Goal: Task Accomplishment & Management: Manage account settings

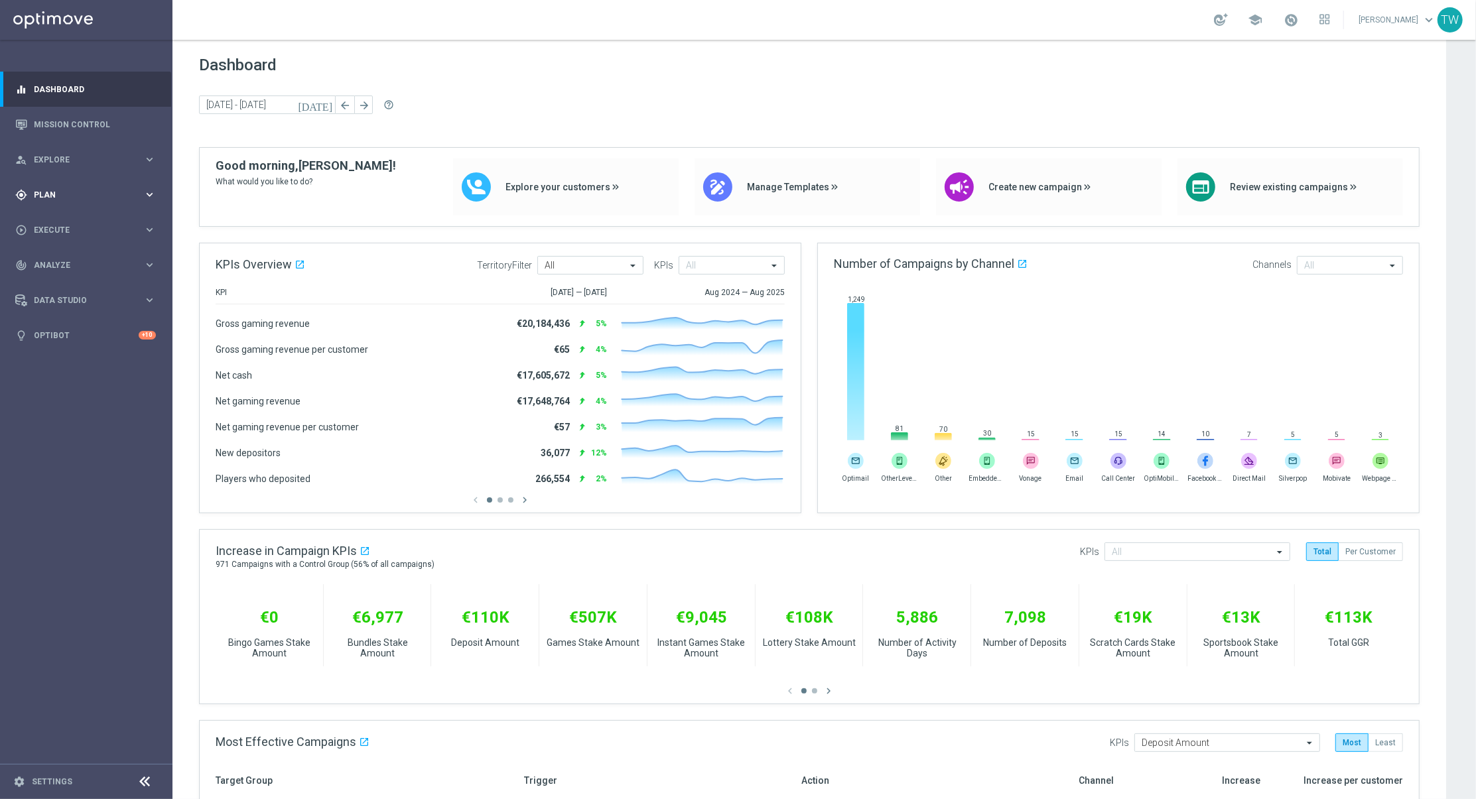
click at [36, 195] on span "Plan" at bounding box center [88, 195] width 109 height 8
click at [69, 262] on span "Templates" at bounding box center [82, 262] width 95 height 8
click at [54, 284] on link "Optimail" at bounding box center [89, 282] width 97 height 11
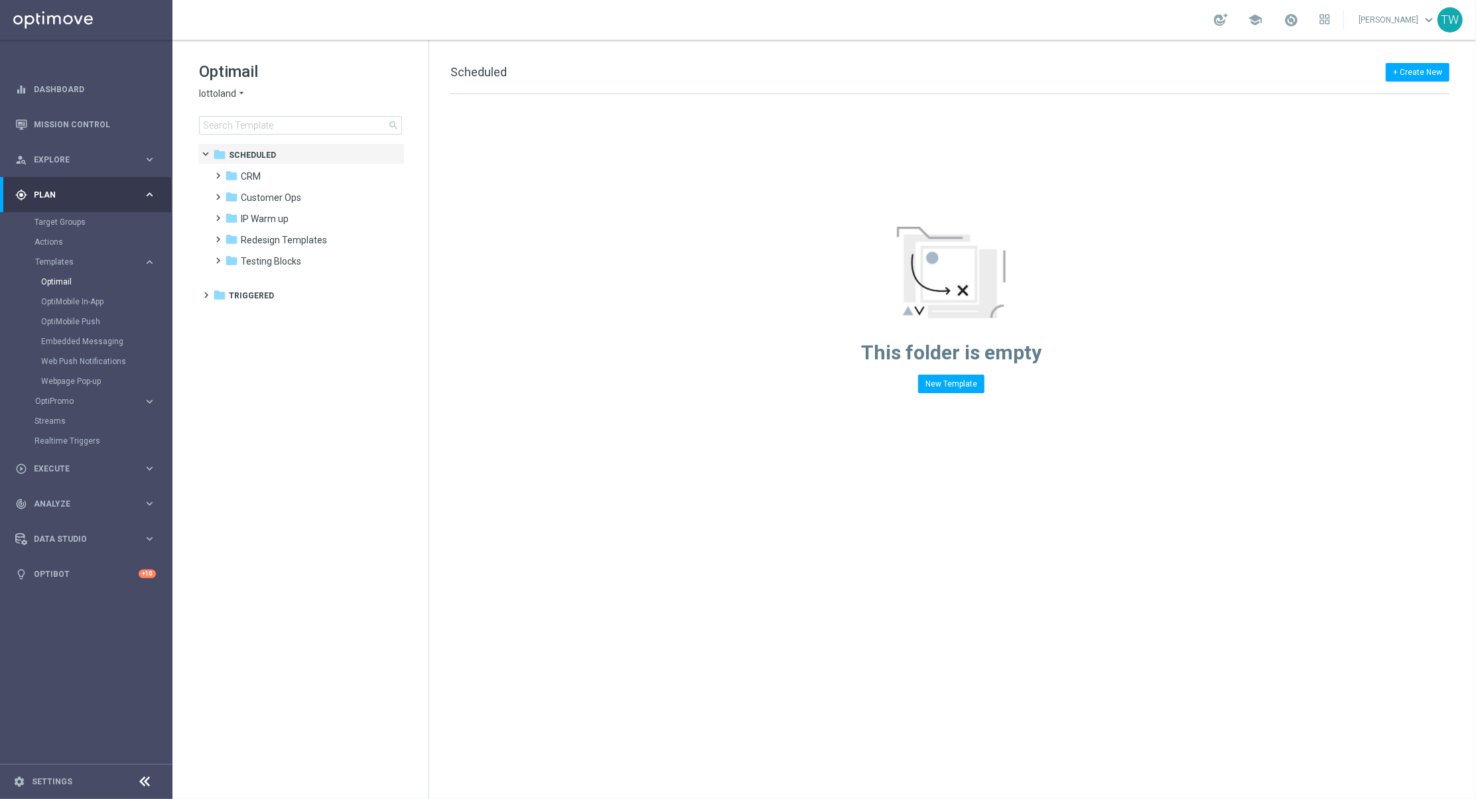
click at [222, 96] on span "lottoland" at bounding box center [217, 94] width 37 height 13
click at [0, 0] on span "KenoGO" at bounding box center [0, 0] width 0 height 0
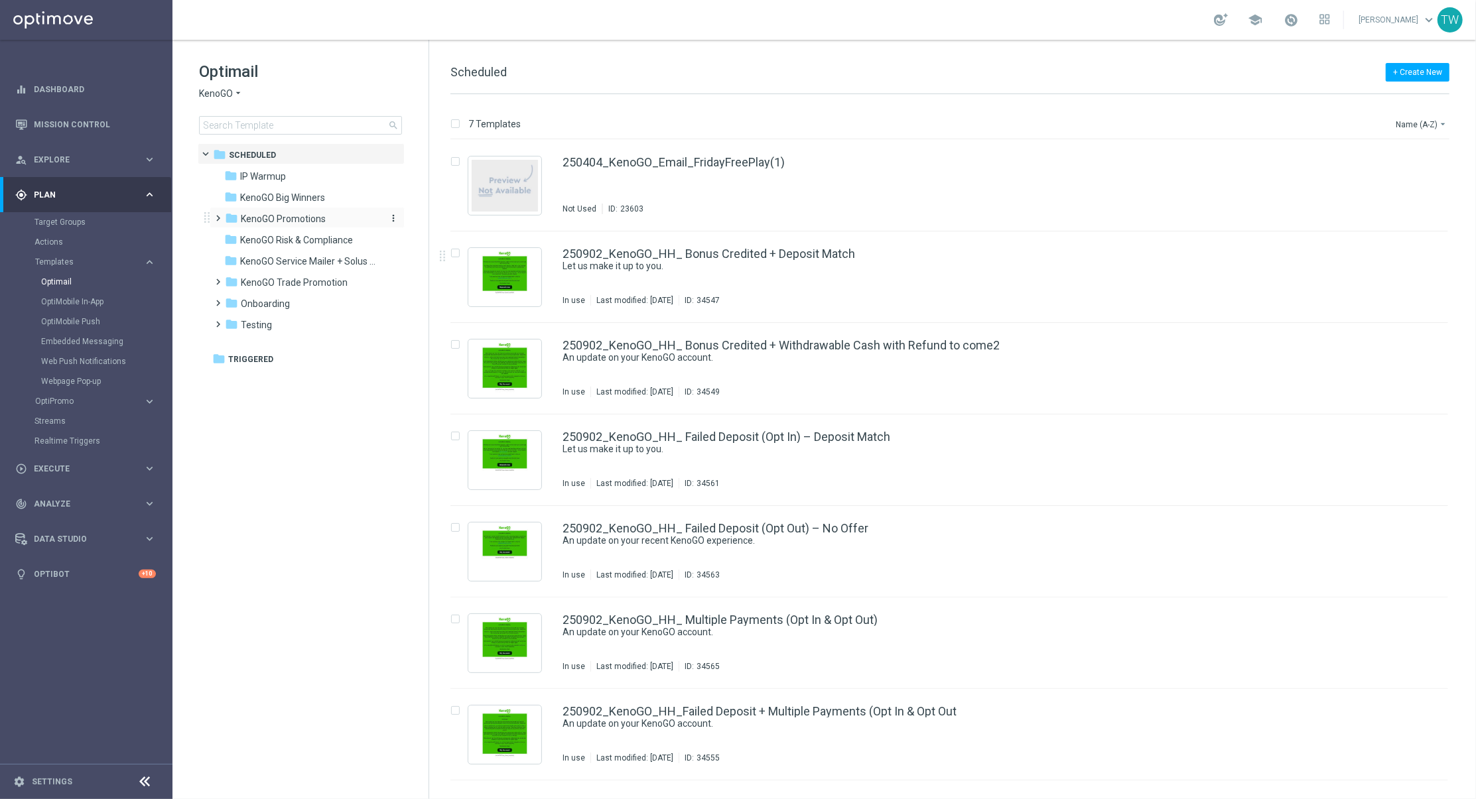
click at [352, 225] on div "folder KenoGO Promotions" at bounding box center [301, 219] width 153 height 15
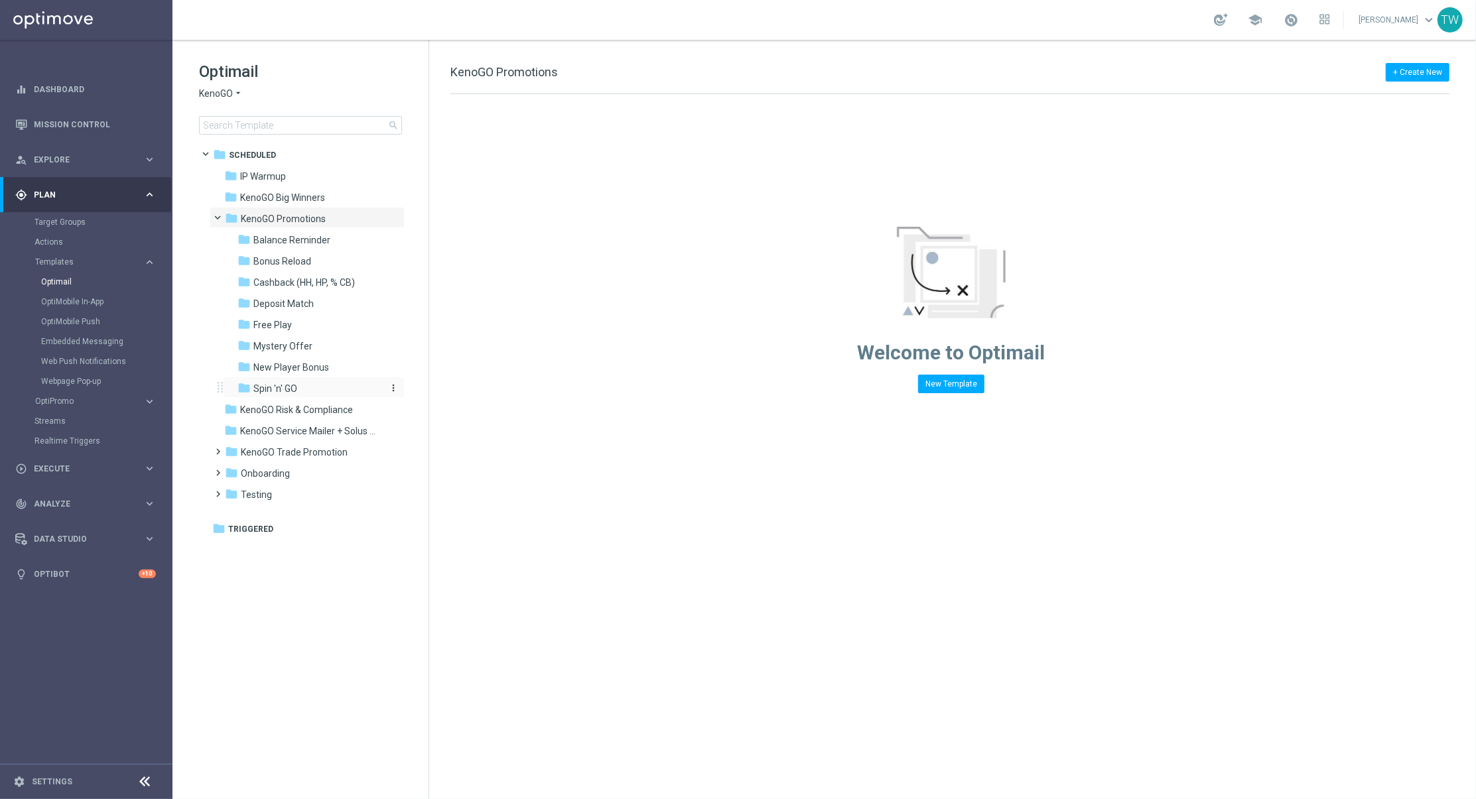
click at [333, 388] on div "folder Spin 'n' GO" at bounding box center [308, 388] width 141 height 15
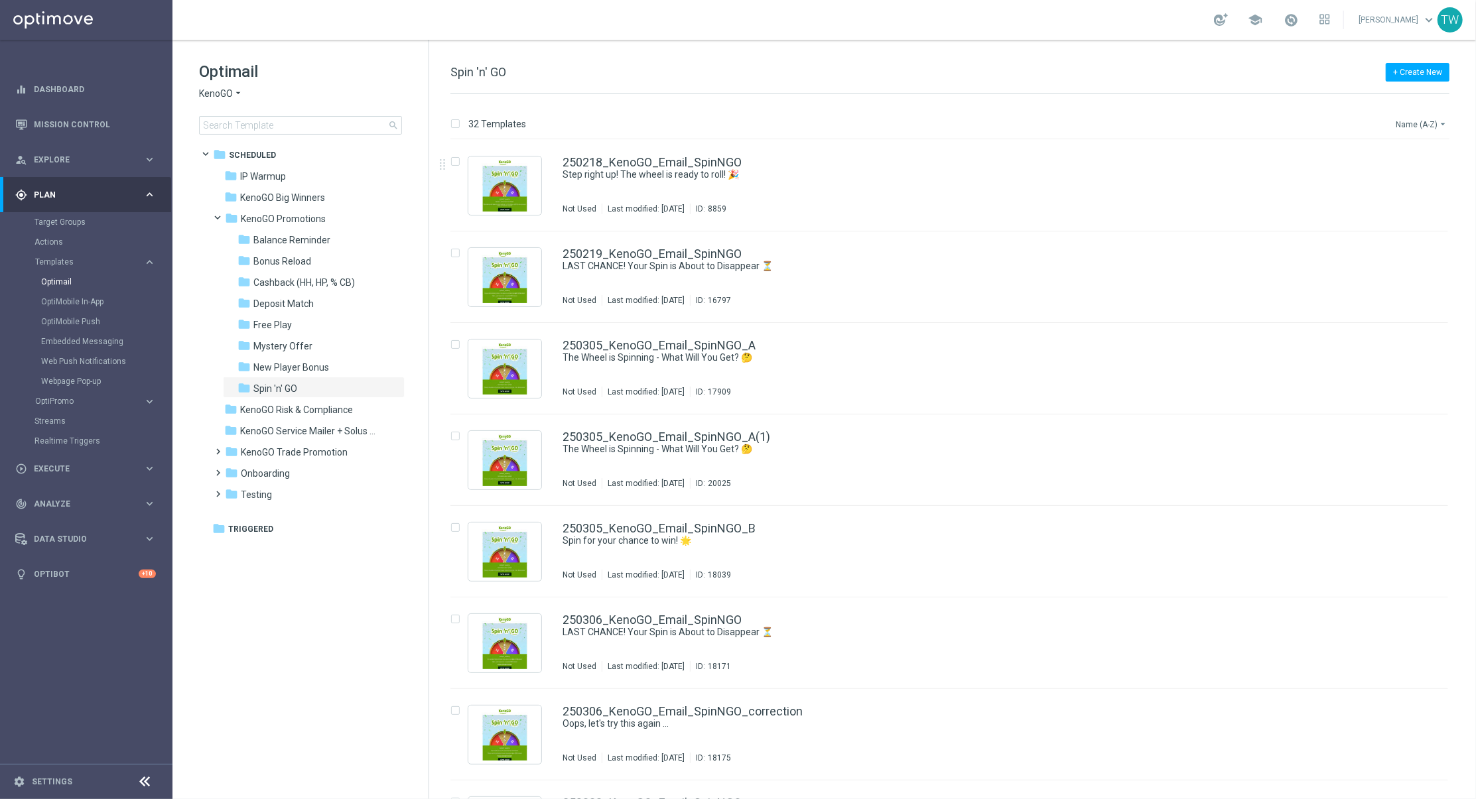
click at [1398, 121] on button "Name (A-Z) arrow_drop_down" at bounding box center [1422, 124] width 55 height 16
click at [1403, 186] on span "Date Modified (Newest)" at bounding box center [1398, 183] width 89 height 9
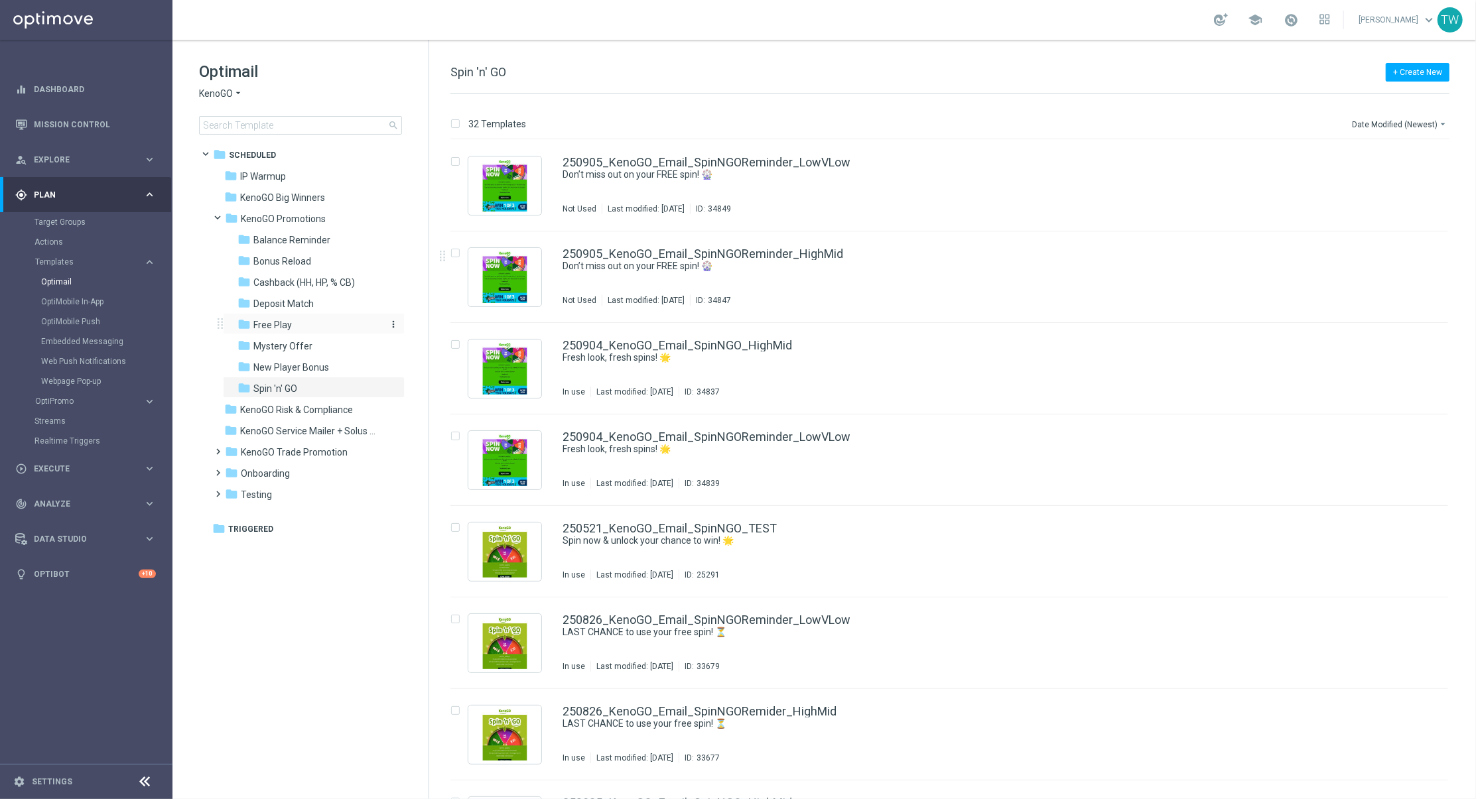
click at [316, 320] on div "folder Free Play" at bounding box center [308, 325] width 141 height 15
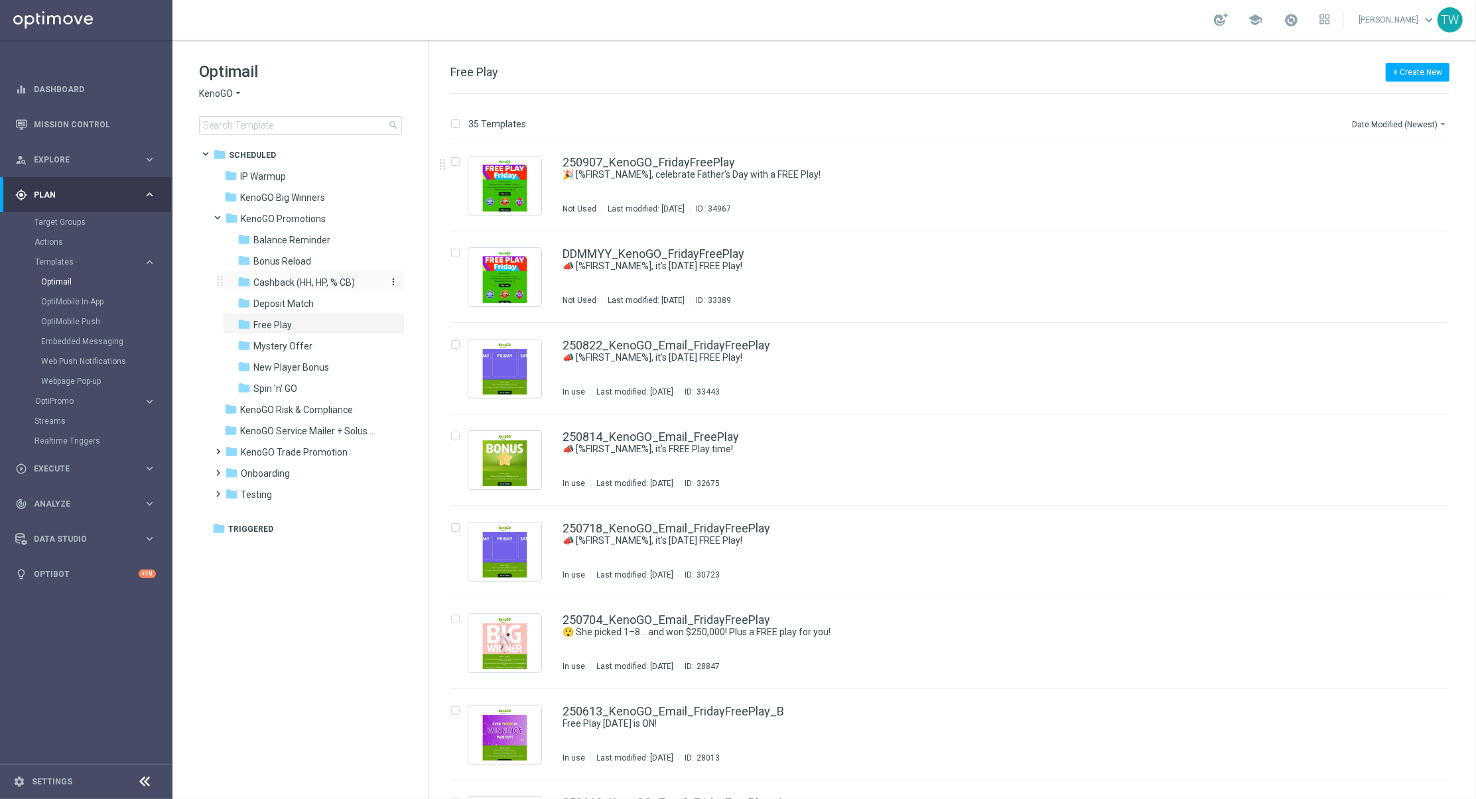
click at [350, 285] on span "Cashback (HH, HP, % CB)" at bounding box center [304, 283] width 102 height 12
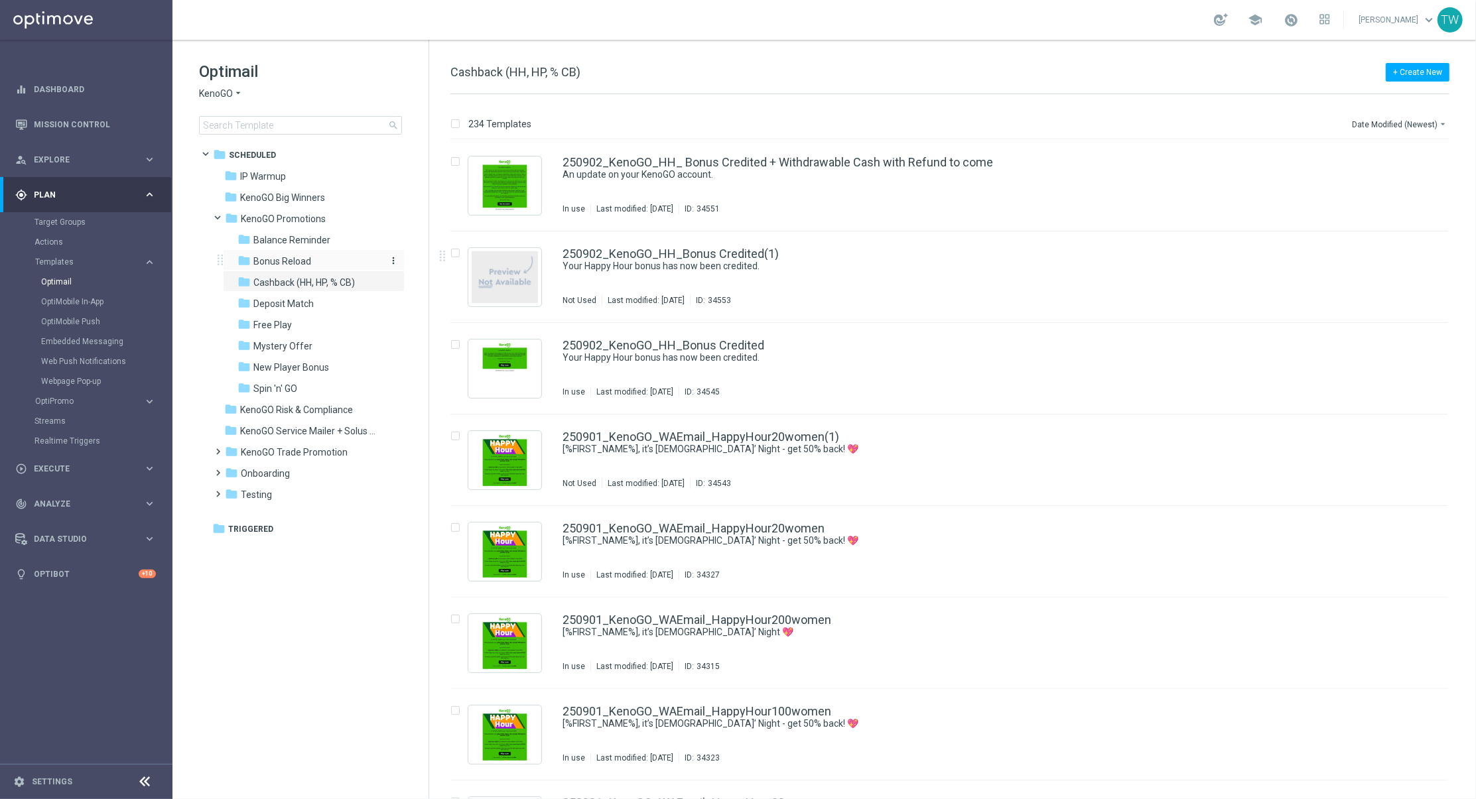
click at [320, 264] on div "folder Bonus Reload" at bounding box center [308, 261] width 141 height 15
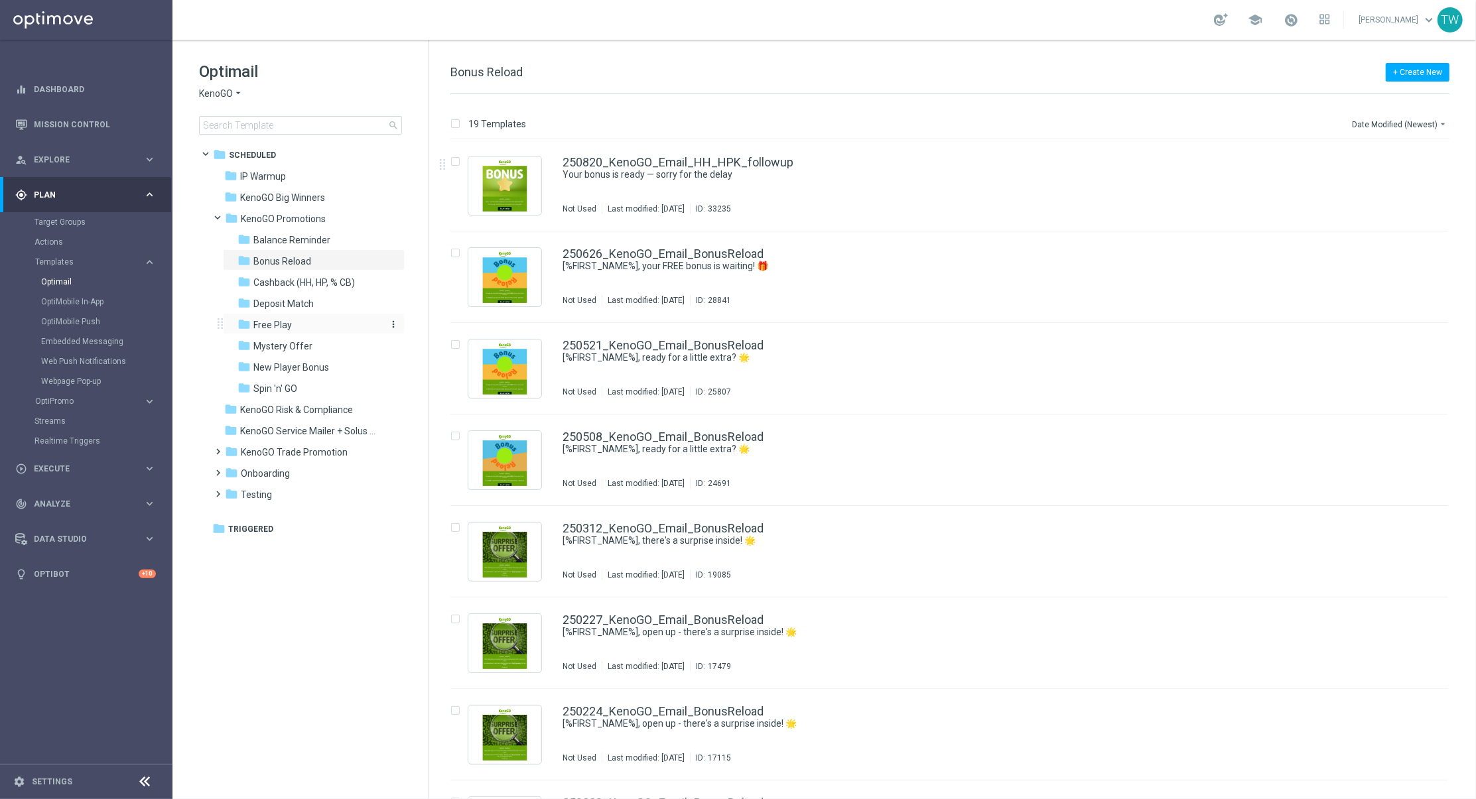
click at [305, 320] on div "folder Free Play" at bounding box center [308, 325] width 141 height 15
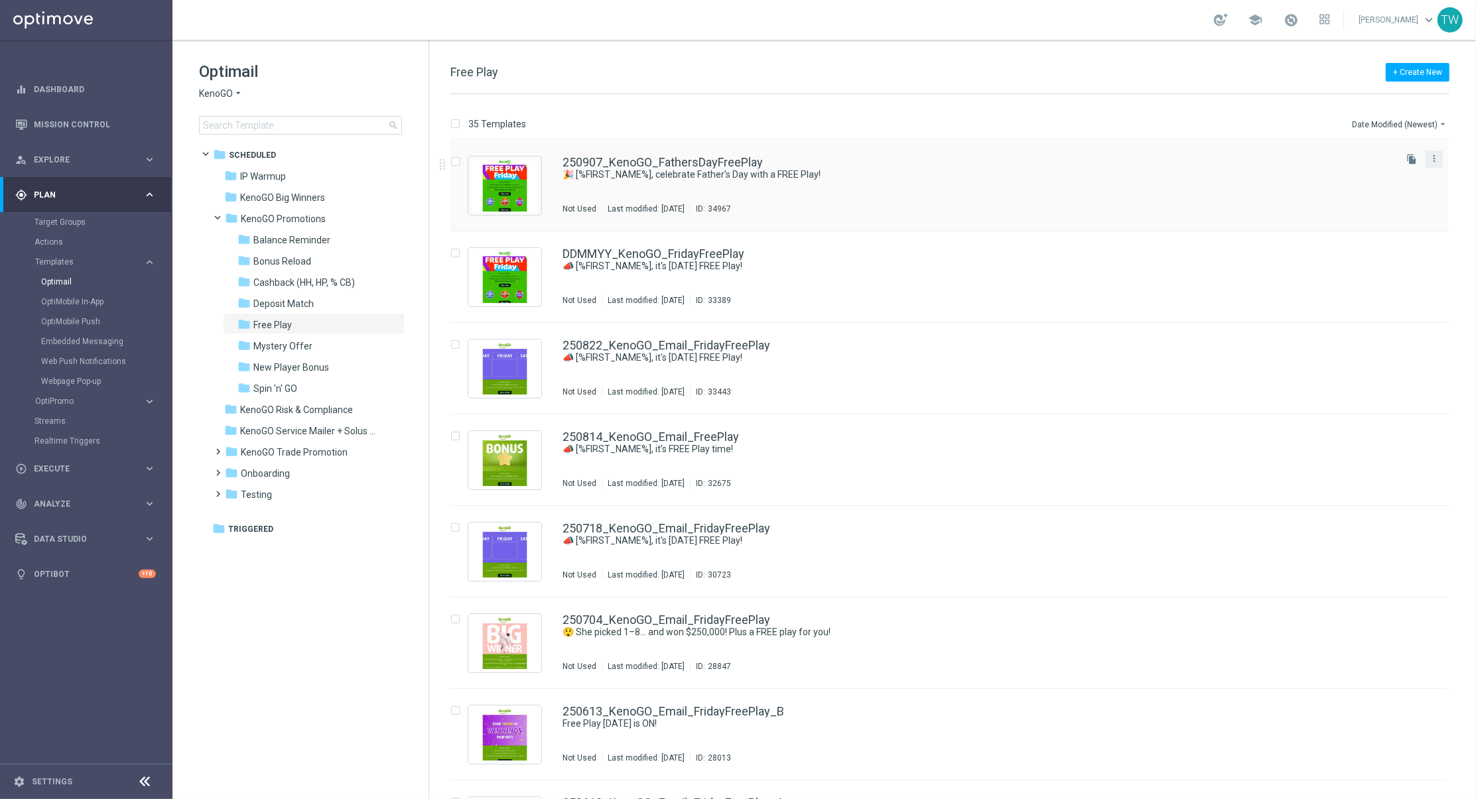
click at [1438, 159] on button "more_vert" at bounding box center [1434, 159] width 13 height 16
click at [1395, 188] on div "Copy To" at bounding box center [1379, 191] width 80 height 9
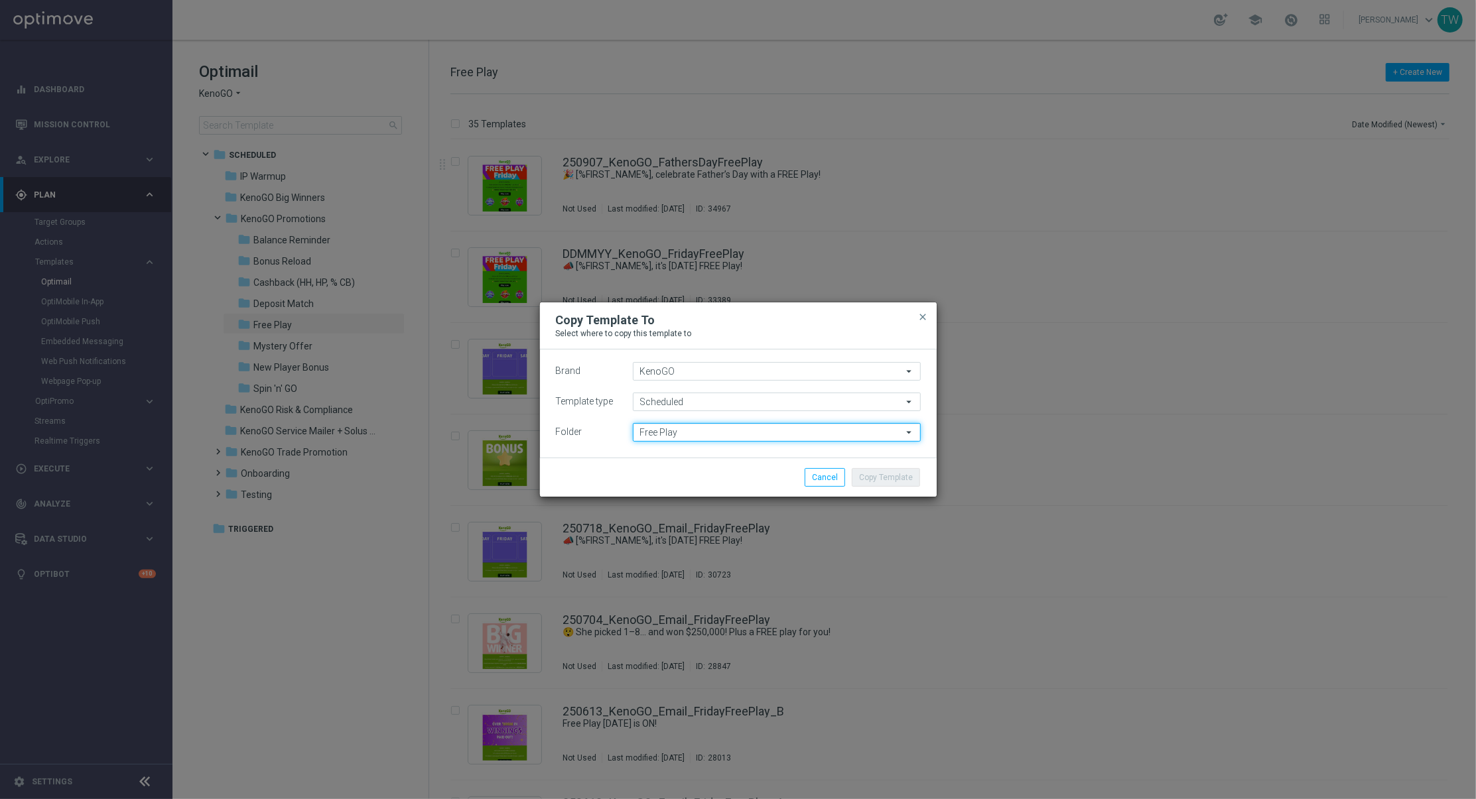
click at [676, 433] on input "Free Play" at bounding box center [777, 432] width 288 height 19
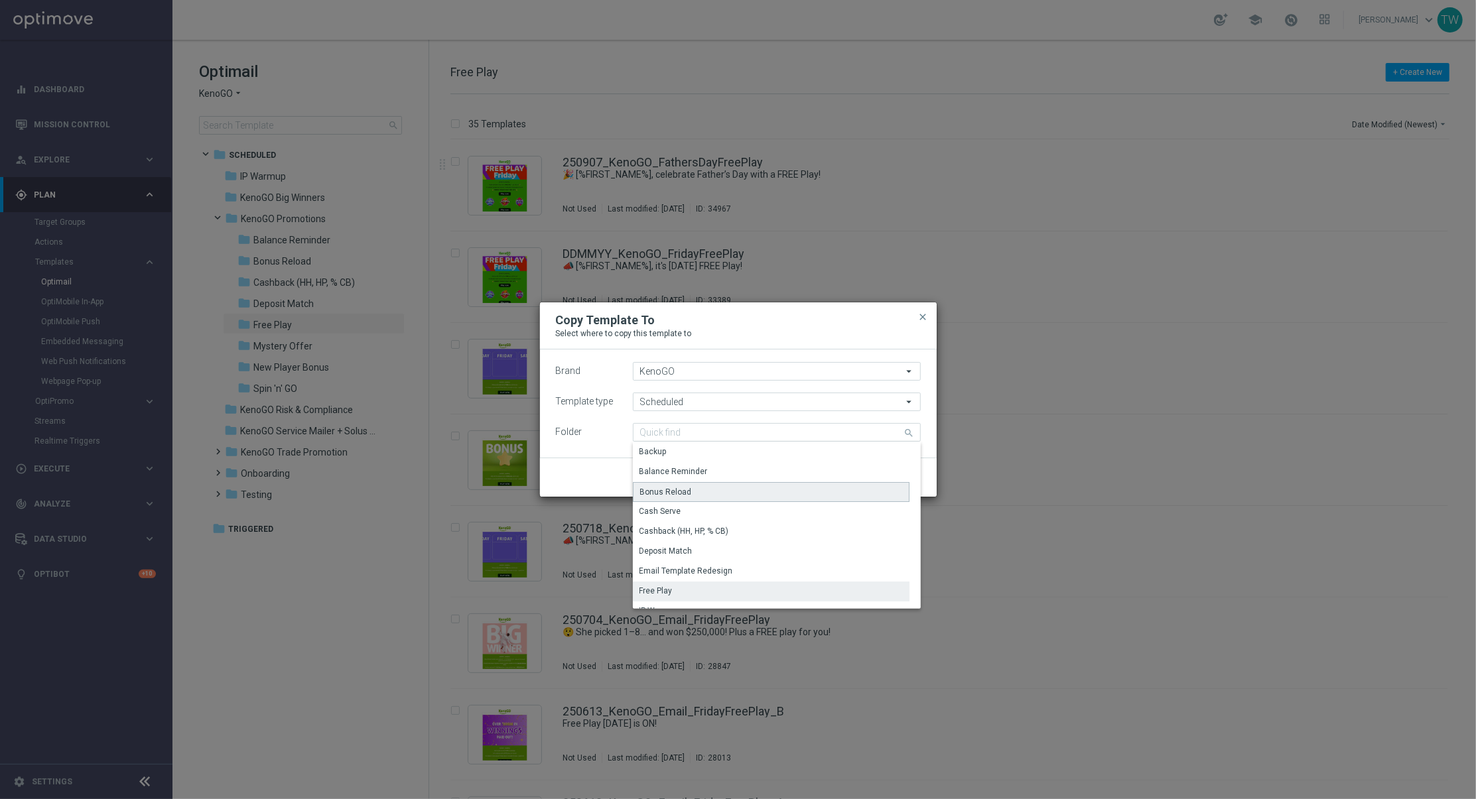
click at [721, 494] on div "Bonus Reload" at bounding box center [771, 492] width 277 height 20
type input "Bonus Reload"
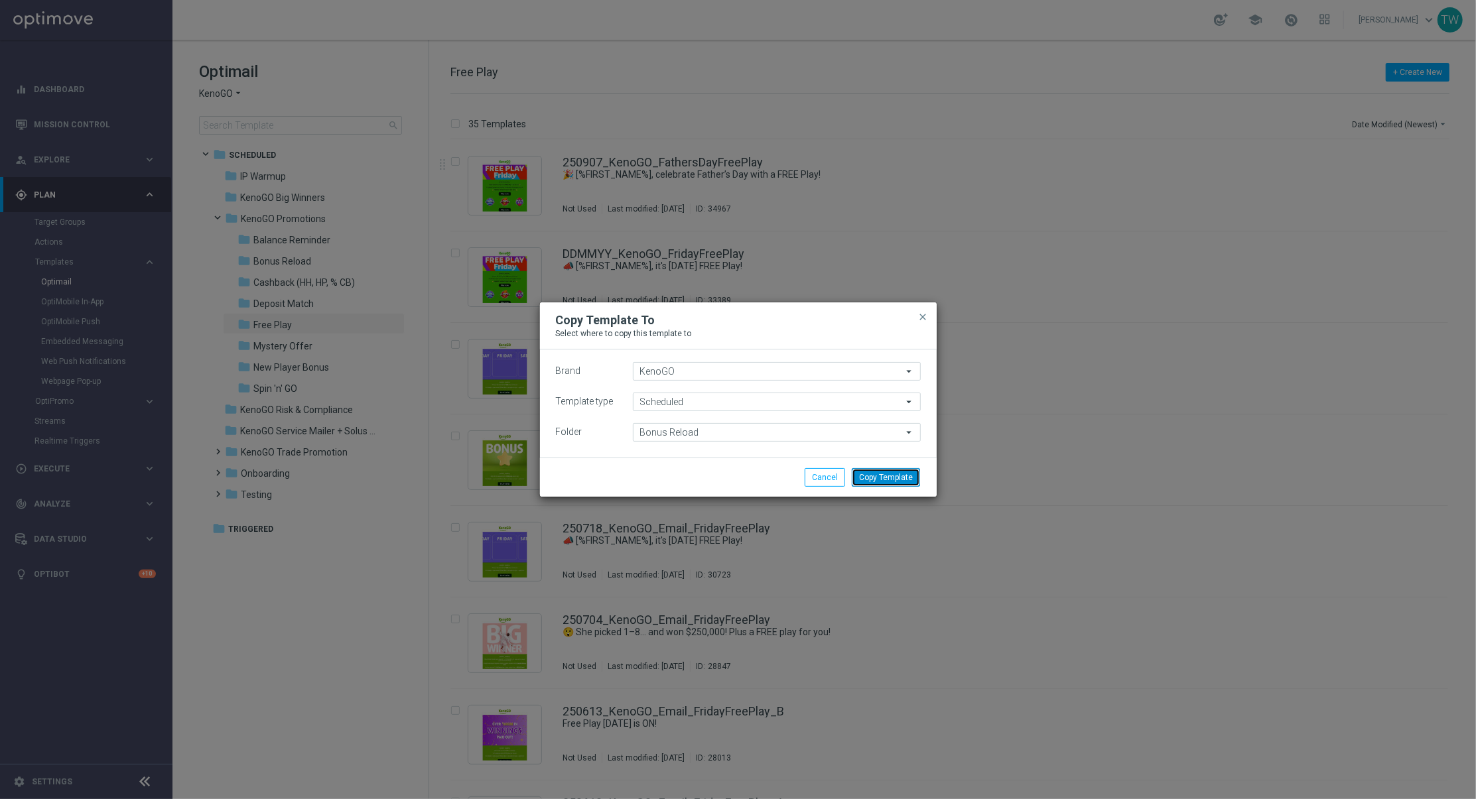
click at [898, 473] on button "Copy Template" at bounding box center [886, 477] width 68 height 19
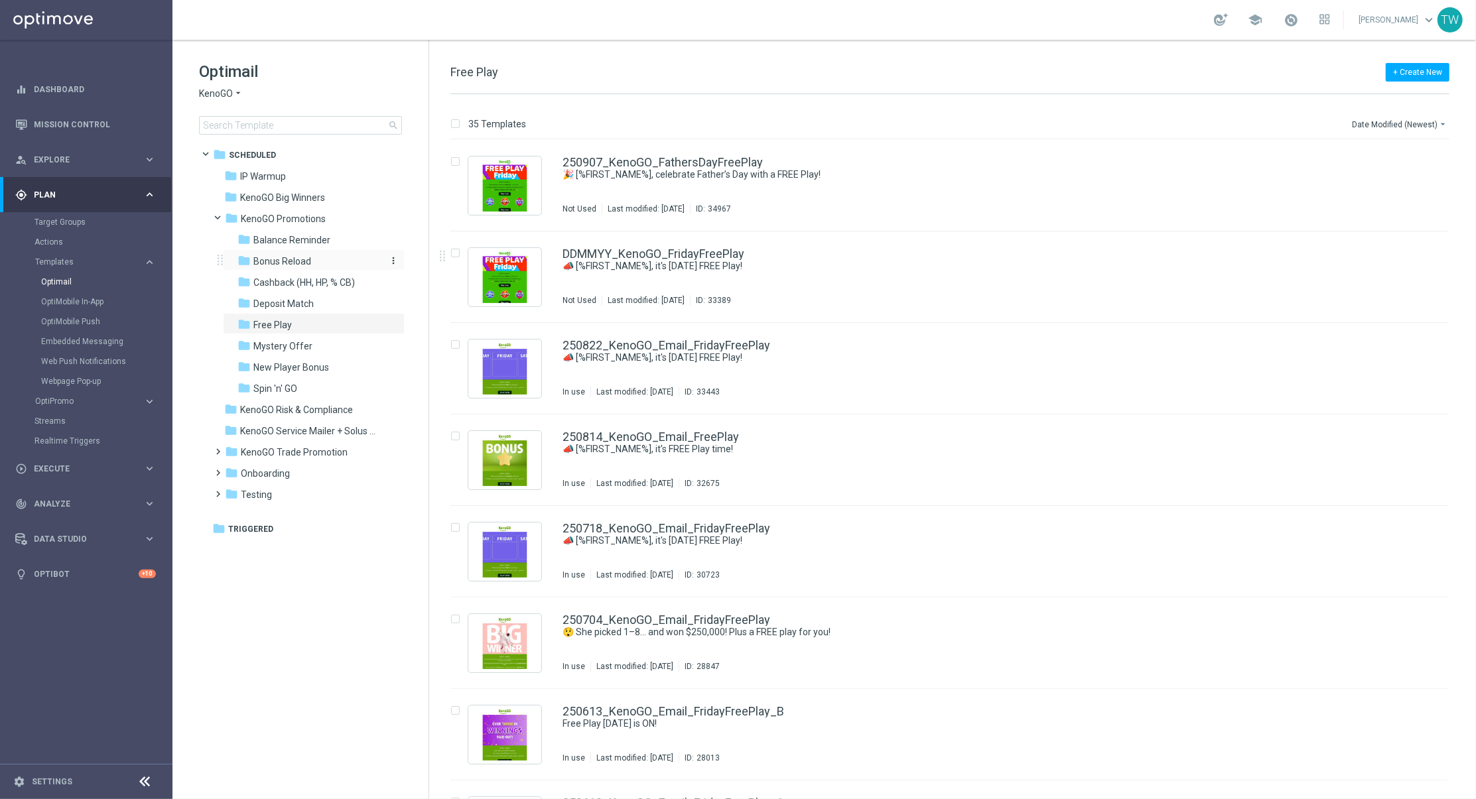
click at [339, 263] on div "folder Bonus Reload" at bounding box center [308, 261] width 141 height 15
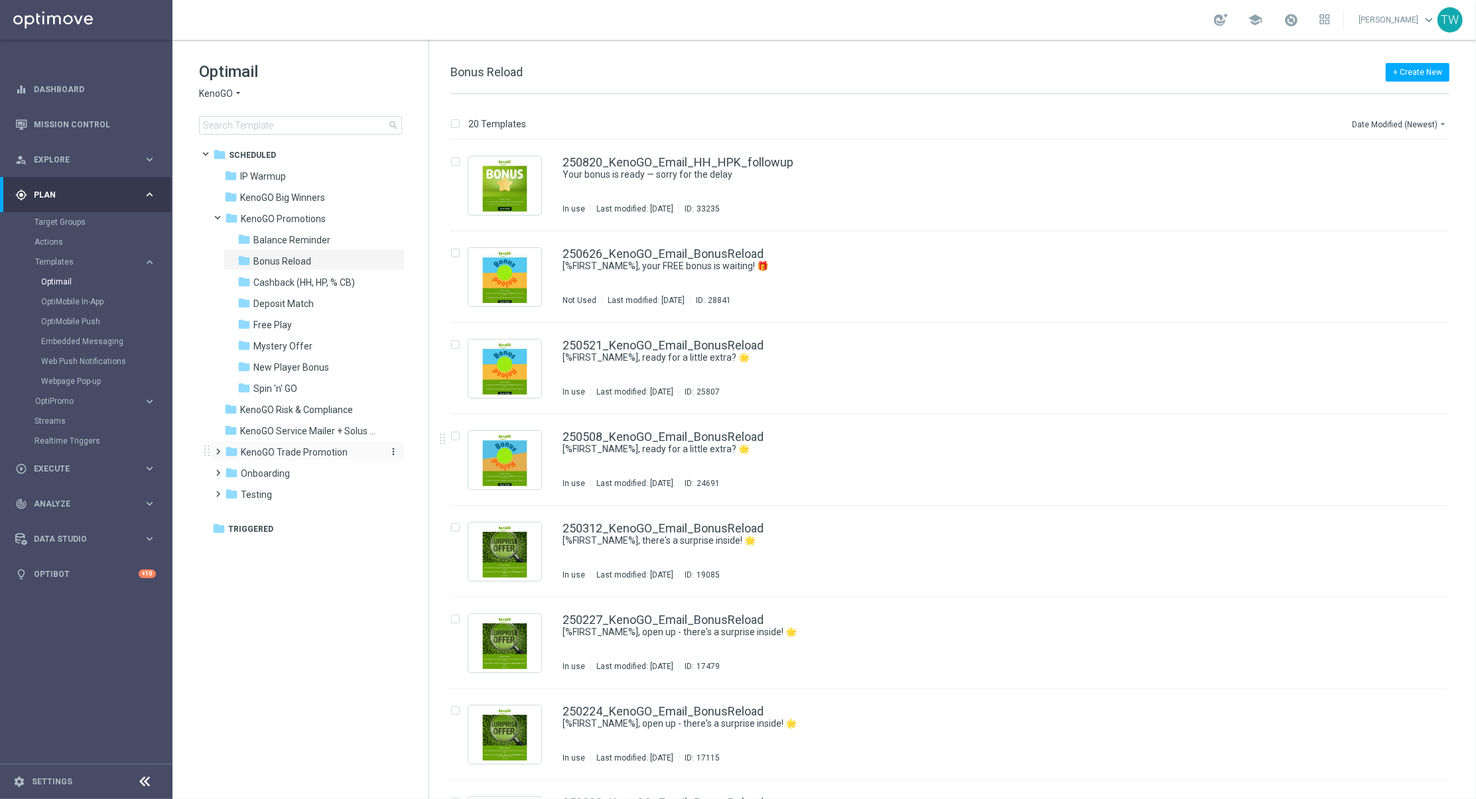
click at [318, 455] on span "KenoGO Trade Promotion" at bounding box center [294, 453] width 107 height 12
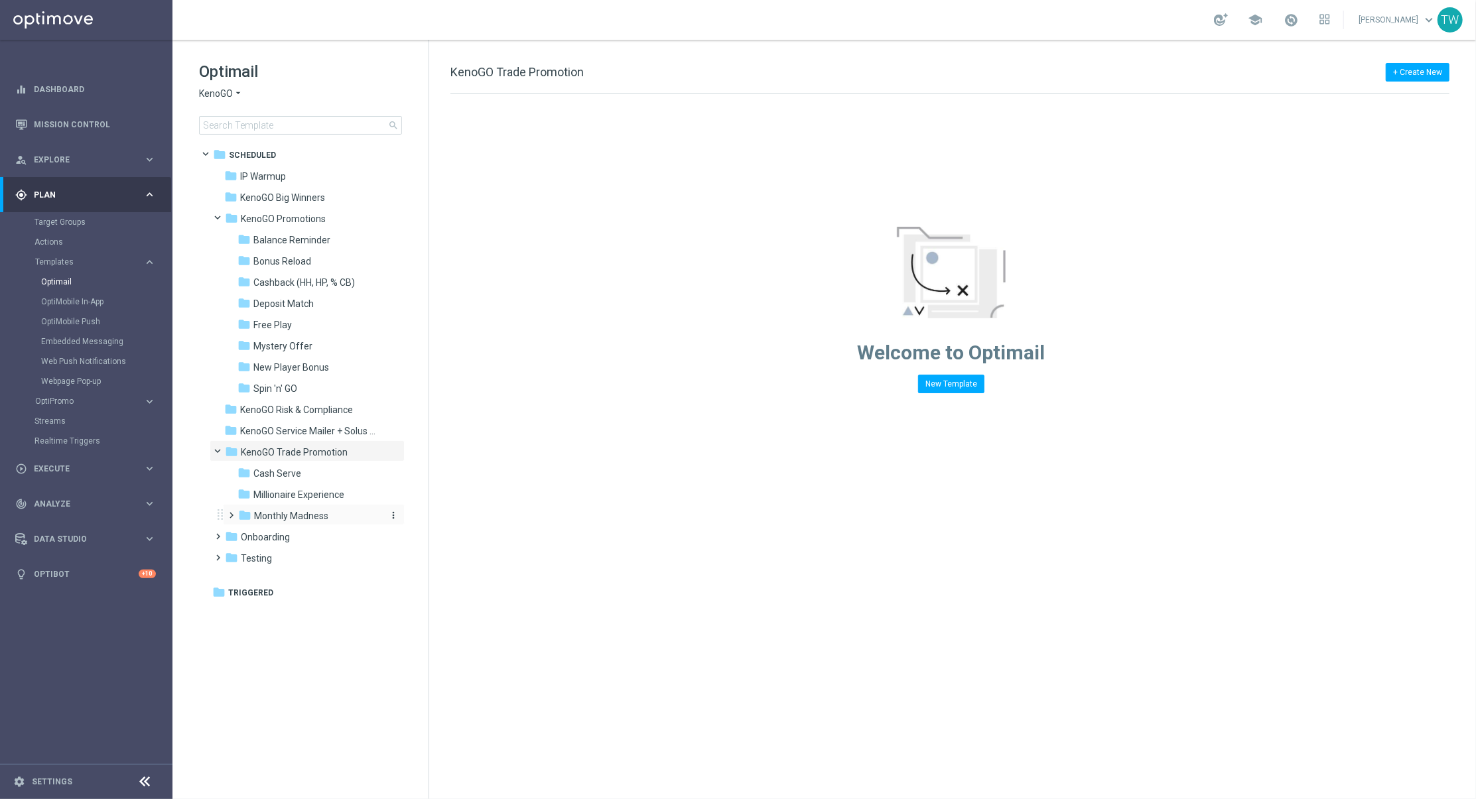
click at [329, 514] on div "folder Monthly Madness" at bounding box center [308, 516] width 141 height 15
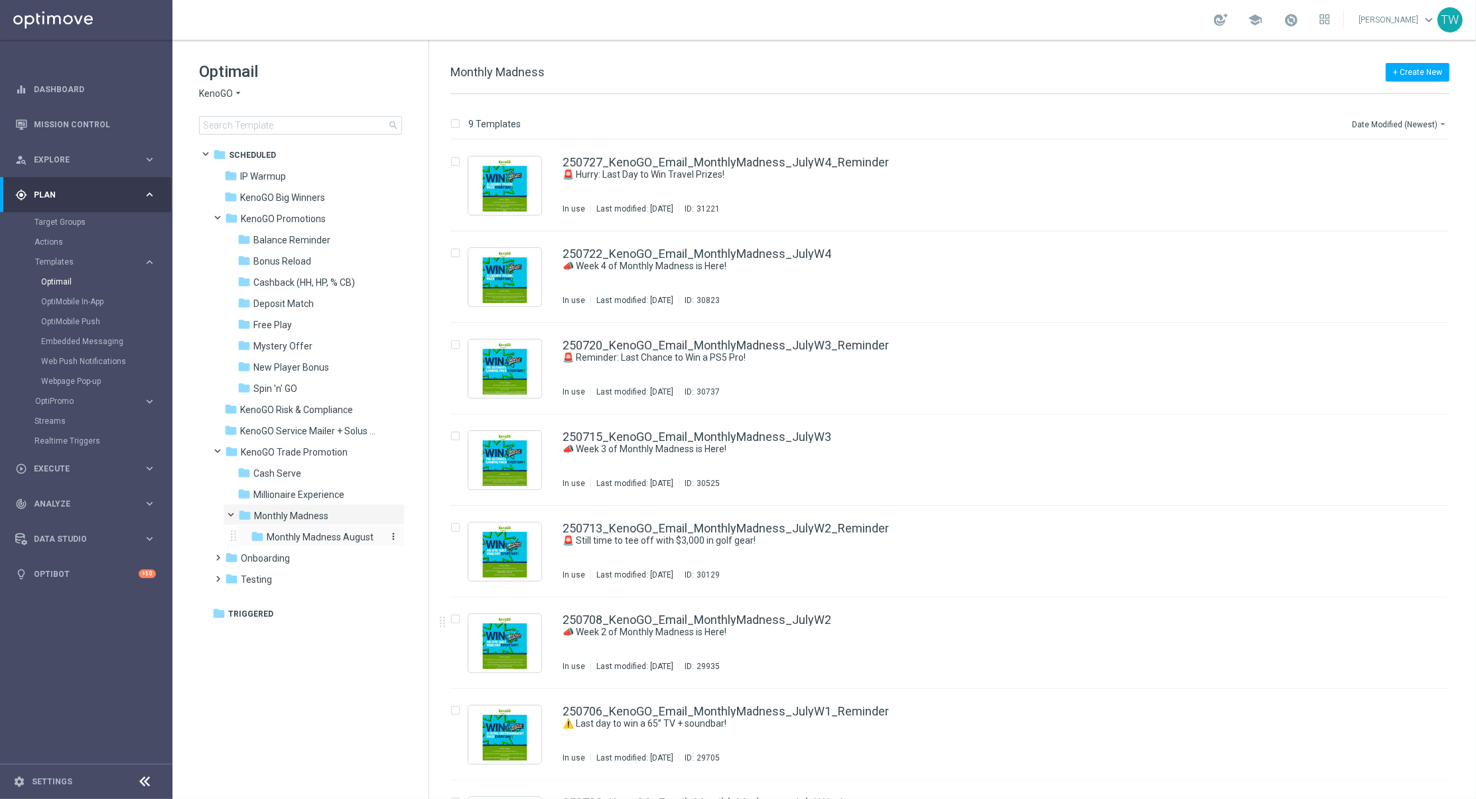
click at [333, 541] on span "Monthly Madness August" at bounding box center [320, 537] width 107 height 12
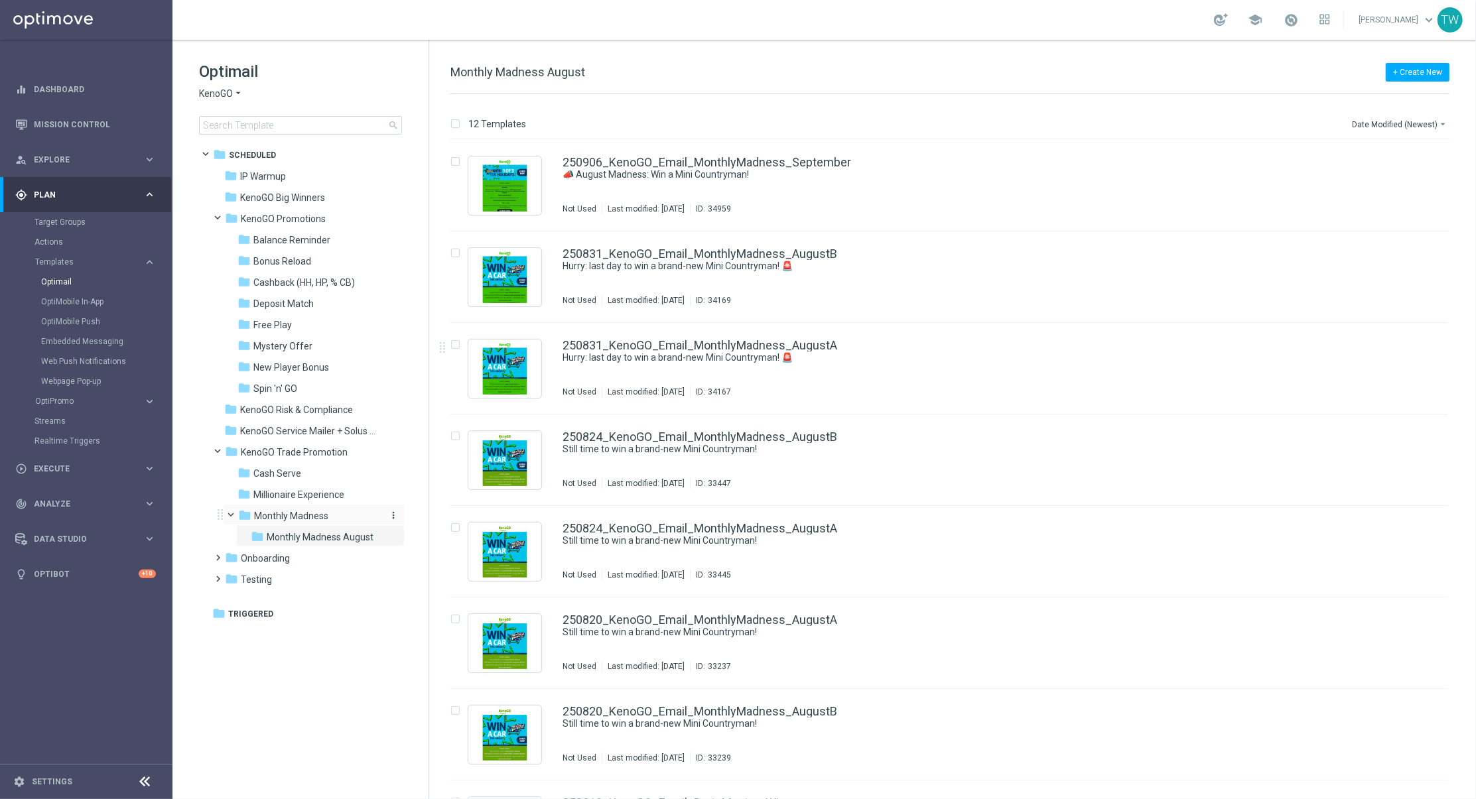
click at [397, 514] on icon "more_vert" at bounding box center [393, 515] width 11 height 11
click at [454, 517] on span "New Folder" at bounding box center [448, 518] width 40 height 11
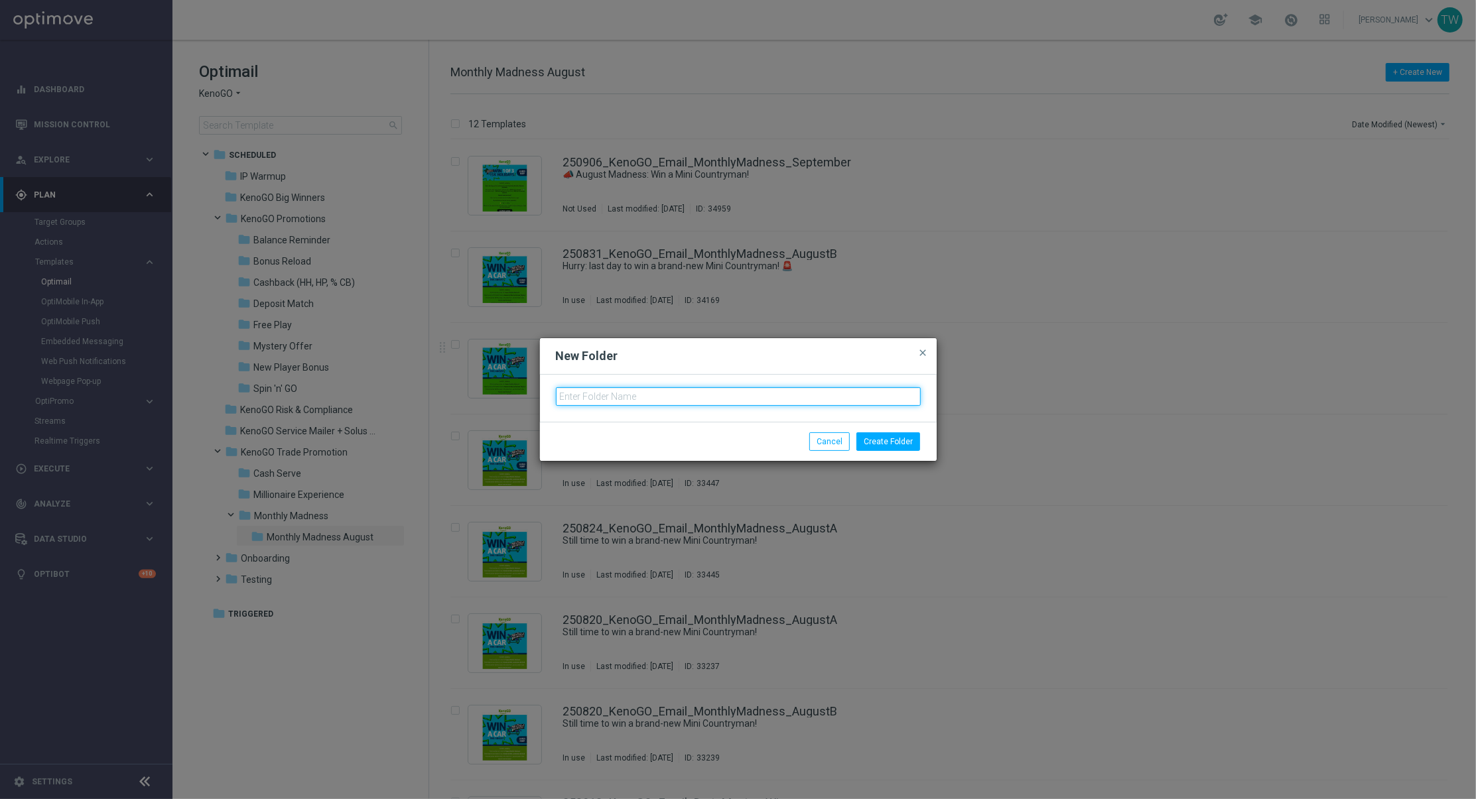
click at [624, 395] on input "text" at bounding box center [738, 396] width 365 height 19
type input "Monthly Madness September"
click at [886, 437] on button "Create Folder" at bounding box center [889, 442] width 64 height 19
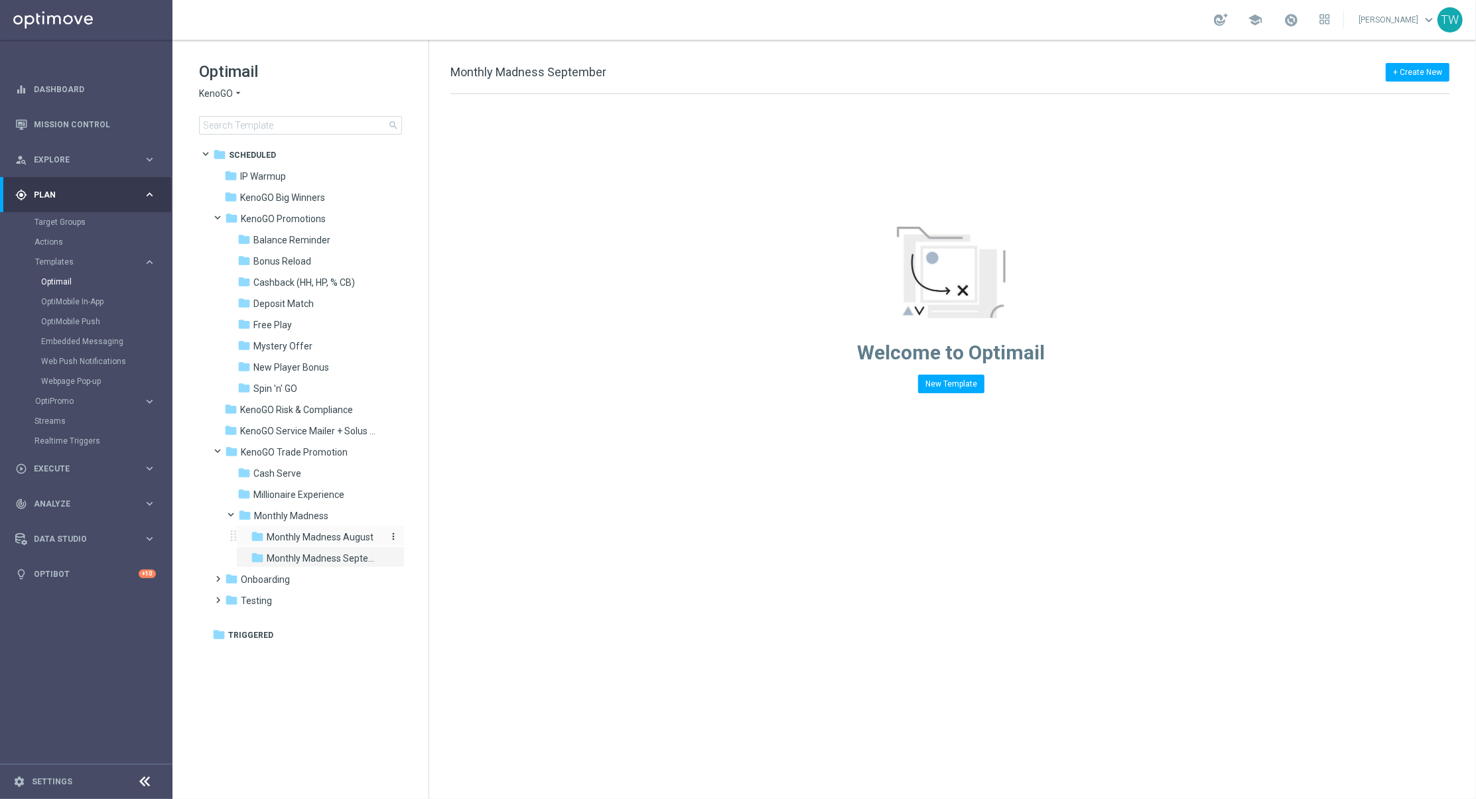
click at [332, 530] on div "folder Monthly Madness August" at bounding box center [316, 537] width 131 height 15
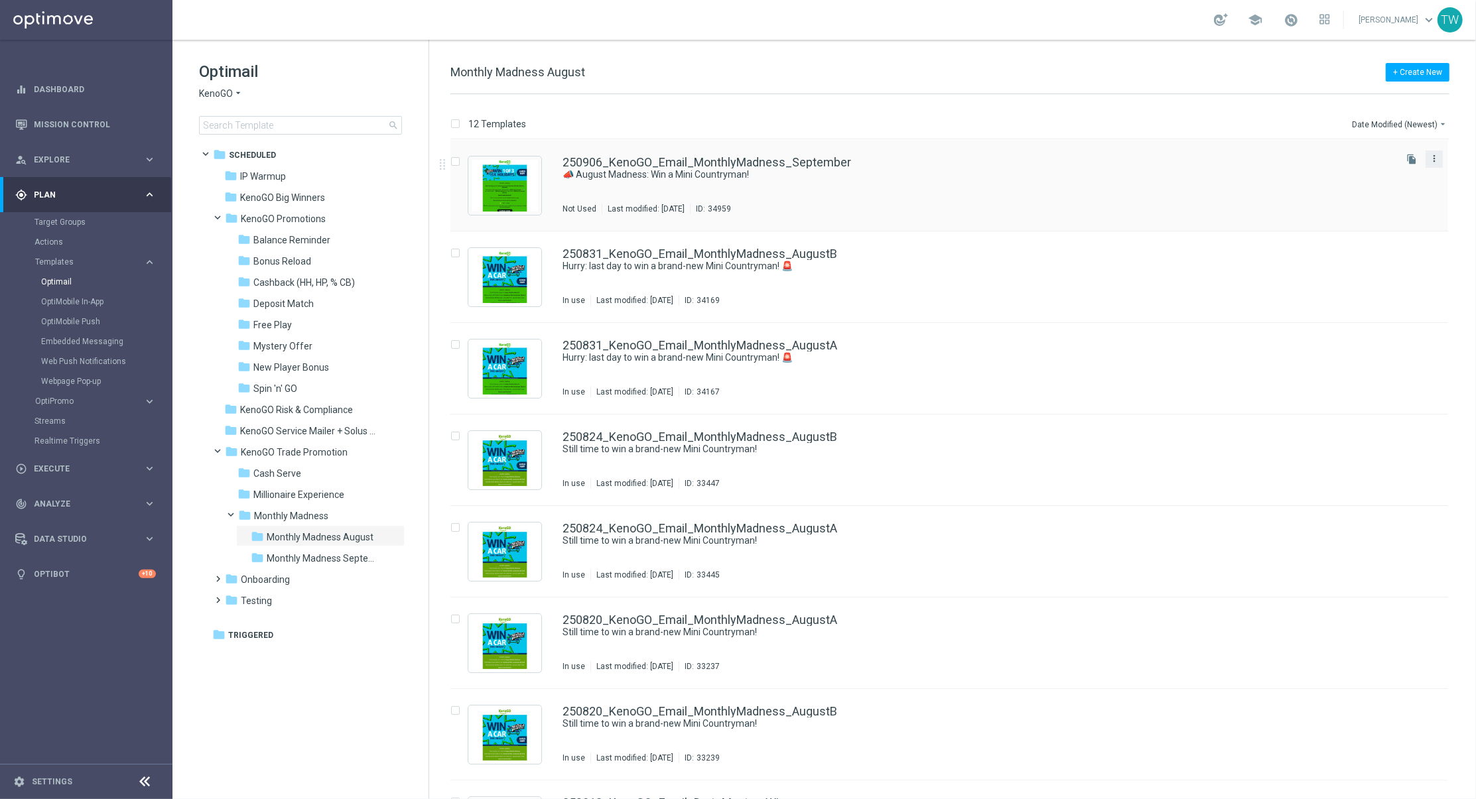
click at [1436, 162] on icon "more_vert" at bounding box center [1434, 158] width 11 height 11
click at [1410, 165] on div "send Move" at bounding box center [1372, 174] width 106 height 19
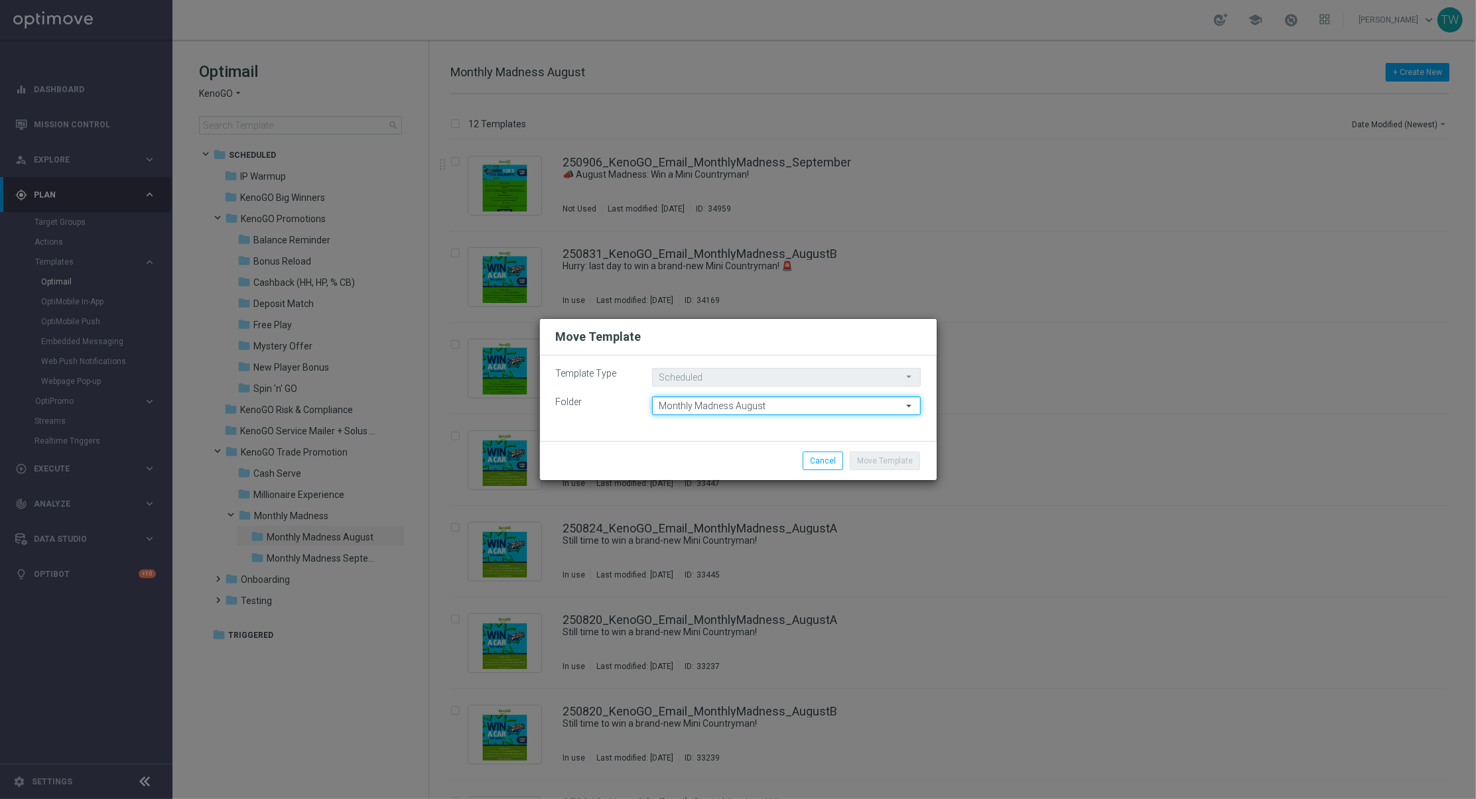
click at [677, 414] on input "Monthly Madness August" at bounding box center [786, 406] width 269 height 19
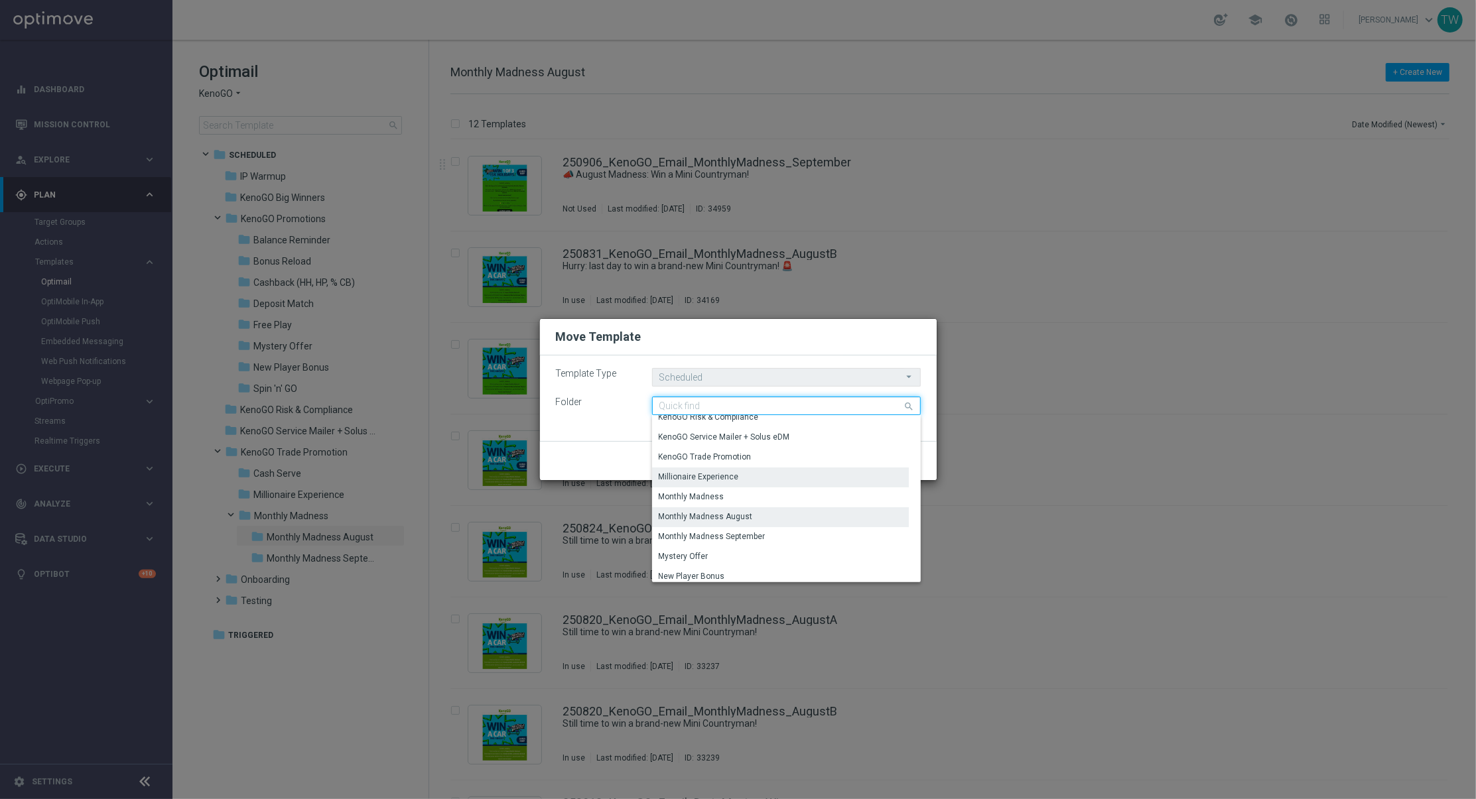
scroll to position [195, 0]
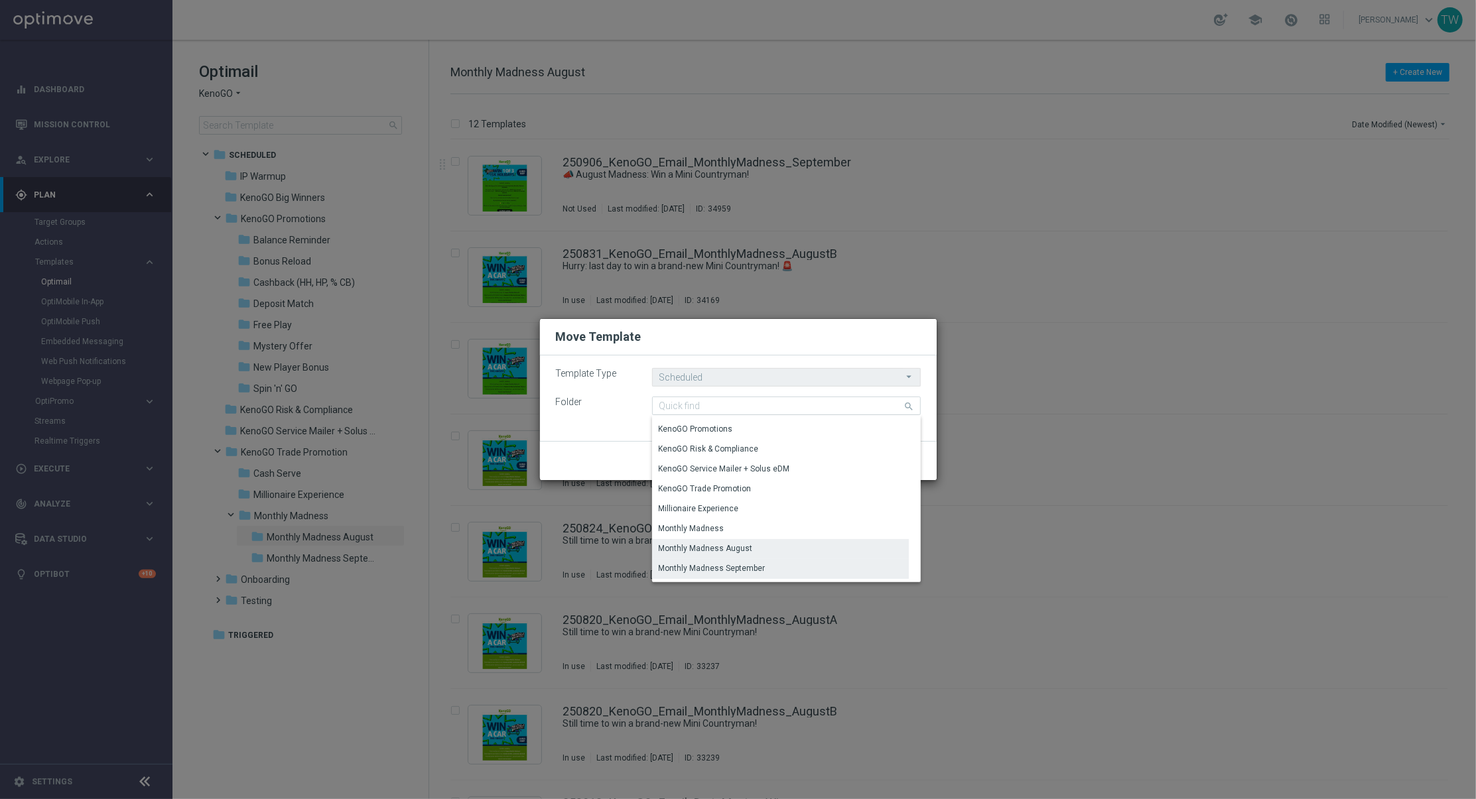
click at [750, 563] on div "Monthly Madness September" at bounding box center [712, 569] width 107 height 12
type input "Monthly Madness September"
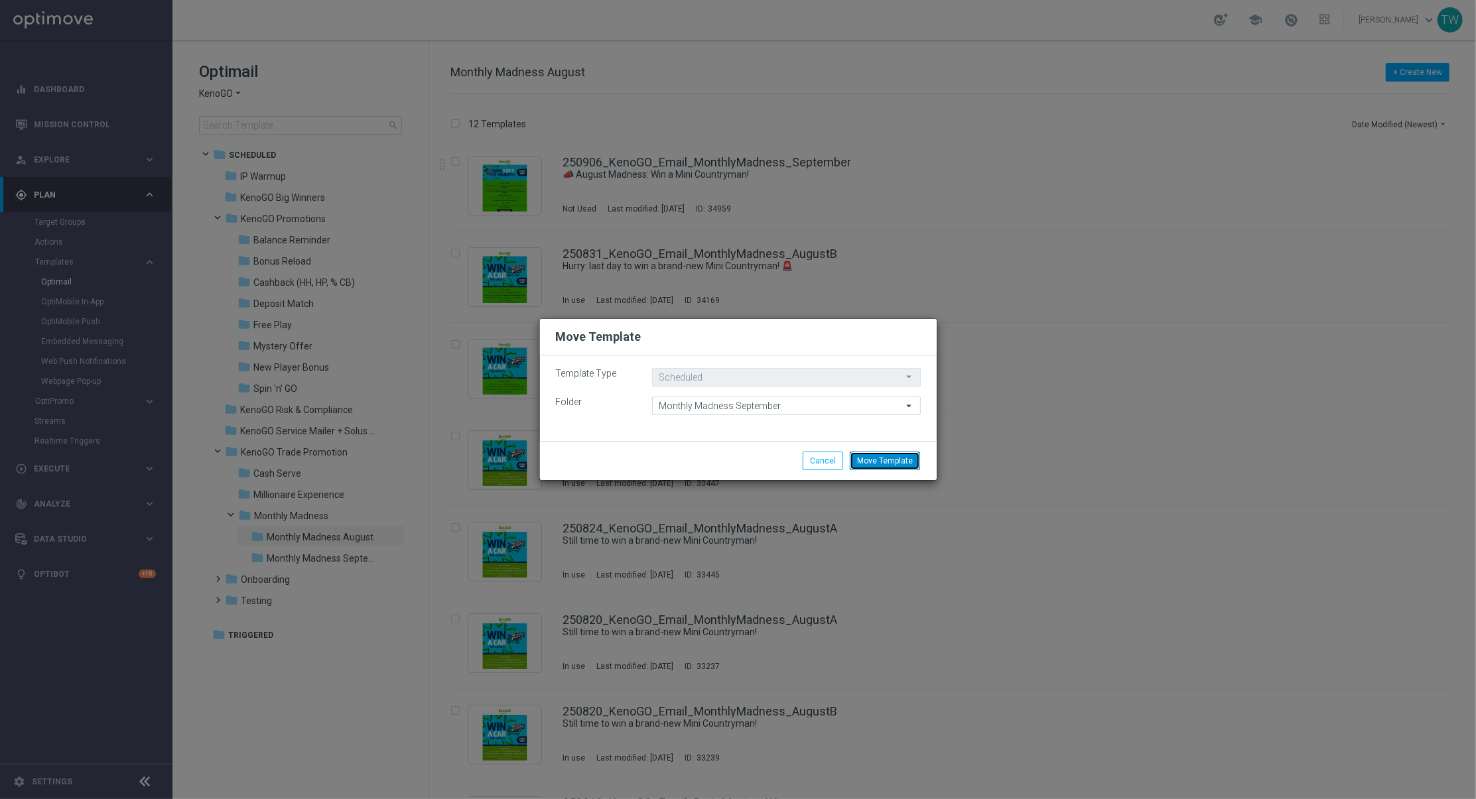
click at [914, 453] on button "Move Template" at bounding box center [885, 461] width 70 height 19
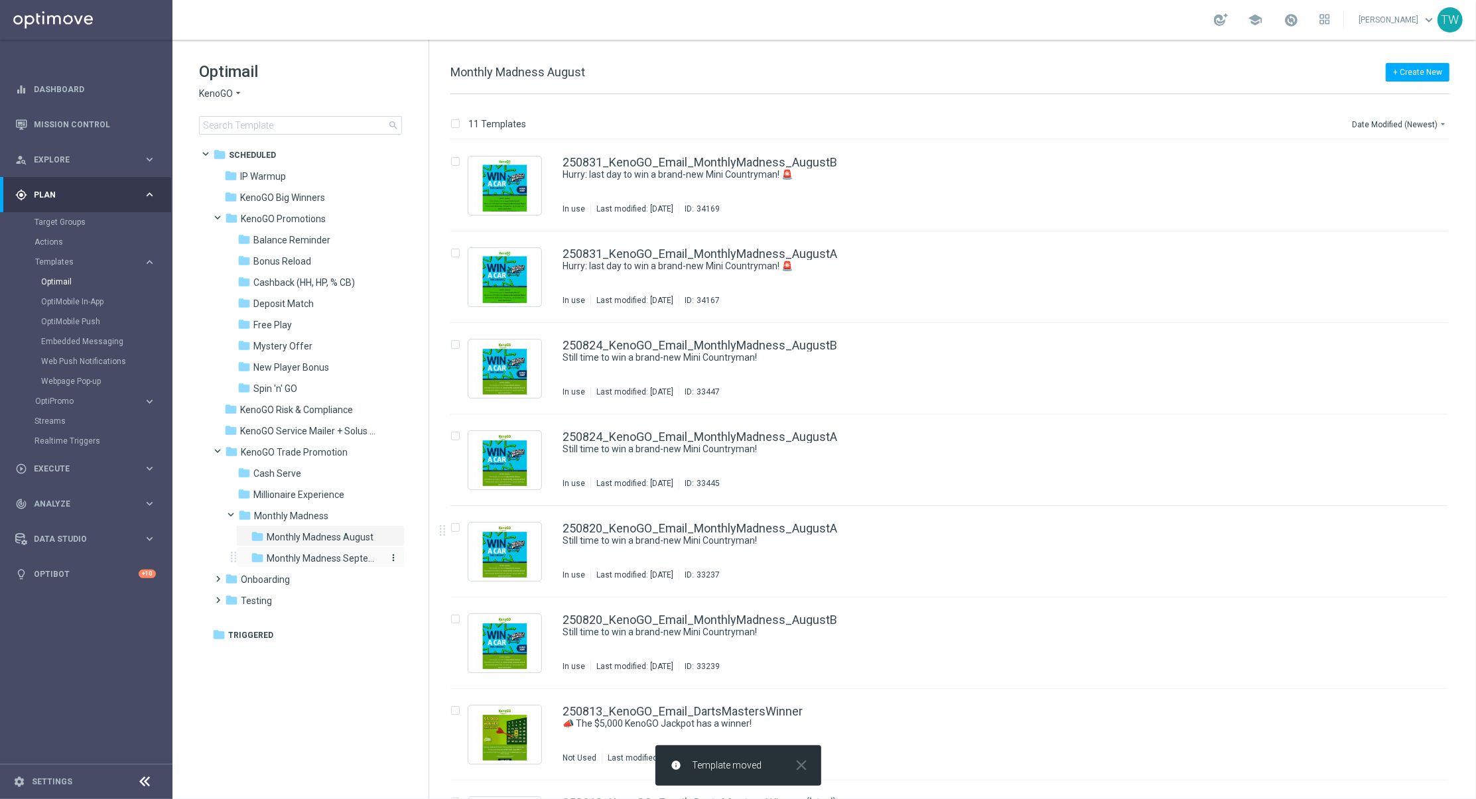
click at [305, 555] on span "Monthly Madness September" at bounding box center [324, 559] width 115 height 12
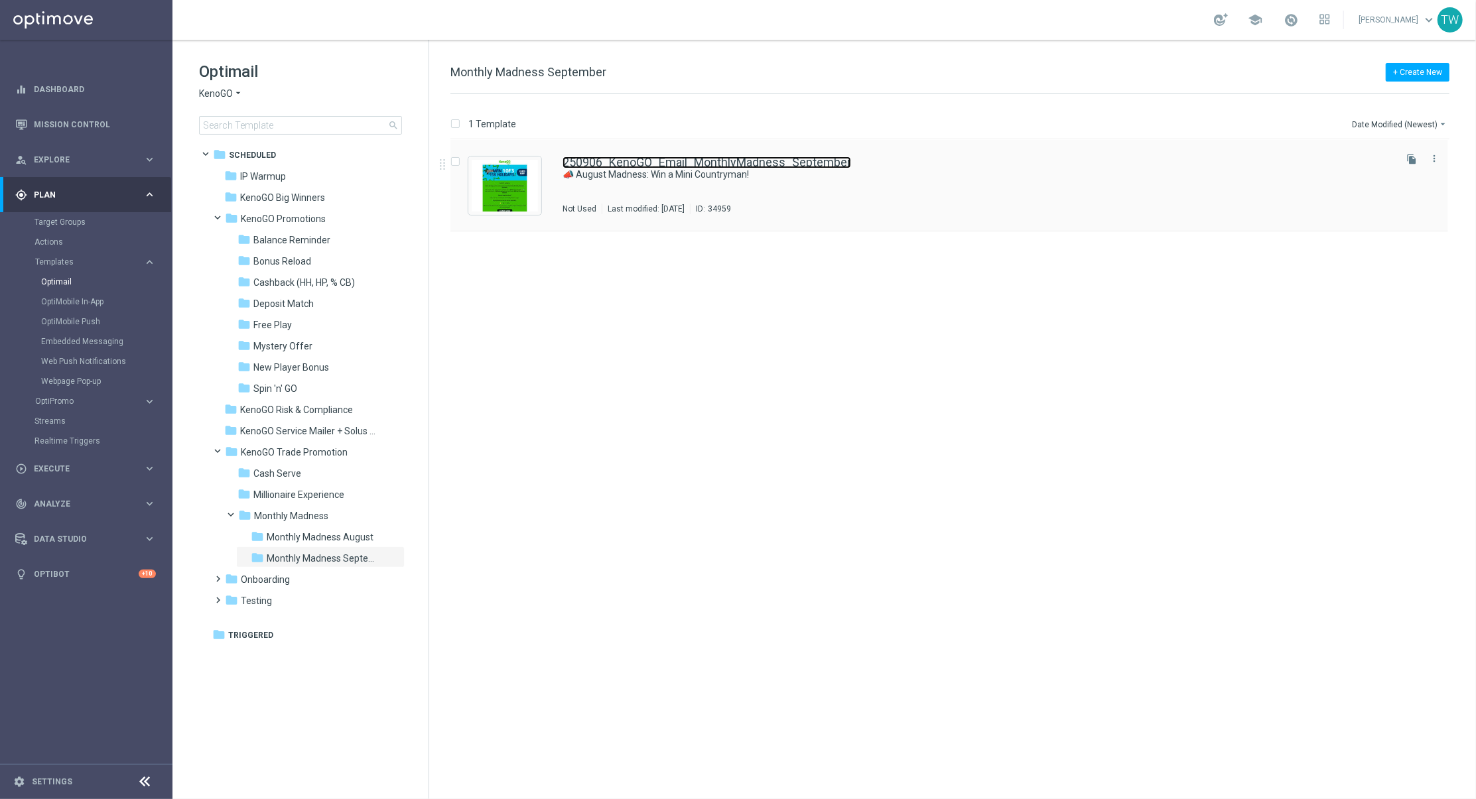
drag, startPoint x: 699, startPoint y: 164, endPoint x: 689, endPoint y: 174, distance: 14.6
click at [699, 164] on link "250906_KenoGO_Email_MonthlyMadness_September" at bounding box center [707, 163] width 289 height 12
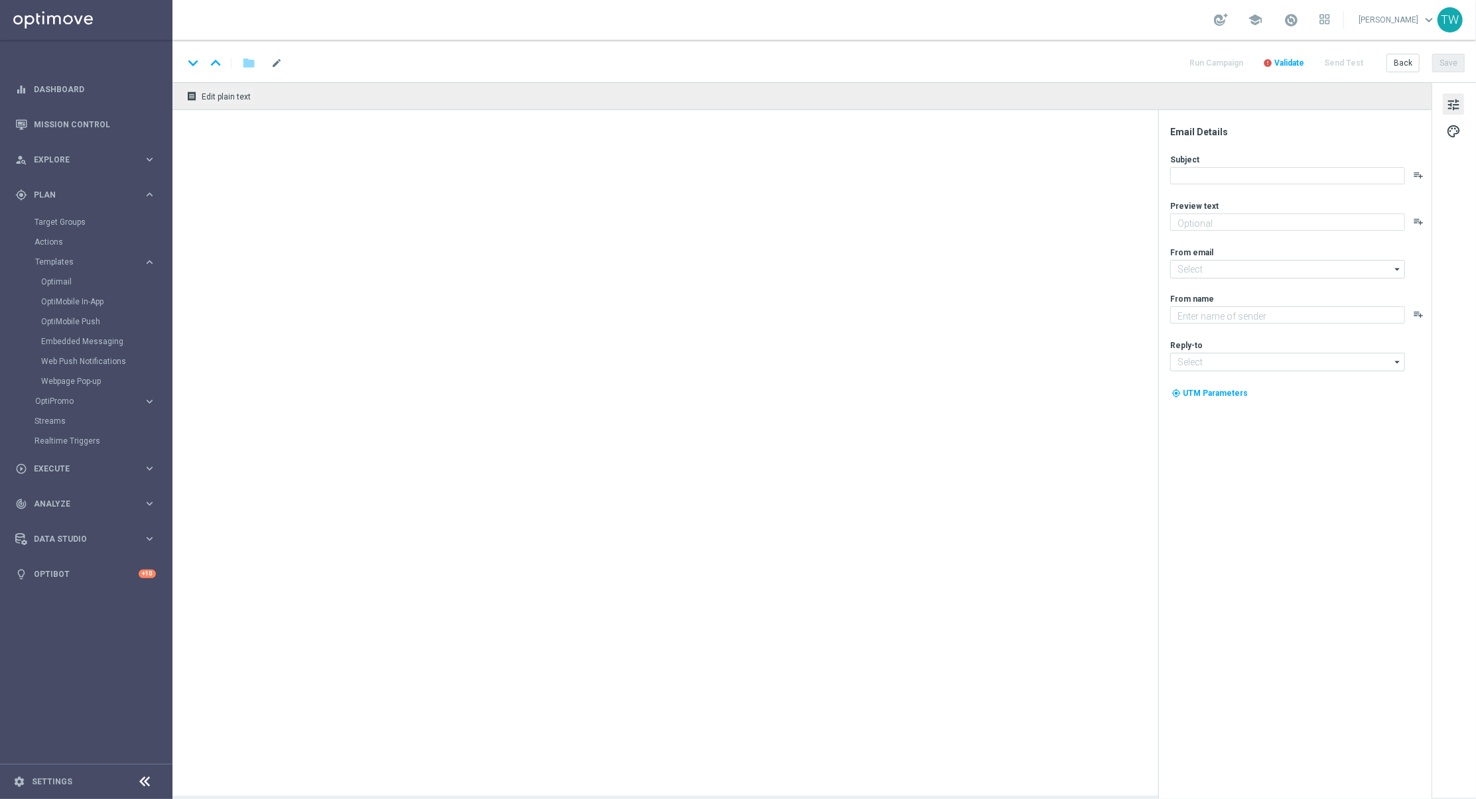
type textarea "Enter now for your chance to drive away in style!"
type textarea "KenoGO"
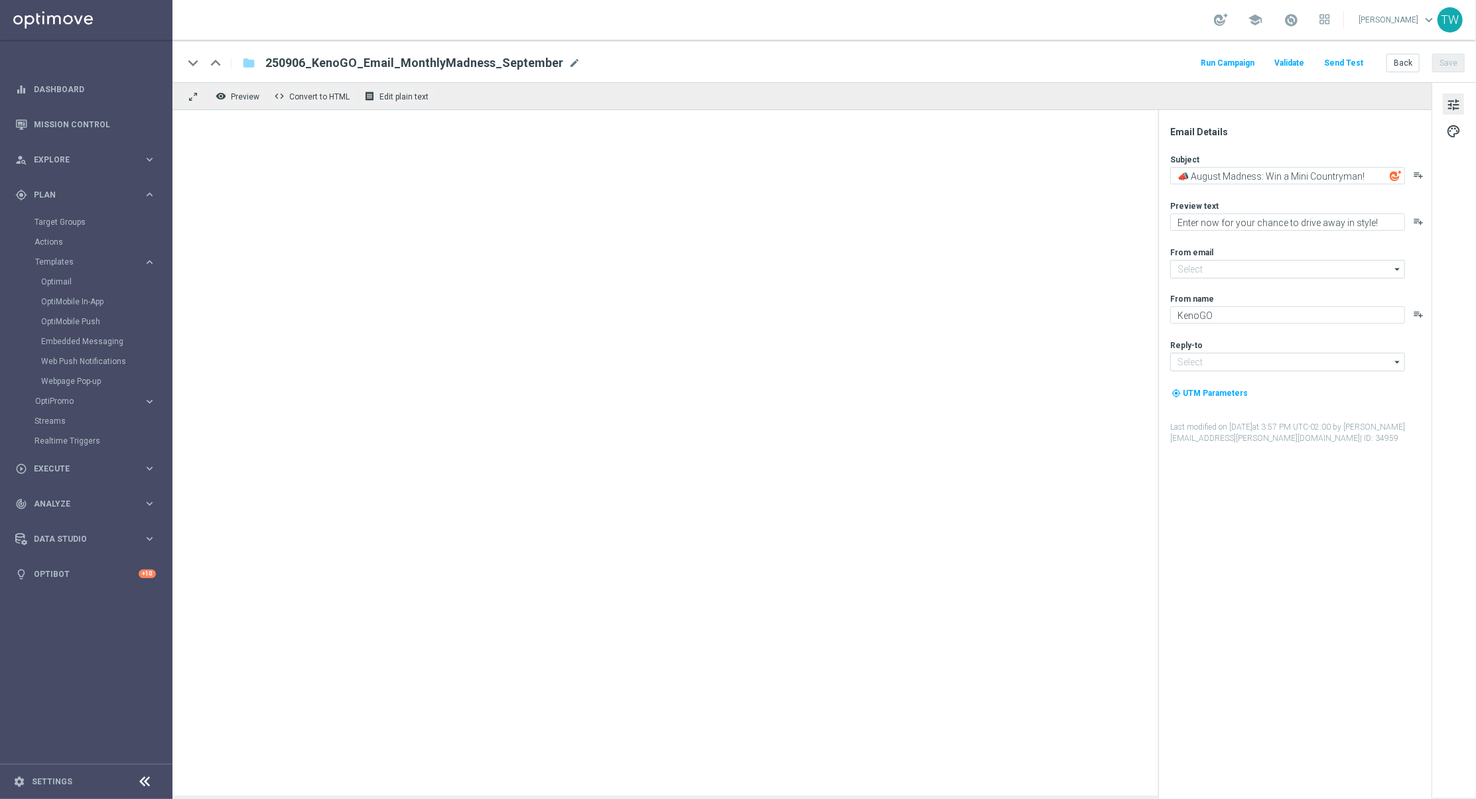
type input "mail@crm.kenogo.com.au"
type input "support@kenogo.com.au"
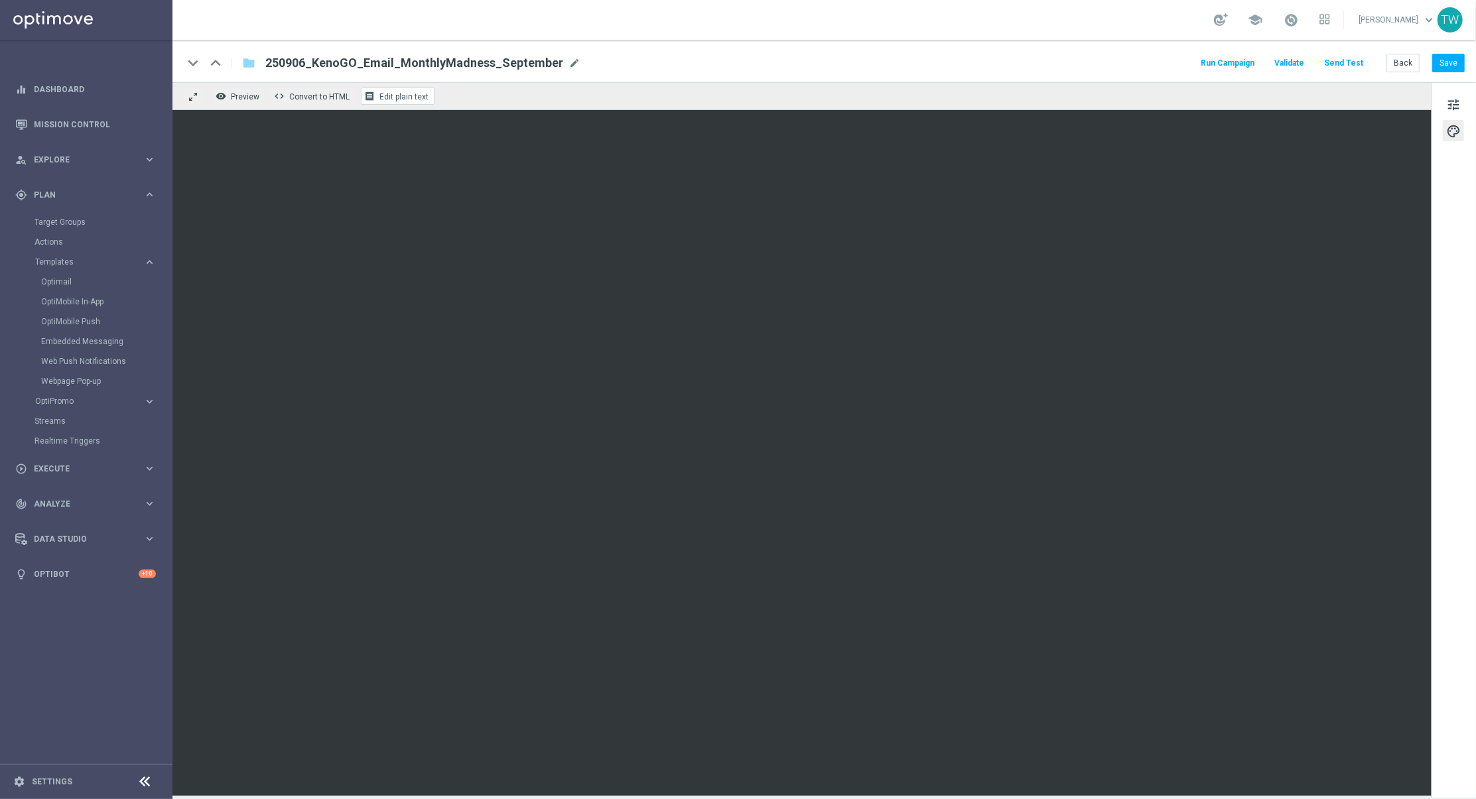
click at [391, 88] on button "receipt Edit plain text" at bounding box center [398, 96] width 74 height 17
click at [403, 98] on span "Edit plain text" at bounding box center [403, 96] width 49 height 9
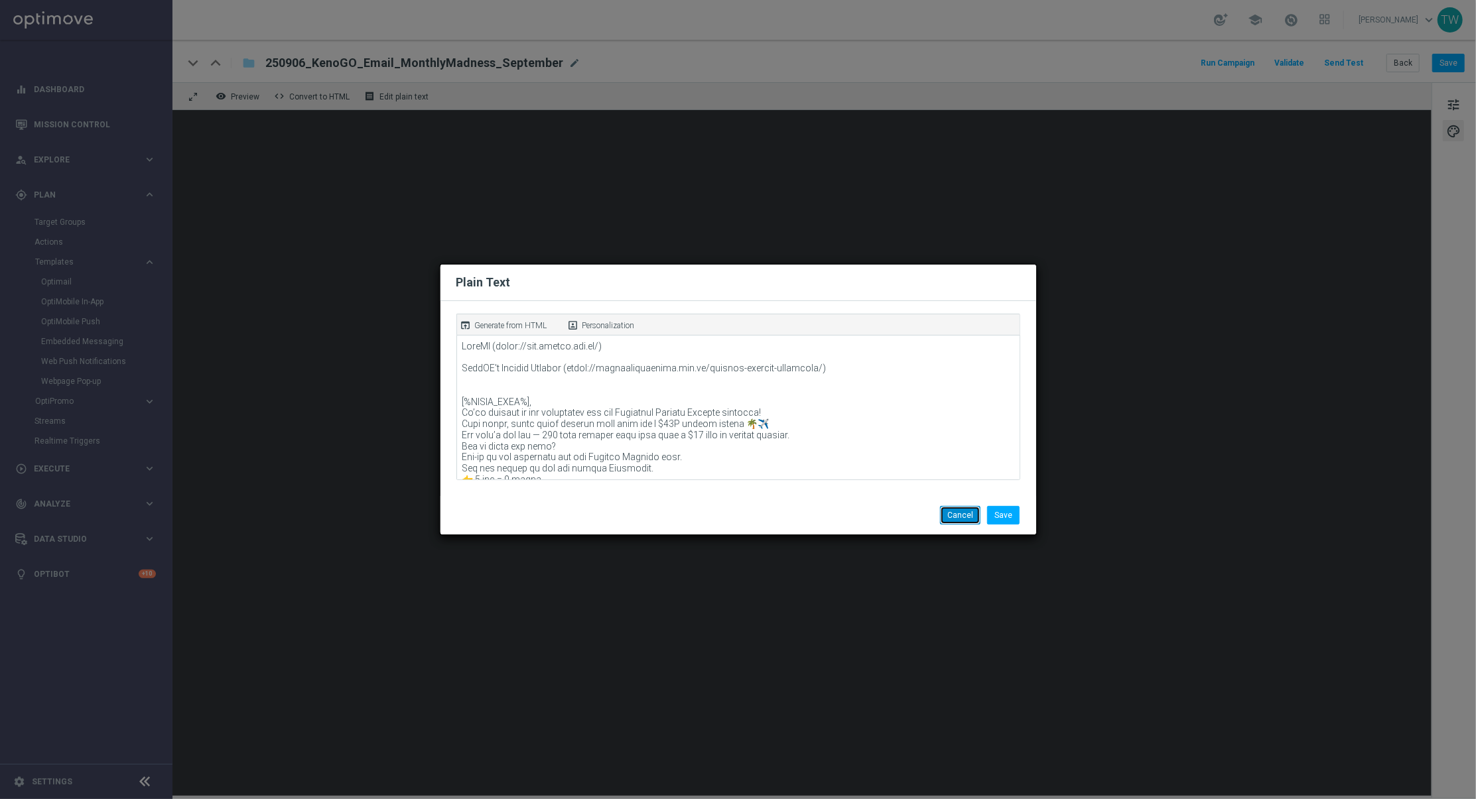
click at [946, 511] on button "Cancel" at bounding box center [960, 515] width 40 height 19
click at [953, 518] on button "Cancel" at bounding box center [960, 515] width 40 height 19
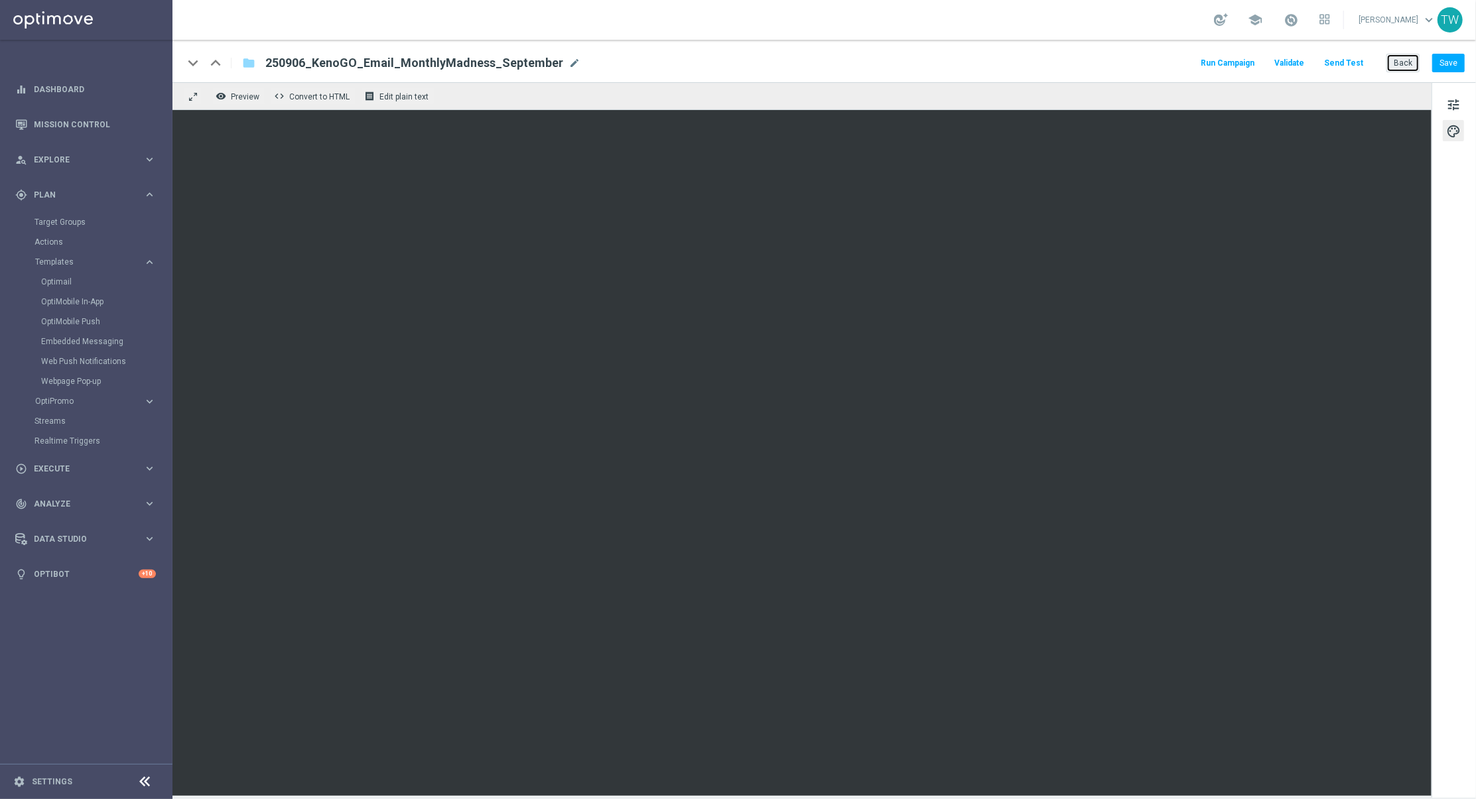
click at [1405, 61] on button "Back" at bounding box center [1403, 63] width 33 height 19
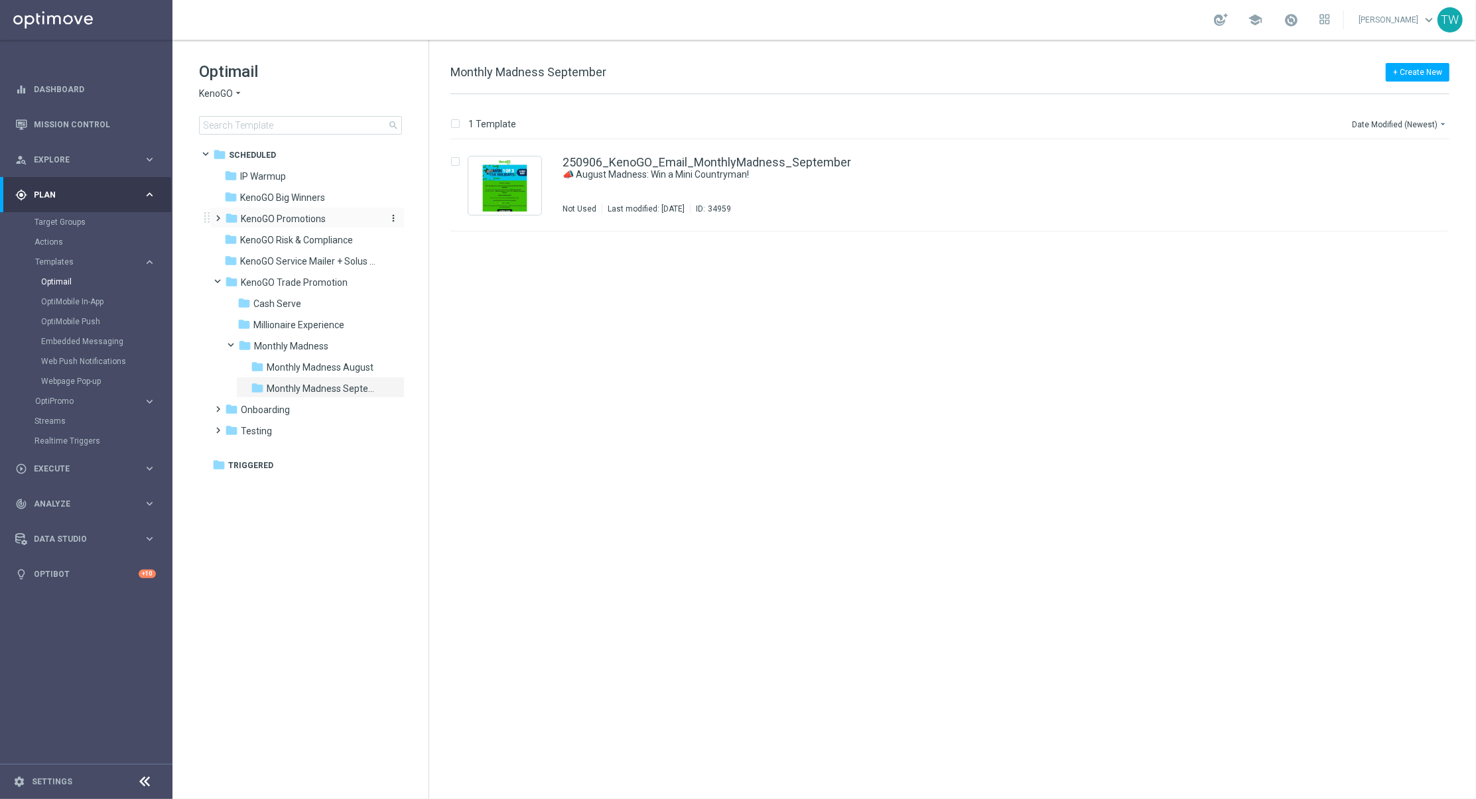
click at [316, 216] on span "KenoGO Promotions" at bounding box center [283, 219] width 85 height 12
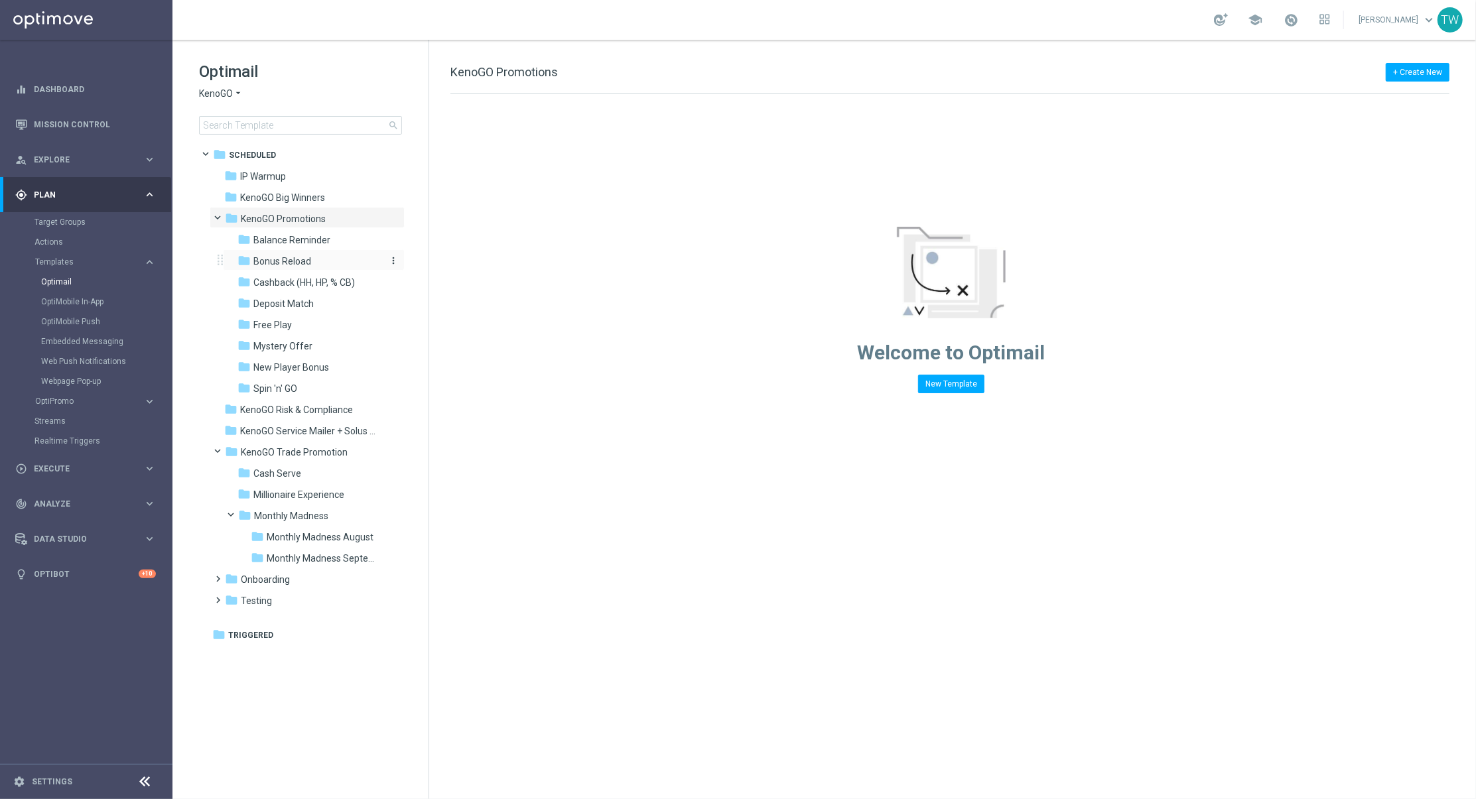
click at [313, 255] on div "folder Bonus Reload" at bounding box center [308, 261] width 141 height 15
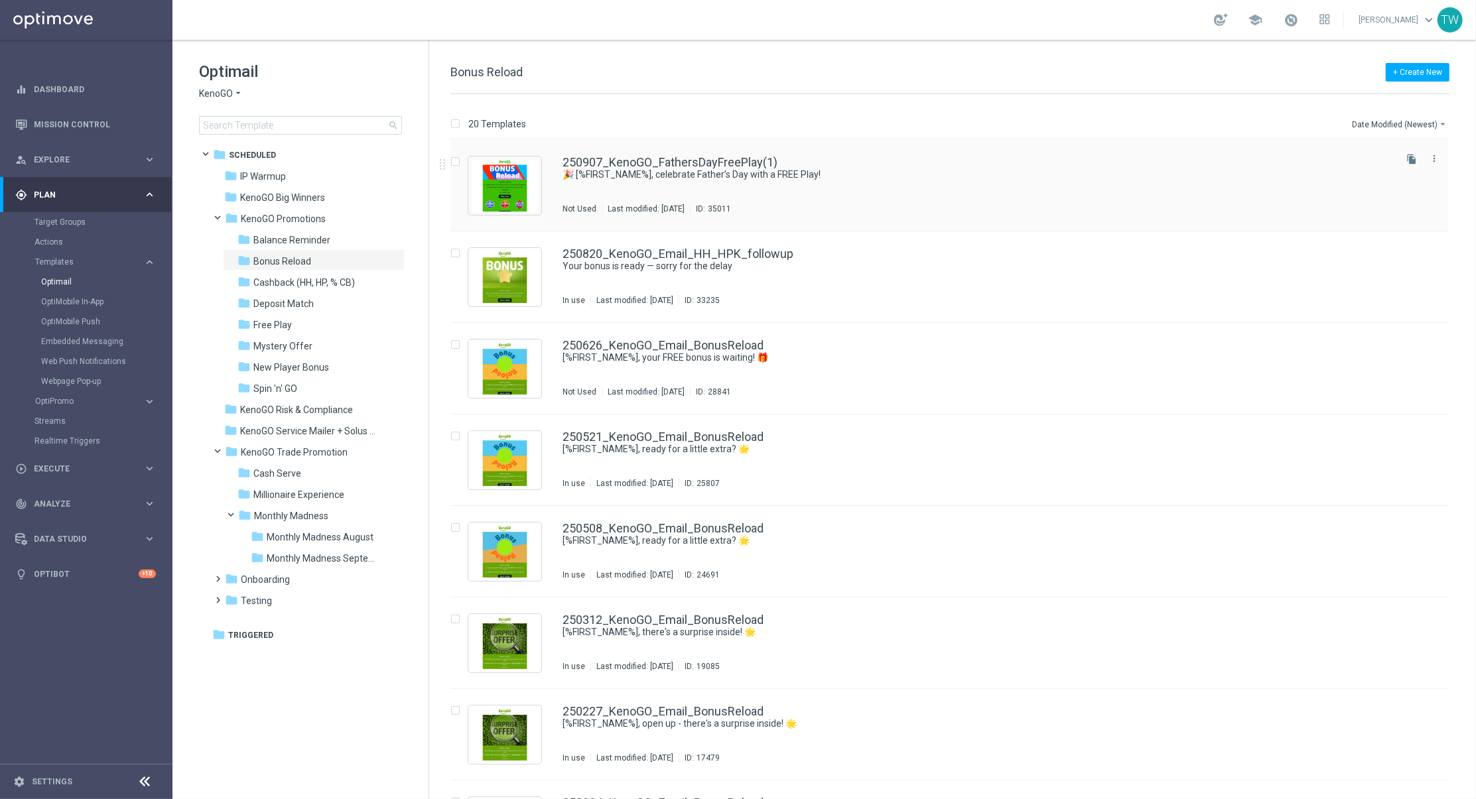
click at [1160, 151] on div "250907_KenoGO_FathersDayFreePlay(1) 🎉 [%FIRST_NAME%], celebrate Father’s Day wi…" at bounding box center [949, 186] width 998 height 92
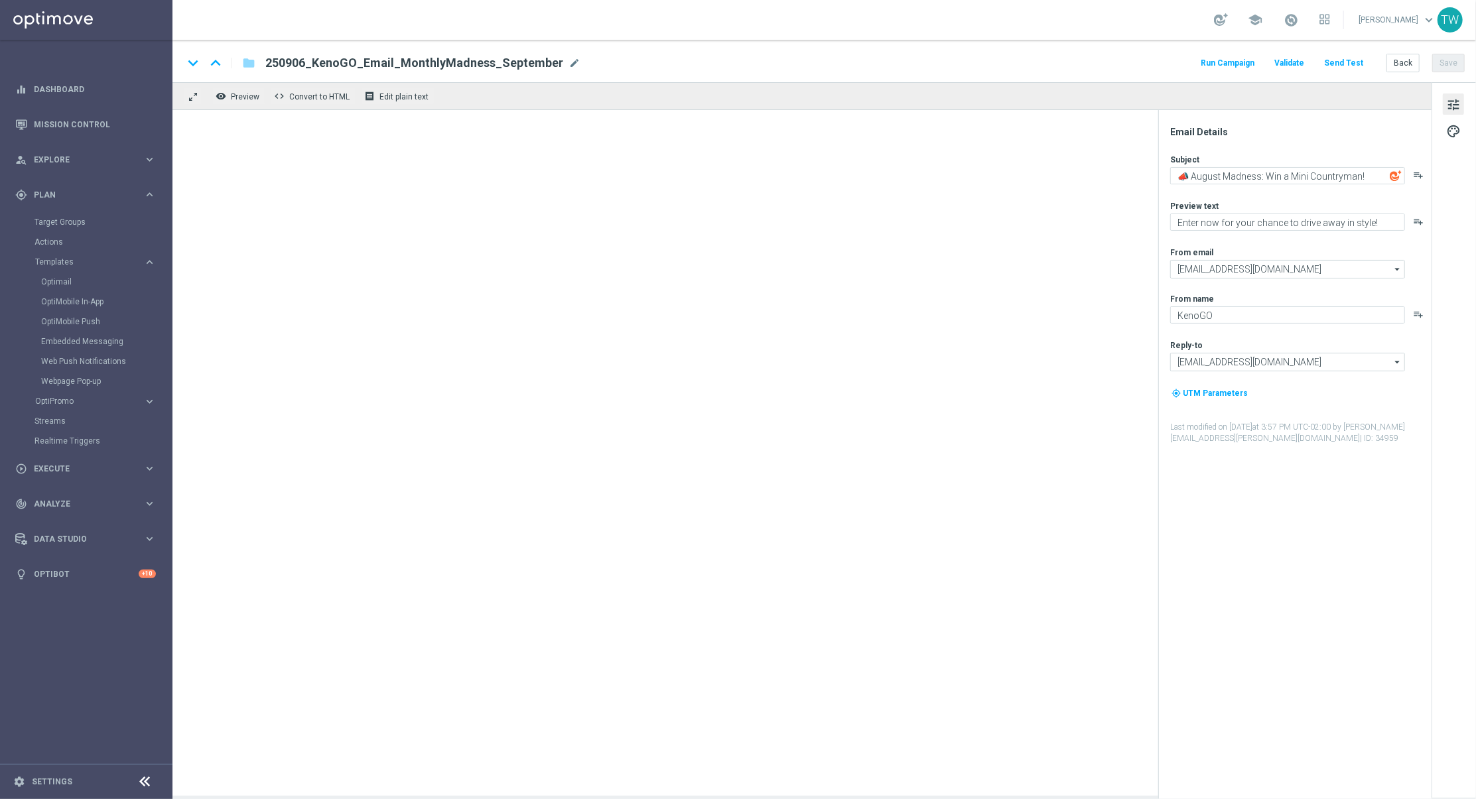
type textarea "🎉 [%FIRST_NAME%], celebrate Father’s Day with a FREE Play!"
type textarea "A little Sunday fun, on us!"
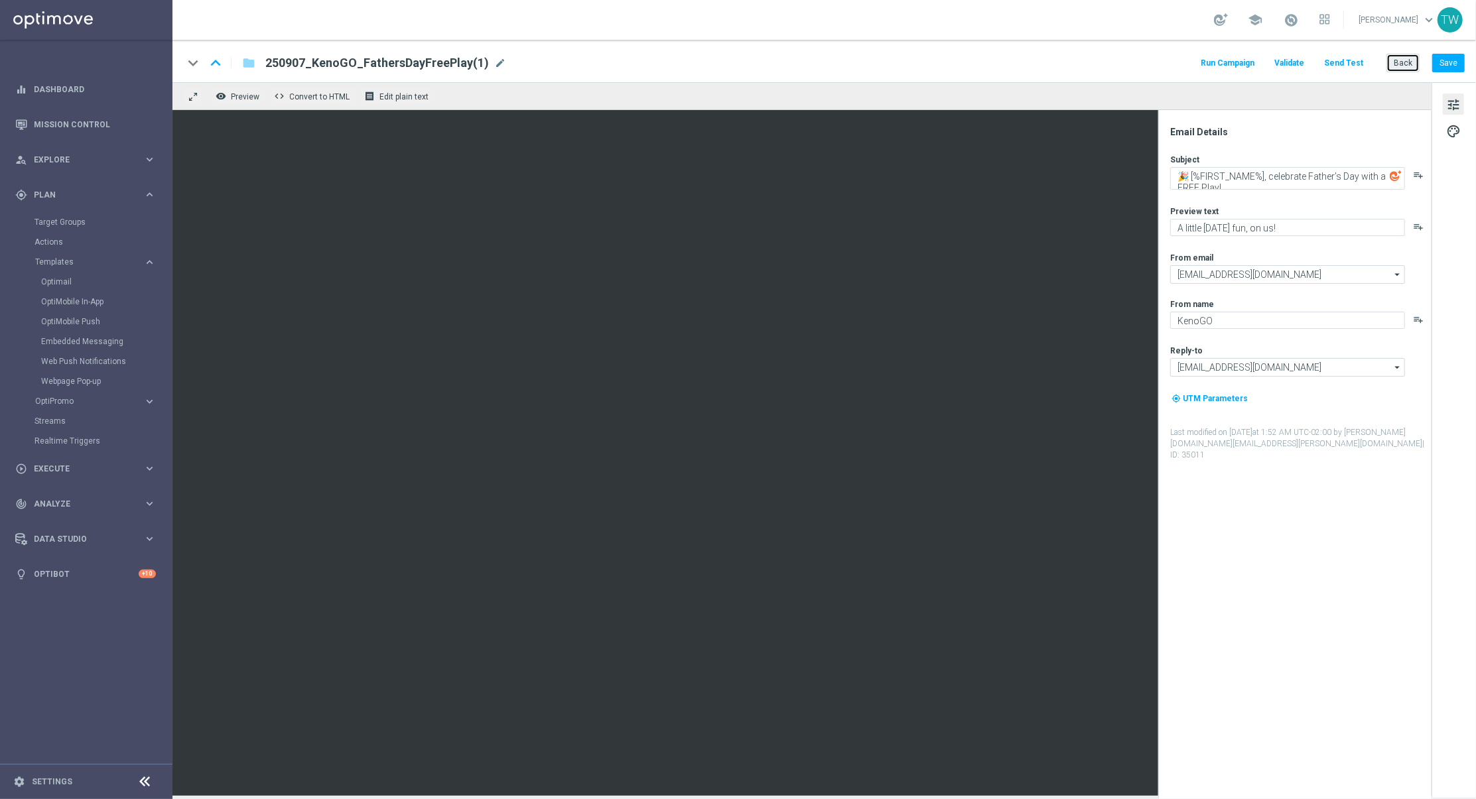
click at [1414, 64] on button "Back" at bounding box center [1403, 63] width 33 height 19
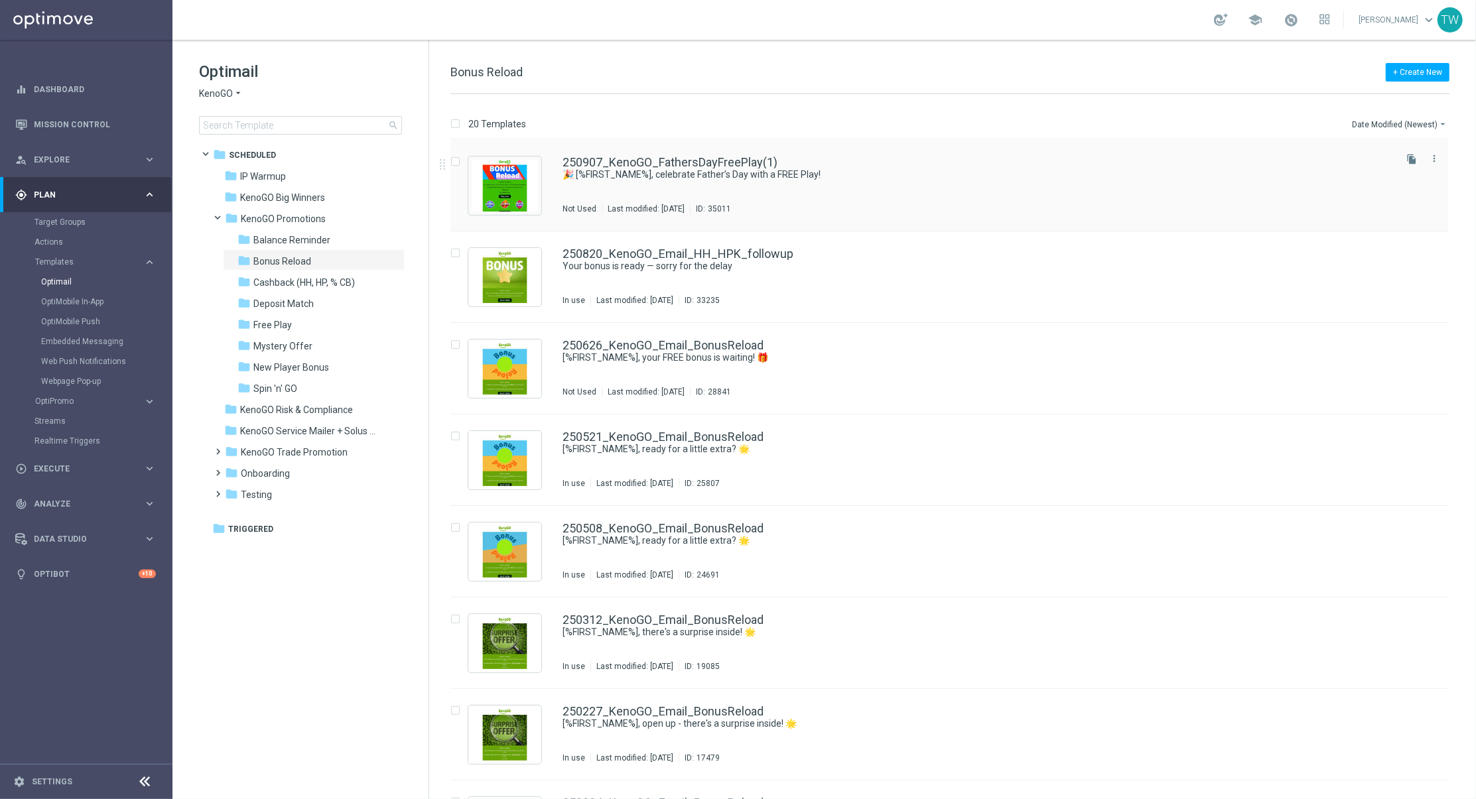
click at [744, 155] on div "250907_KenoGO_FathersDayFreePlay(1) 🎉 [%FIRST_NAME%], celebrate Father’s Day wi…" at bounding box center [949, 186] width 998 height 92
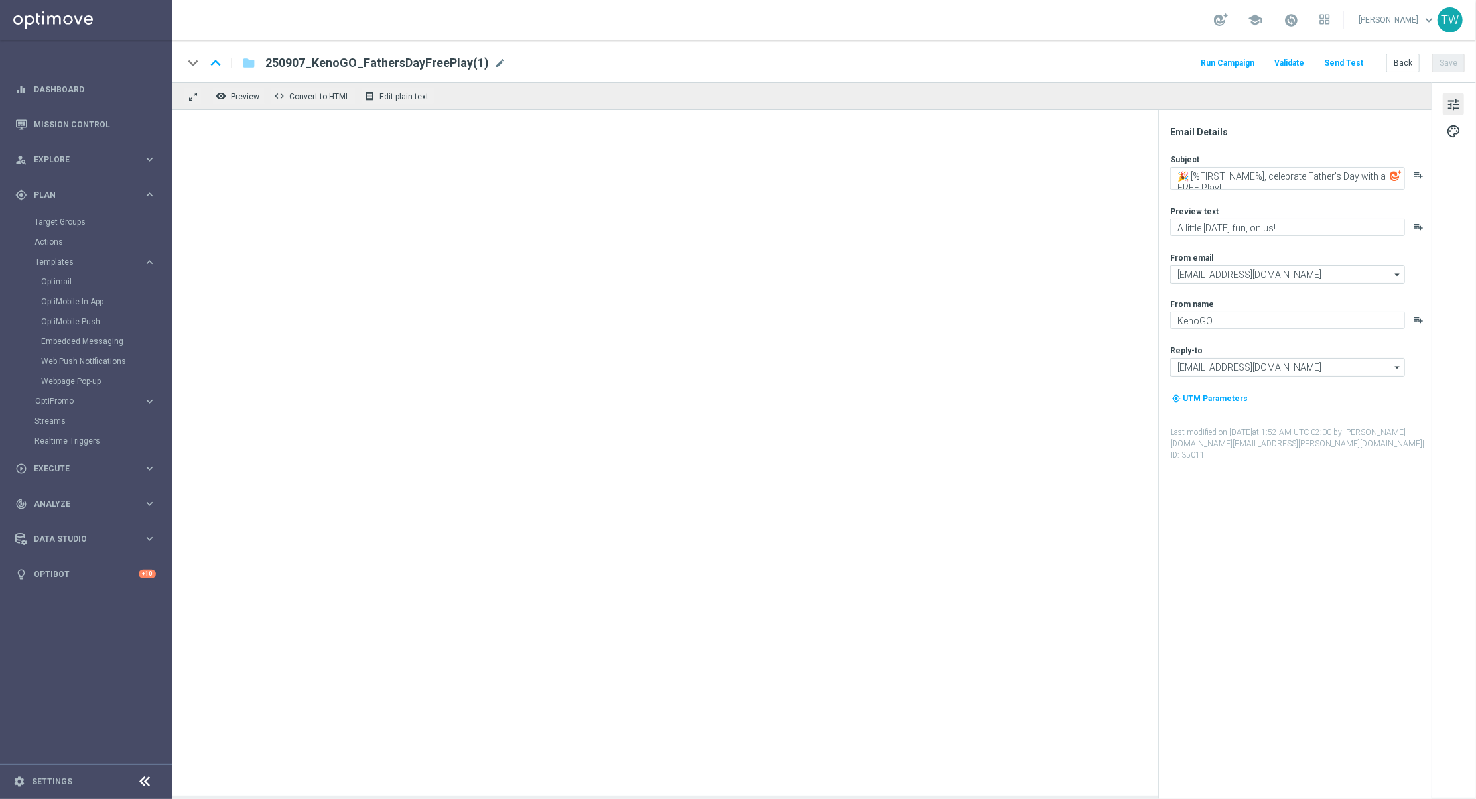
click at [505, 64] on div "keyboard_arrow_down keyboard_arrow_up folder 250907_KenoGO_FathersDayFreePlay(1…" at bounding box center [824, 62] width 1282 height 17
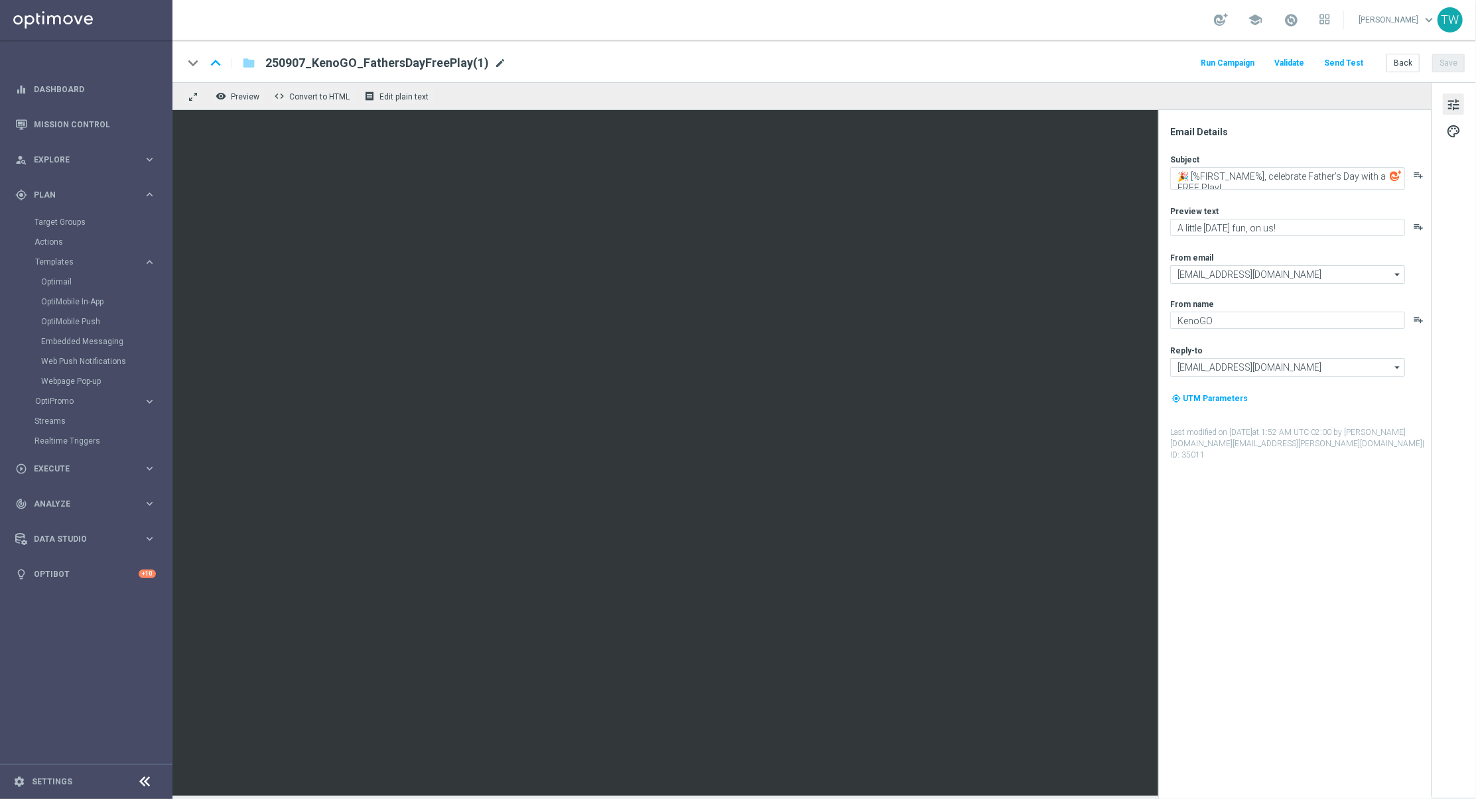
click at [499, 59] on span "mode_edit" at bounding box center [500, 63] width 12 height 12
type input "250907_KenoGO_FathersDayBonusReload"
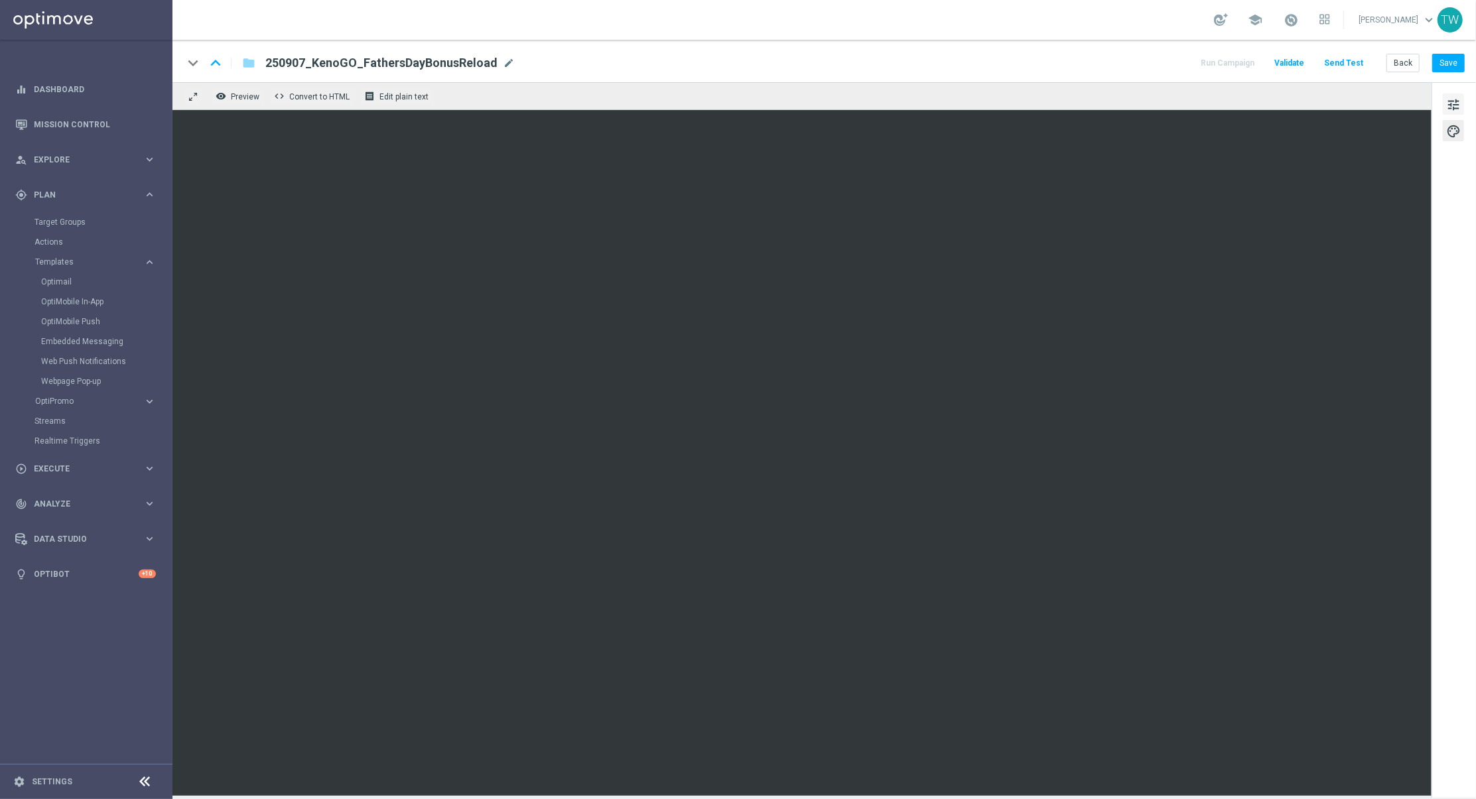
click at [1454, 106] on span "tune" at bounding box center [1453, 104] width 15 height 17
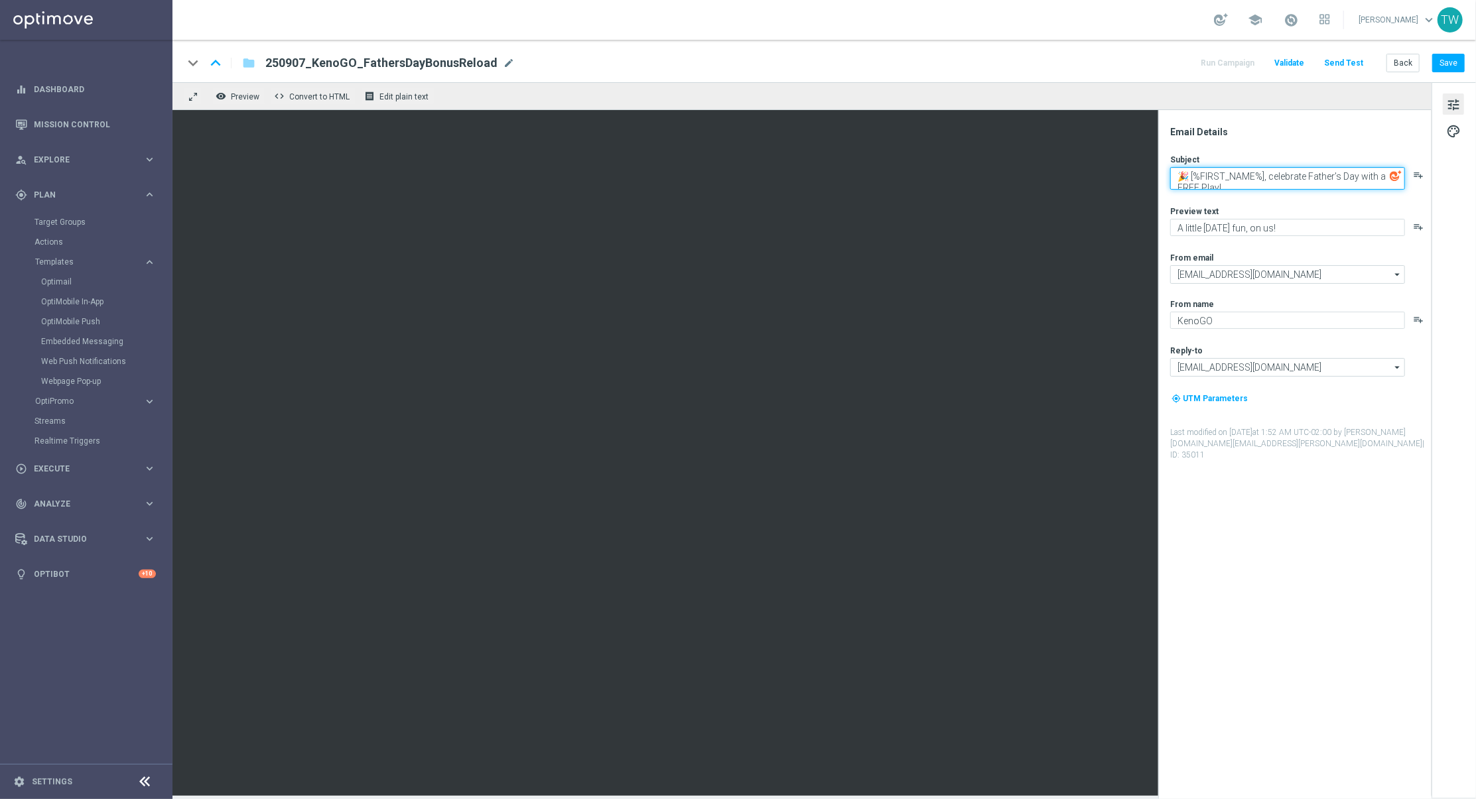
click at [1237, 177] on textarea "🎉 [%FIRST_NAME%], celebrate Father’s Day with a FREE Play!" at bounding box center [1287, 178] width 235 height 23
paste textarea "A Father’s Day gift for you, [%FIRST_NAME%]"
type textarea "A Father’s Day gift for you, [%FIRST_NAME%] 💚"
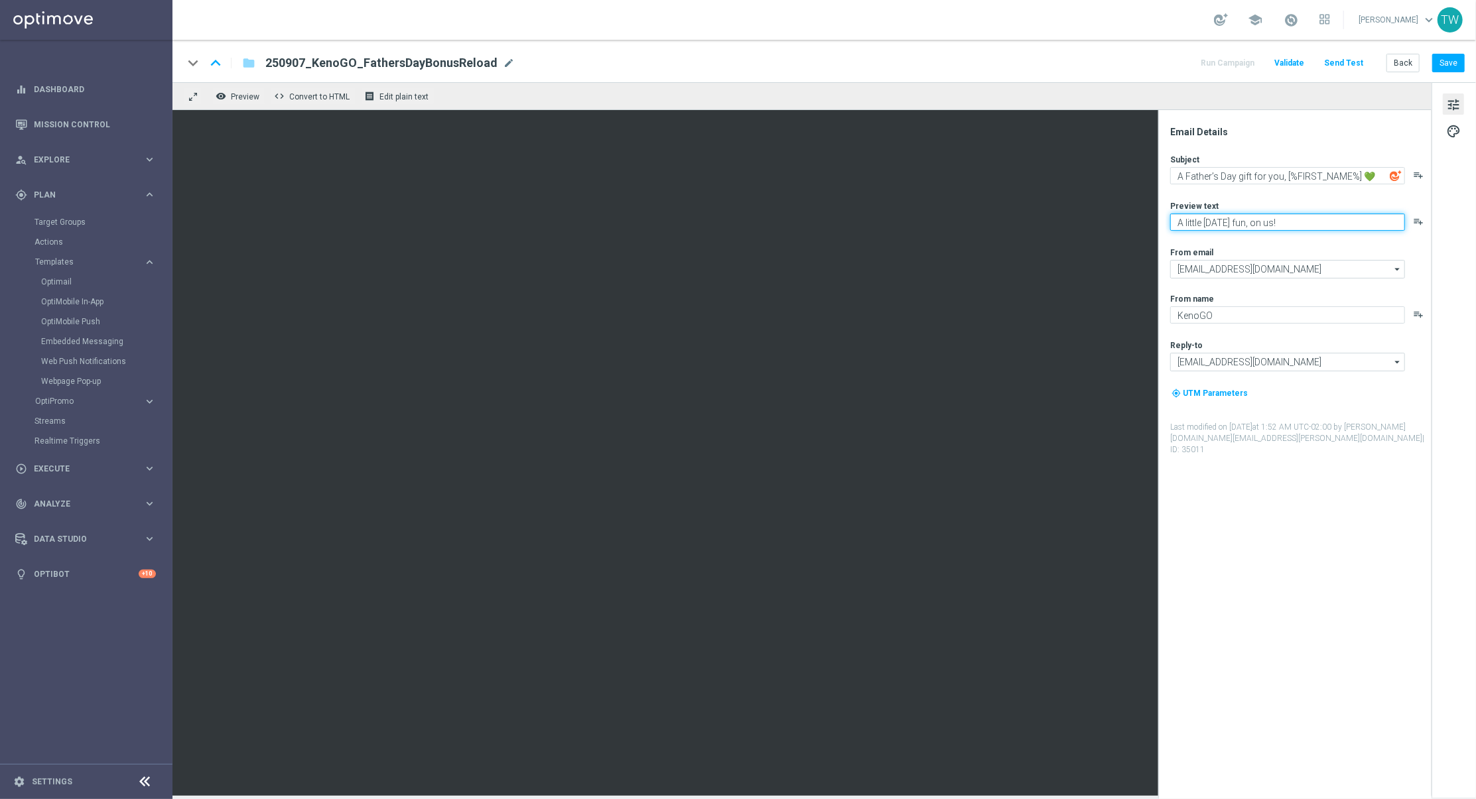
click at [1240, 224] on textarea "A little Sunday fun, on us!" at bounding box center [1287, 222] width 235 height 17
click at [1239, 224] on textarea "A little Sunday fun, on us!" at bounding box center [1287, 222] width 235 height 17
click at [1238, 224] on textarea "A little Sunday fun, on us!" at bounding box center [1287, 222] width 235 height 17
paste textarea "Play your bonus now—it’s on the house"
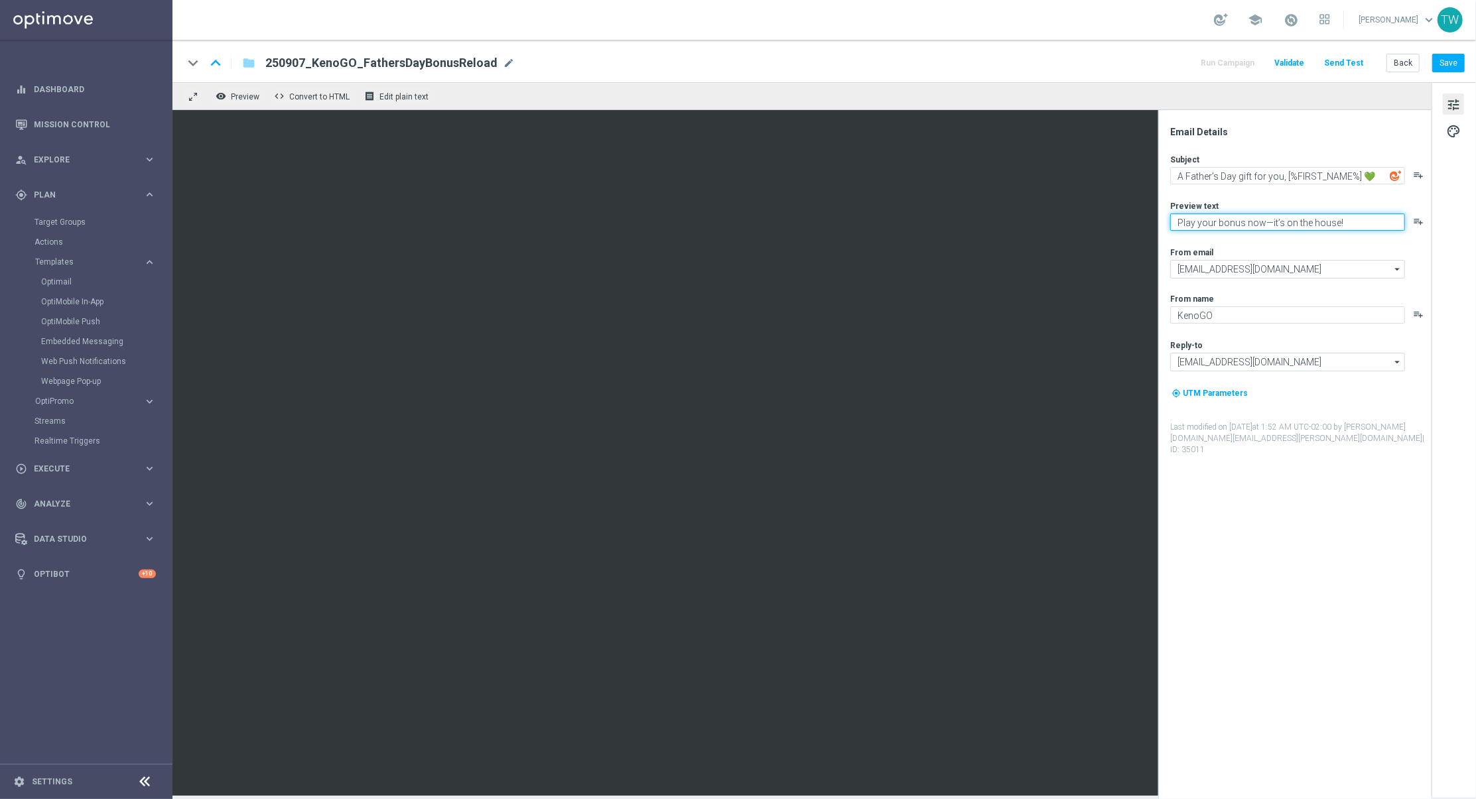
drag, startPoint x: 1270, startPoint y: 220, endPoint x: 1267, endPoint y: 286, distance: 65.7
click at [1270, 220] on textarea "Play your bonus now—it’s on the house!" at bounding box center [1287, 222] width 235 height 17
type textarea "Play your bonus now - it’s on the house!"
click at [1454, 66] on button "Save" at bounding box center [1448, 63] width 33 height 19
click at [78, 320] on link "OptiMobile Push" at bounding box center [89, 321] width 97 height 11
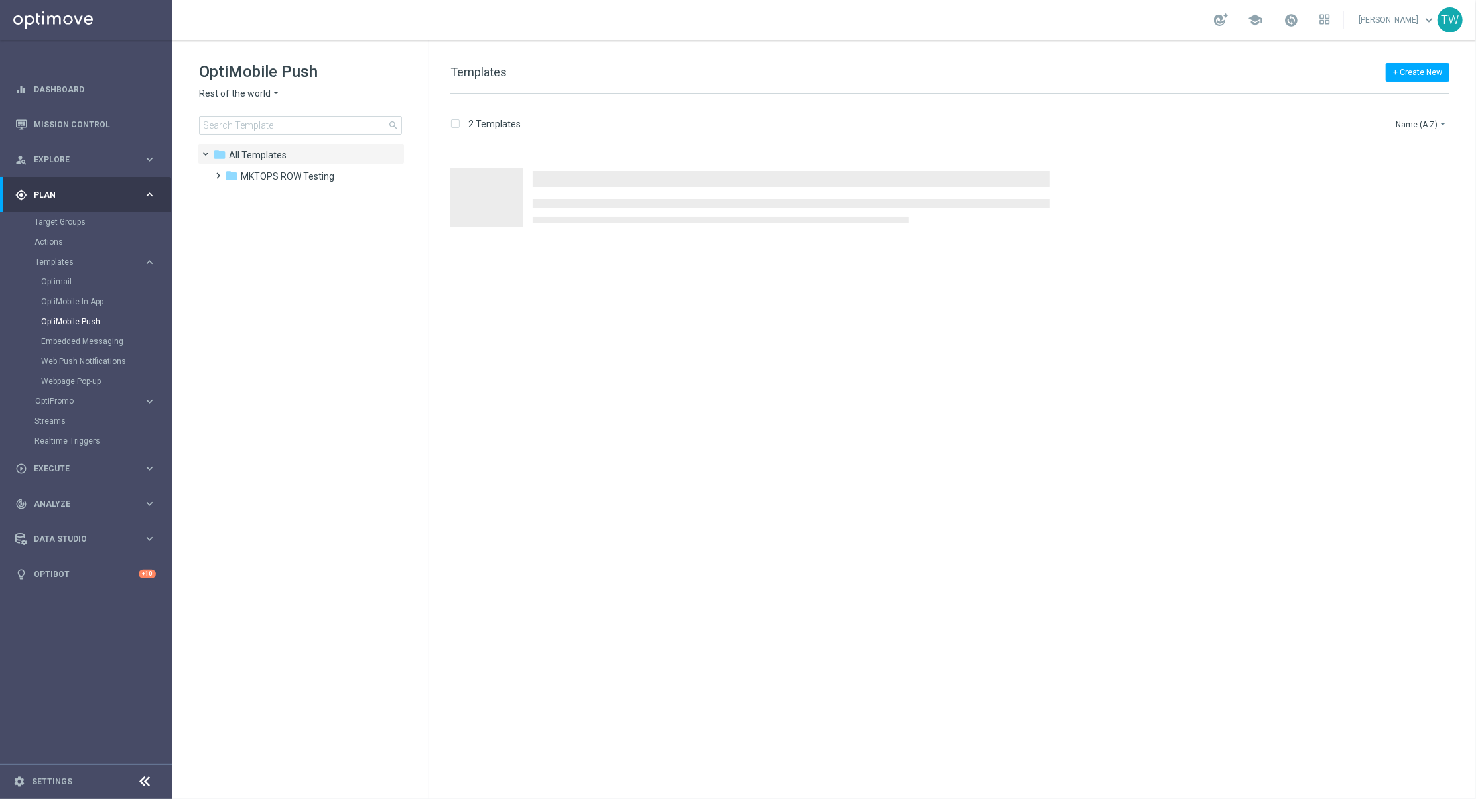
click at [224, 94] on span "Rest of the world" at bounding box center [235, 94] width 72 height 13
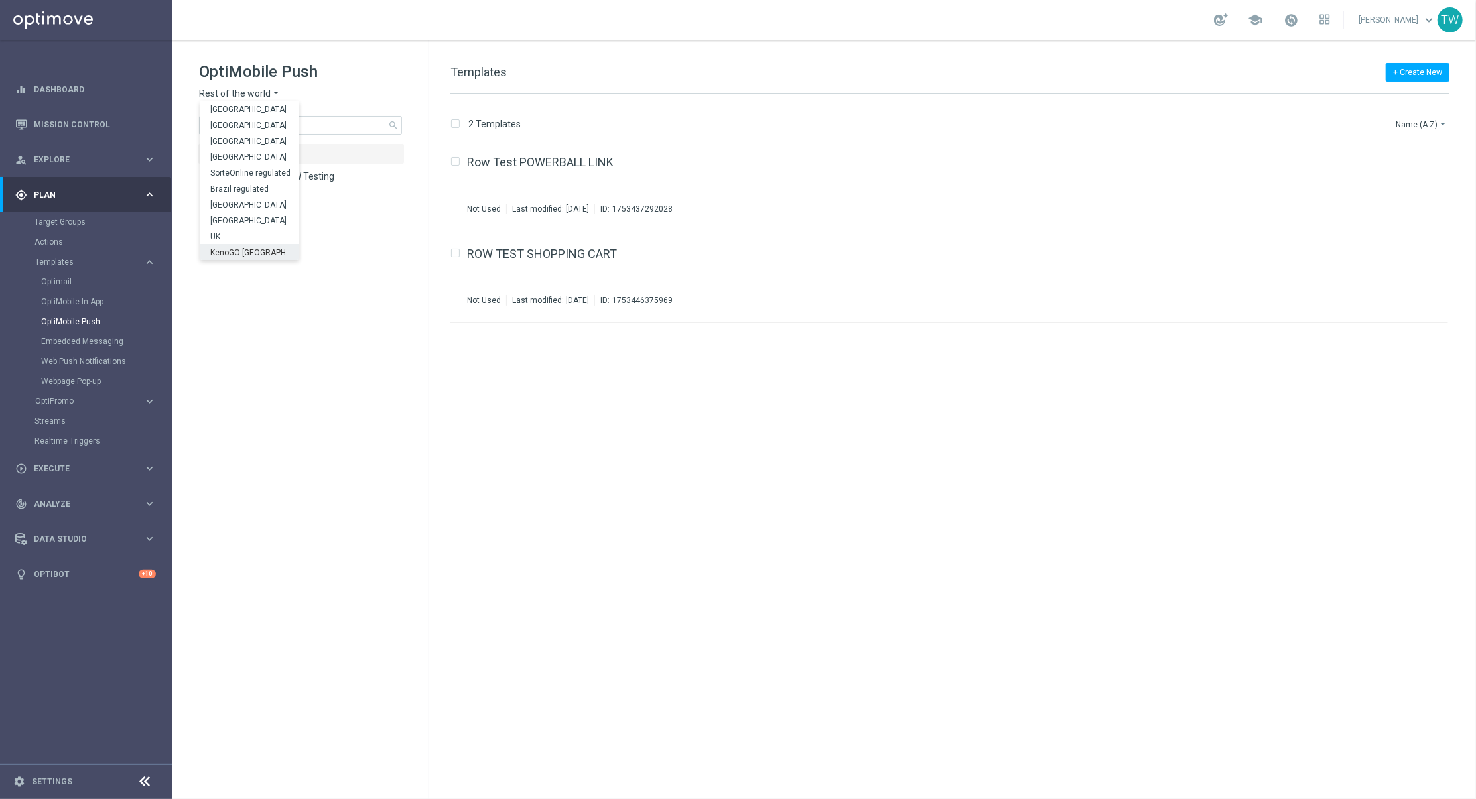
click at [257, 246] on div "KenoGO Australia" at bounding box center [250, 252] width 100 height 16
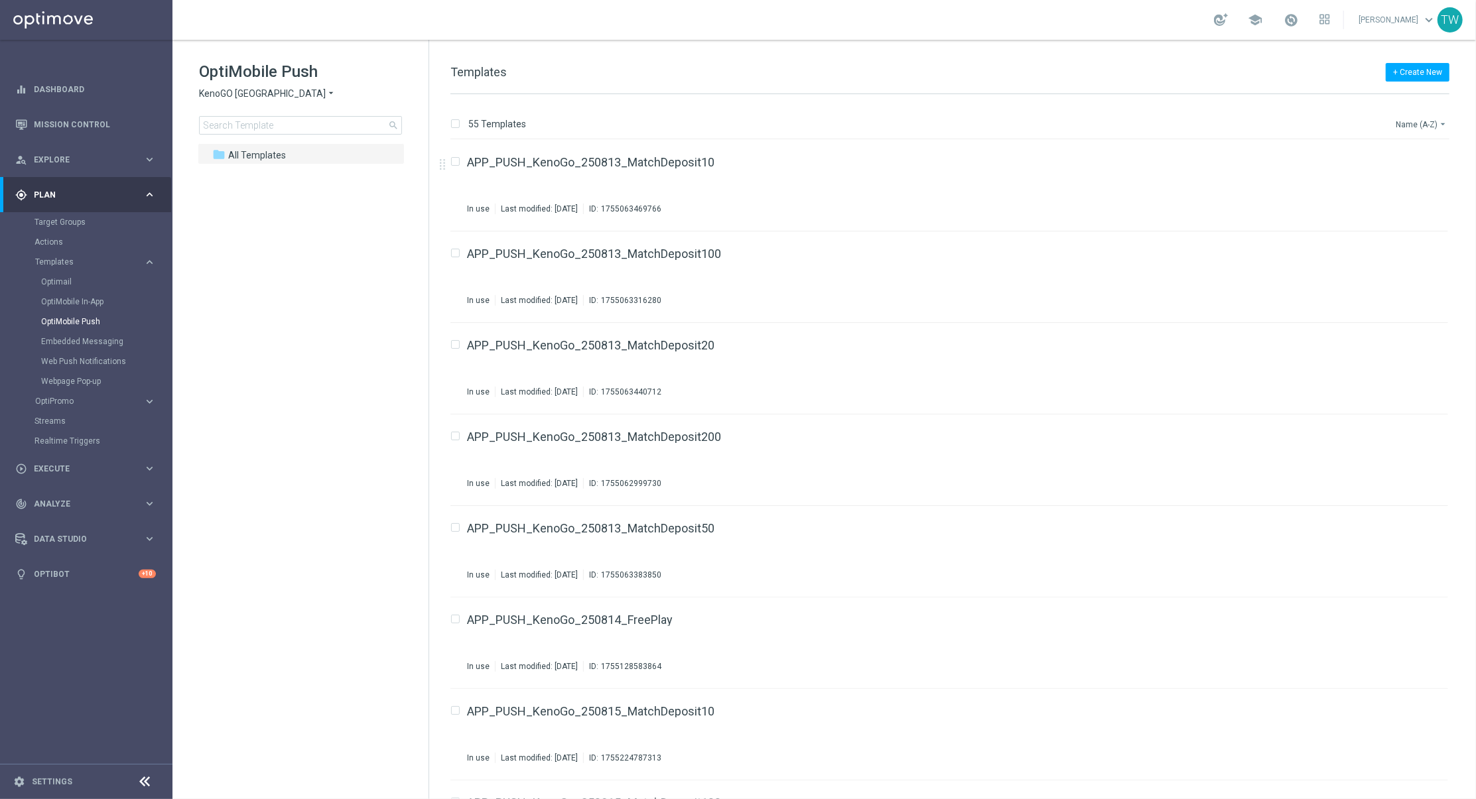
click at [1407, 121] on button "Name (A-Z) arrow_drop_down" at bounding box center [1422, 124] width 55 height 16
click at [1422, 179] on span "Date Modified (Newest)" at bounding box center [1398, 183] width 89 height 9
click at [574, 165] on link "APP_PUSH_KenoGo_250907_FreePlay" at bounding box center [570, 163] width 206 height 12
click at [1410, 161] on icon "file_copy" at bounding box center [1412, 159] width 11 height 11
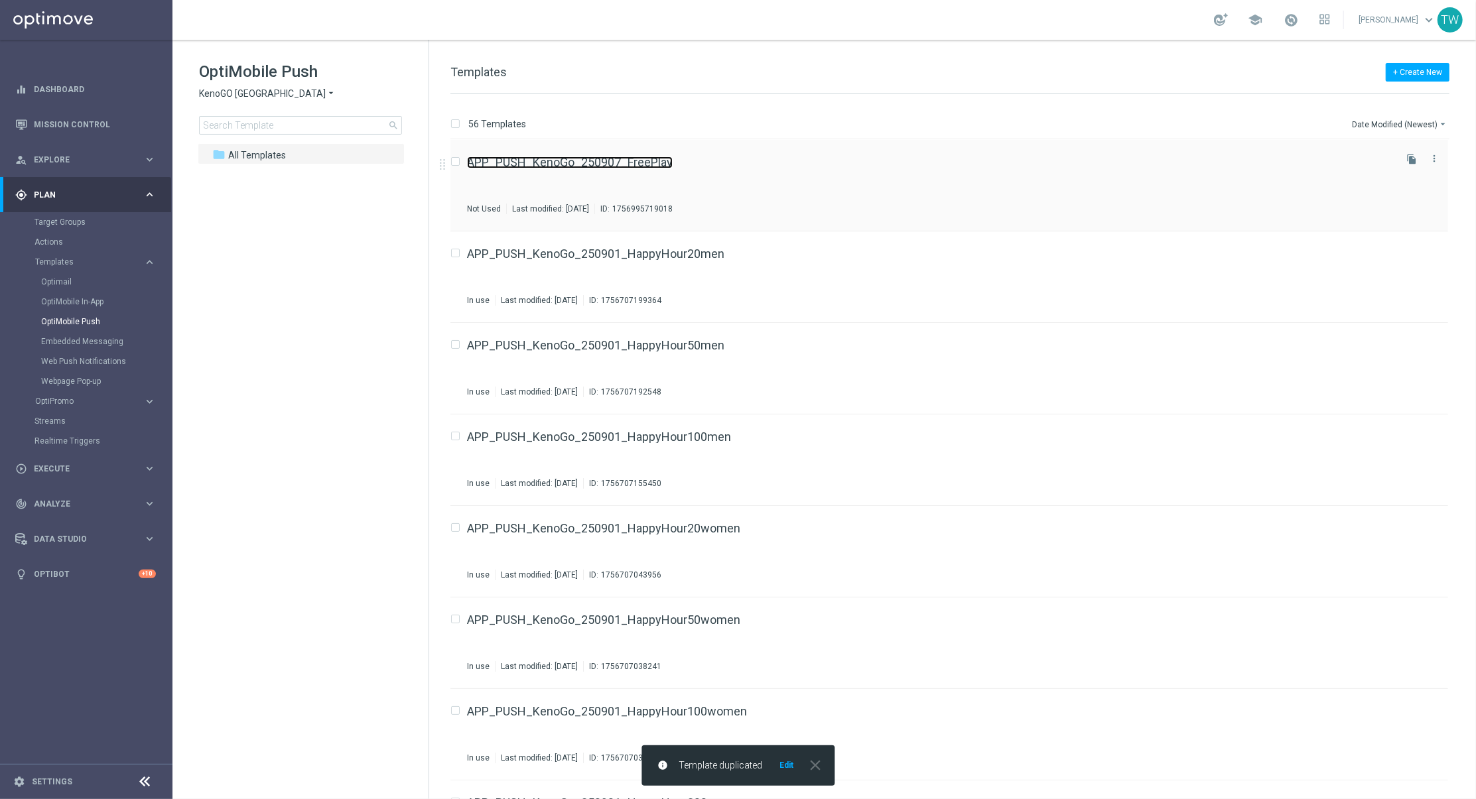
click at [640, 167] on link "APP_PUSH_KenoGo_250907_FreePlay" at bounding box center [570, 163] width 206 height 12
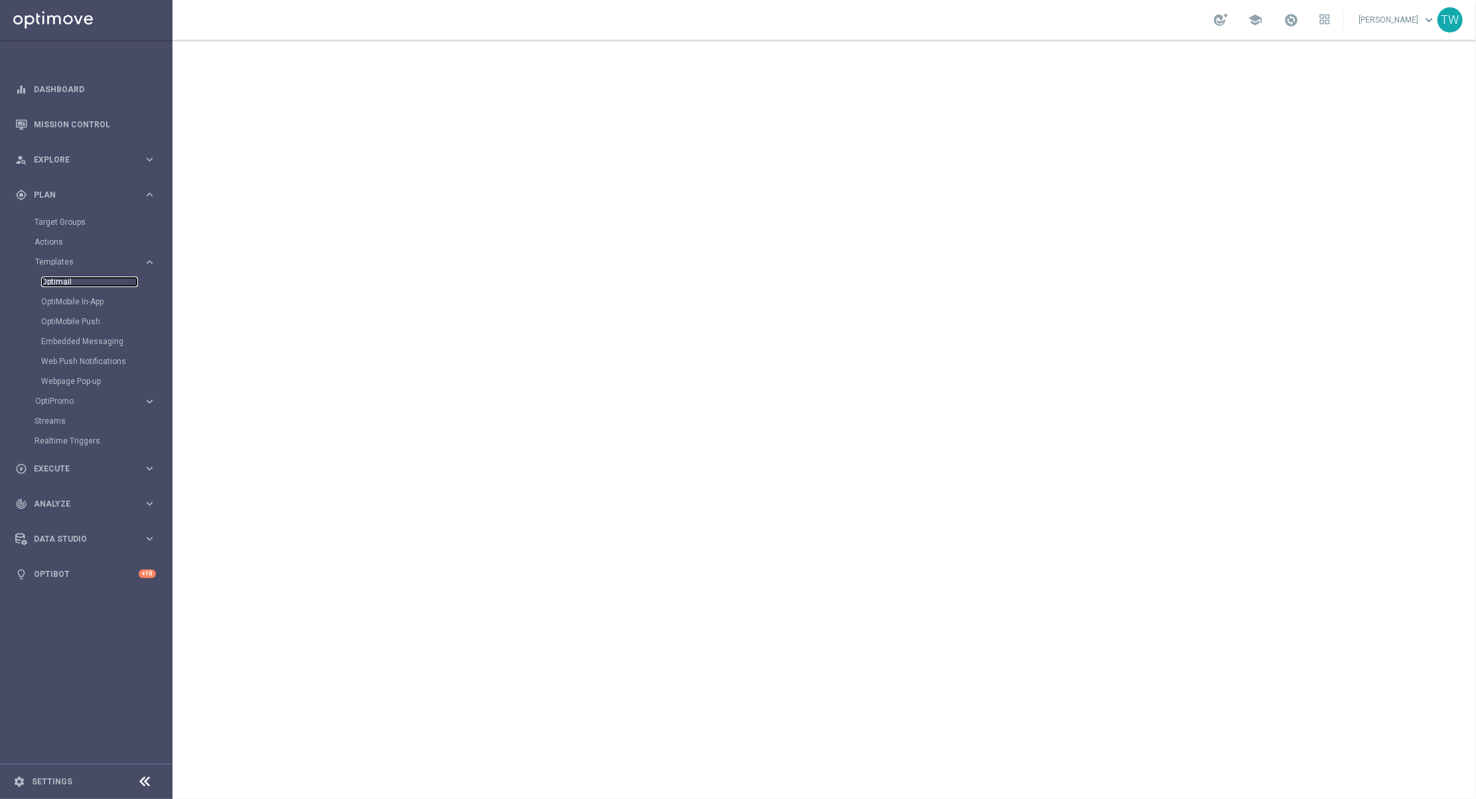
click at [60, 283] on link "Optimail" at bounding box center [89, 282] width 97 height 11
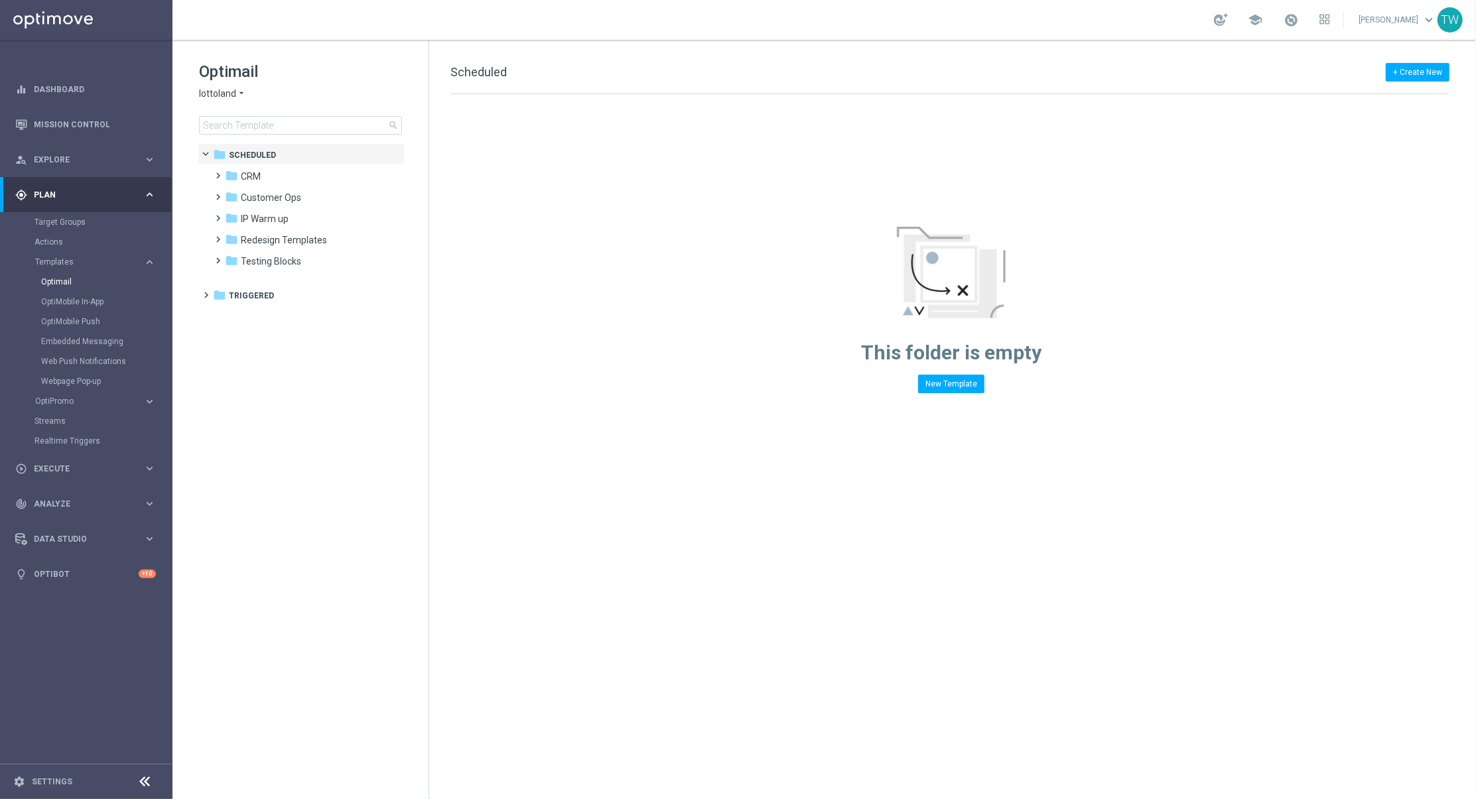
click at [204, 92] on span "lottoland" at bounding box center [217, 94] width 37 height 13
click at [0, 0] on span "Lottoland.com.br" at bounding box center [0, 0] width 0 height 0
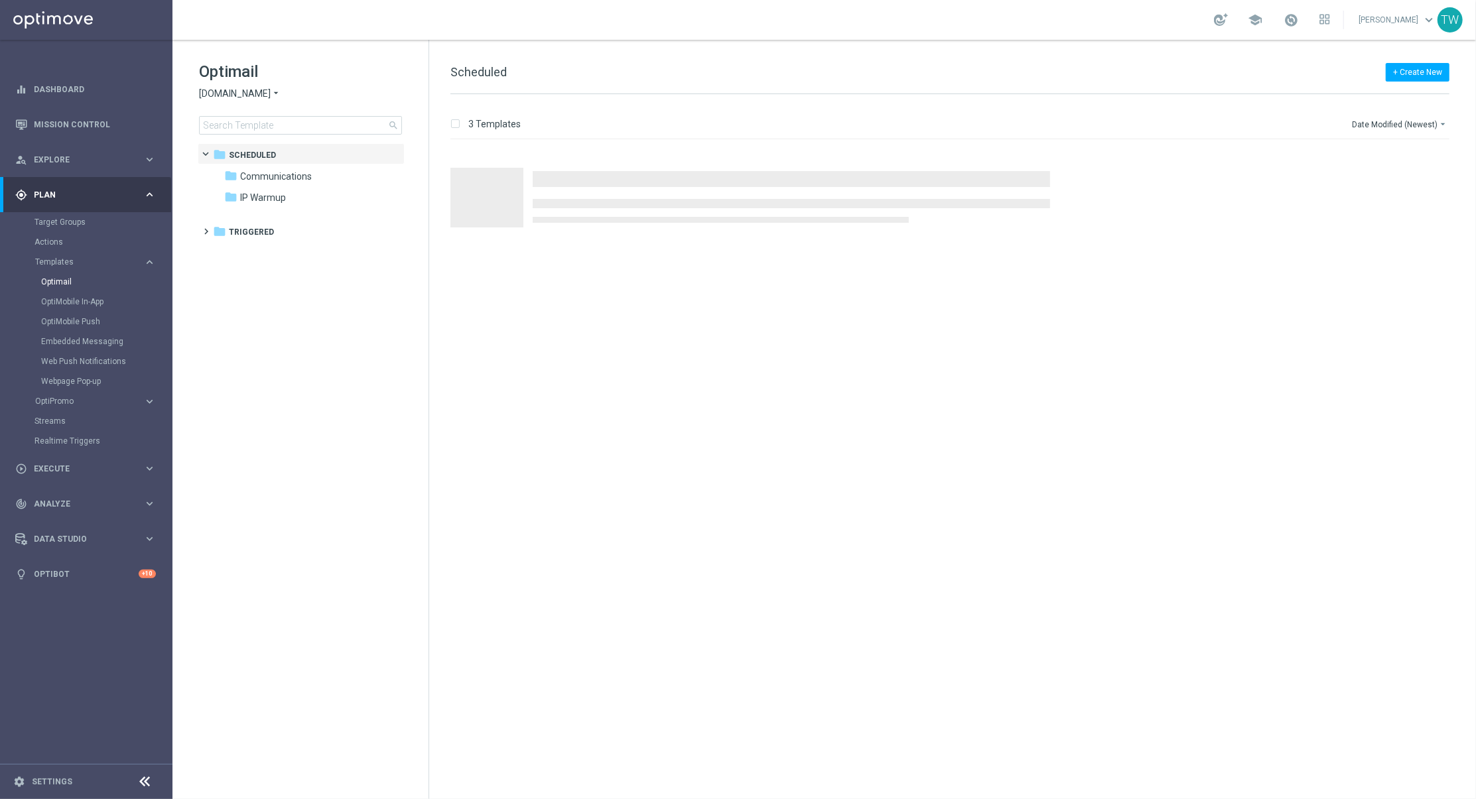
click at [249, 98] on span "Lottoland.com.br" at bounding box center [235, 94] width 72 height 13
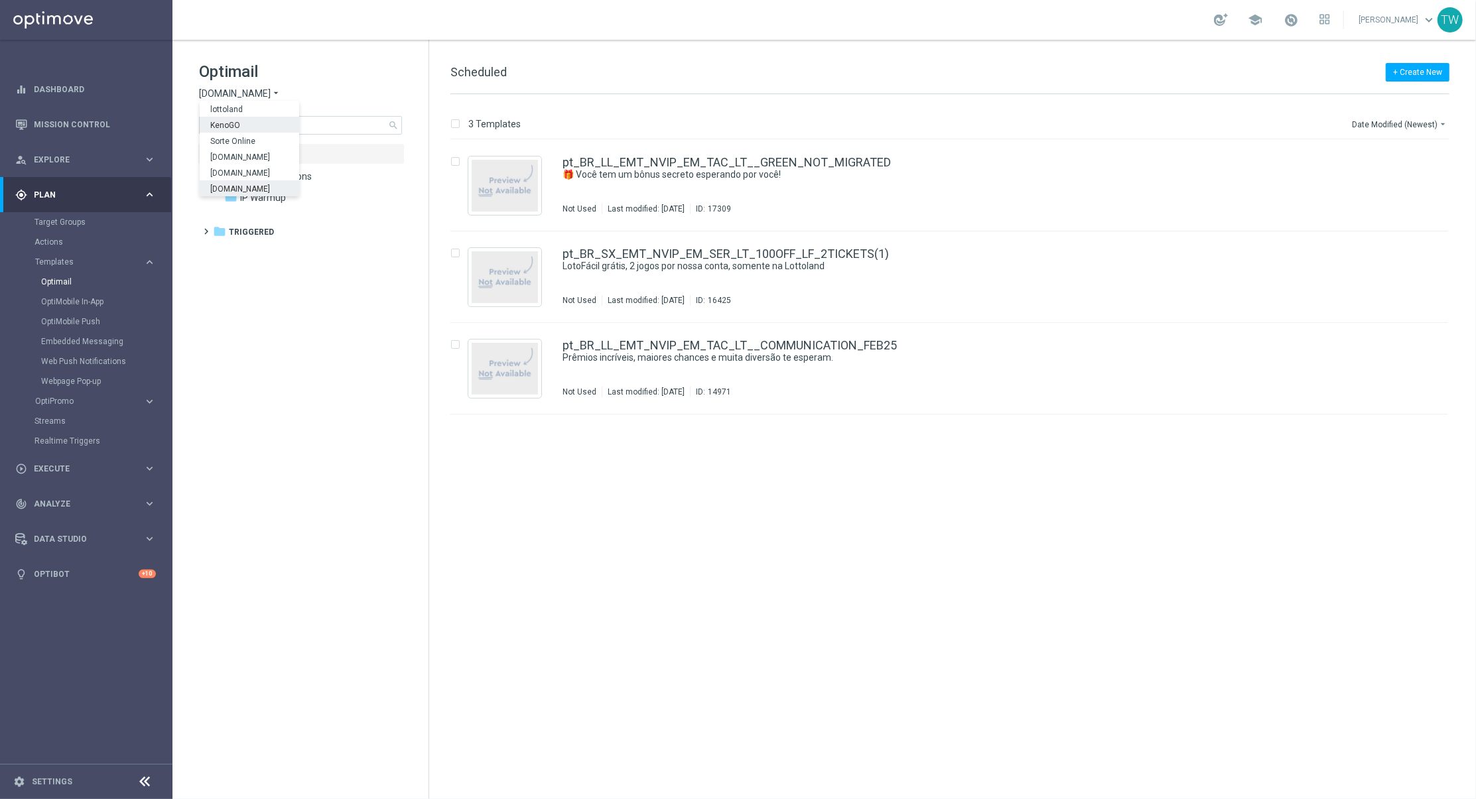
click at [249, 127] on div "KenoGO" at bounding box center [250, 125] width 100 height 16
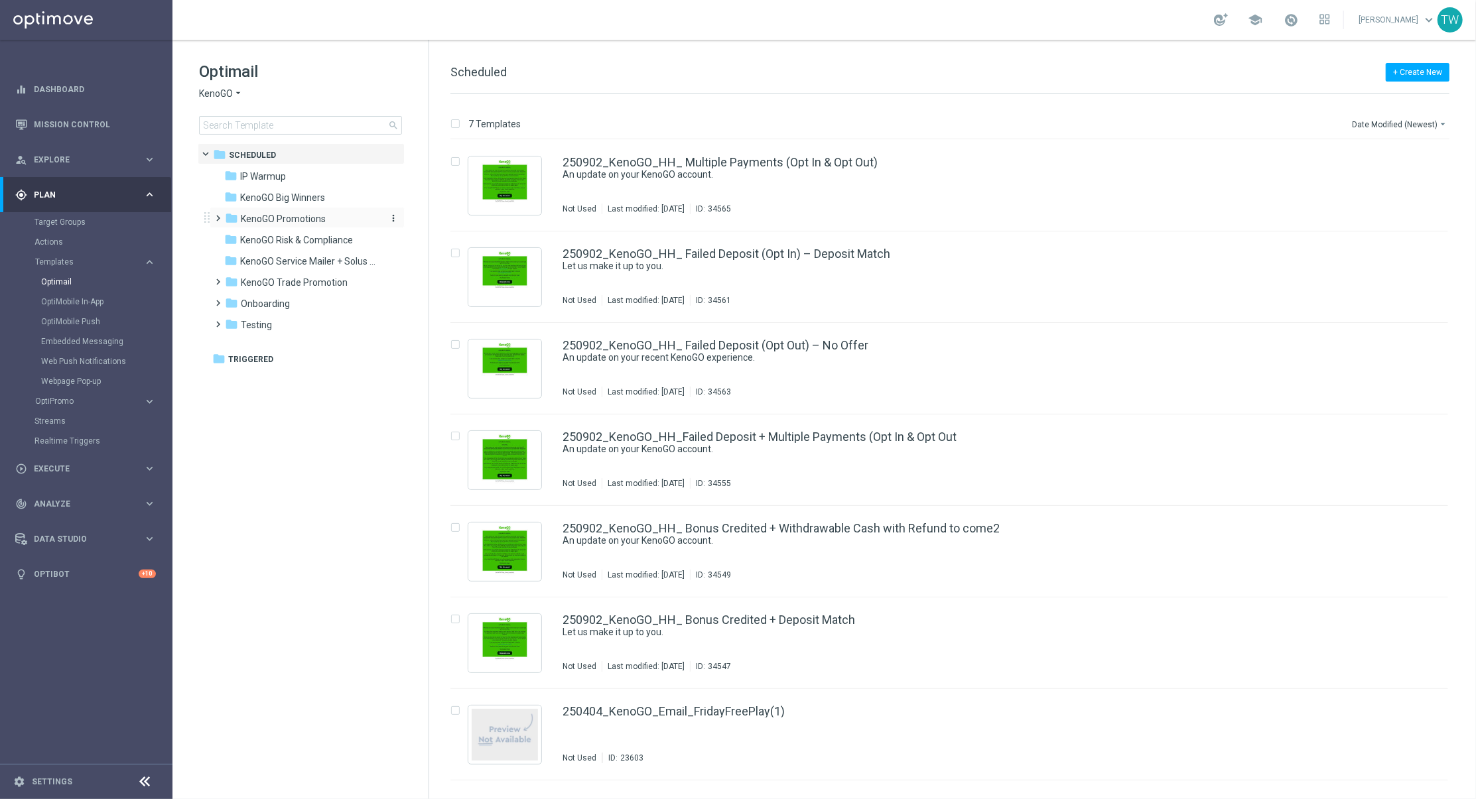
click at [320, 220] on span "KenoGO Promotions" at bounding box center [283, 219] width 85 height 12
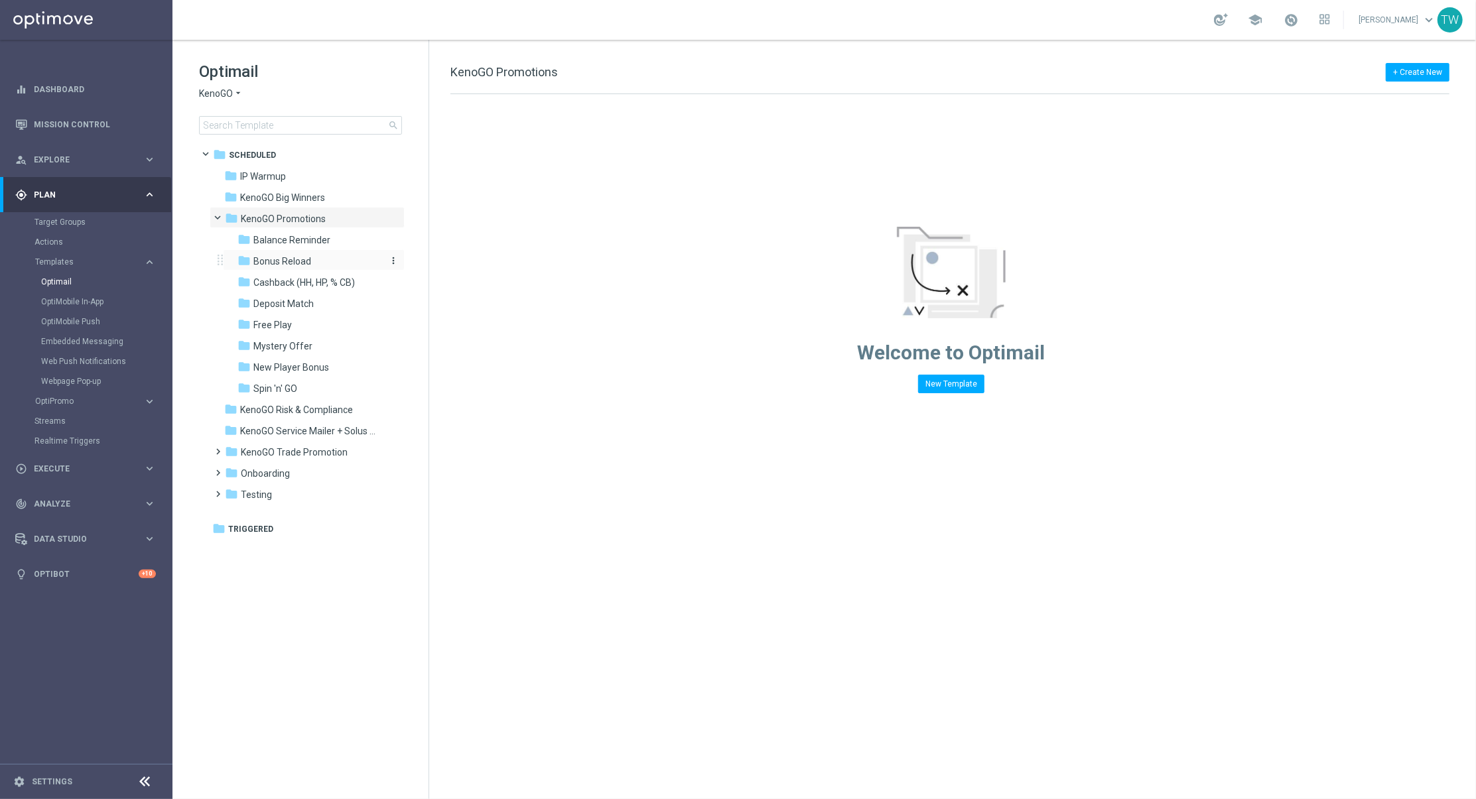
click at [328, 254] on div "folder Bonus Reload" at bounding box center [308, 261] width 141 height 15
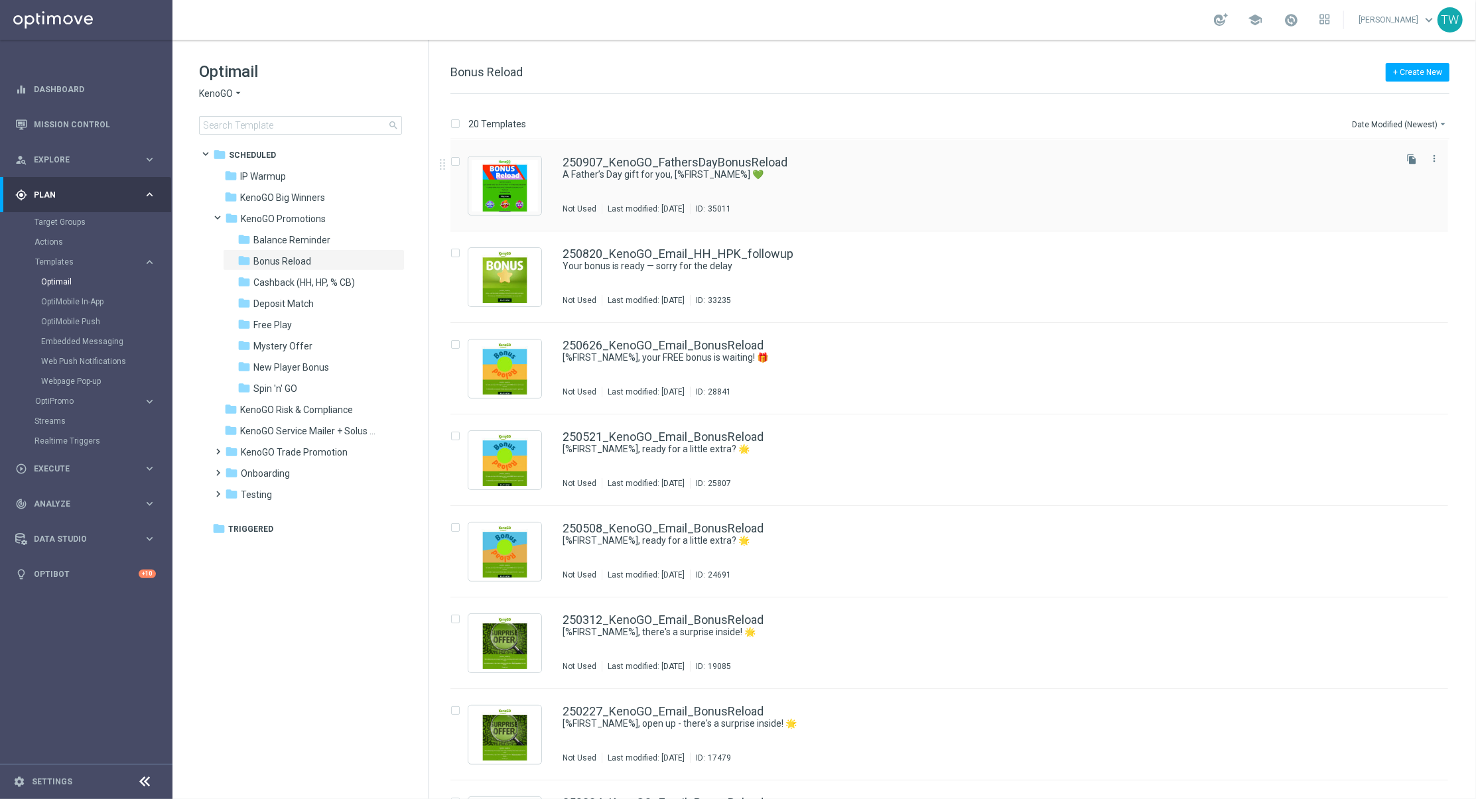
click at [1083, 168] on div "250907_KenoGO_FathersDayBonusReload" at bounding box center [978, 163] width 830 height 12
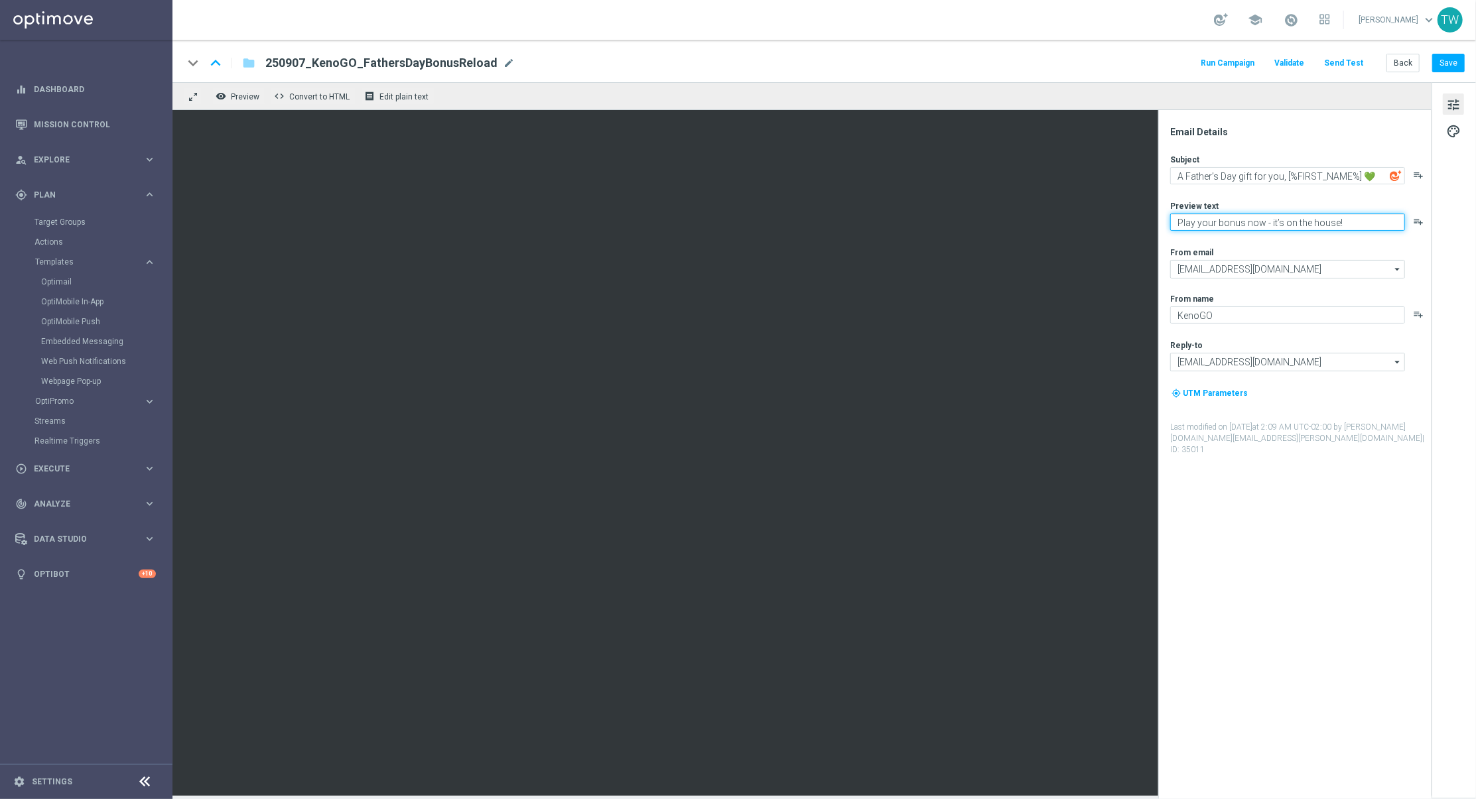
drag, startPoint x: 1261, startPoint y: 223, endPoint x: 1162, endPoint y: 218, distance: 99.0
click at [1162, 218] on div "Email Details Subject A Father’s Day gift for you, [%FIRST_NAME%] 💚 playlist_ad…" at bounding box center [1294, 454] width 273 height 689
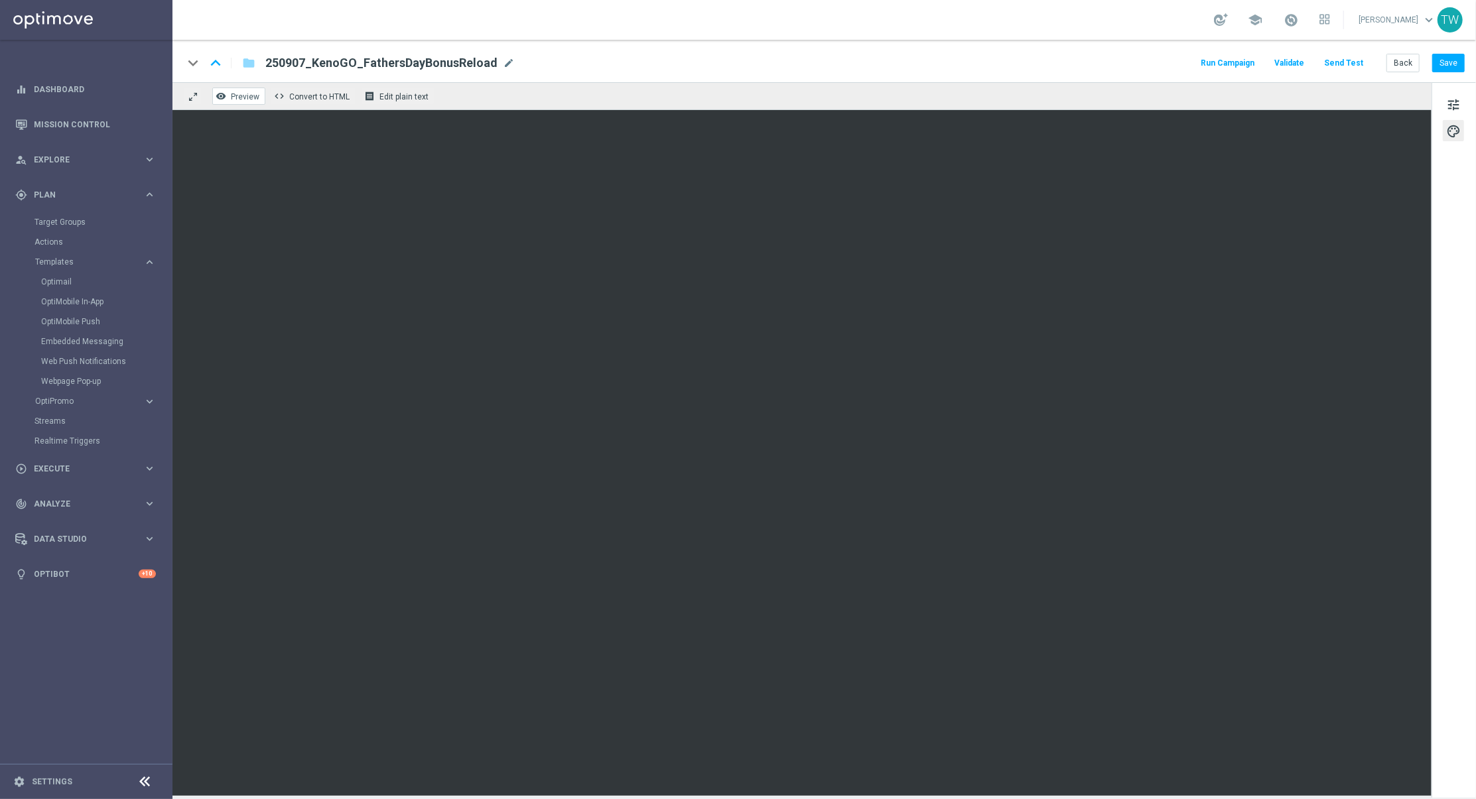
click at [232, 96] on span "Preview" at bounding box center [245, 96] width 29 height 9
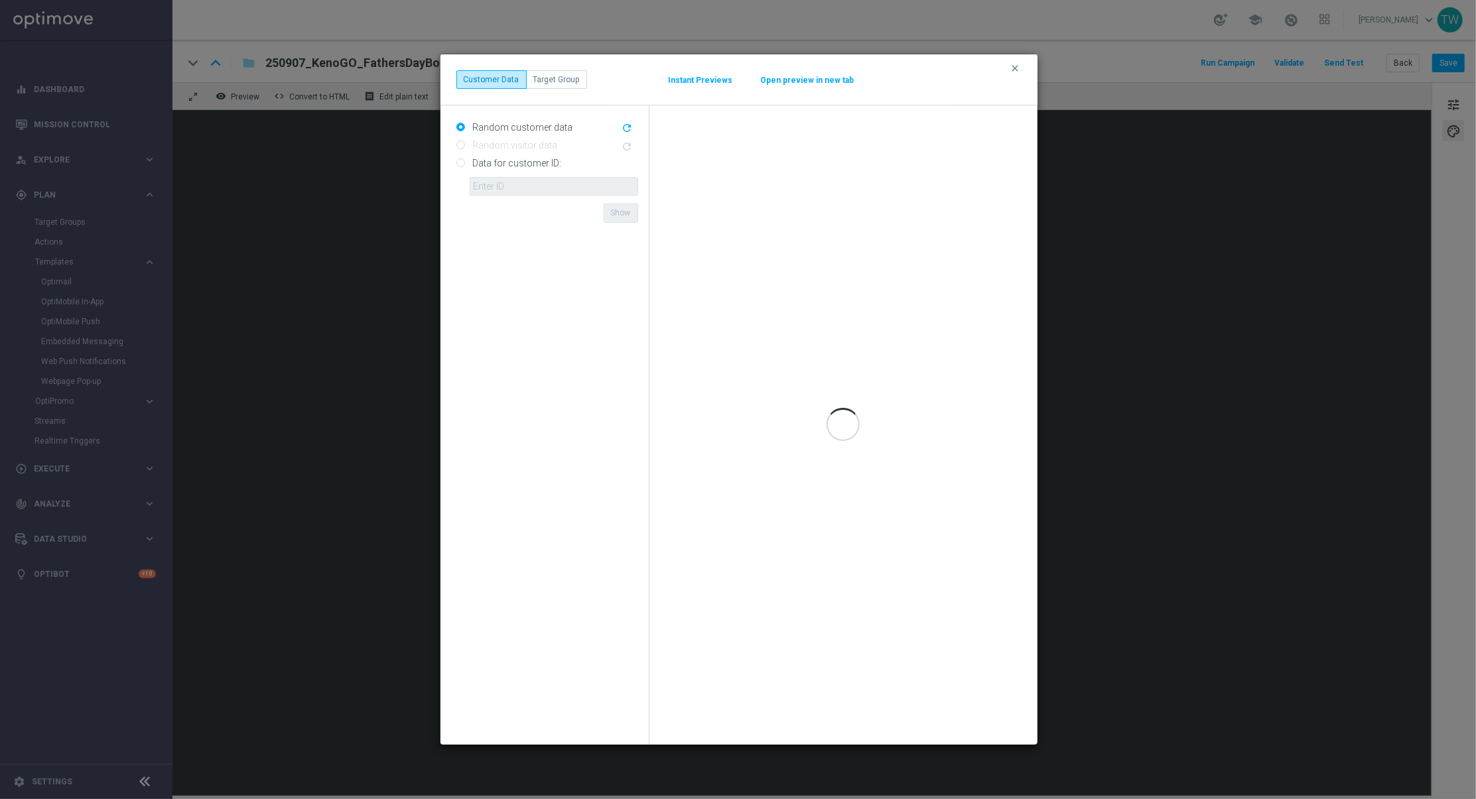
click at [835, 82] on button "Open preview in new tab" at bounding box center [807, 80] width 95 height 11
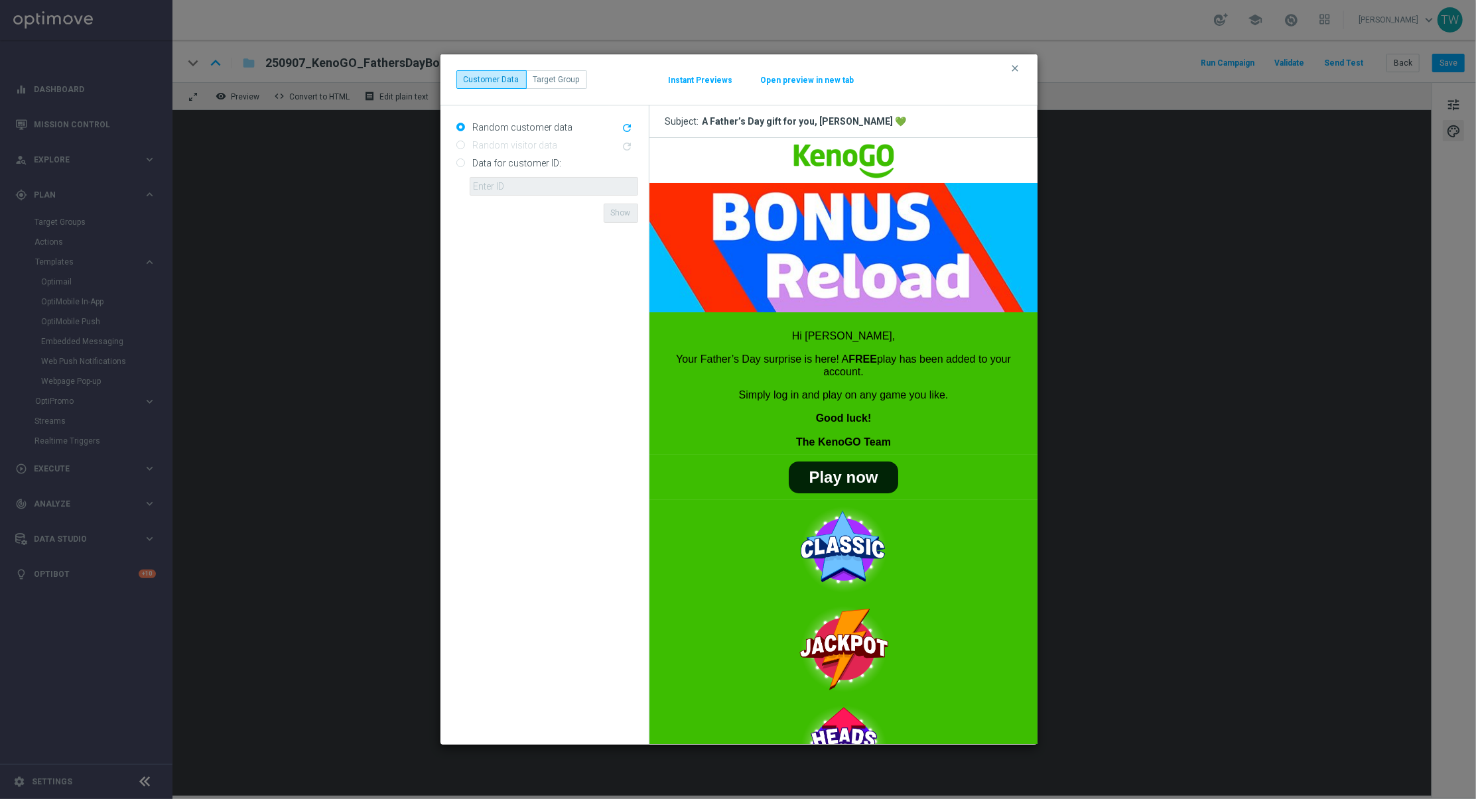
click at [1015, 67] on icon "clear" at bounding box center [1015, 68] width 11 height 11
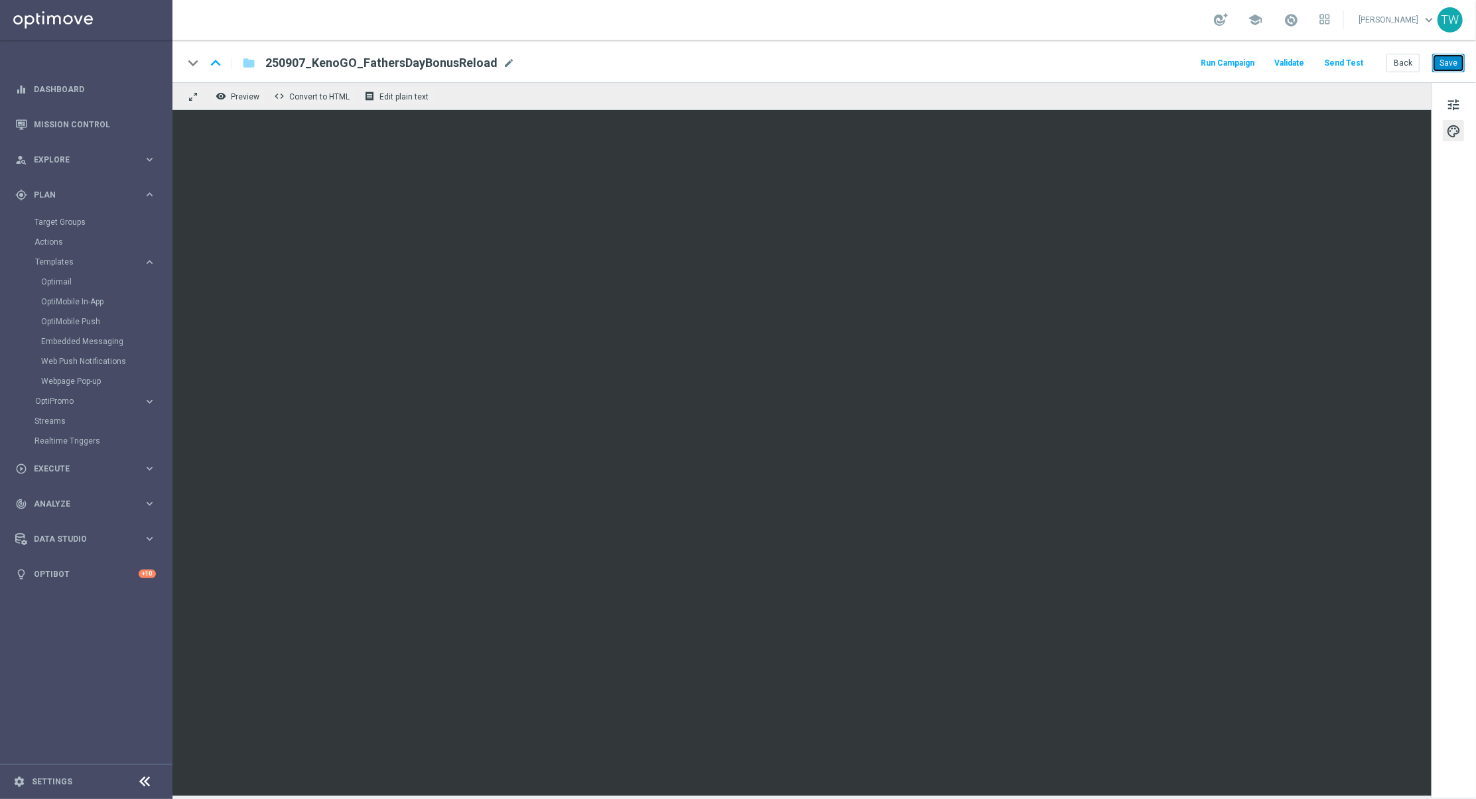
click at [1445, 62] on button "Save" at bounding box center [1448, 63] width 33 height 19
click at [1401, 54] on button "Back" at bounding box center [1403, 63] width 33 height 19
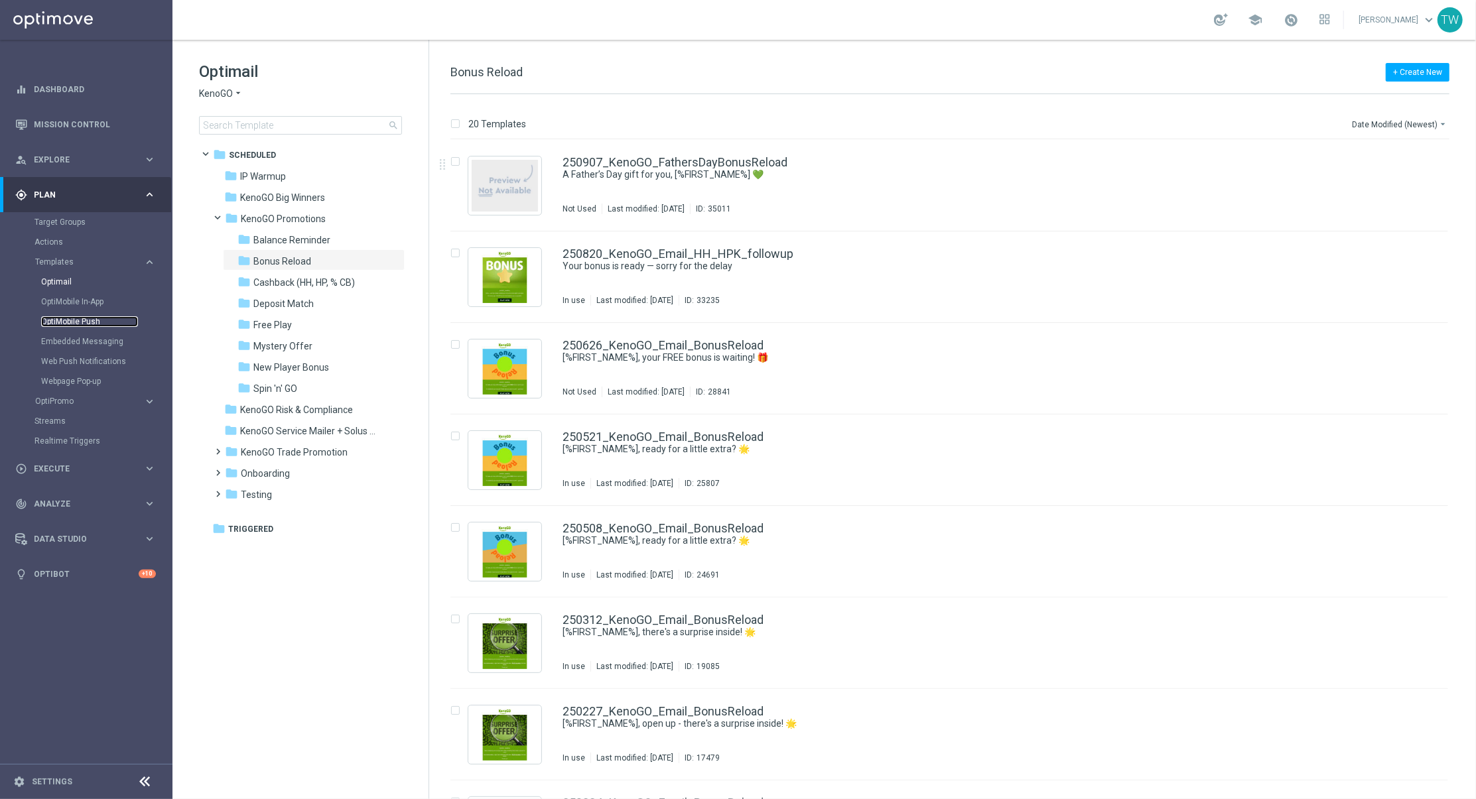
click at [76, 325] on link "OptiMobile Push" at bounding box center [89, 321] width 97 height 11
drag, startPoint x: 76, startPoint y: 325, endPoint x: 56, endPoint y: 322, distance: 20.2
click at [56, 322] on link "OptiMobile Push" at bounding box center [89, 321] width 97 height 11
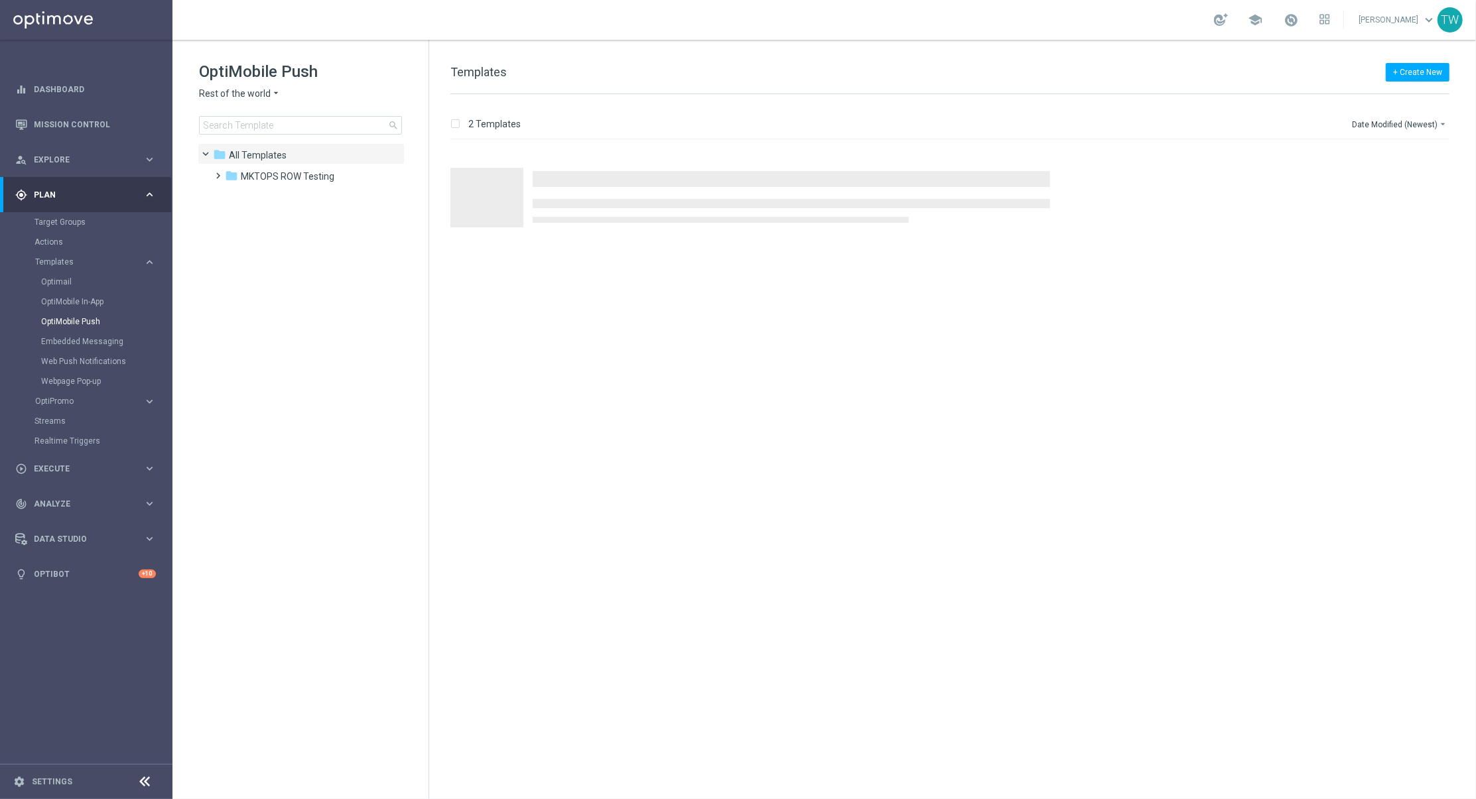
click at [259, 91] on span "Rest of the world" at bounding box center [235, 94] width 72 height 13
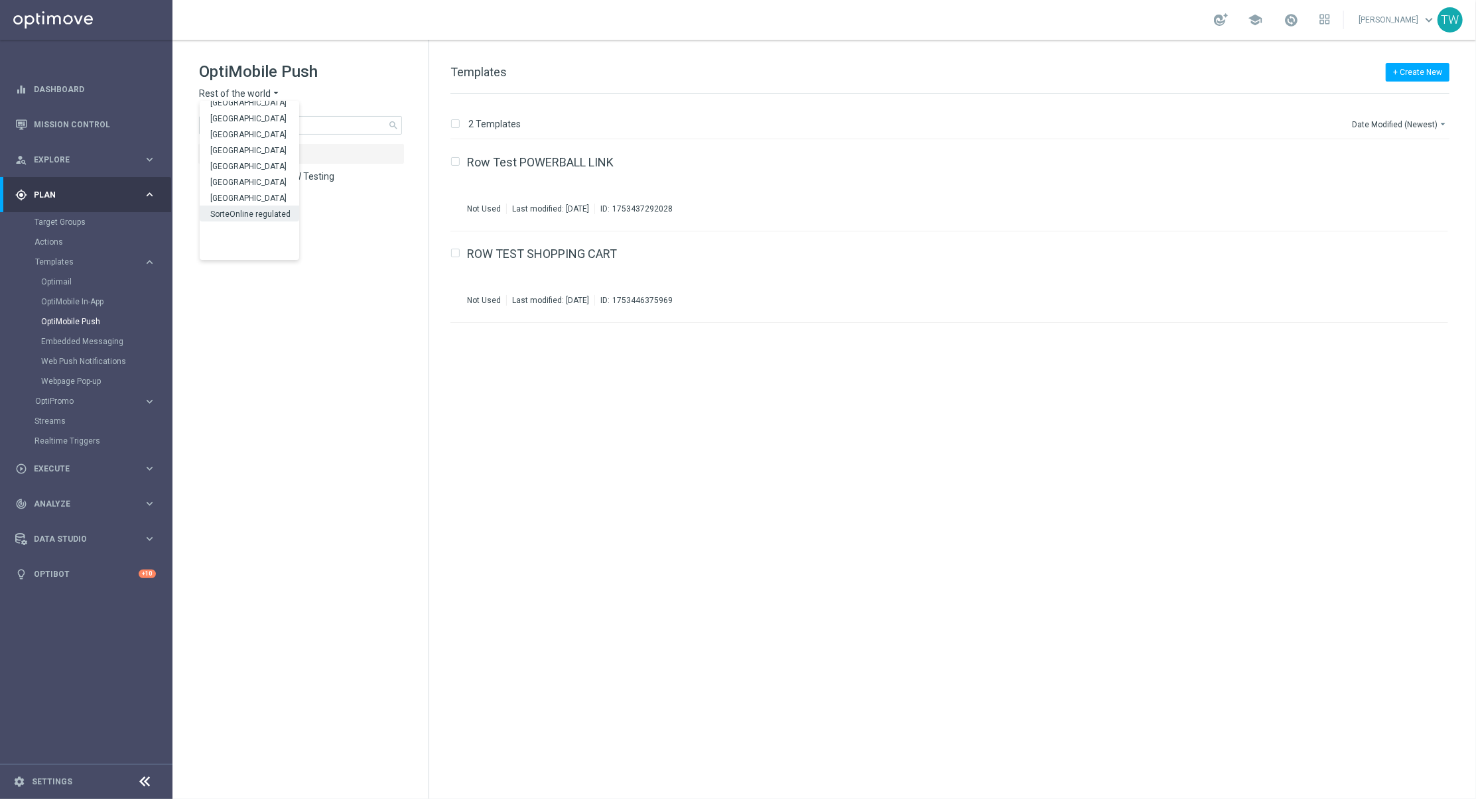
scroll to position [414, 0]
click at [257, 246] on div "KenoGO Australia" at bounding box center [250, 252] width 100 height 16
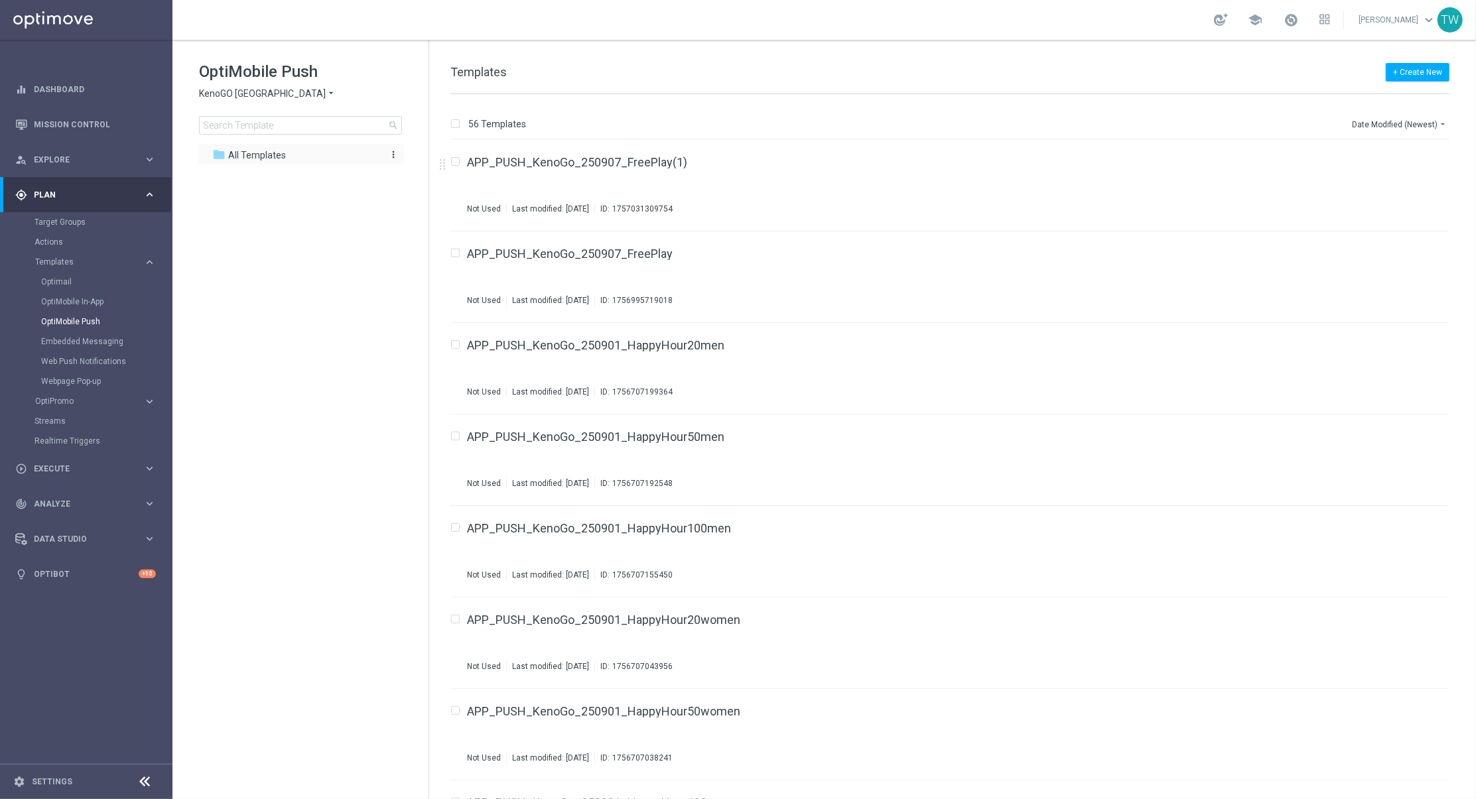
click at [394, 153] on icon "more_vert" at bounding box center [393, 154] width 11 height 11
click at [425, 158] on icon "create_new_folder" at bounding box center [418, 157] width 20 height 11
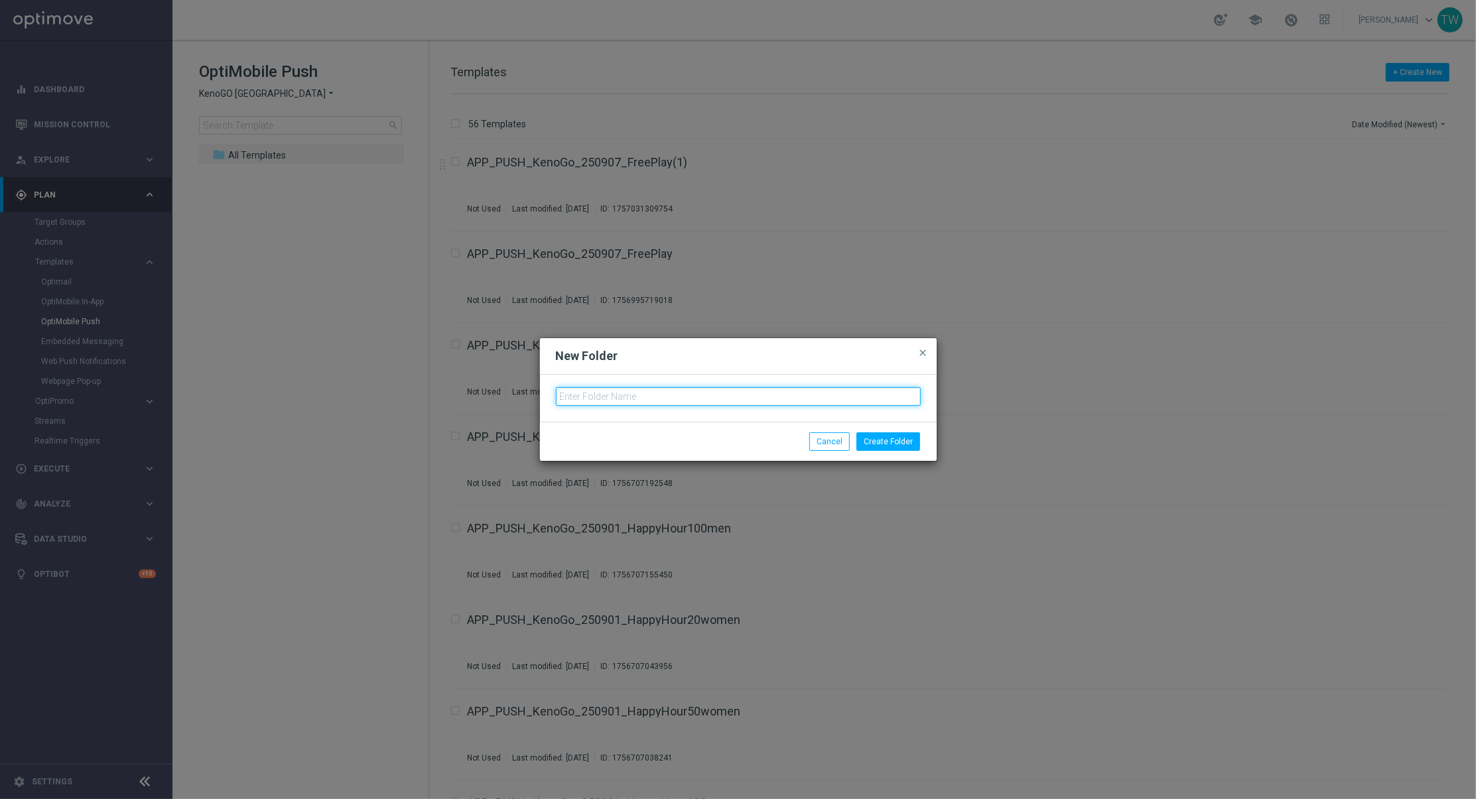
click at [669, 402] on input "text" at bounding box center [738, 396] width 365 height 19
type input "Free Play"
click at [906, 435] on button "Create Folder" at bounding box center [889, 442] width 64 height 19
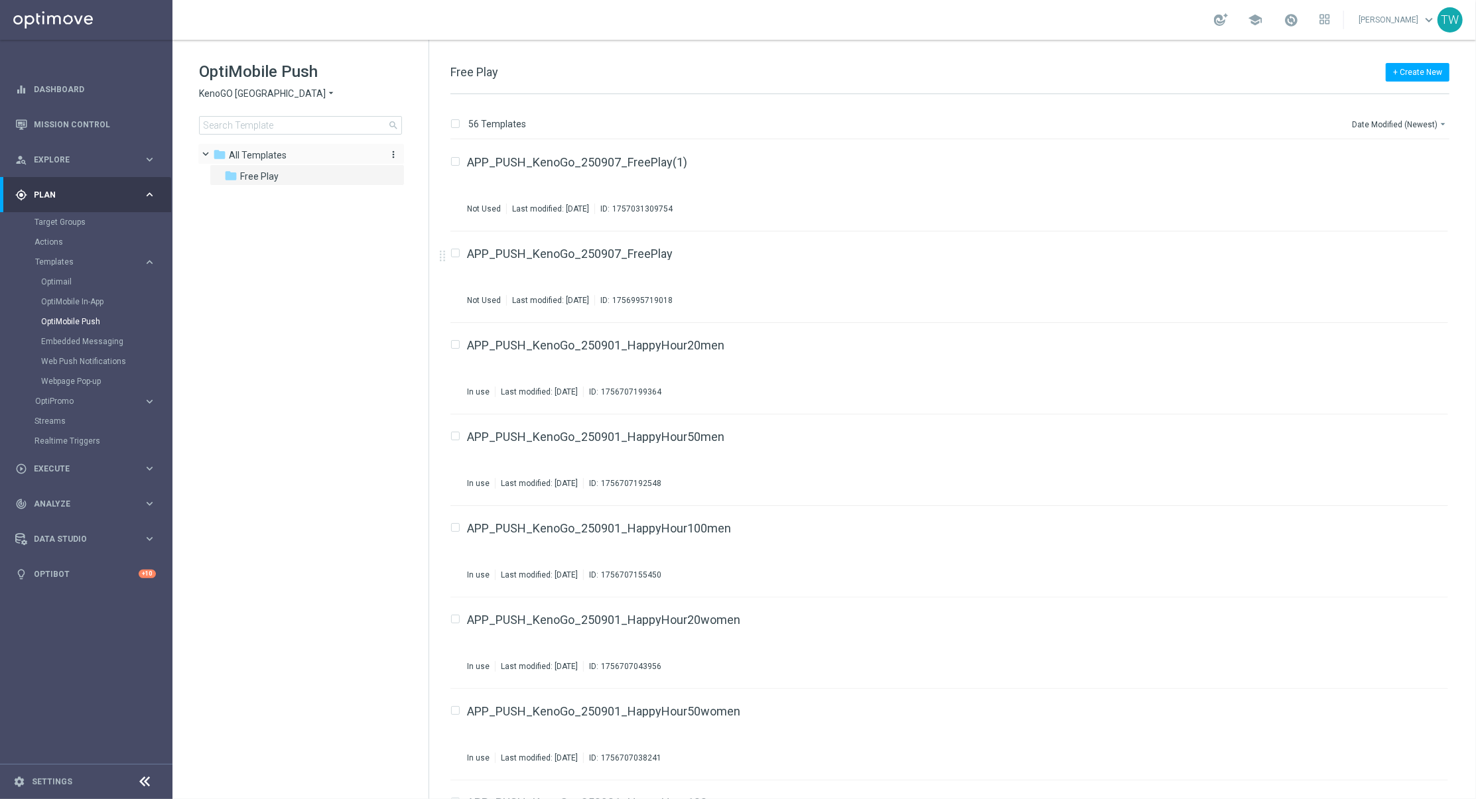
click at [392, 155] on icon "more_vert" at bounding box center [393, 154] width 11 height 11
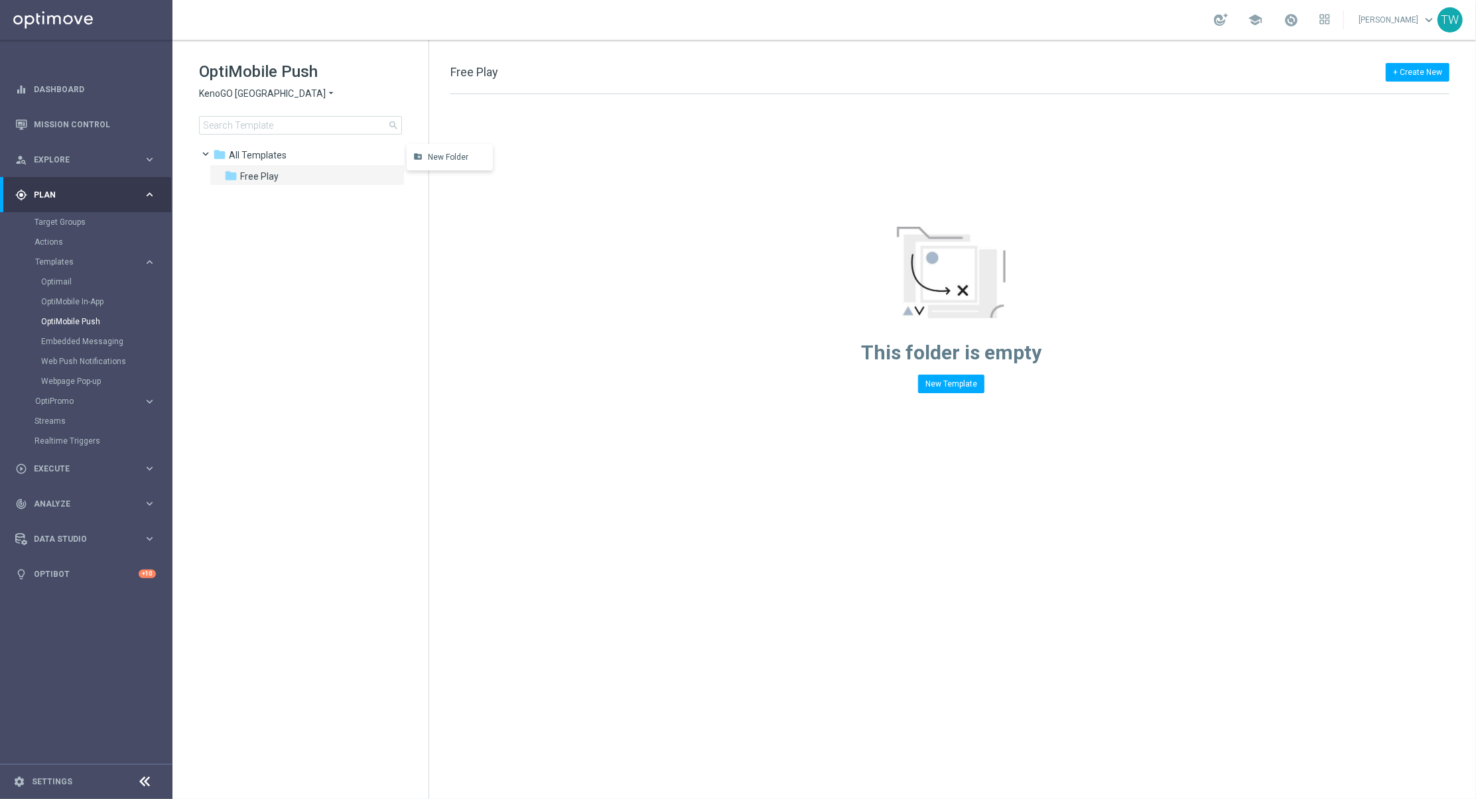
click at [440, 163] on span "New Folder" at bounding box center [448, 157] width 40 height 11
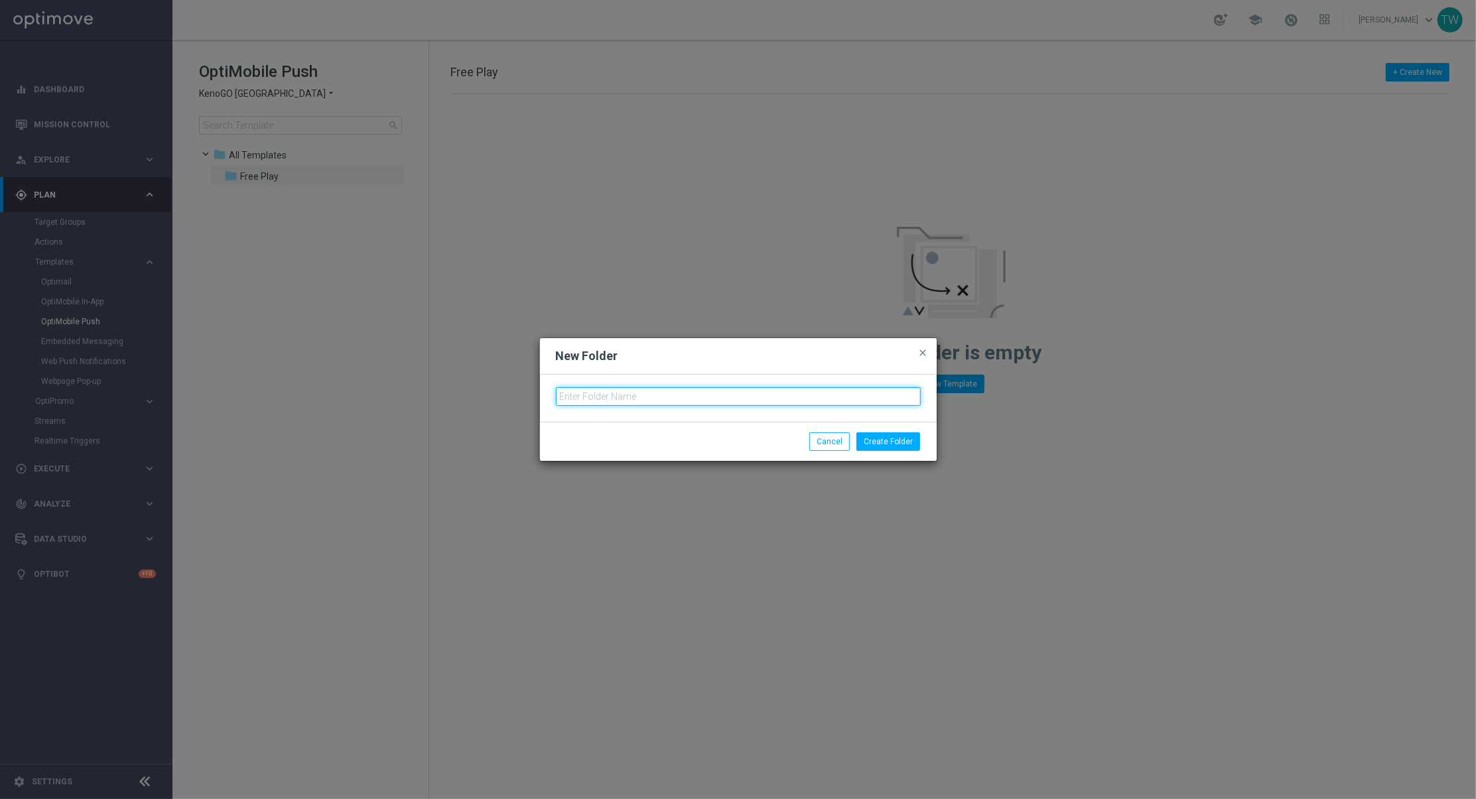
click at [620, 395] on input "text" at bounding box center [738, 396] width 365 height 19
type input "Deposit Match"
click at [881, 443] on button "Create Folder" at bounding box center [889, 442] width 64 height 19
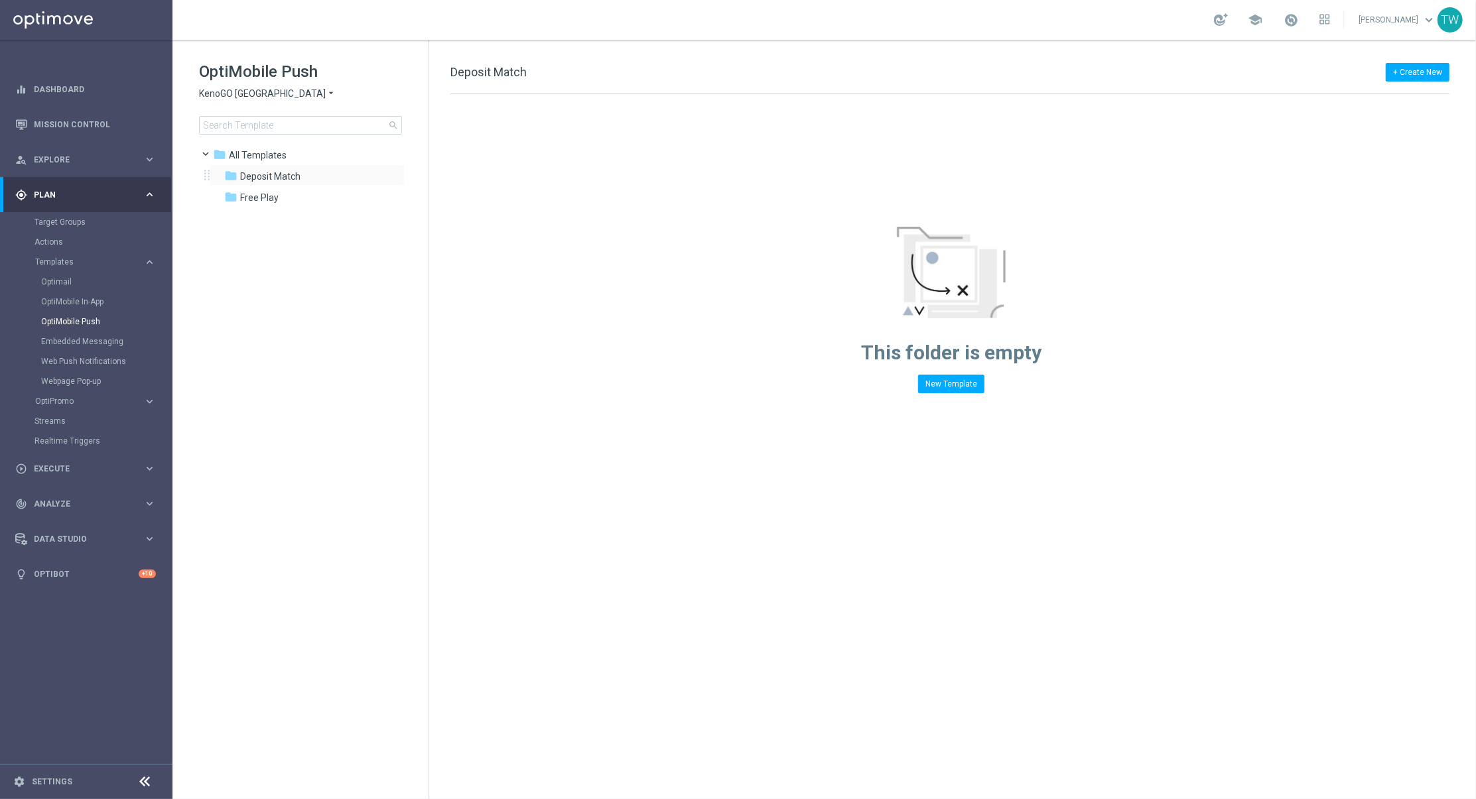
drag, startPoint x: 392, startPoint y: 154, endPoint x: 400, endPoint y: 165, distance: 13.3
click at [0, 0] on icon "more_vert" at bounding box center [0, 0] width 0 height 0
click at [424, 159] on icon "create_new_folder" at bounding box center [418, 157] width 20 height 11
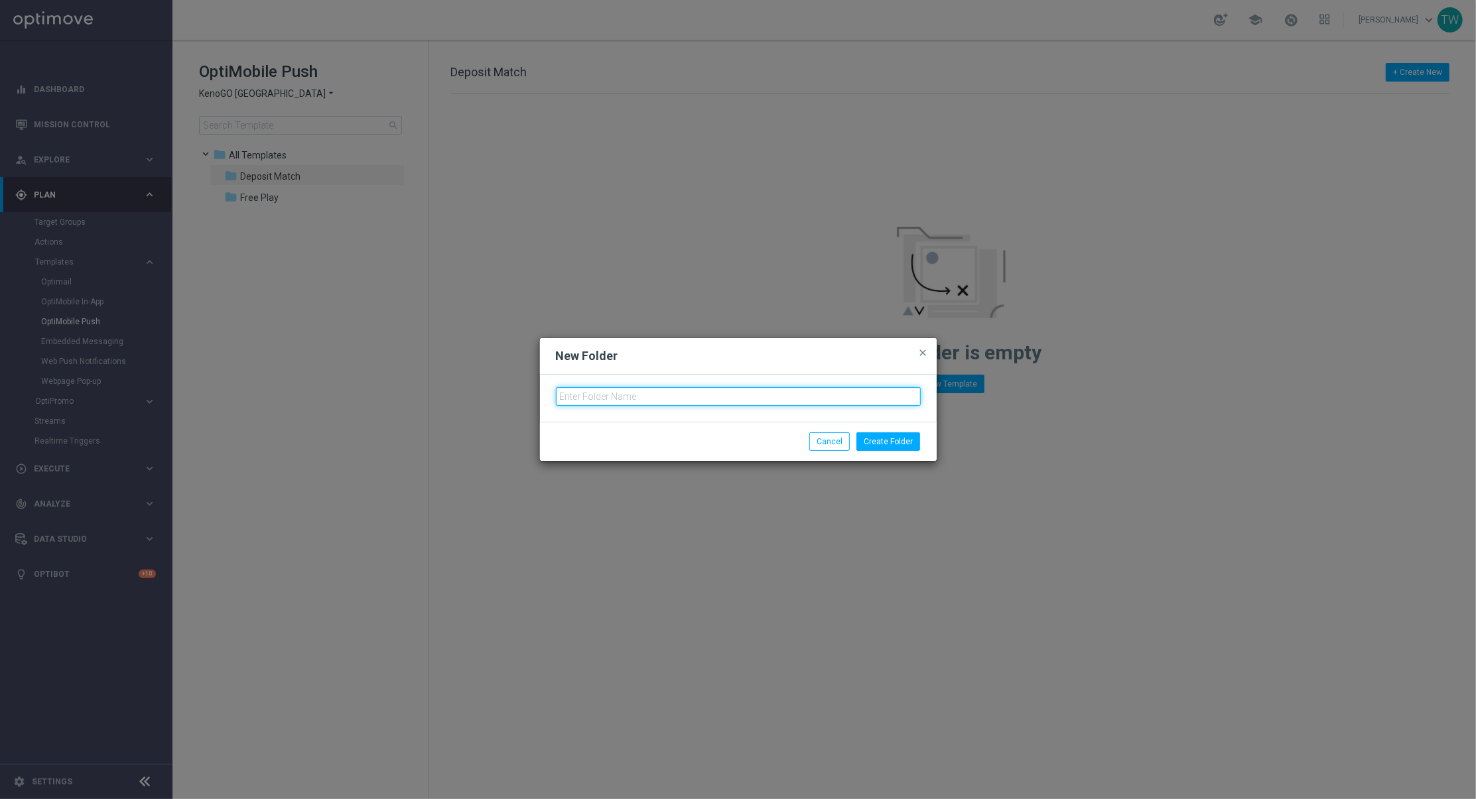
click at [673, 402] on input "text" at bounding box center [738, 396] width 365 height 19
type input "Happy Hour"
click at [897, 433] on button "Create Folder" at bounding box center [889, 442] width 64 height 19
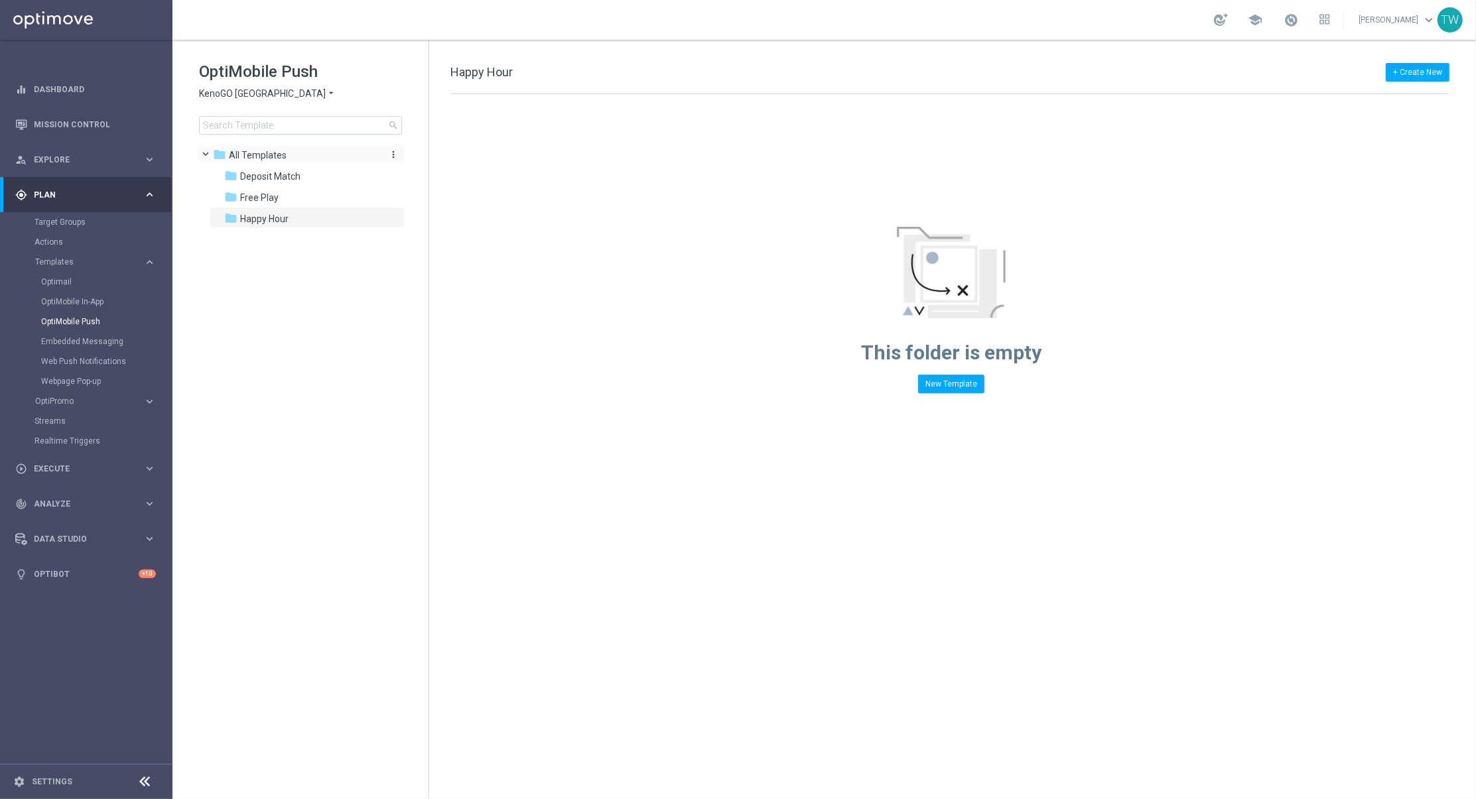
click at [394, 153] on icon "more_vert" at bounding box center [393, 154] width 11 height 11
click at [425, 157] on icon "create_new_folder" at bounding box center [418, 157] width 20 height 11
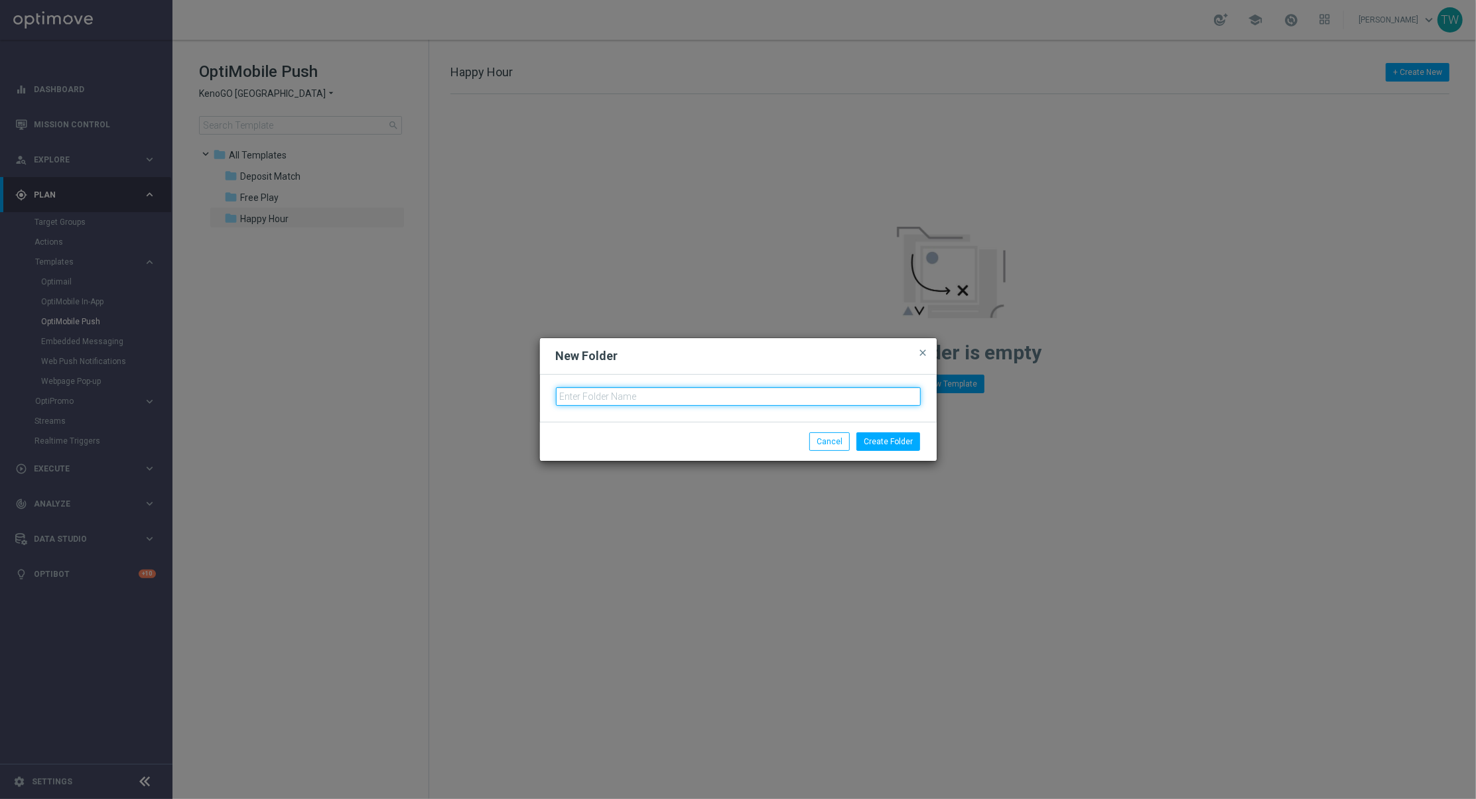
click at [675, 393] on input "text" at bounding box center [738, 396] width 365 height 19
type input "Bonus Reload"
click at [902, 447] on button "Create Folder" at bounding box center [889, 442] width 64 height 19
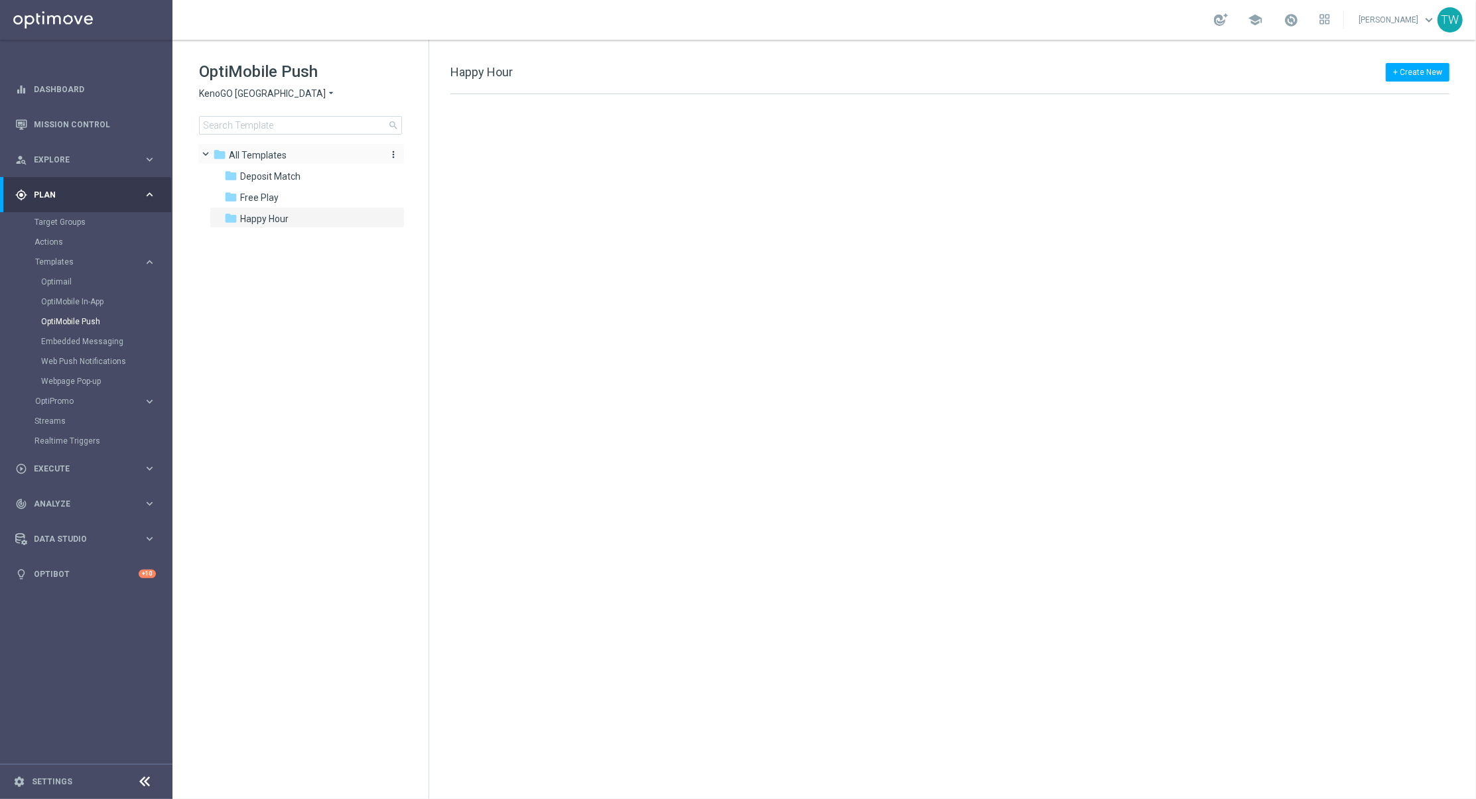
click at [295, 157] on div "folder All Templates" at bounding box center [294, 155] width 163 height 15
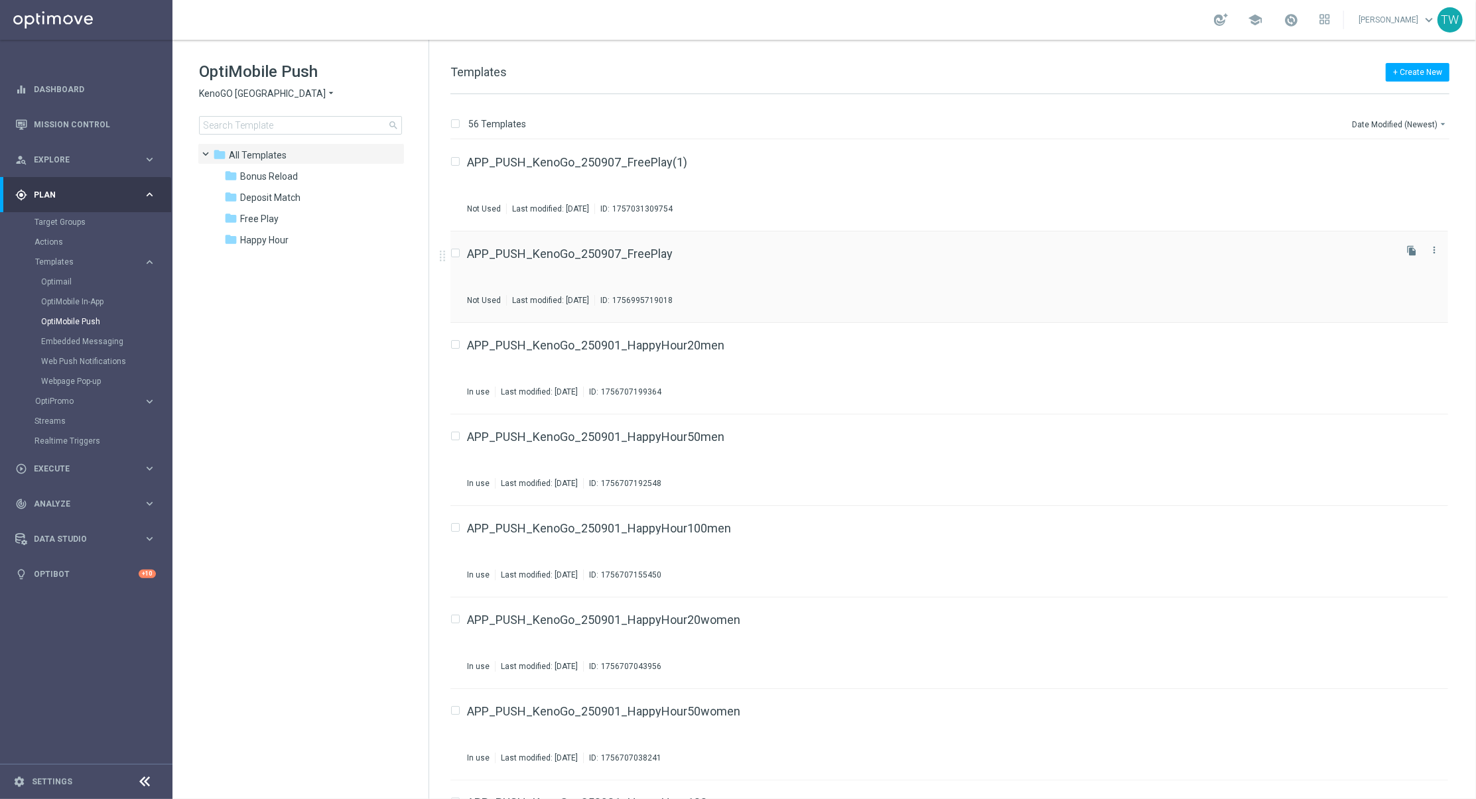
scroll to position [19, 0]
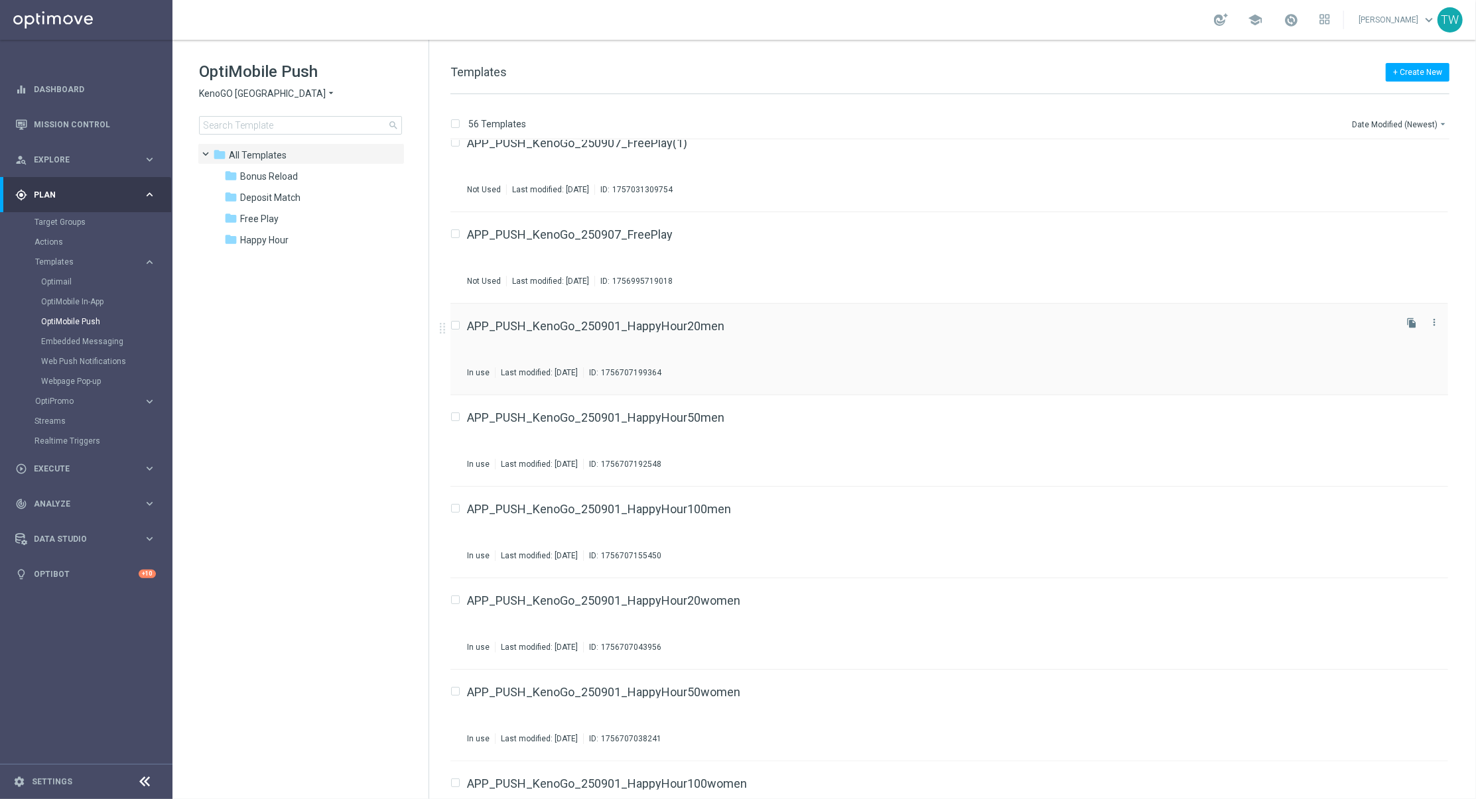
click at [456, 323] on input "Press SPACE to select this row." at bounding box center [454, 327] width 9 height 9
checkbox input "true"
click at [456, 419] on input "Press SPACE to select this row." at bounding box center [454, 419] width 9 height 9
checkbox input "true"
click at [455, 511] on input "Press SPACE to select this row." at bounding box center [454, 510] width 9 height 9
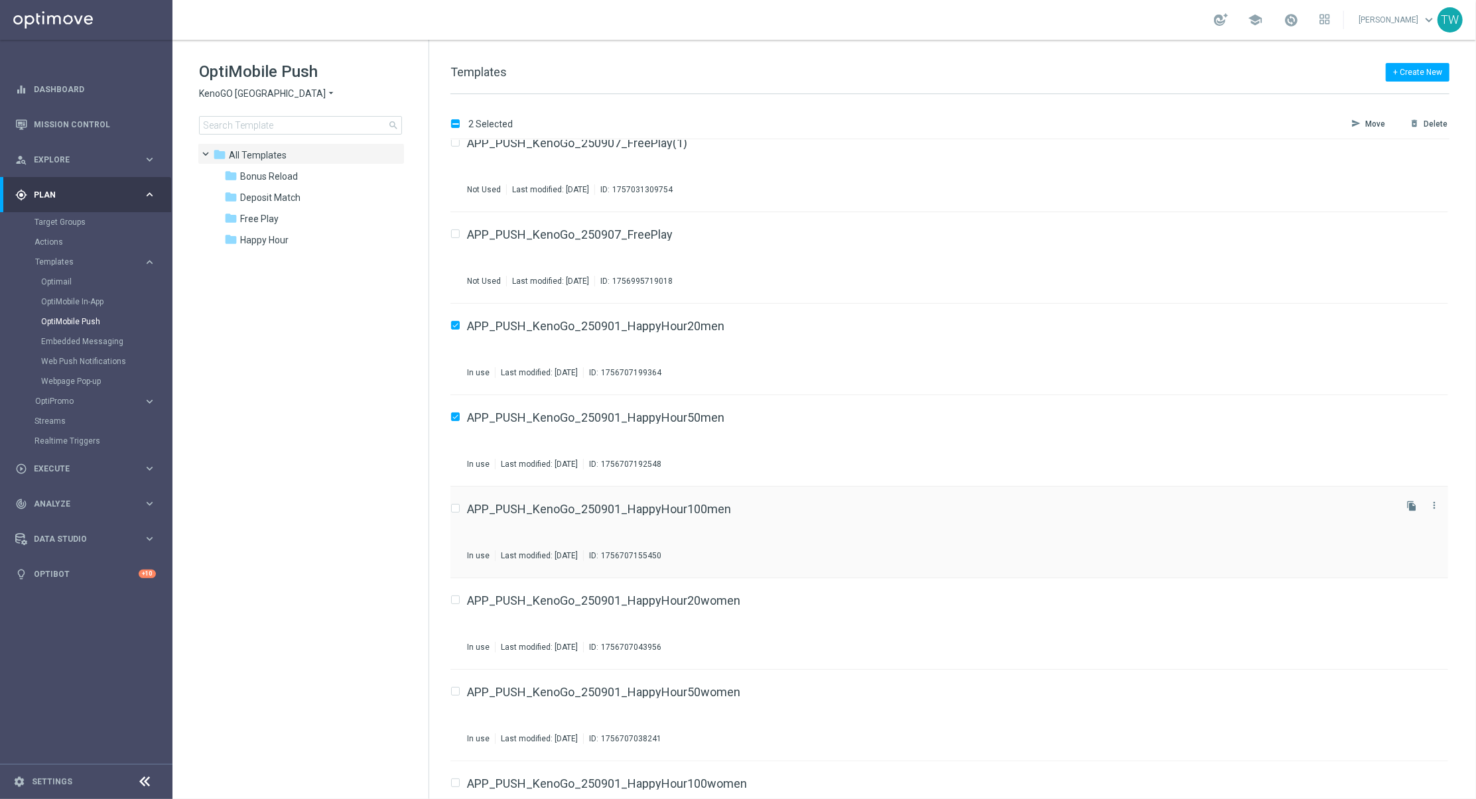
checkbox input "true"
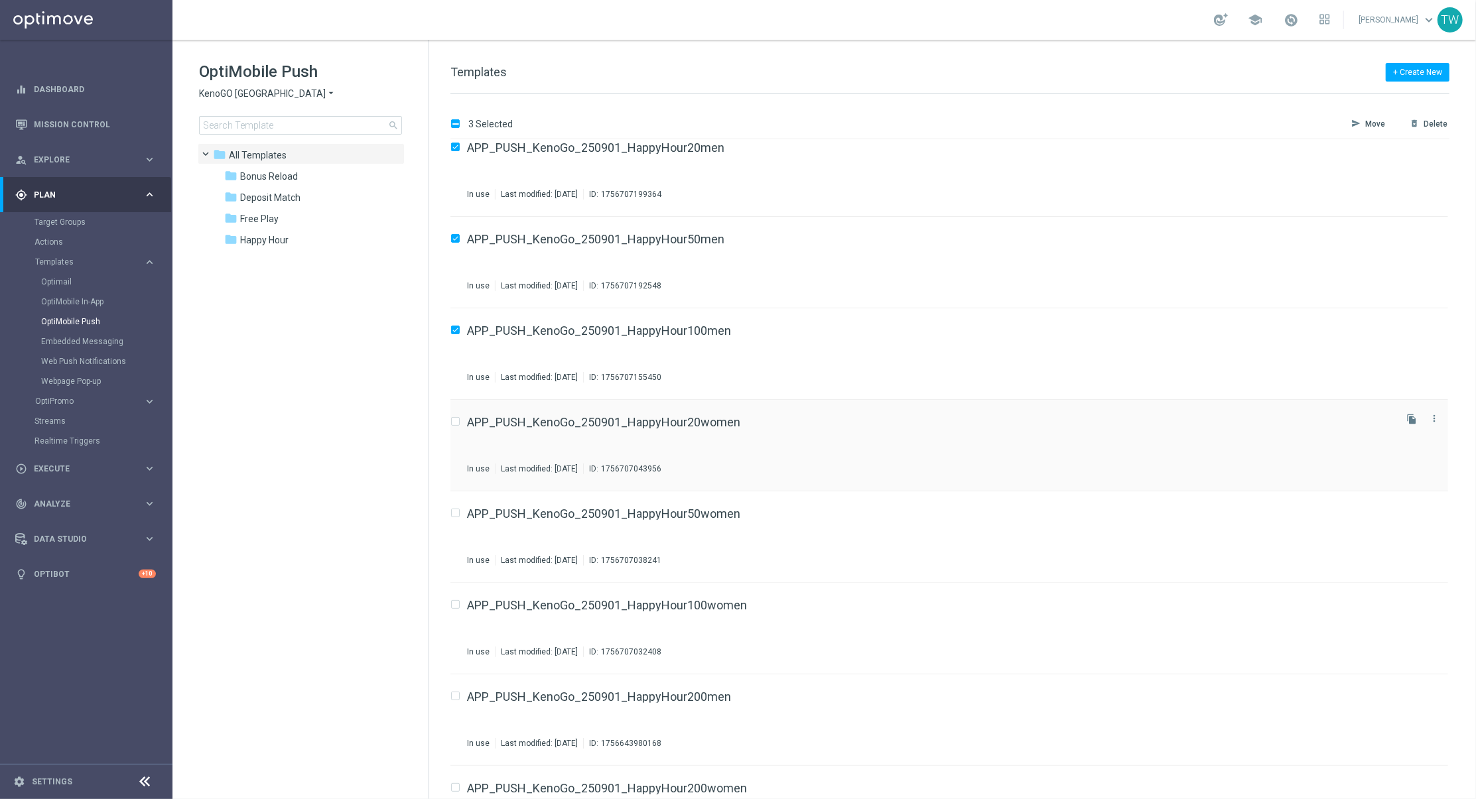
scroll to position [200, 0]
click at [464, 415] on label "Press SPACE to select this row." at bounding box center [466, 420] width 5 height 12
drag, startPoint x: 456, startPoint y: 510, endPoint x: 458, endPoint y: 450, distance: 59.8
click at [456, 509] on input "Press SPACE to select this row." at bounding box center [454, 512] width 9 height 9
checkbox input "true"
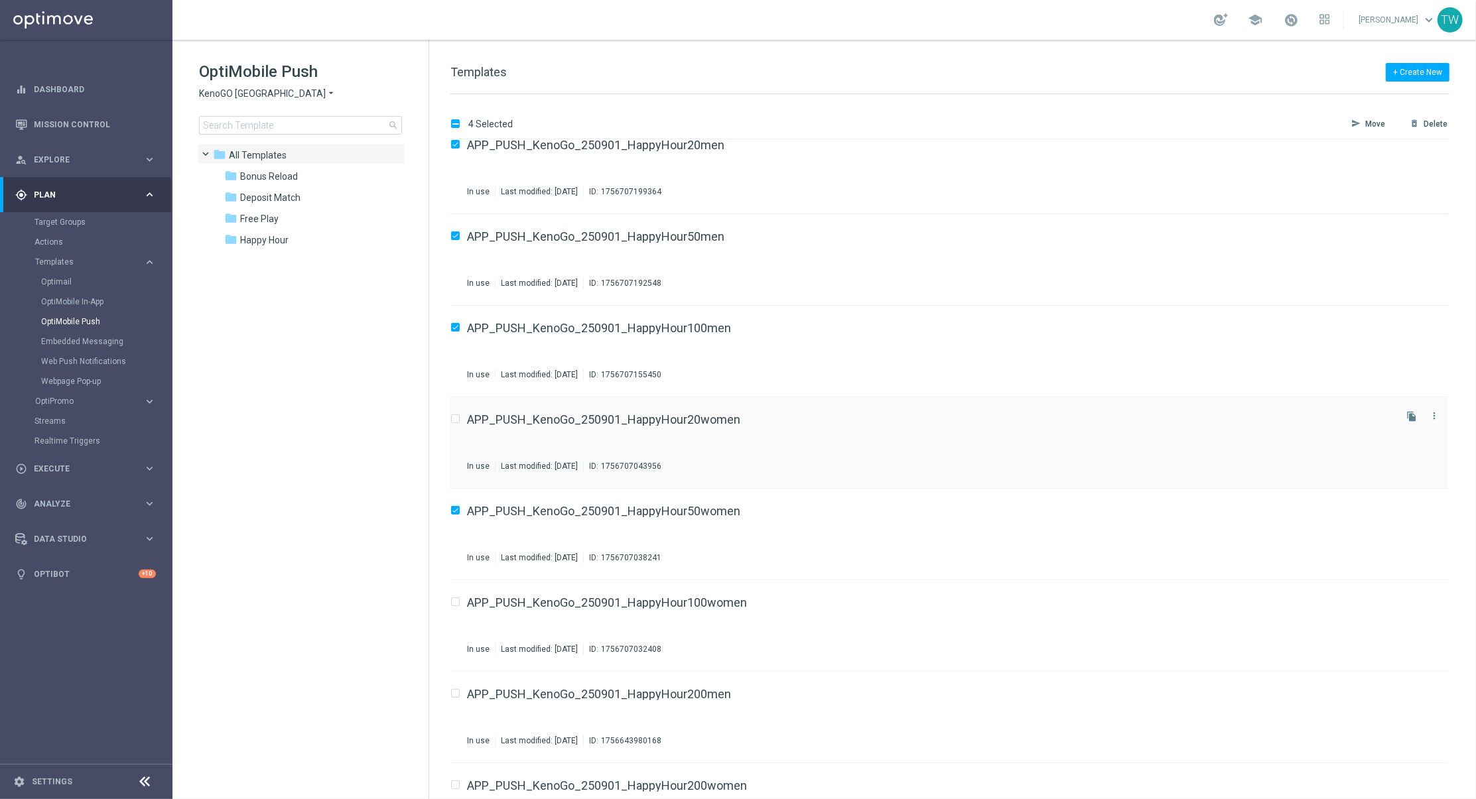
click at [458, 420] on input "Press SPACE to select this row." at bounding box center [454, 421] width 9 height 9
checkbox input "true"
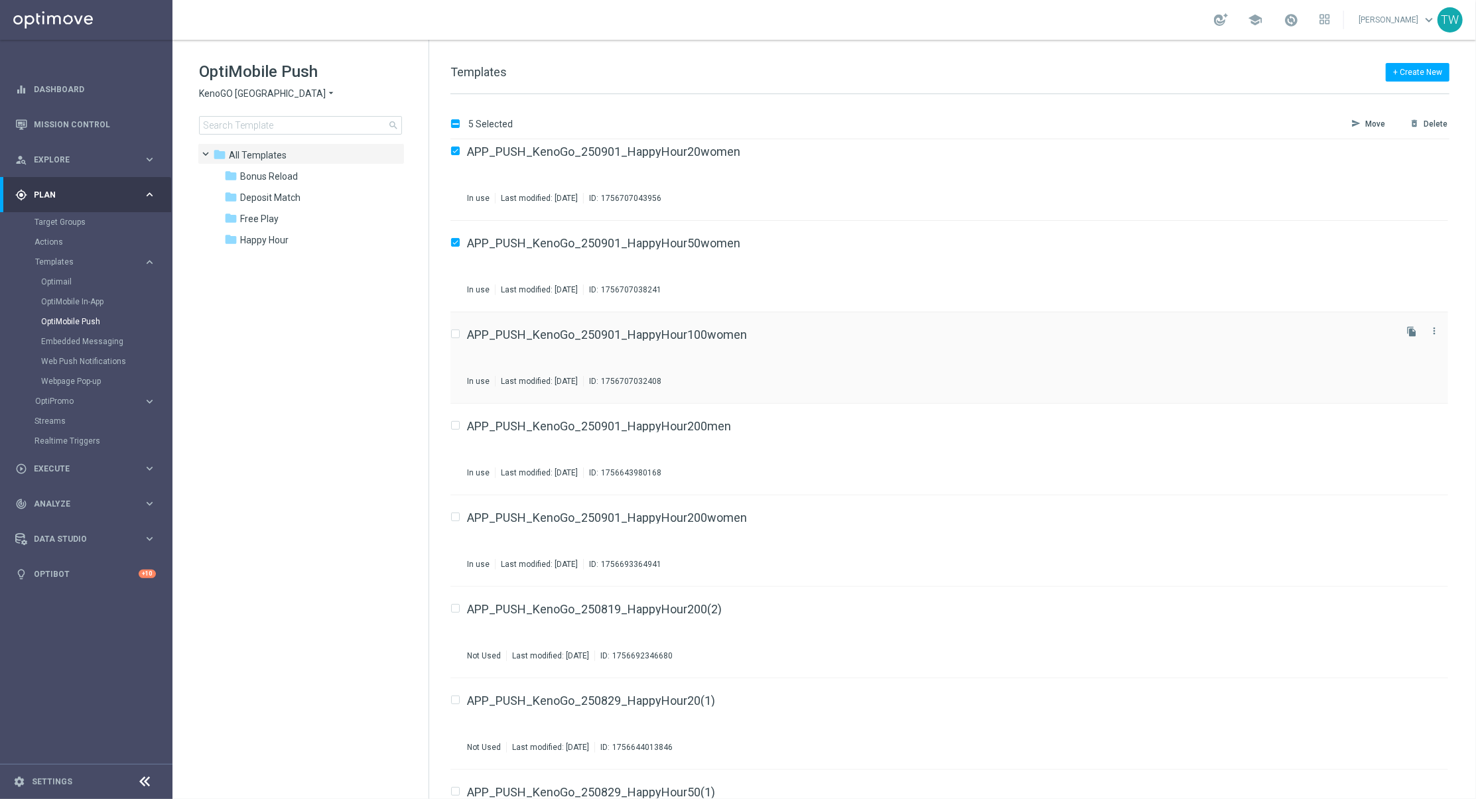
scroll to position [472, 0]
click at [459, 330] on input "Press SPACE to select this row." at bounding box center [454, 332] width 9 height 9
checkbox input "true"
click at [456, 420] on input "Press SPACE to select this row." at bounding box center [454, 423] width 9 height 9
checkbox input "true"
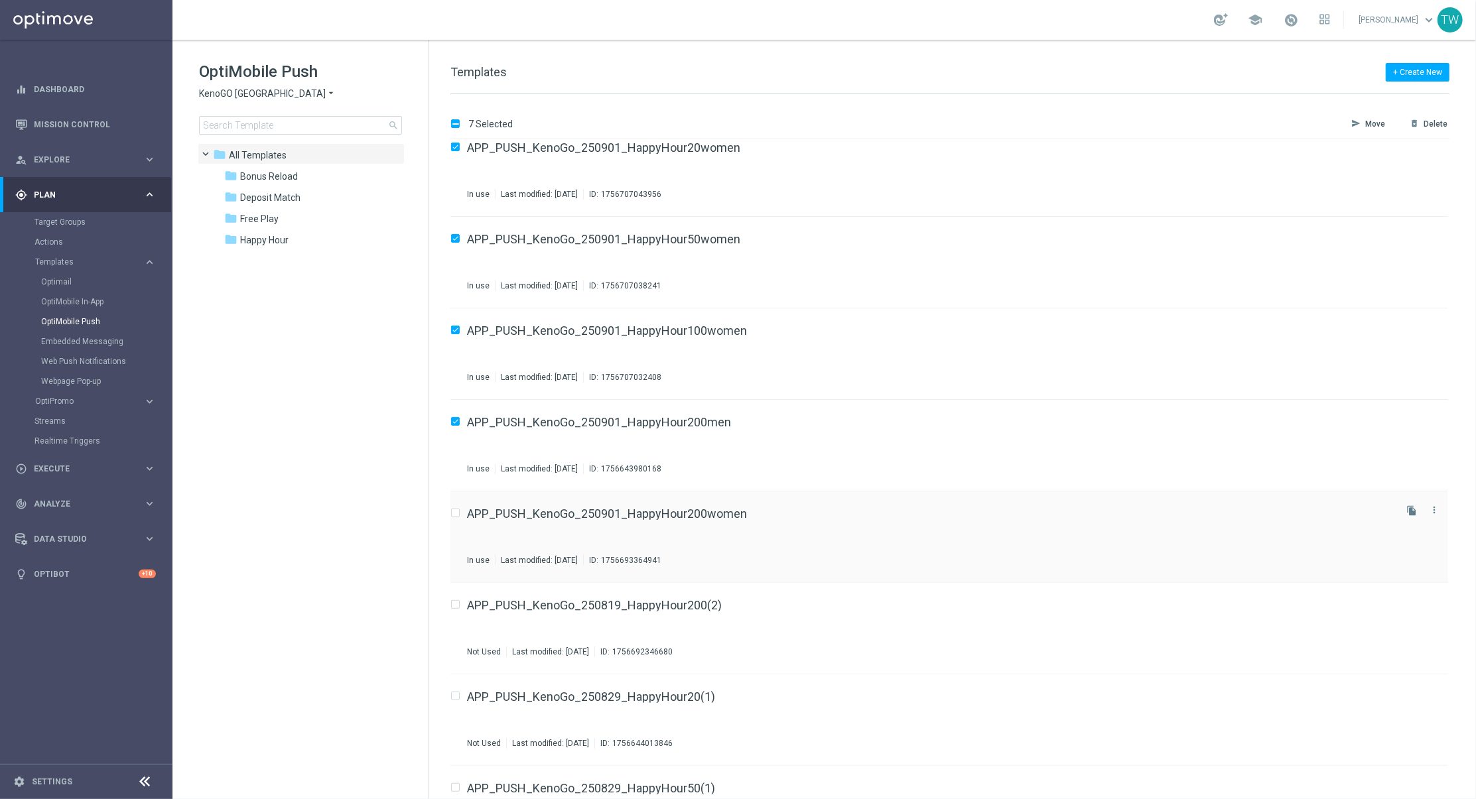
click at [464, 510] on label "Press SPACE to select this row." at bounding box center [466, 514] width 5 height 12
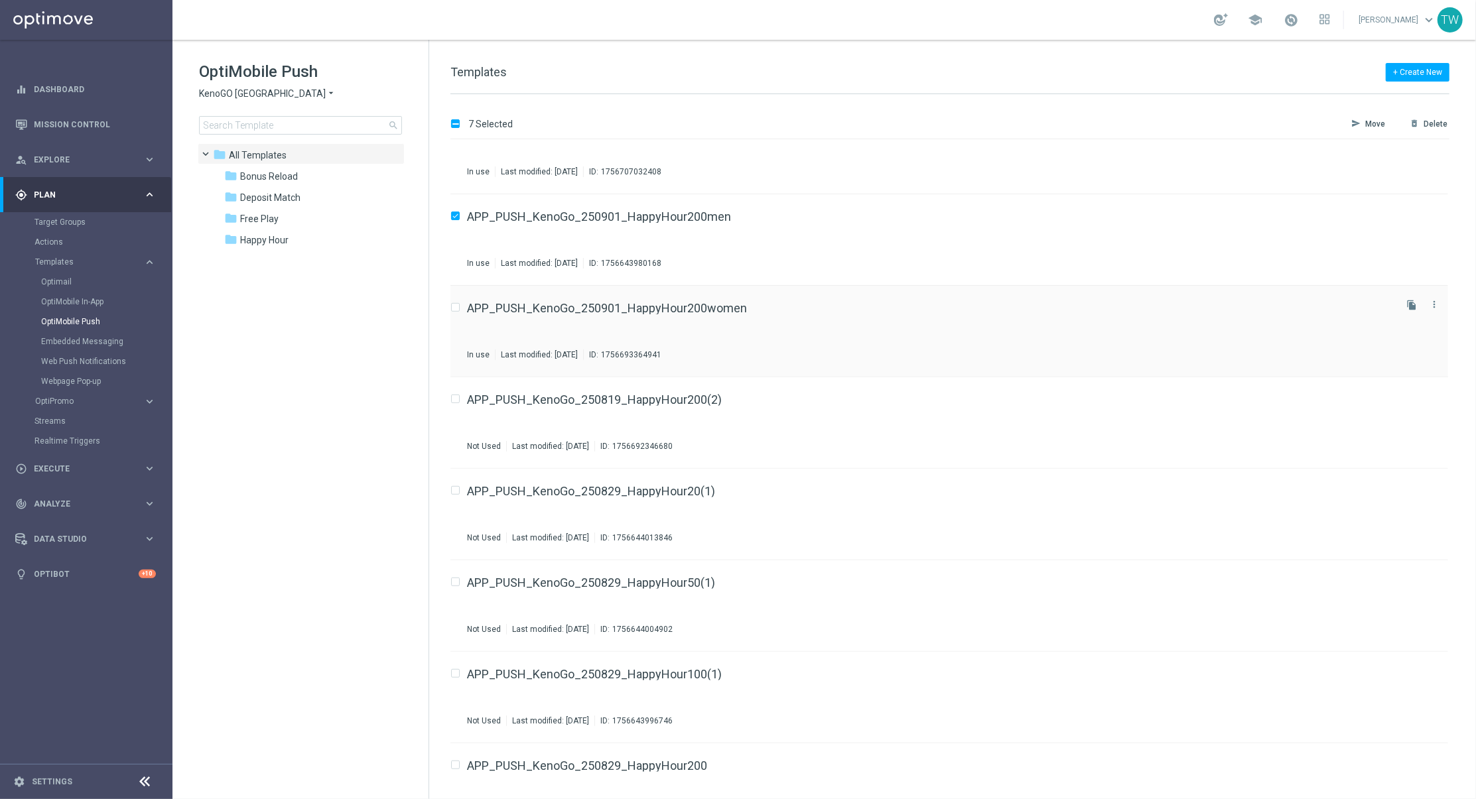
scroll to position [694, 0]
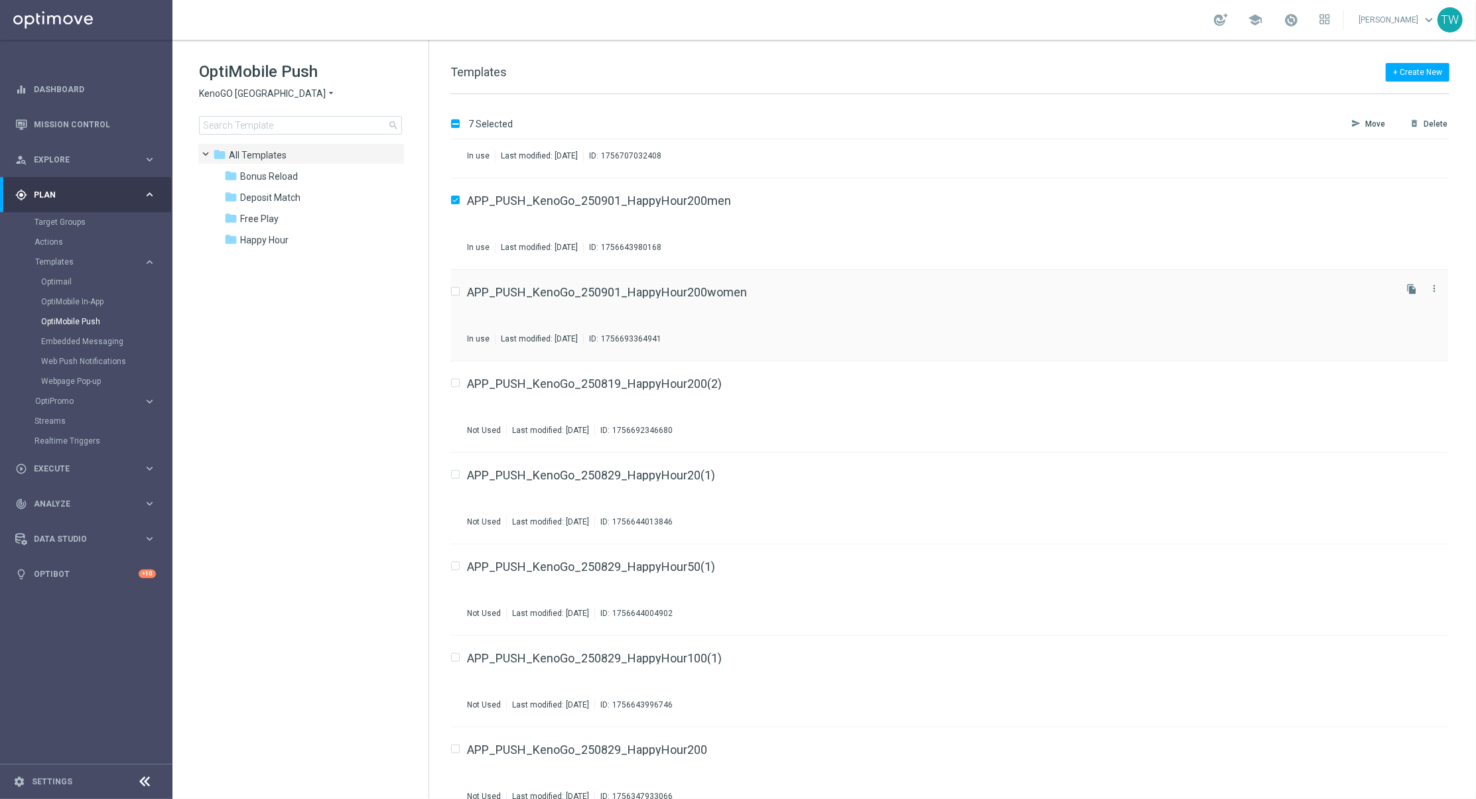
click at [456, 291] on input "Press SPACE to select this row." at bounding box center [454, 293] width 9 height 9
checkbox input "true"
click at [459, 387] on div "Press SPACE to select this row." at bounding box center [458, 384] width 17 height 12
click at [456, 383] on input "Press SPACE to select this row." at bounding box center [454, 385] width 9 height 9
checkbox input "true"
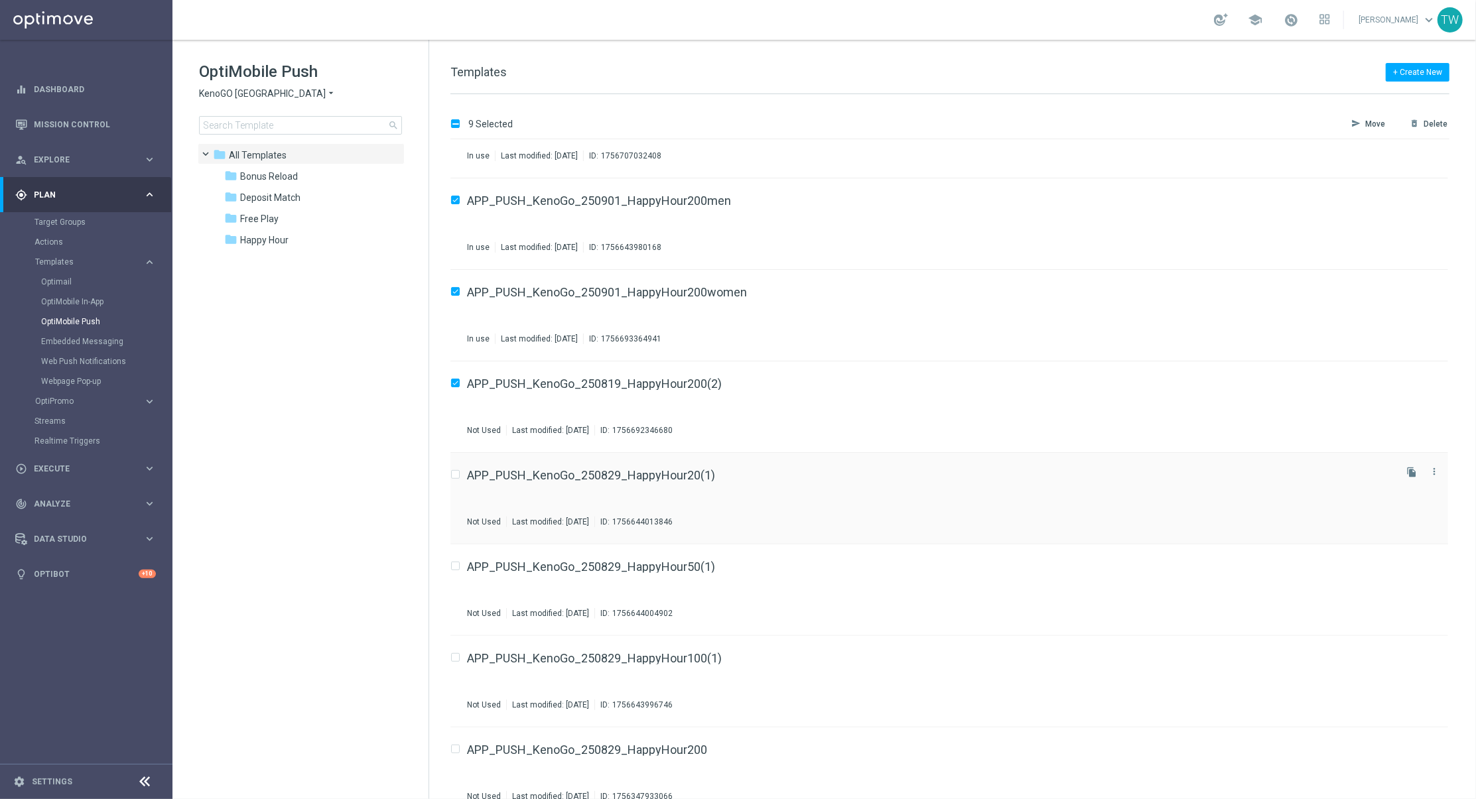
click at [456, 473] on input "Press SPACE to select this row." at bounding box center [454, 476] width 9 height 9
checkbox input "true"
click at [452, 564] on input "Press SPACE to select this row." at bounding box center [454, 568] width 9 height 9
checkbox input "true"
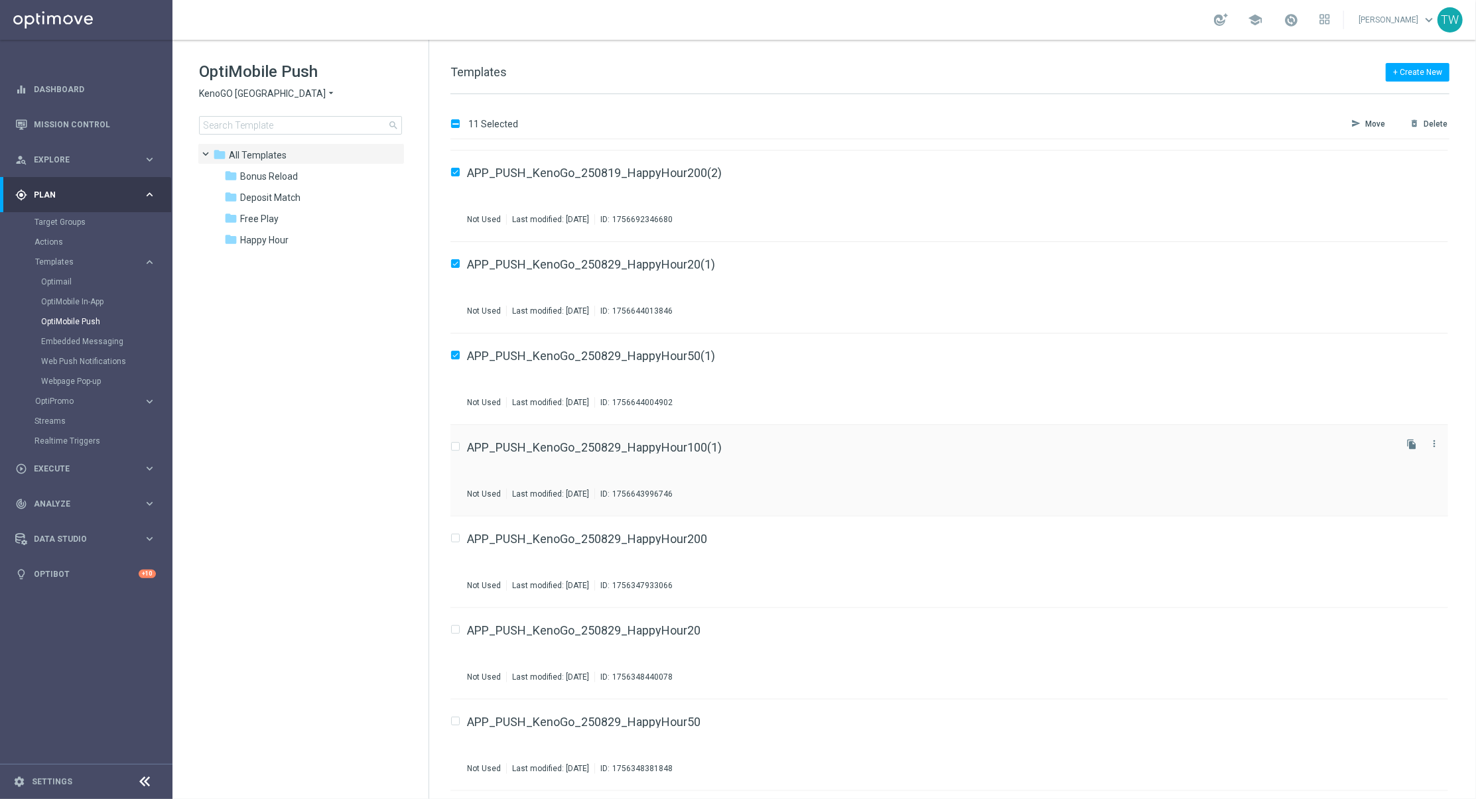
scroll to position [910, 0]
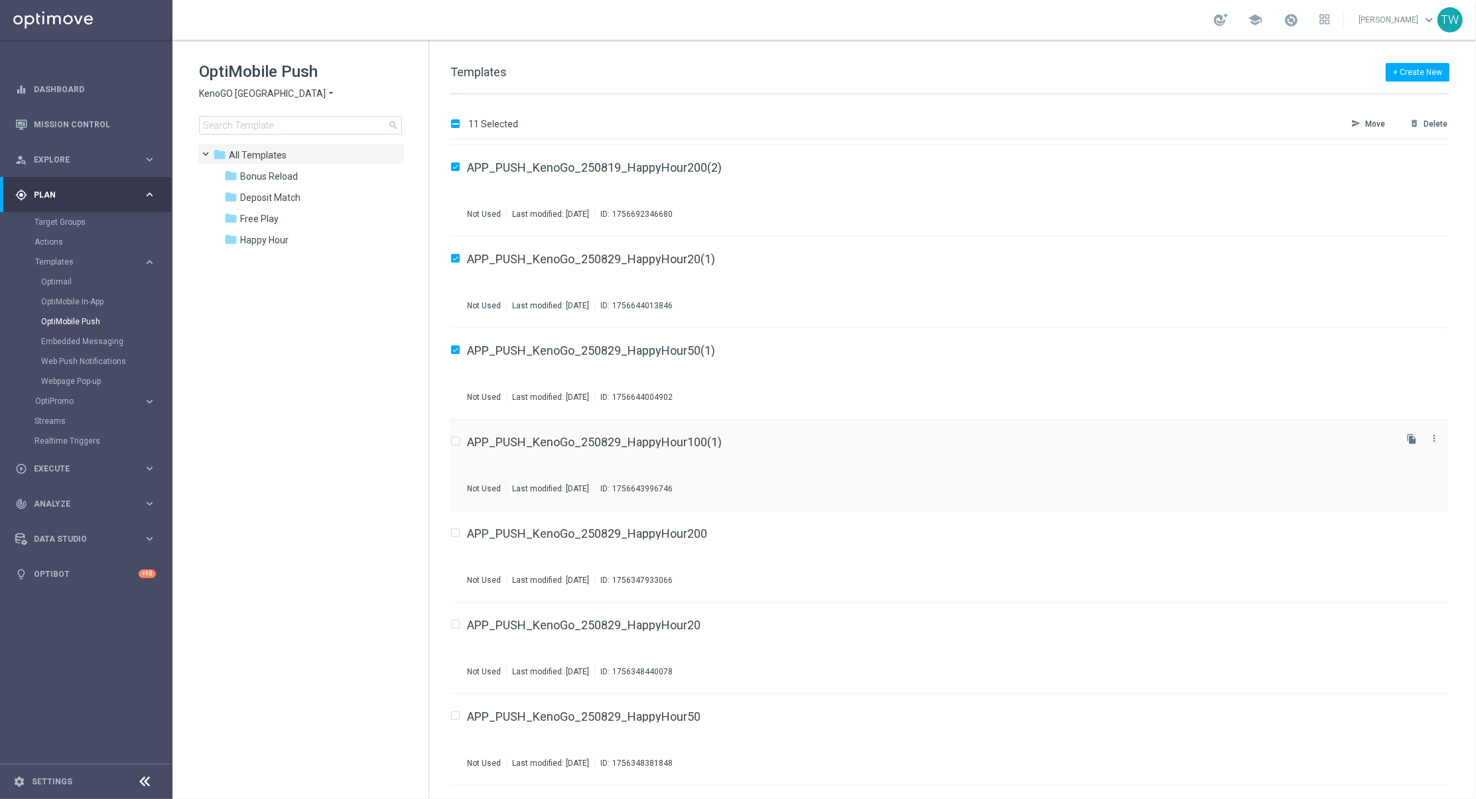
click at [458, 440] on input "Press SPACE to select this row." at bounding box center [454, 443] width 9 height 9
checkbox input "true"
click at [456, 535] on input "Press SPACE to select this row." at bounding box center [454, 535] width 9 height 9
checkbox input "true"
click at [453, 622] on input "Press SPACE to select this row." at bounding box center [454, 626] width 9 height 9
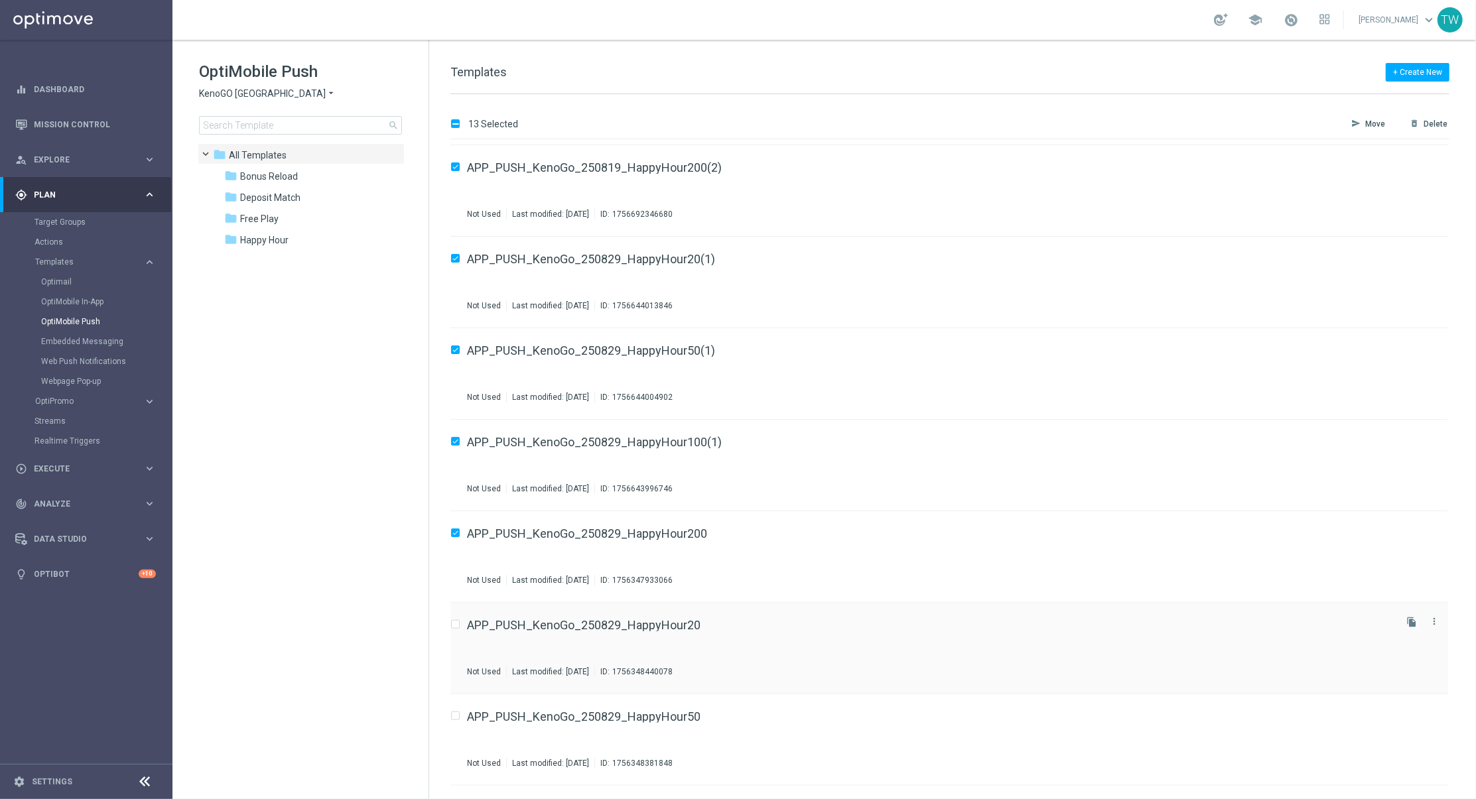
checkbox input "true"
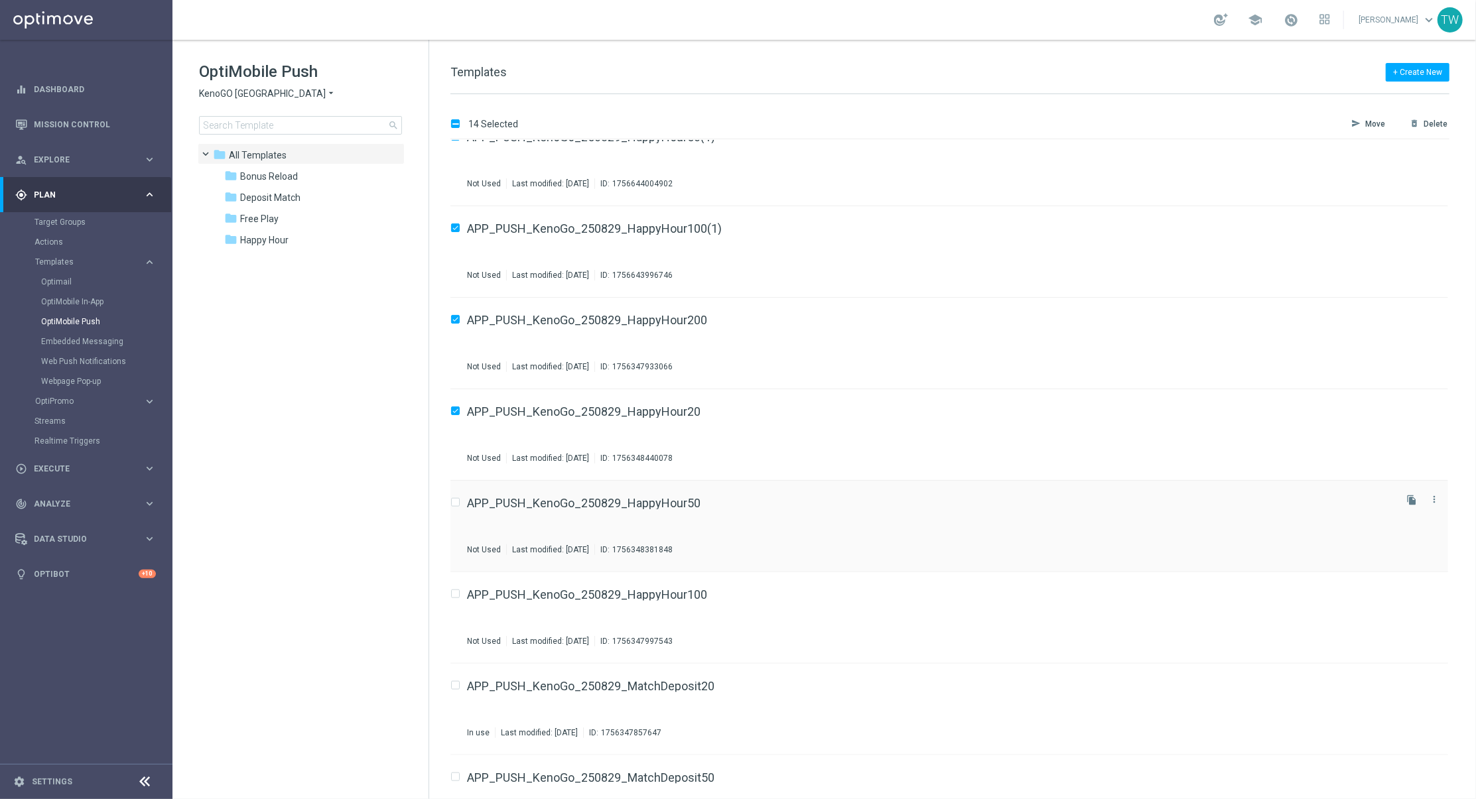
scroll to position [1134, 0]
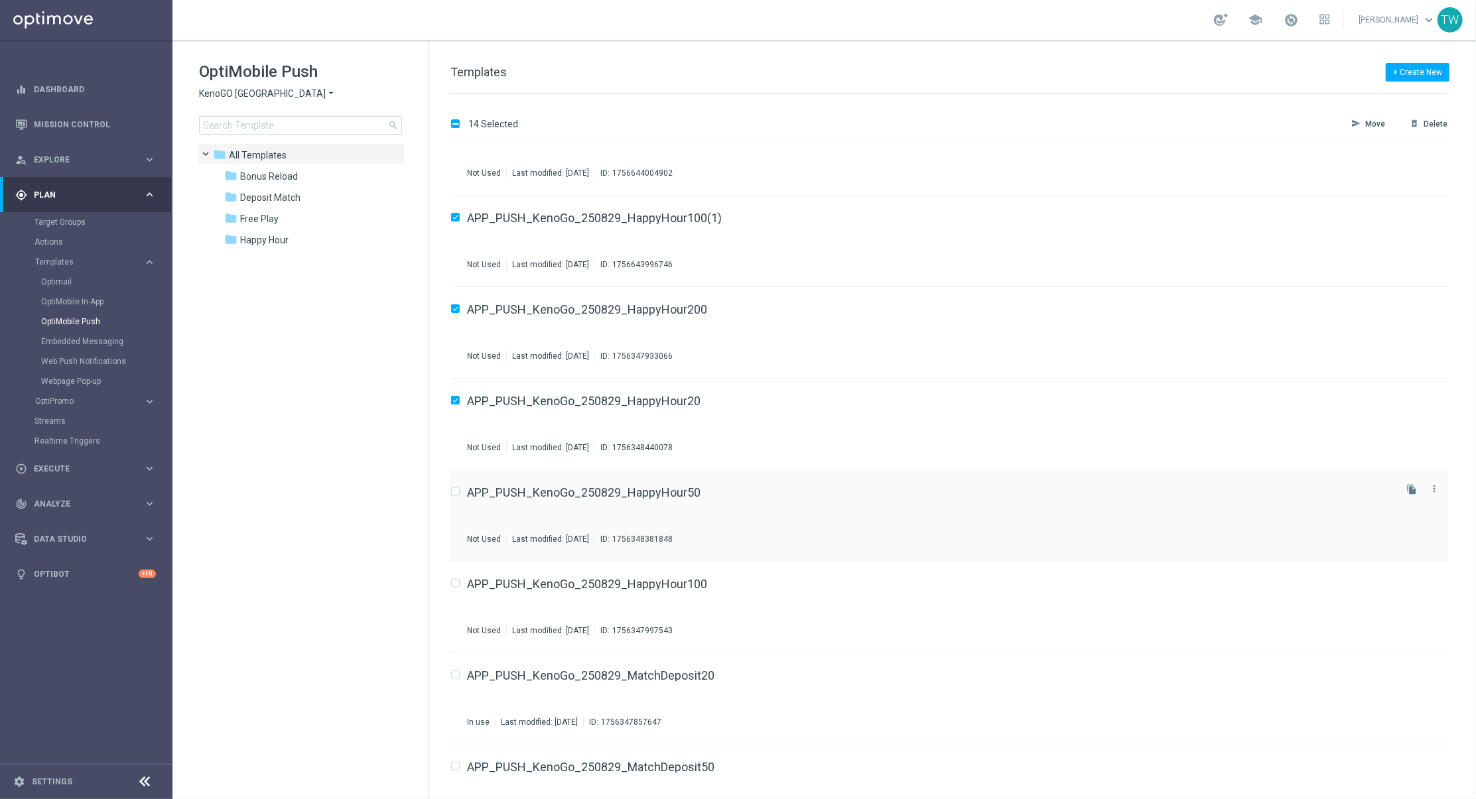
click at [457, 490] on input "Press SPACE to select this row." at bounding box center [454, 494] width 9 height 9
checkbox input "true"
click at [458, 583] on input "Press SPACE to select this row." at bounding box center [454, 585] width 9 height 9
checkbox input "true"
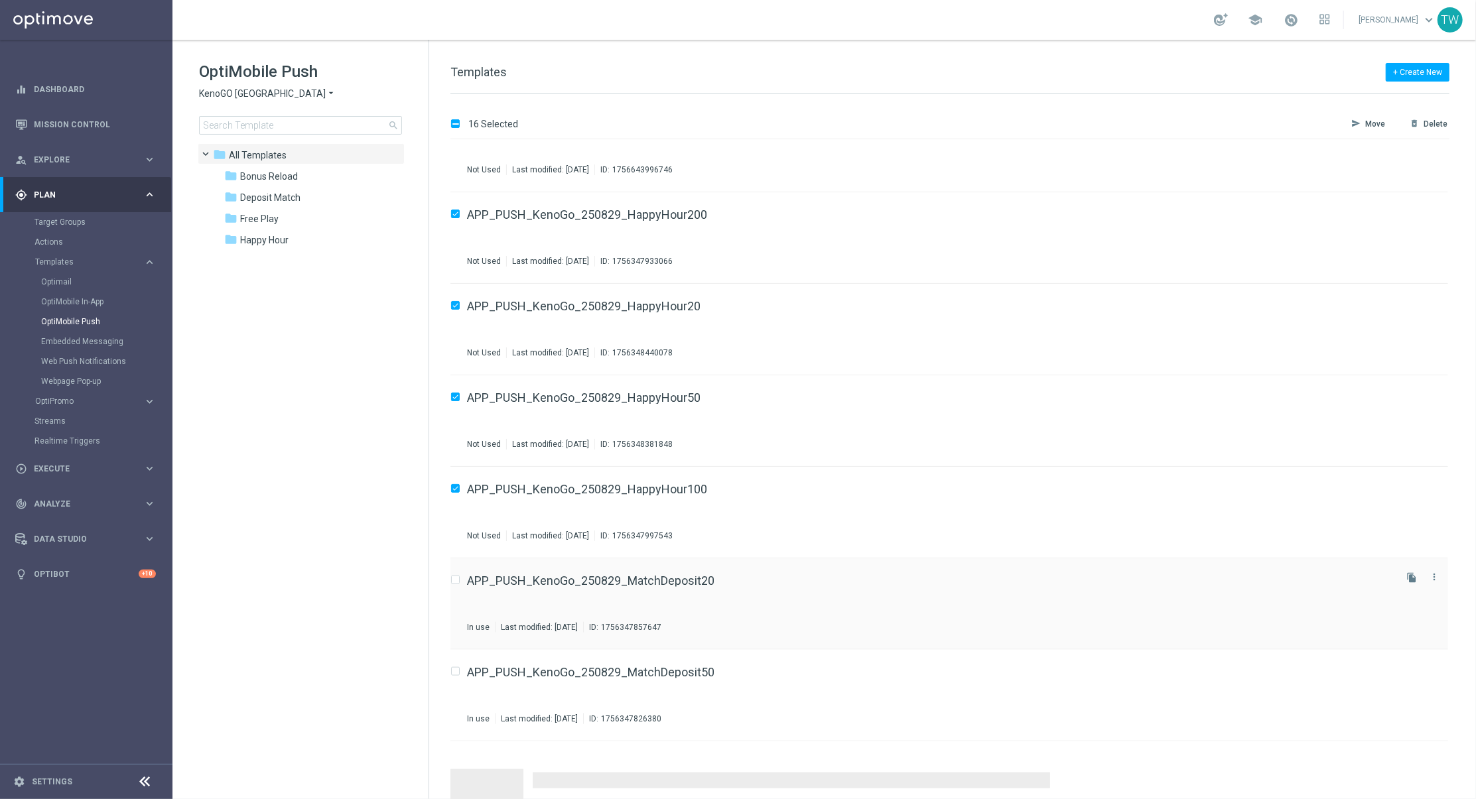
scroll to position [1263, 0]
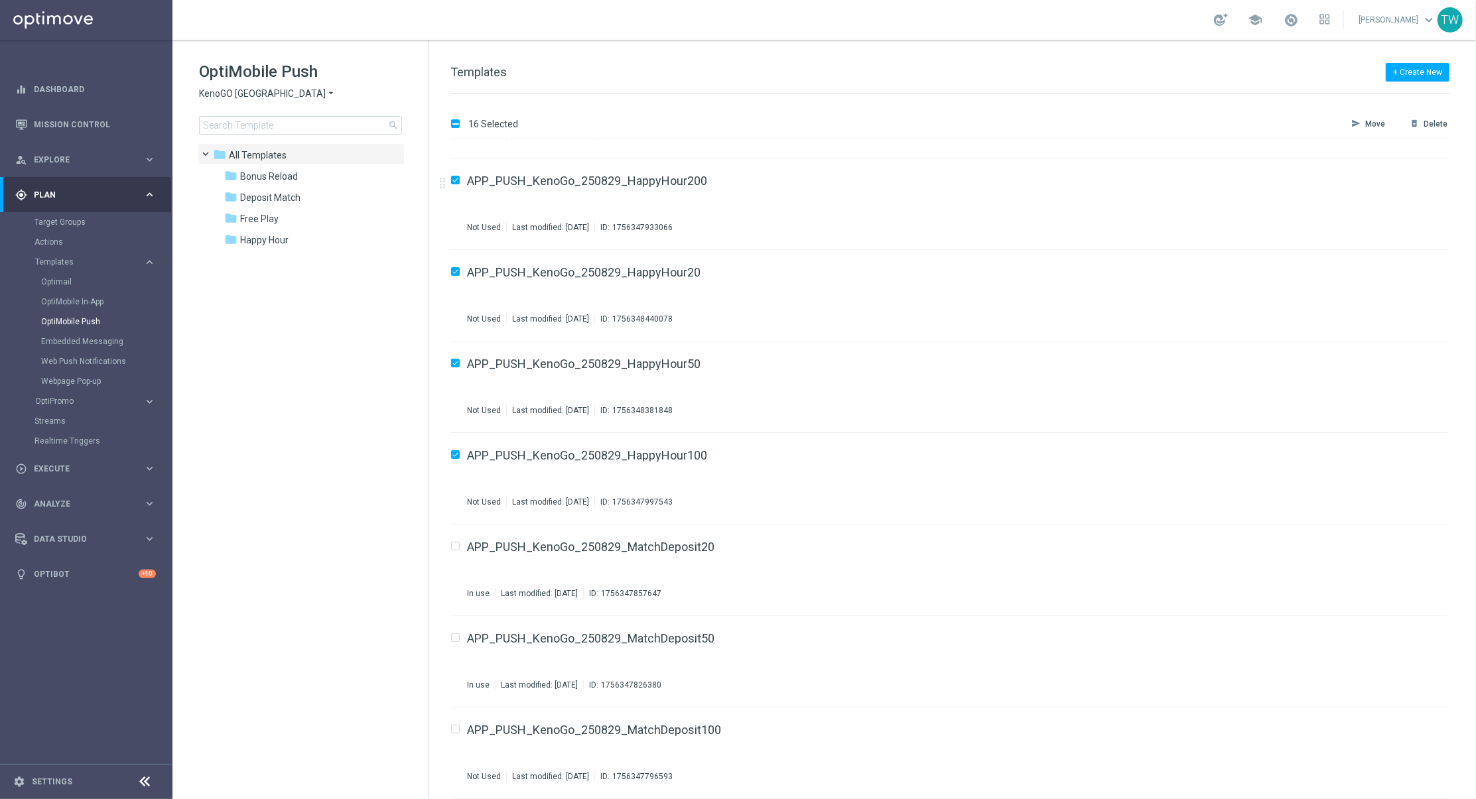
click at [1371, 123] on p "Move" at bounding box center [1375, 124] width 21 height 11
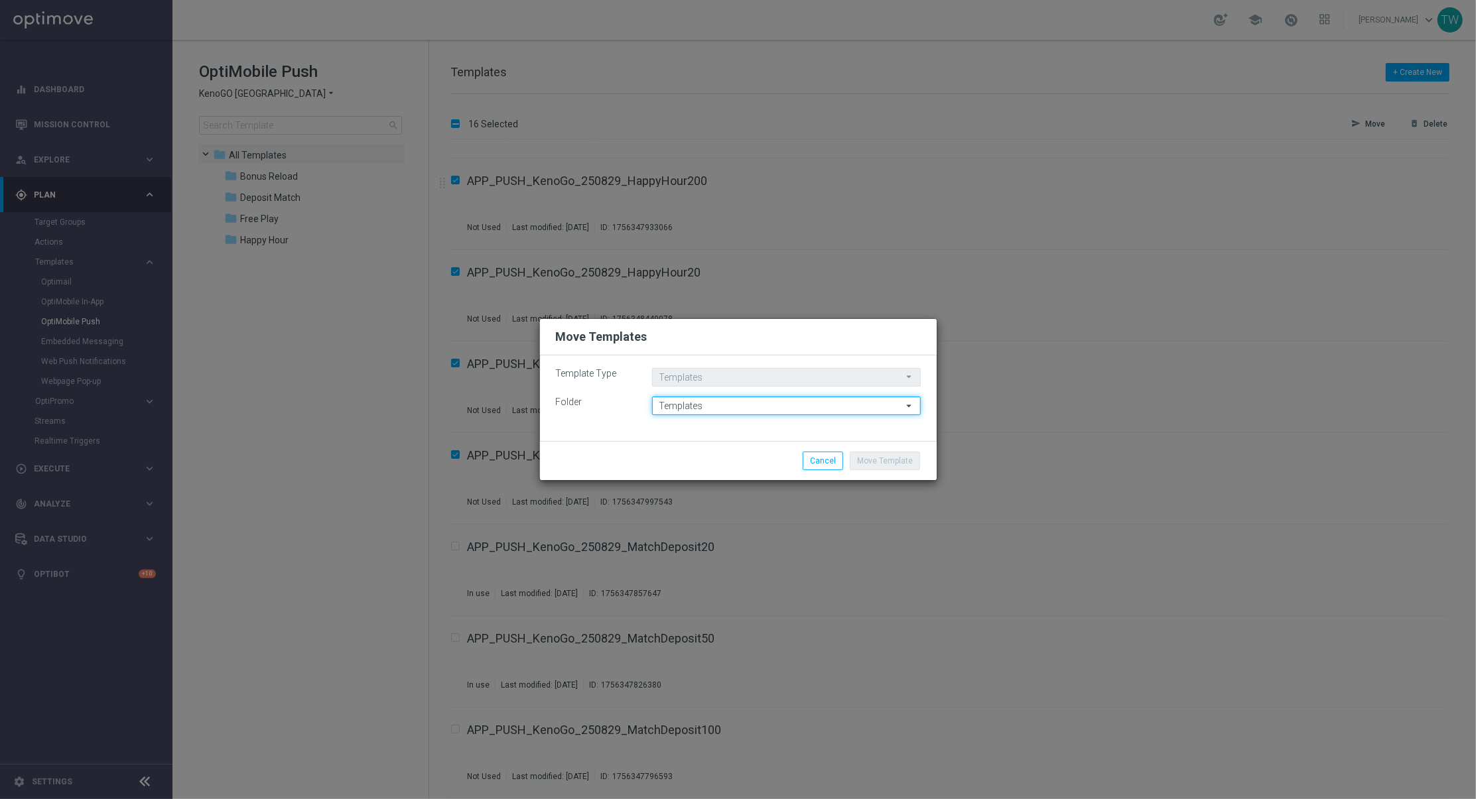
click at [746, 415] on input "Templates" at bounding box center [786, 406] width 269 height 19
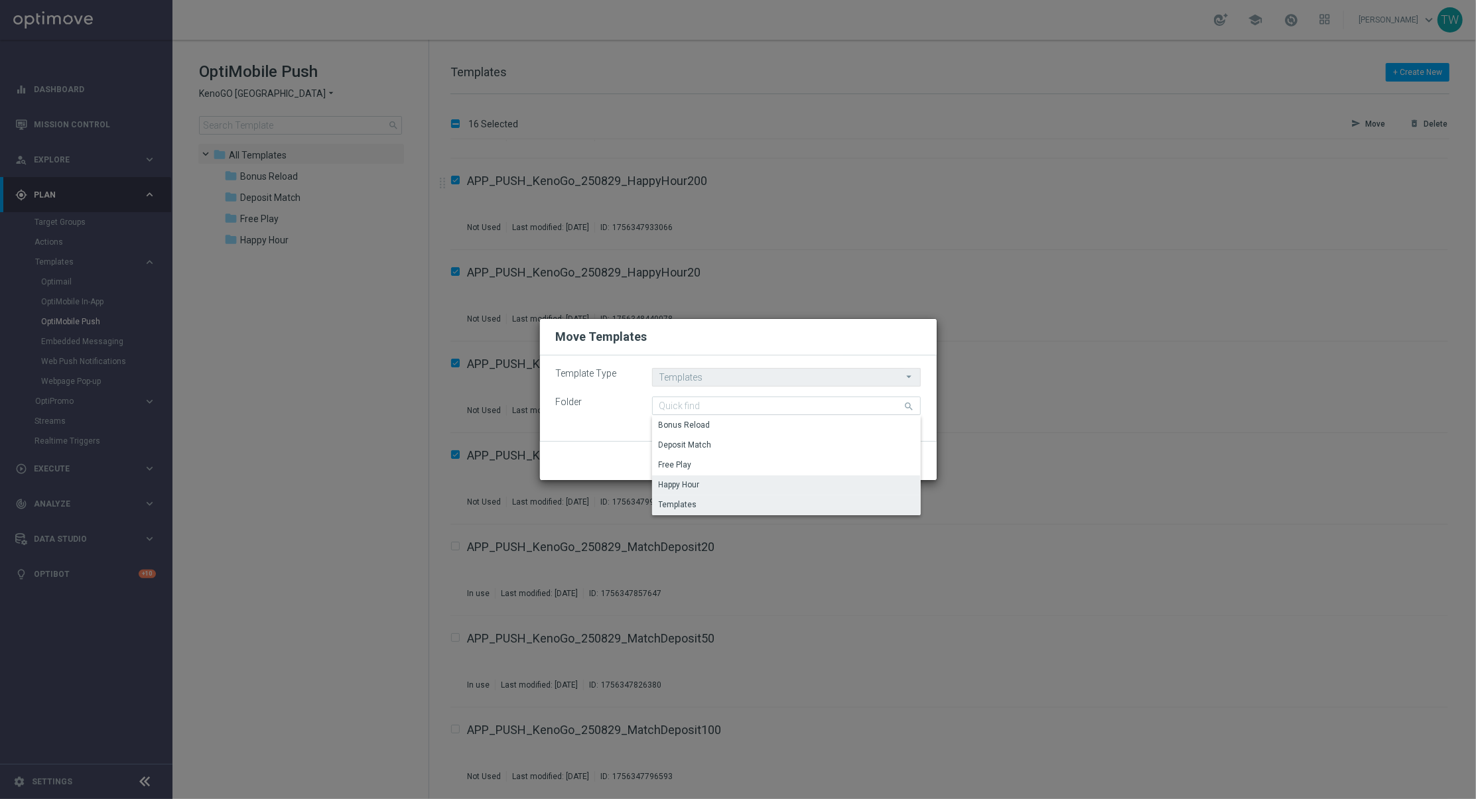
click at [747, 478] on div "Happy Hour" at bounding box center [786, 485] width 269 height 19
type input "Happy Hour"
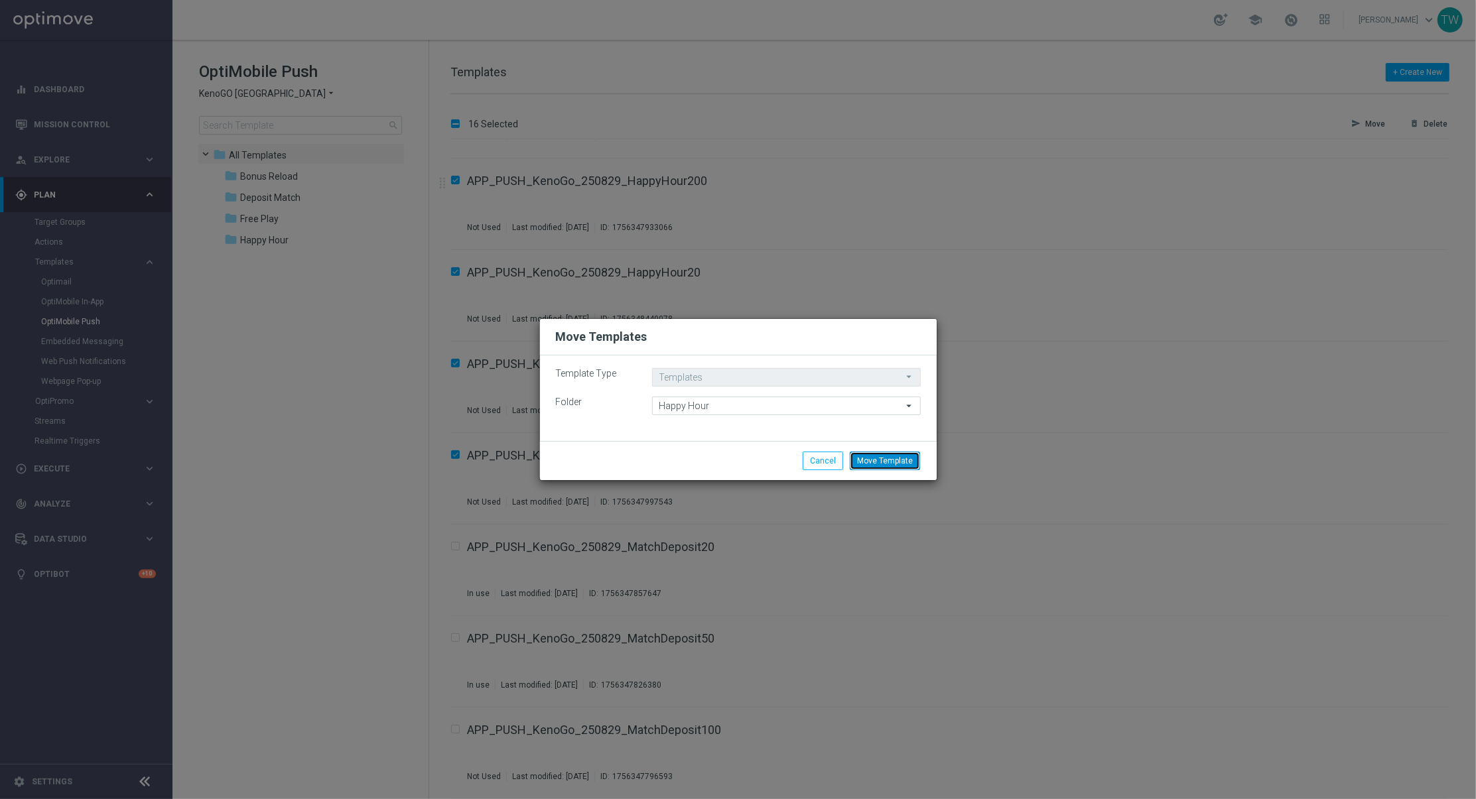
click at [886, 460] on button "Move Template" at bounding box center [885, 461] width 70 height 19
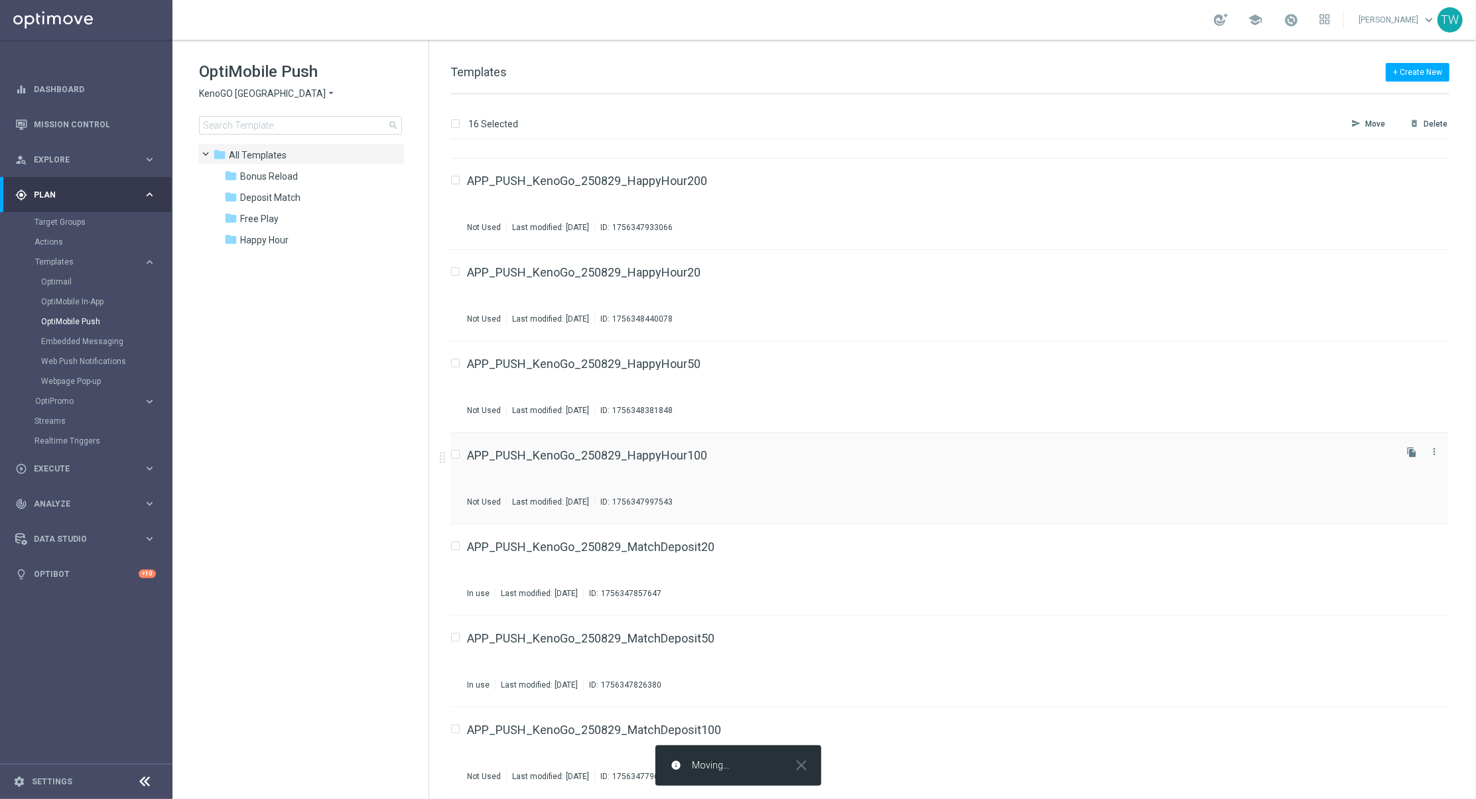
checkbox input "false"
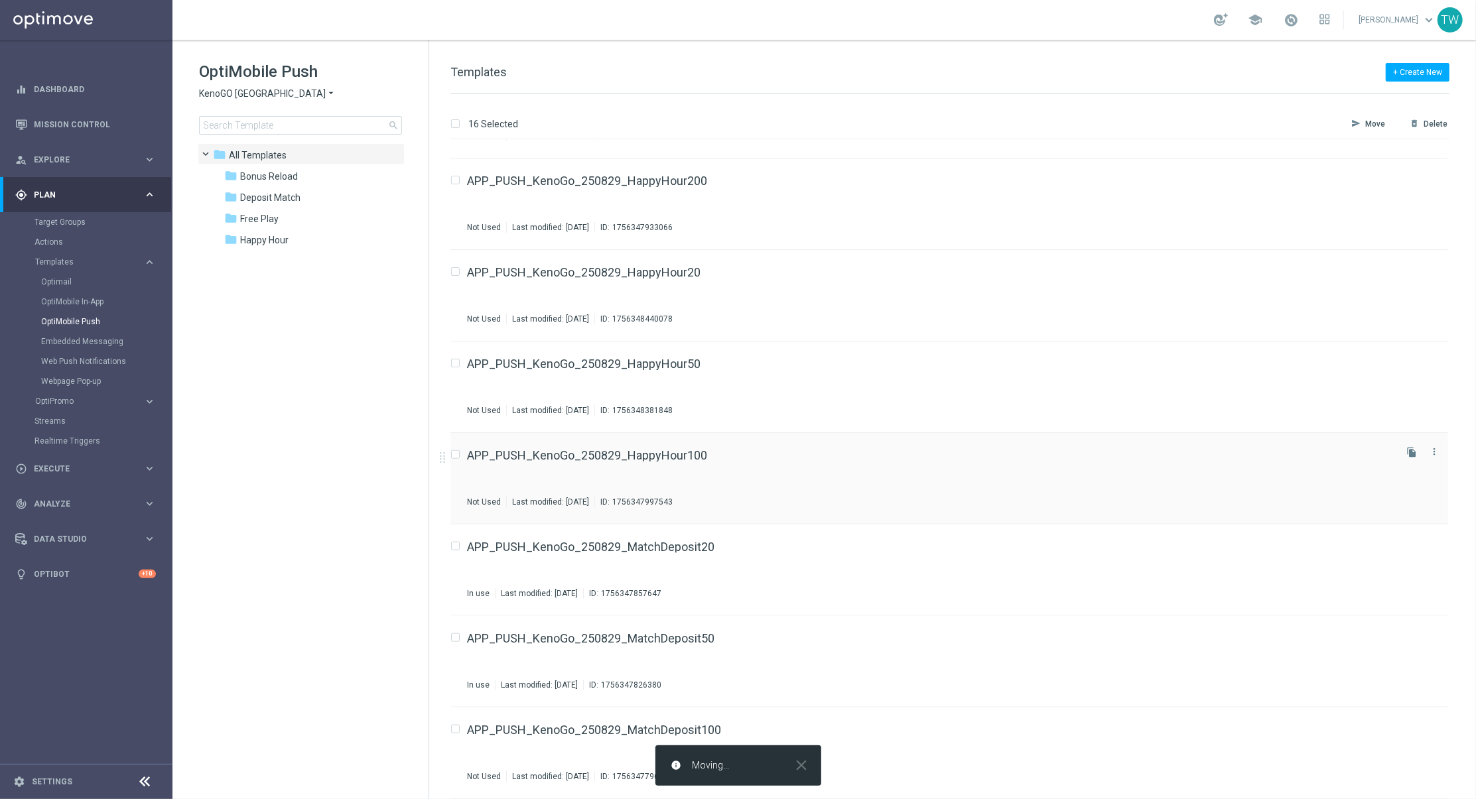
scroll to position [0, 0]
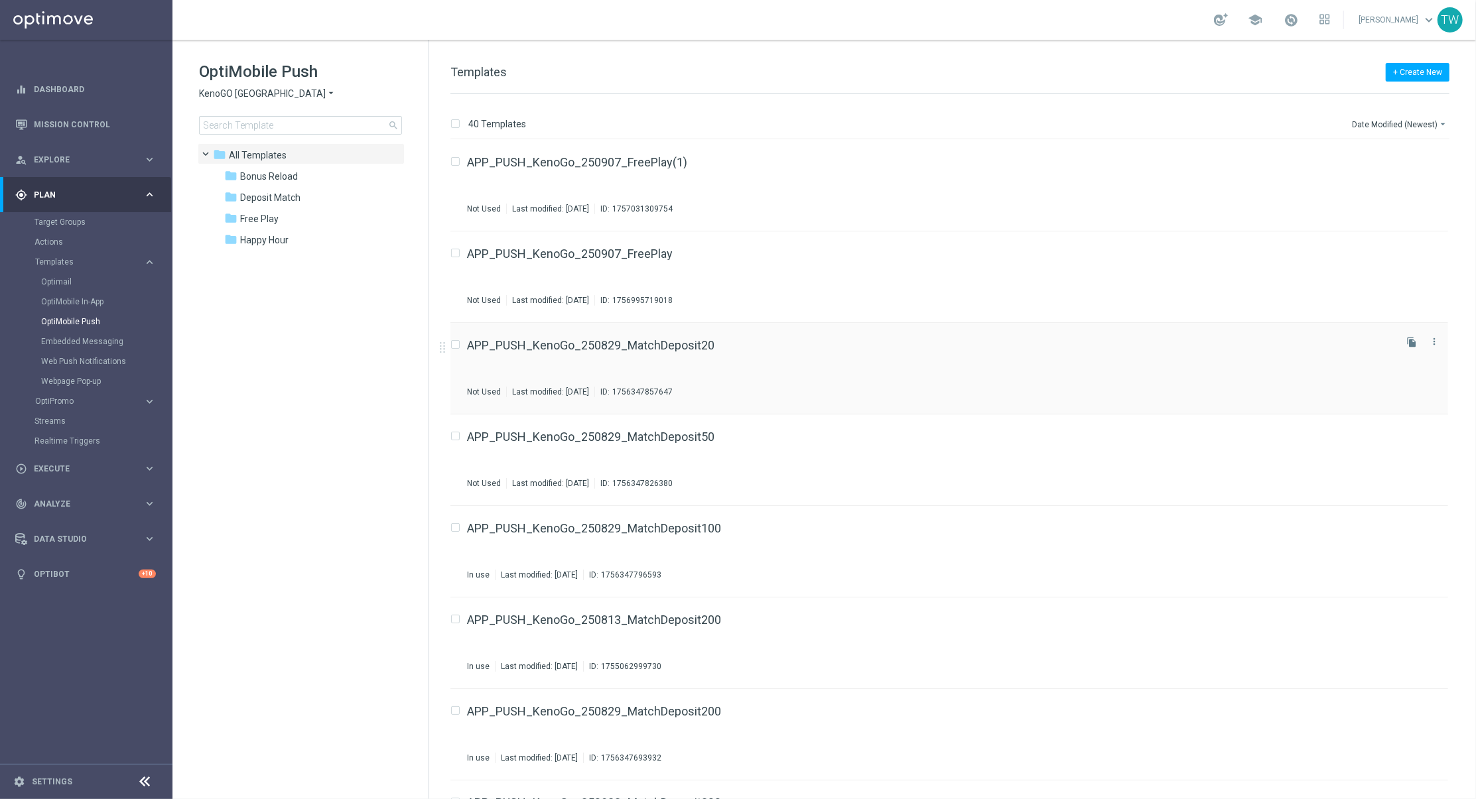
click at [457, 344] on input "Press SPACE to select this row." at bounding box center [454, 346] width 9 height 9
checkbox input "true"
click at [457, 435] on input "Press SPACE to select this row." at bounding box center [454, 438] width 9 height 9
checkbox input "true"
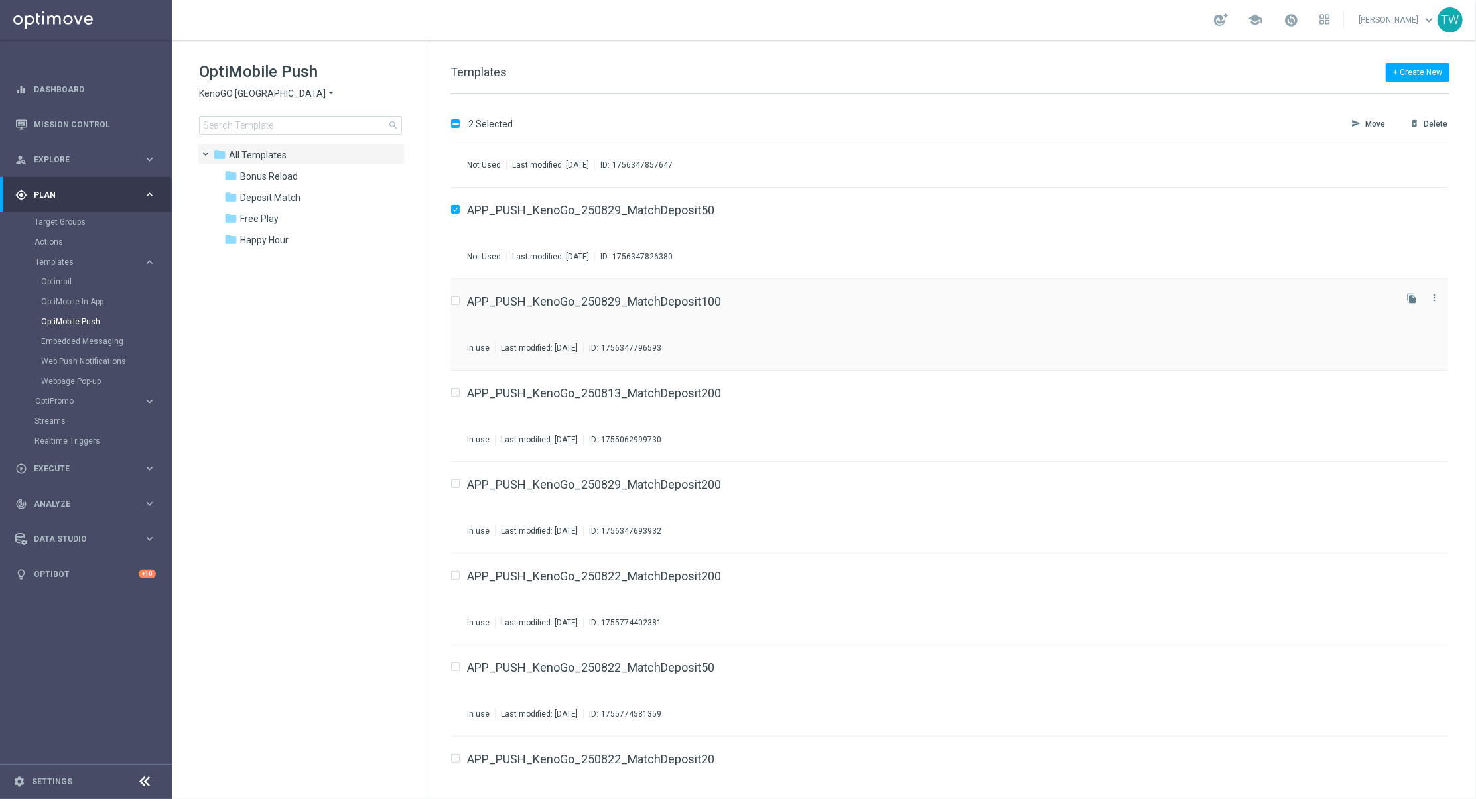
scroll to position [237, 0]
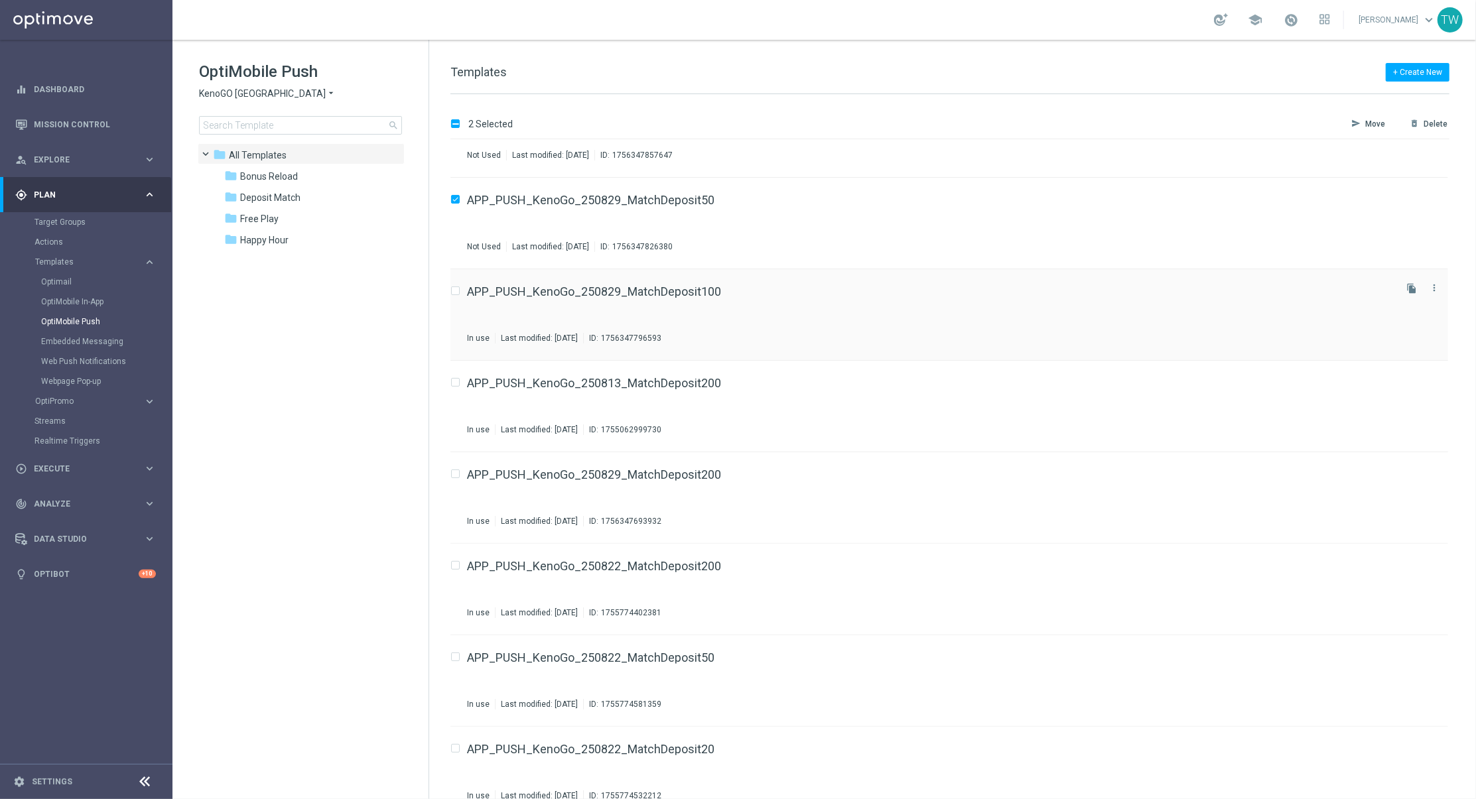
drag, startPoint x: 457, startPoint y: 290, endPoint x: 458, endPoint y: 300, distance: 10.0
click at [457, 290] on input "Press SPACE to select this row." at bounding box center [454, 293] width 9 height 9
checkbox input "true"
click at [455, 382] on input "Press SPACE to select this row." at bounding box center [454, 384] width 9 height 9
checkbox input "true"
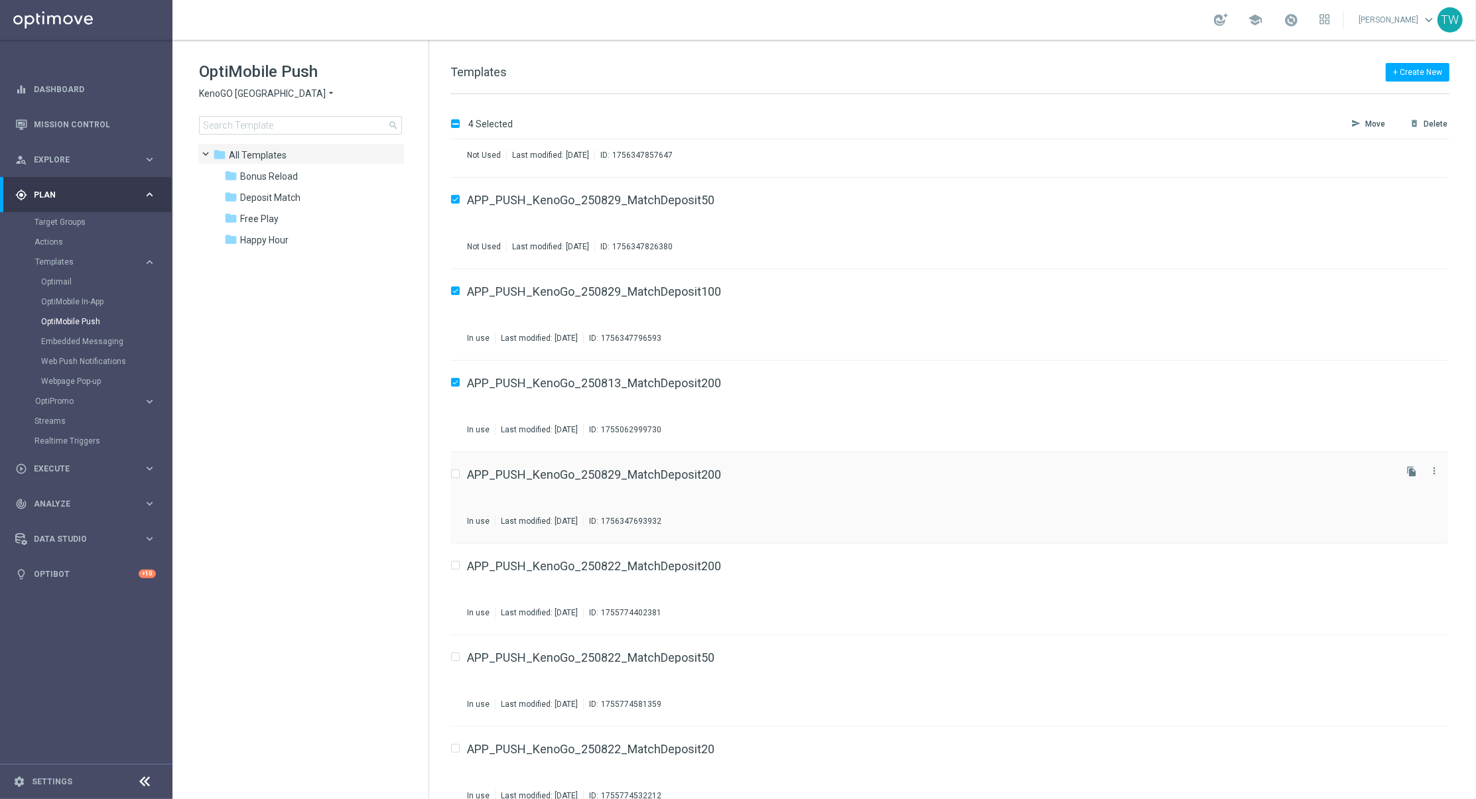
click at [464, 470] on label "Press SPACE to select this row." at bounding box center [466, 475] width 5 height 12
click at [453, 564] on input "Press SPACE to select this row." at bounding box center [454, 567] width 9 height 9
checkbox input "true"
click at [454, 472] on input "Press SPACE to select this row." at bounding box center [454, 476] width 9 height 9
checkbox input "true"
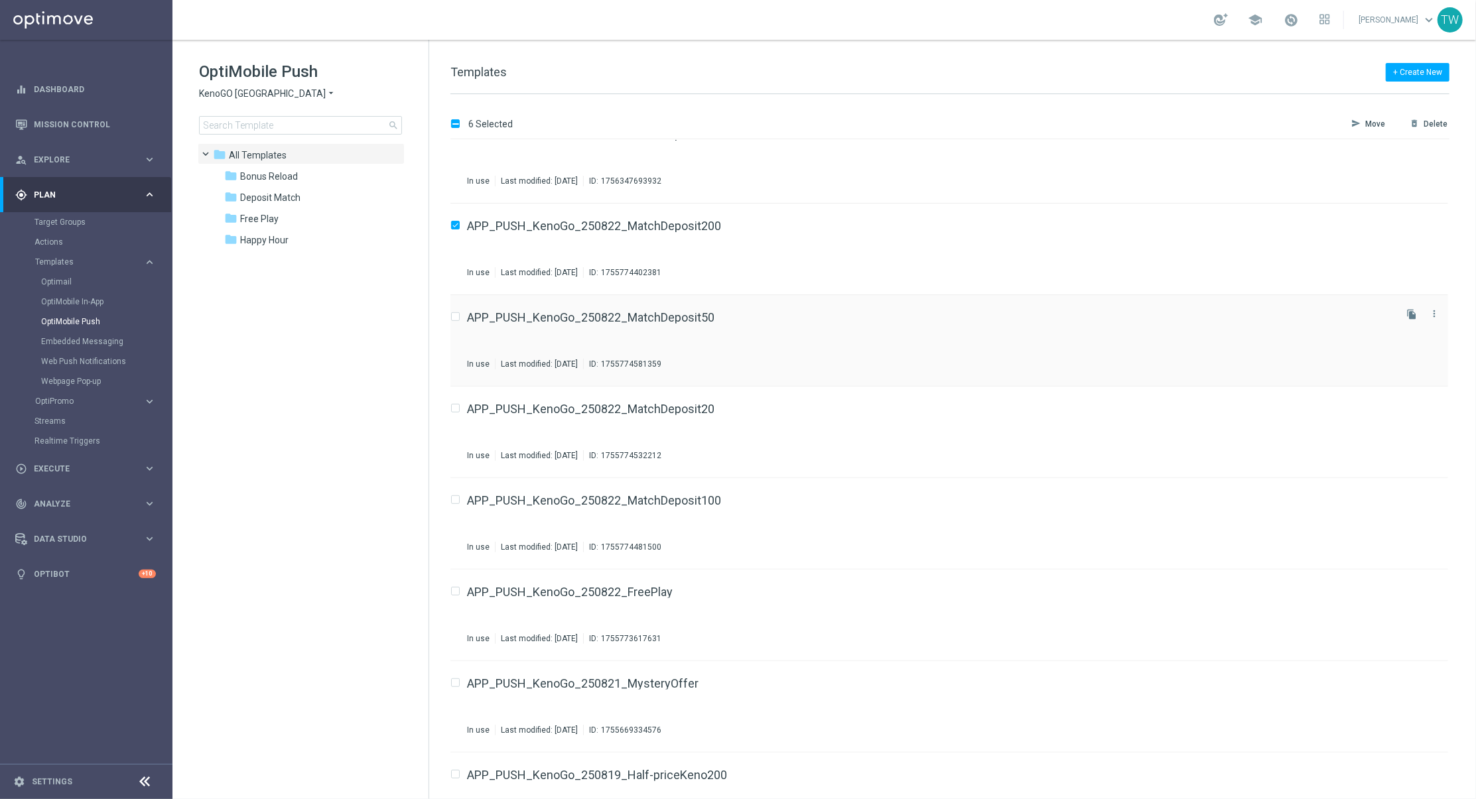
scroll to position [584, 0]
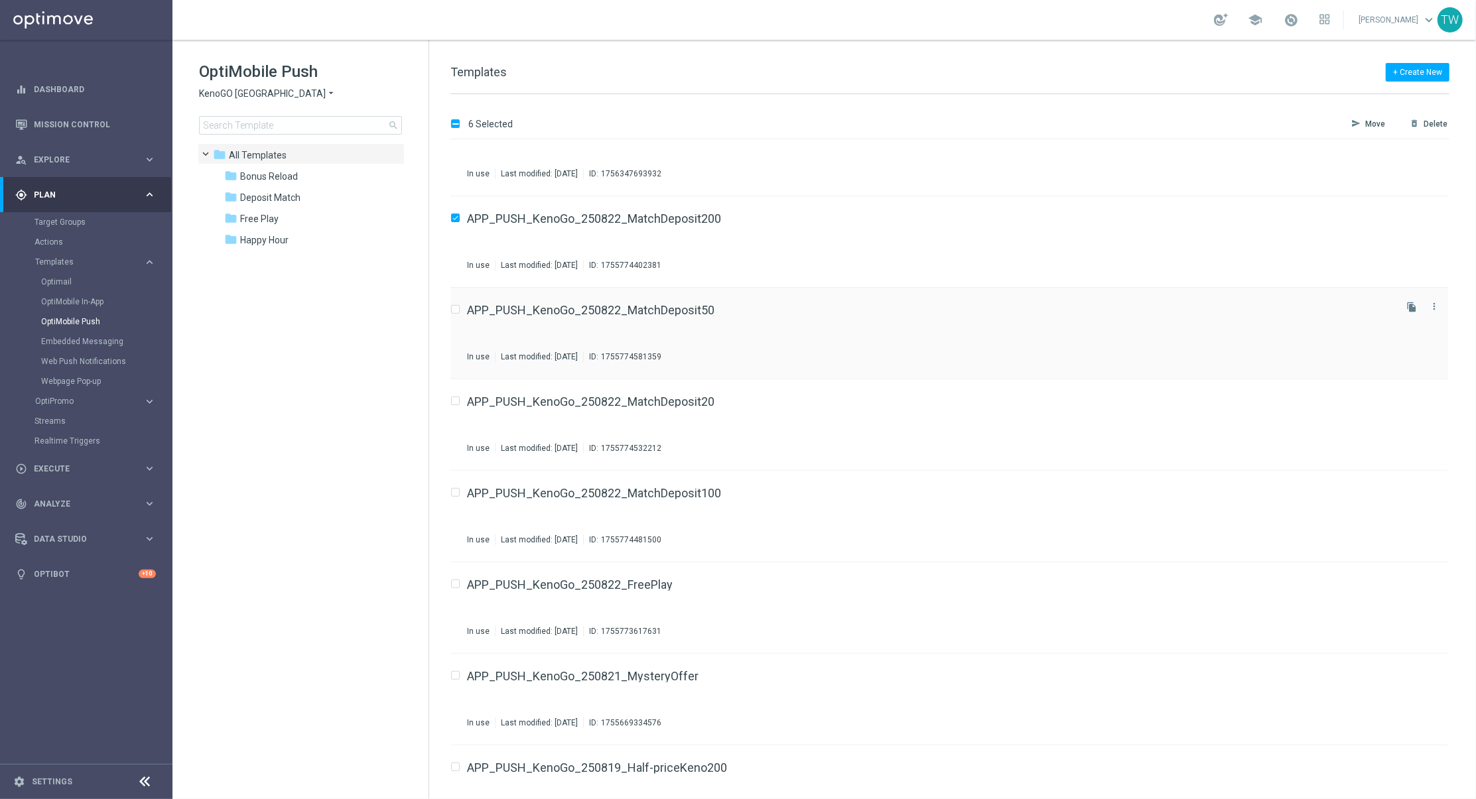
click at [458, 309] on input "Press SPACE to select this row." at bounding box center [454, 311] width 9 height 9
checkbox input "true"
drag, startPoint x: 457, startPoint y: 401, endPoint x: 458, endPoint y: 427, distance: 25.9
click at [457, 401] on input "Press SPACE to select this row." at bounding box center [454, 403] width 9 height 9
checkbox input "true"
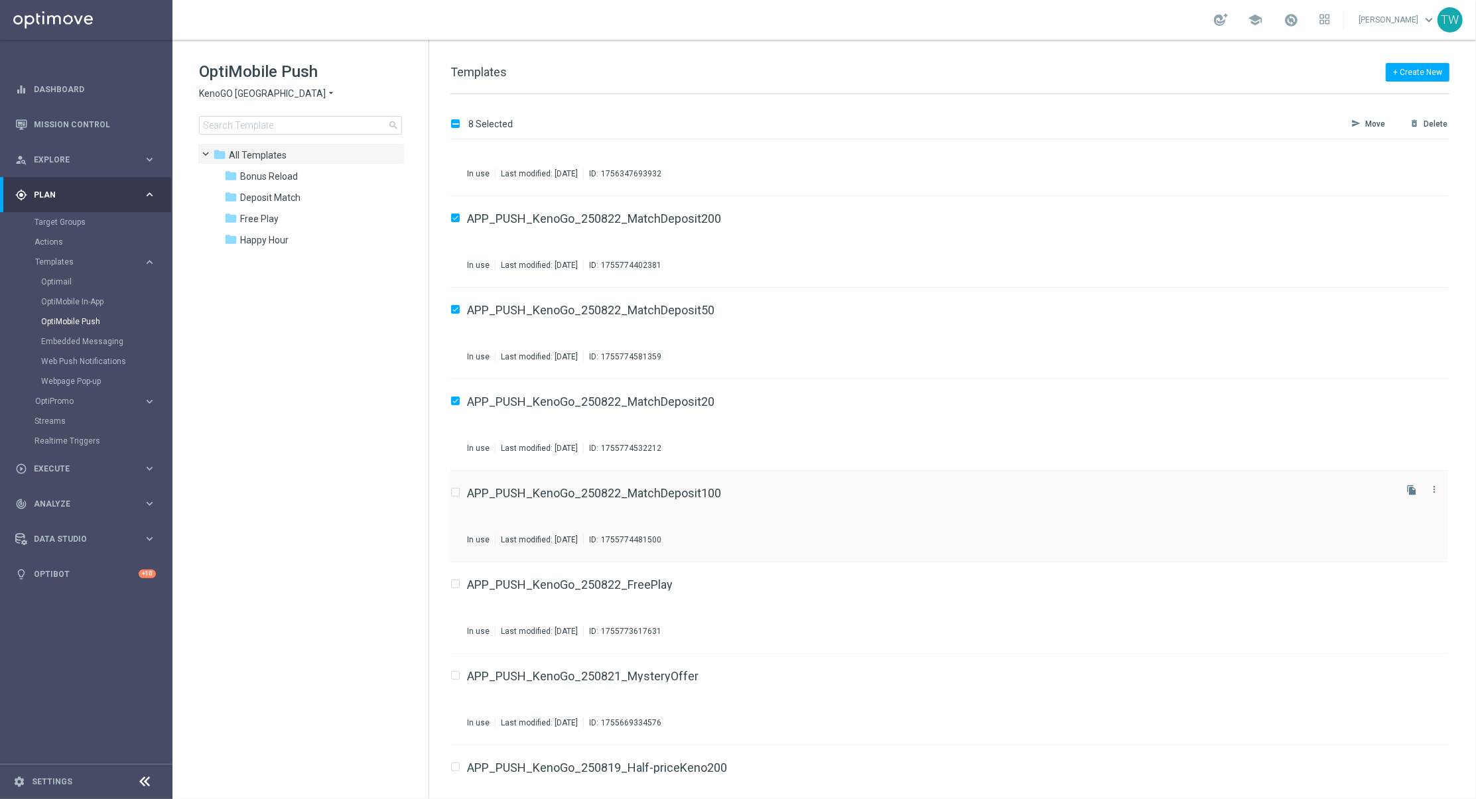
drag, startPoint x: 458, startPoint y: 490, endPoint x: 462, endPoint y: 517, distance: 27.5
click at [458, 490] on input "Press SPACE to select this row." at bounding box center [454, 494] width 9 height 9
checkbox input "true"
drag, startPoint x: 458, startPoint y: 583, endPoint x: 457, endPoint y: 599, distance: 15.9
click at [458, 583] on input "Press SPACE to select this row." at bounding box center [454, 586] width 9 height 9
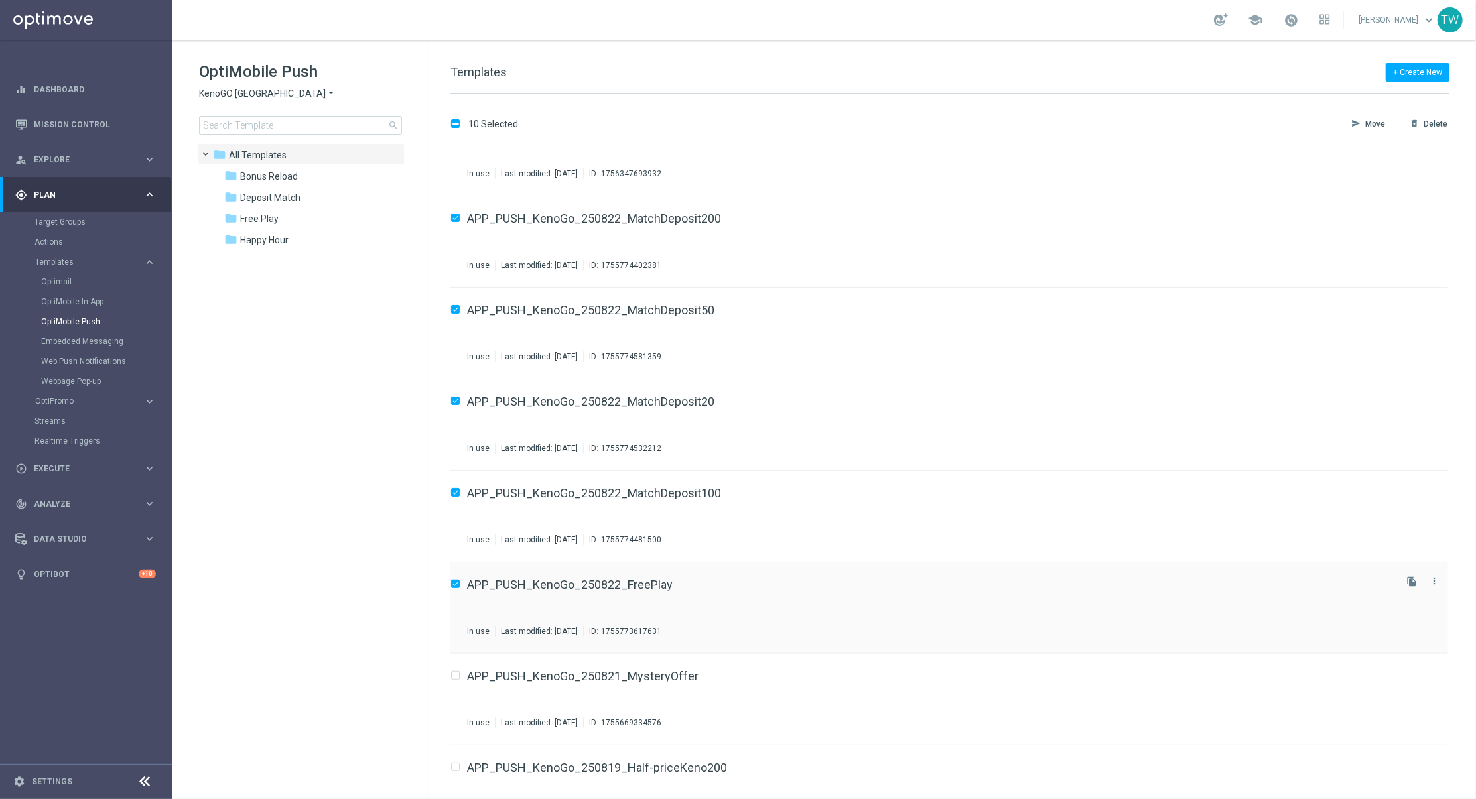
click at [454, 584] on input "Press SPACE to select this row." at bounding box center [454, 586] width 9 height 9
checkbox input "false"
click at [1372, 123] on p "Move" at bounding box center [1375, 124] width 21 height 11
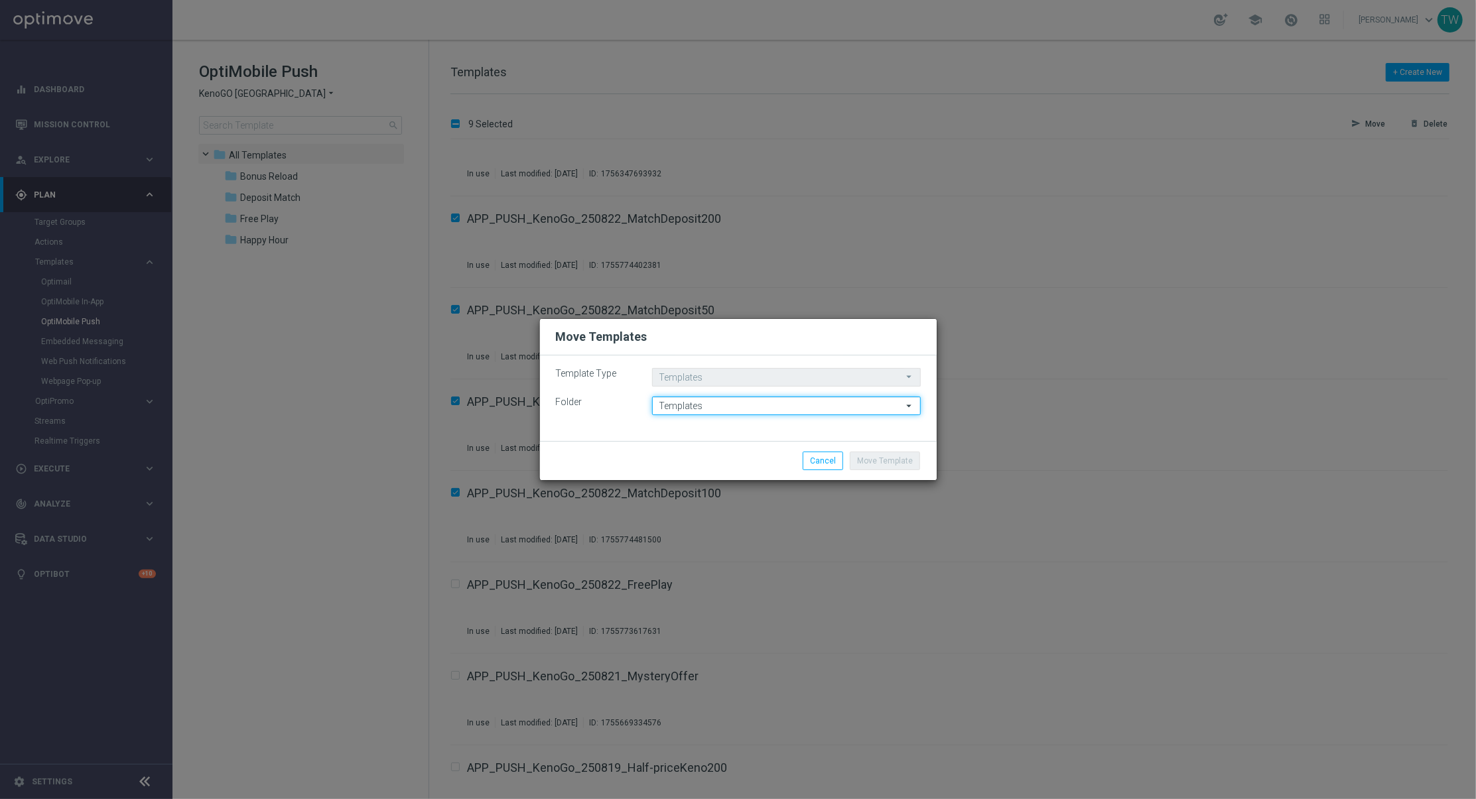
click at [768, 398] on input "Templates" at bounding box center [786, 406] width 269 height 19
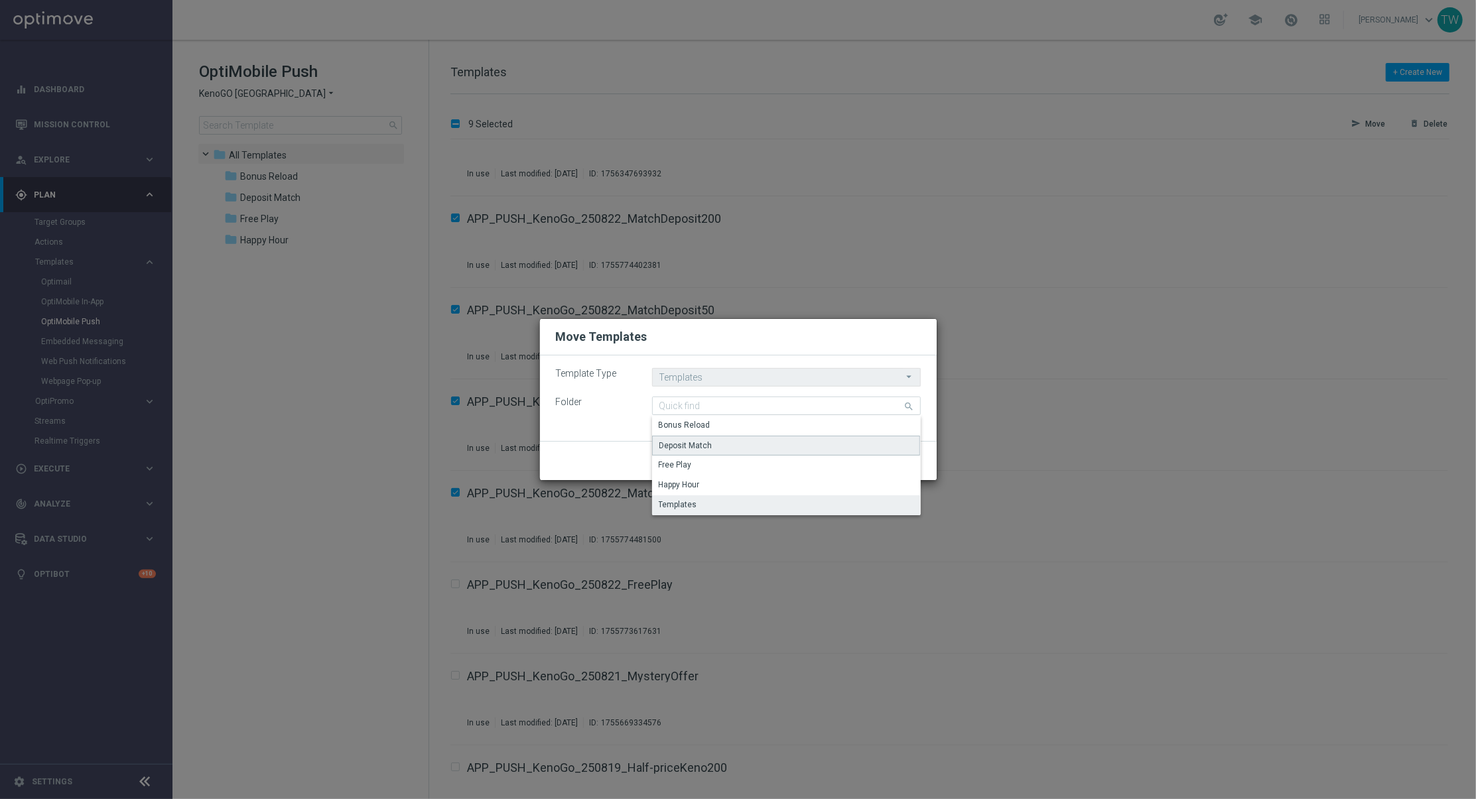
click at [709, 440] on div "Deposit Match" at bounding box center [685, 446] width 53 height 12
type input "Deposit Match"
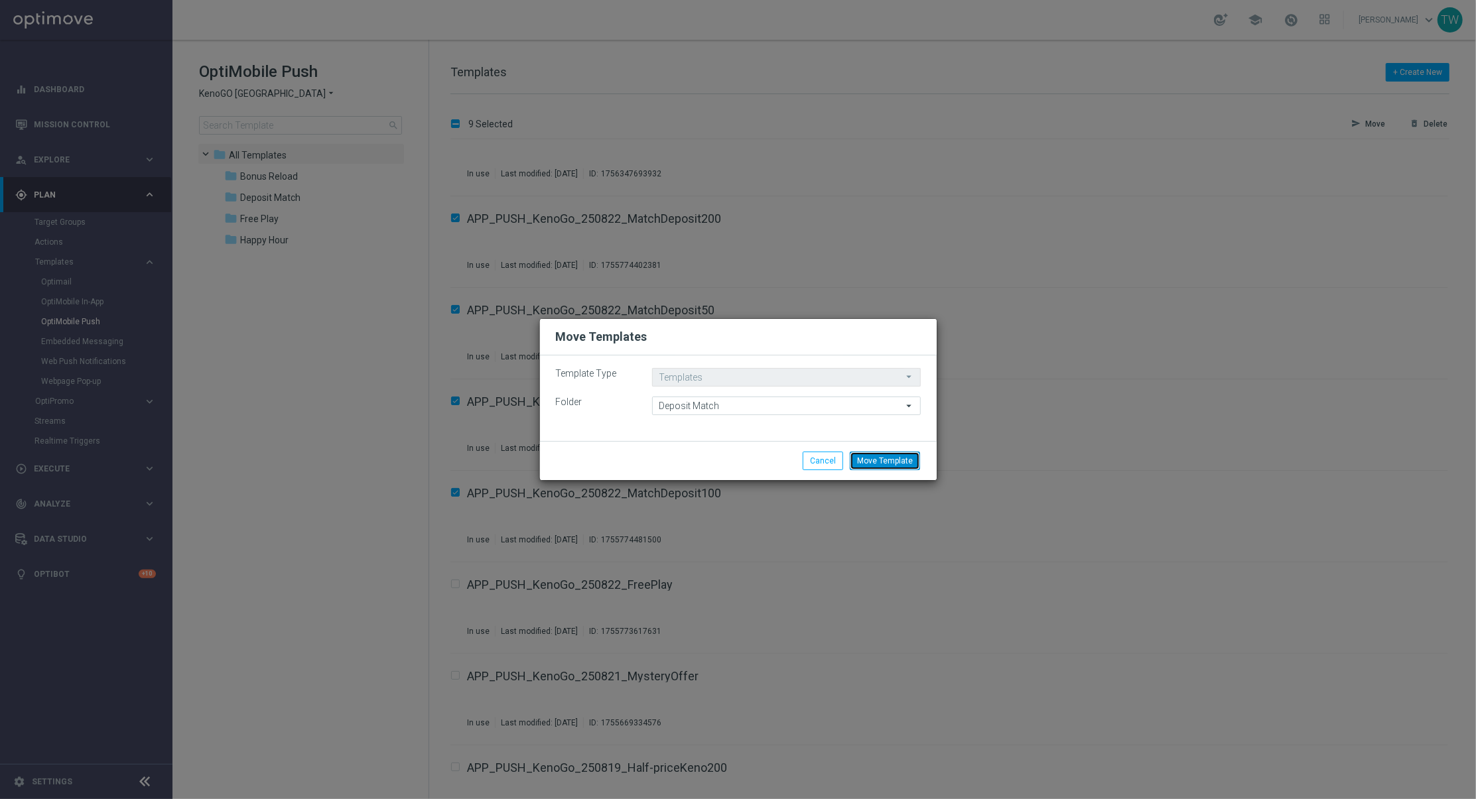
click at [893, 458] on button "Move Template" at bounding box center [885, 461] width 70 height 19
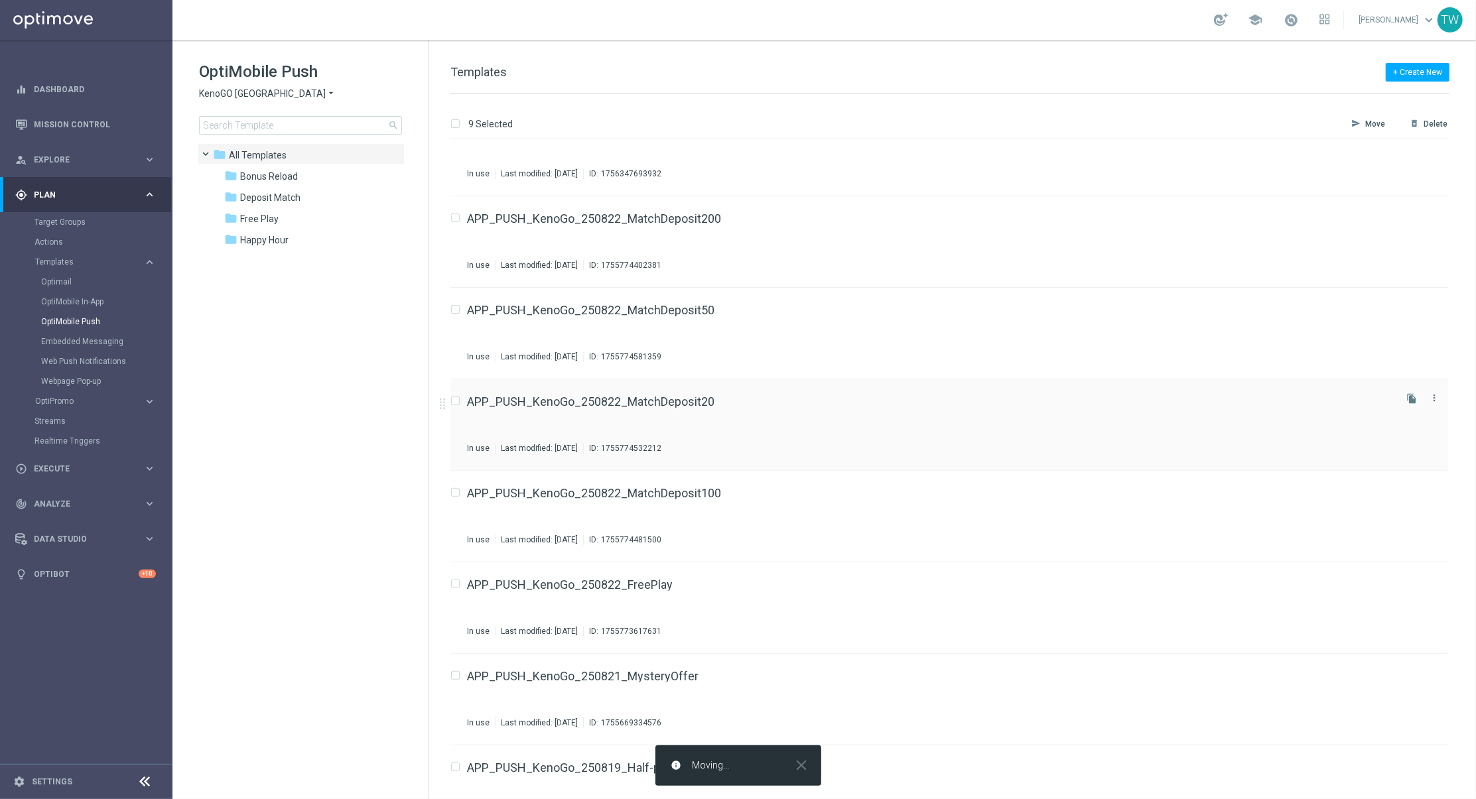
checkbox input "false"
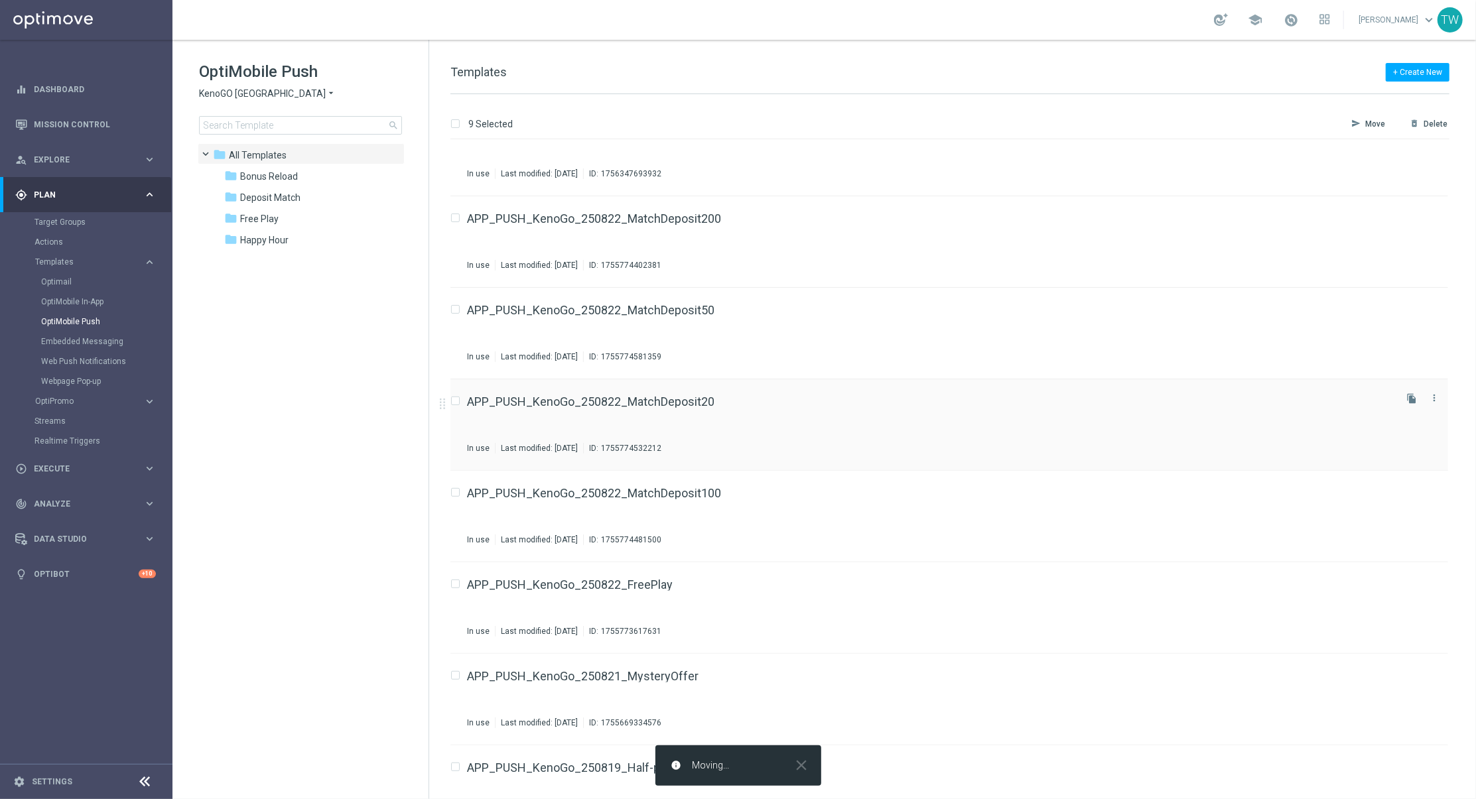
scroll to position [0, 0]
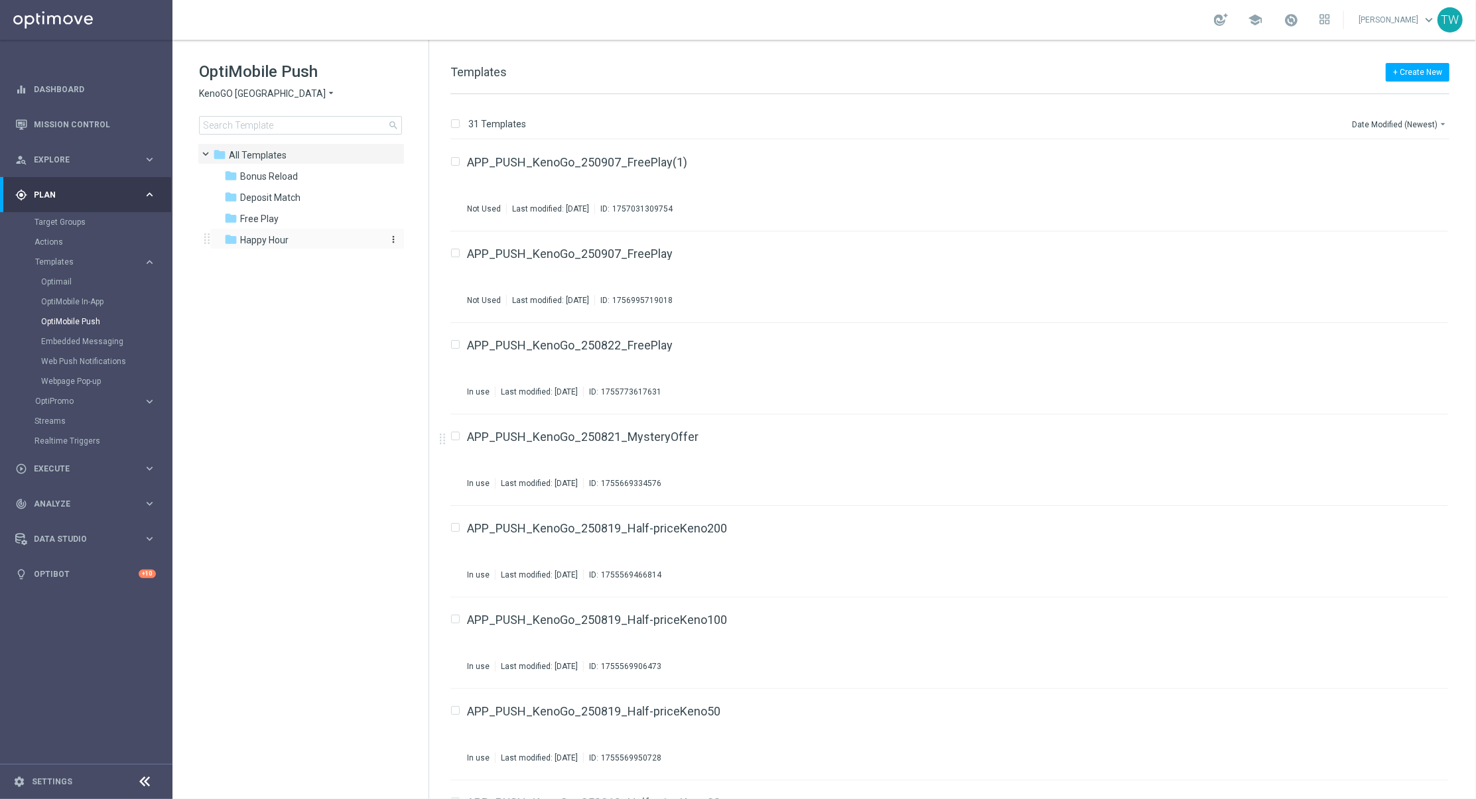
click at [393, 238] on icon "more_vert" at bounding box center [393, 239] width 11 height 11
click at [429, 256] on span "Rename" at bounding box center [443, 258] width 31 height 11
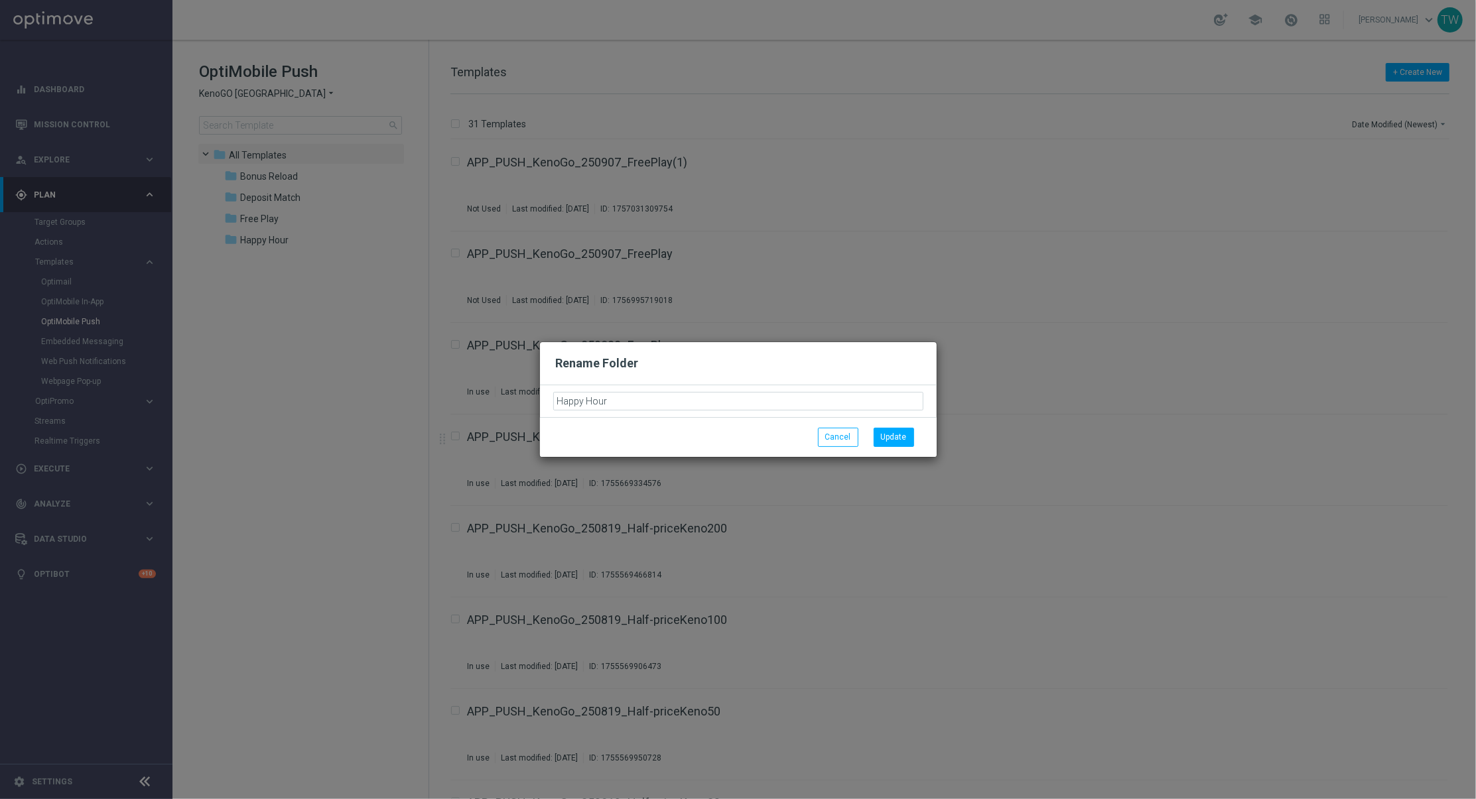
drag, startPoint x: 606, startPoint y: 395, endPoint x: 484, endPoint y: 389, distance: 122.9
click at [484, 389] on modal-container "Rename Folder Happy Hour Cancel Update" at bounding box center [738, 399] width 1476 height 799
type input "Cashback (%, HH)"
click at [894, 436] on button "Update" at bounding box center [894, 437] width 40 height 19
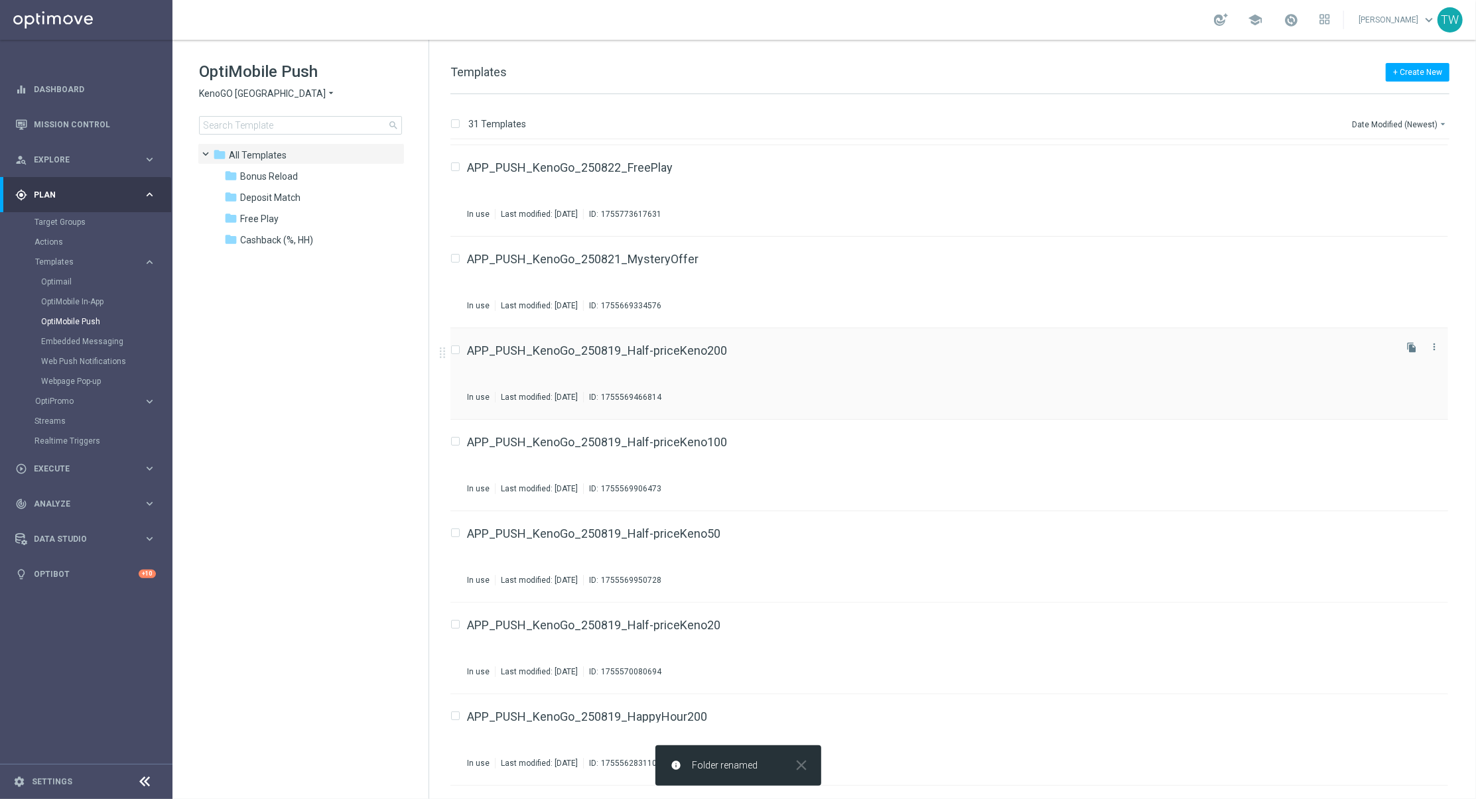
scroll to position [181, 0]
click at [456, 346] on input "Press SPACE to select this row." at bounding box center [454, 348] width 9 height 9
checkbox input "true"
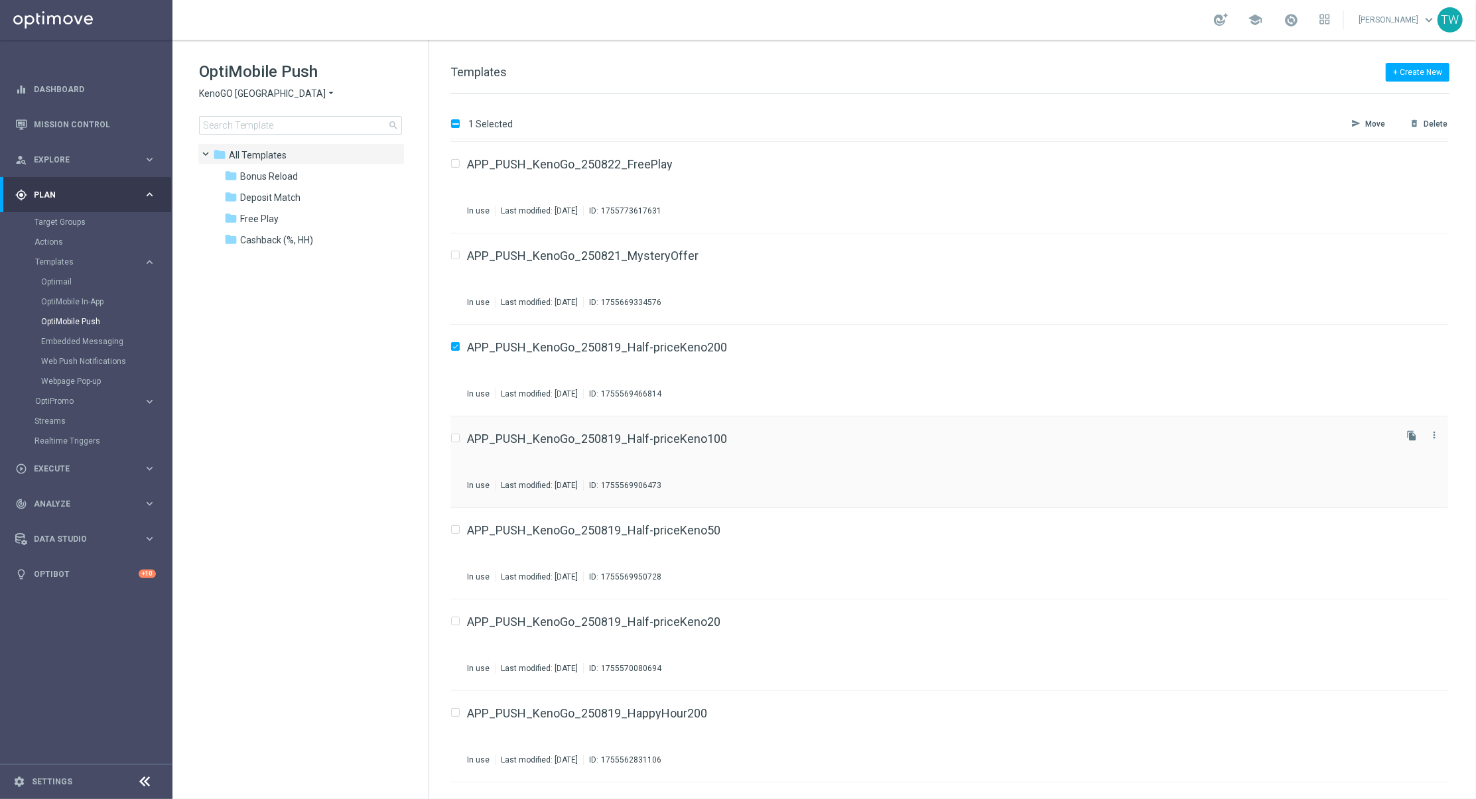
click at [464, 433] on label "Press SPACE to select this row." at bounding box center [466, 439] width 5 height 12
click at [456, 529] on input "Press SPACE to select this row." at bounding box center [454, 531] width 9 height 9
checkbox input "true"
click at [454, 439] on input "Press SPACE to select this row." at bounding box center [454, 440] width 9 height 9
checkbox input "true"
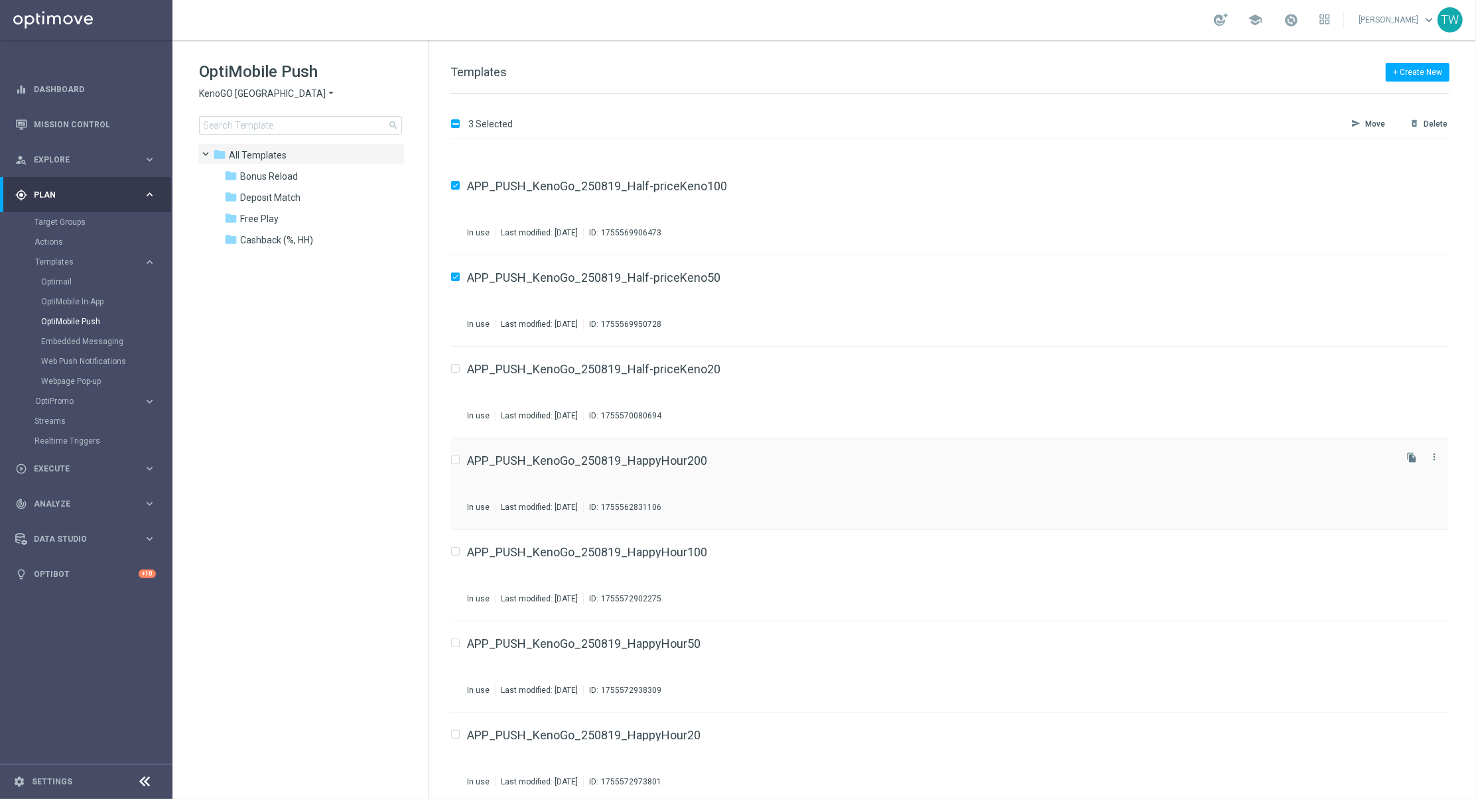
scroll to position [494, 0]
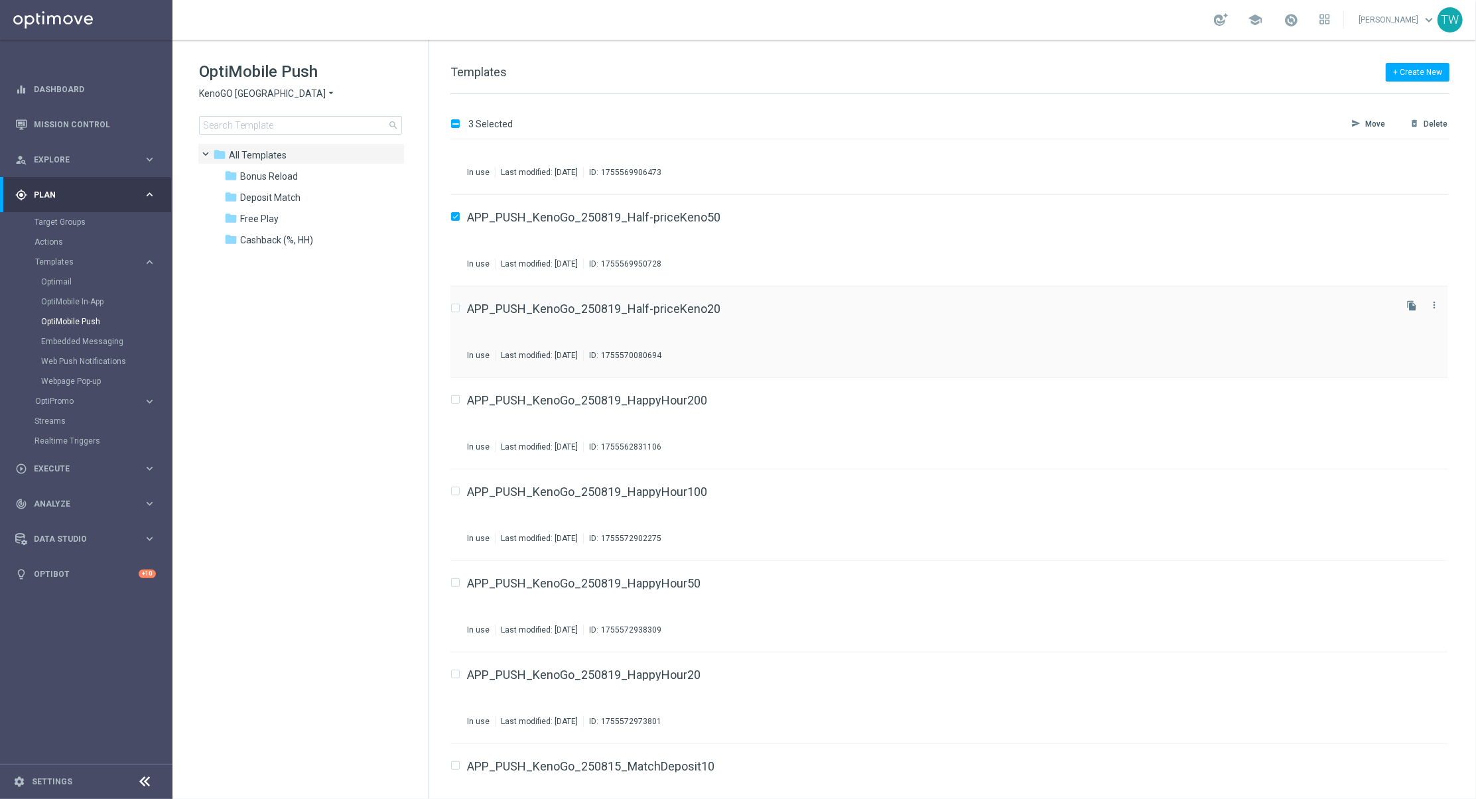
click at [455, 307] on input "Press SPACE to select this row." at bounding box center [454, 310] width 9 height 9
checkbox input "true"
click at [458, 400] on input "Press SPACE to select this row." at bounding box center [454, 401] width 9 height 9
checkbox input "true"
click at [456, 490] on input "Press SPACE to select this row." at bounding box center [454, 493] width 9 height 9
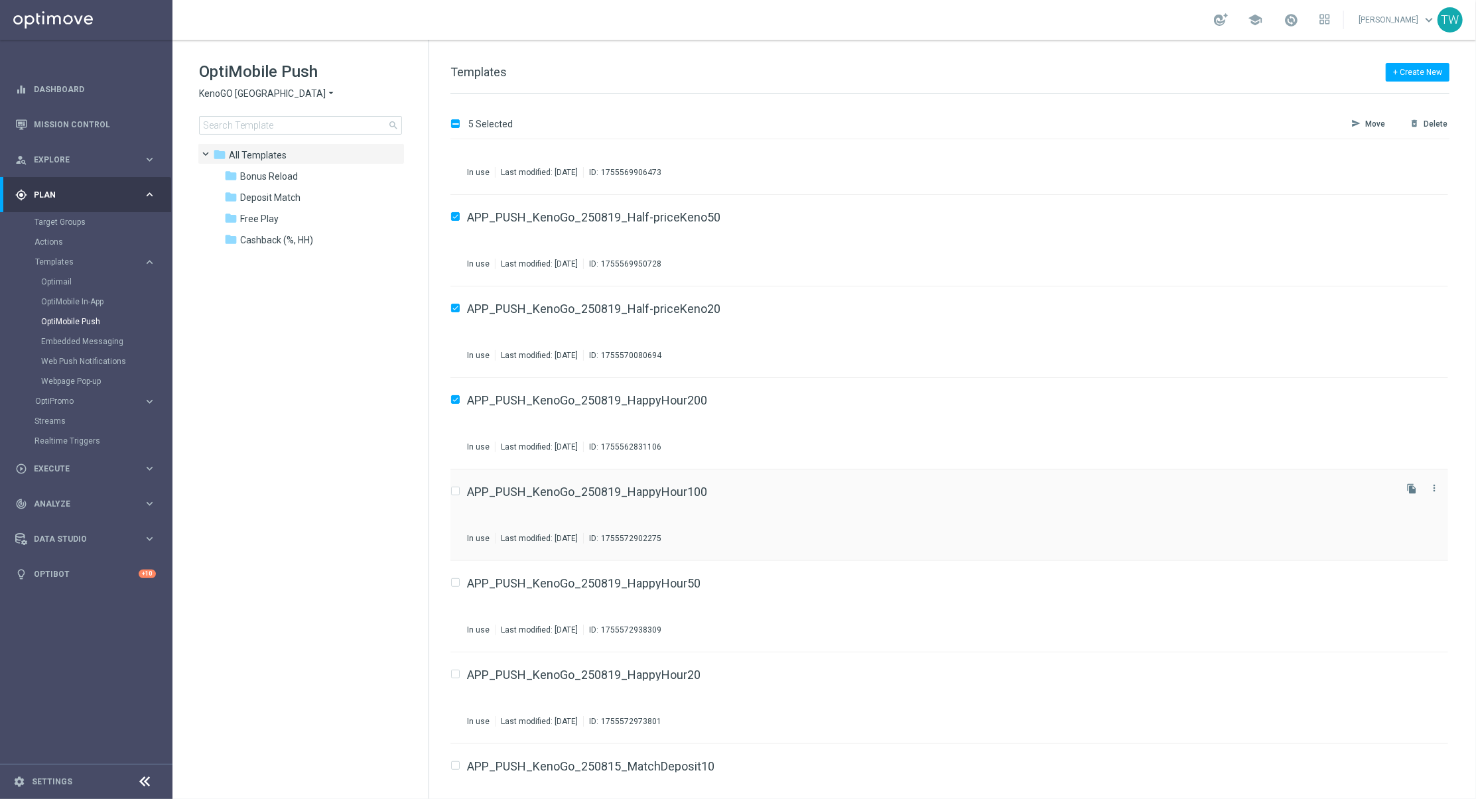
checkbox input "true"
click at [454, 582] on input "Press SPACE to select this row." at bounding box center [454, 585] width 9 height 9
checkbox input "true"
click at [455, 672] on input "Press SPACE to select this row." at bounding box center [454, 676] width 9 height 9
checkbox input "true"
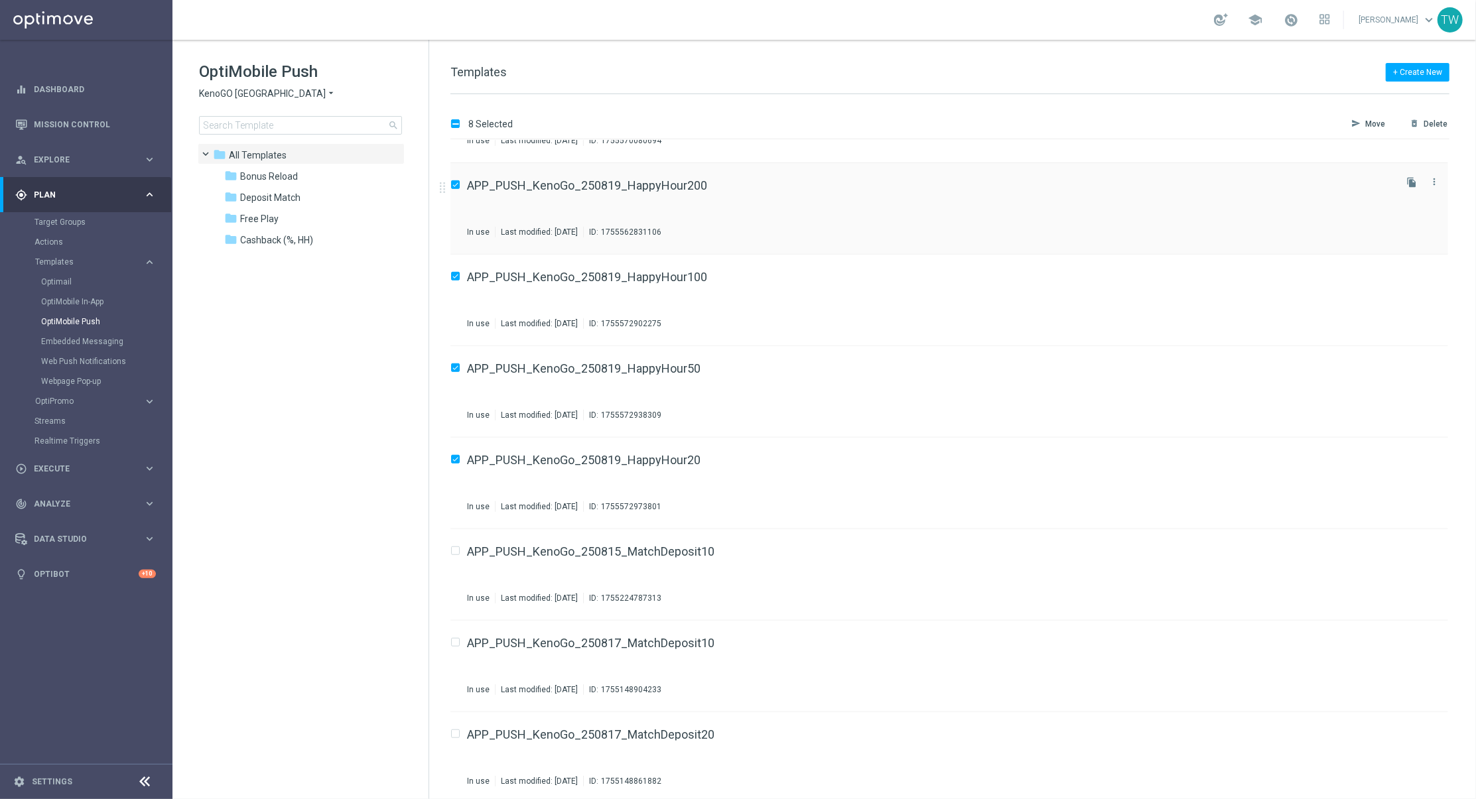
scroll to position [718, 0]
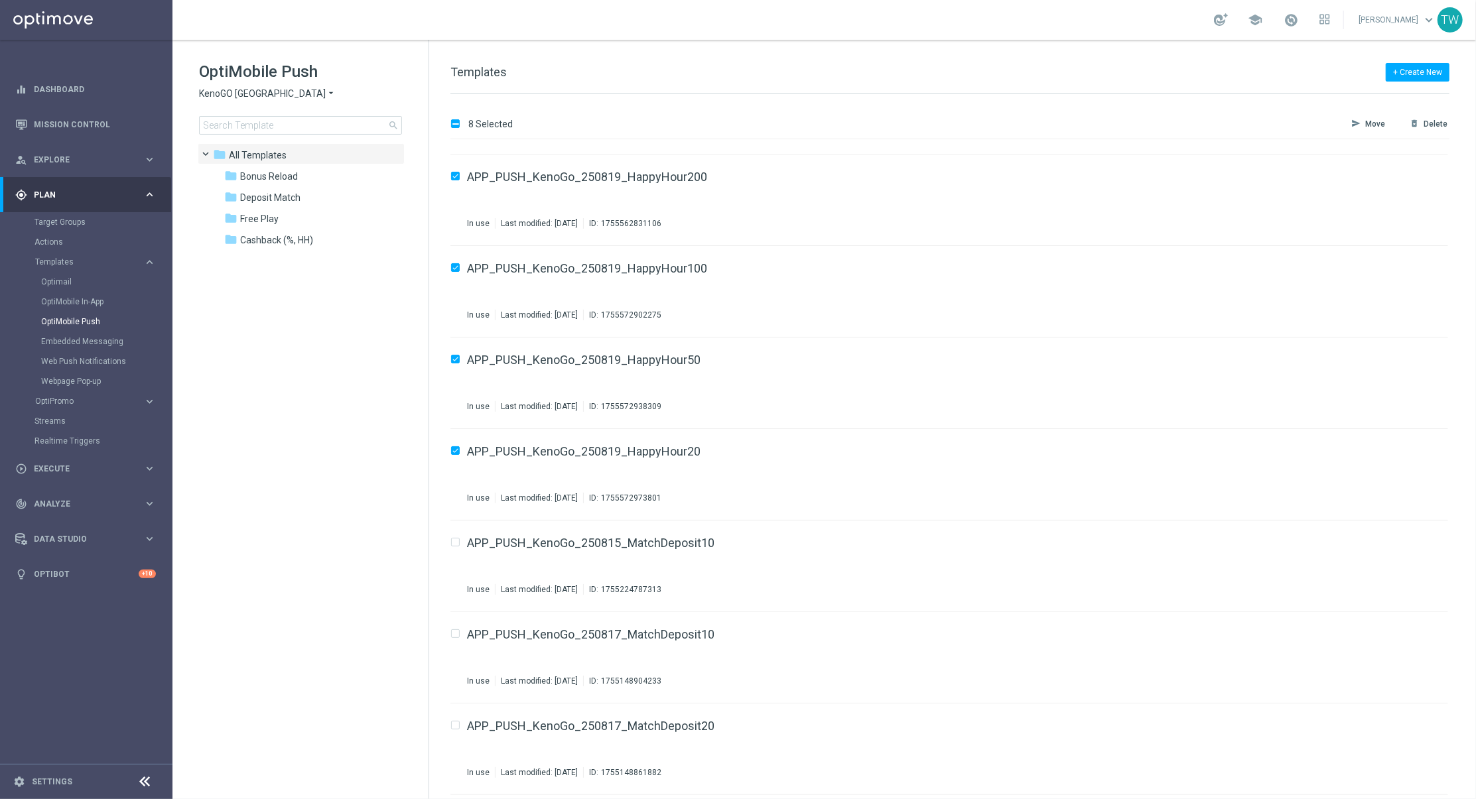
click at [1365, 126] on button "send Move" at bounding box center [1373, 124] width 47 height 16
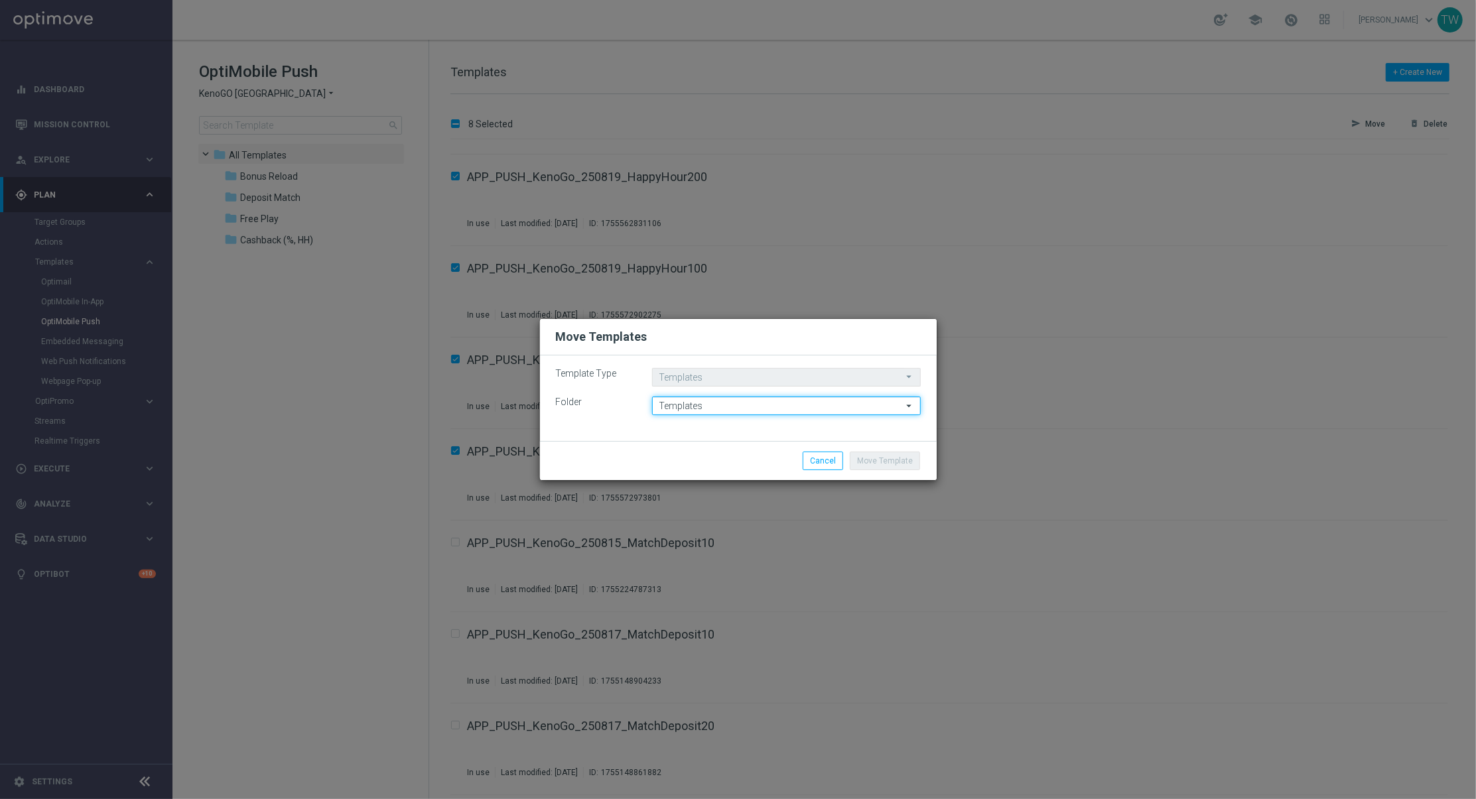
click at [691, 399] on input "Templates" at bounding box center [786, 406] width 269 height 19
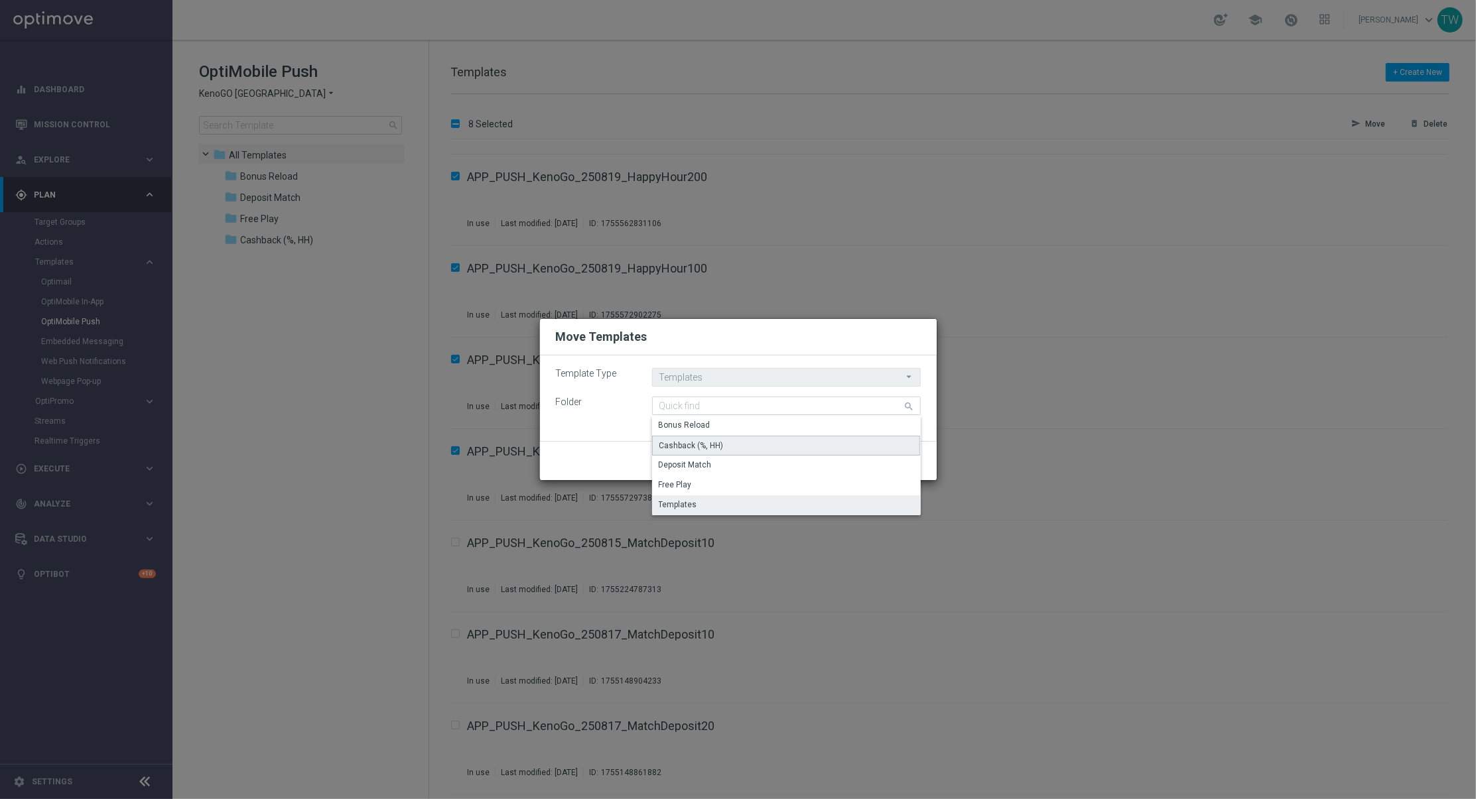
click at [724, 442] on div "Cashback (%, HH)" at bounding box center [786, 446] width 269 height 20
type input "Cashback (%, HH)"
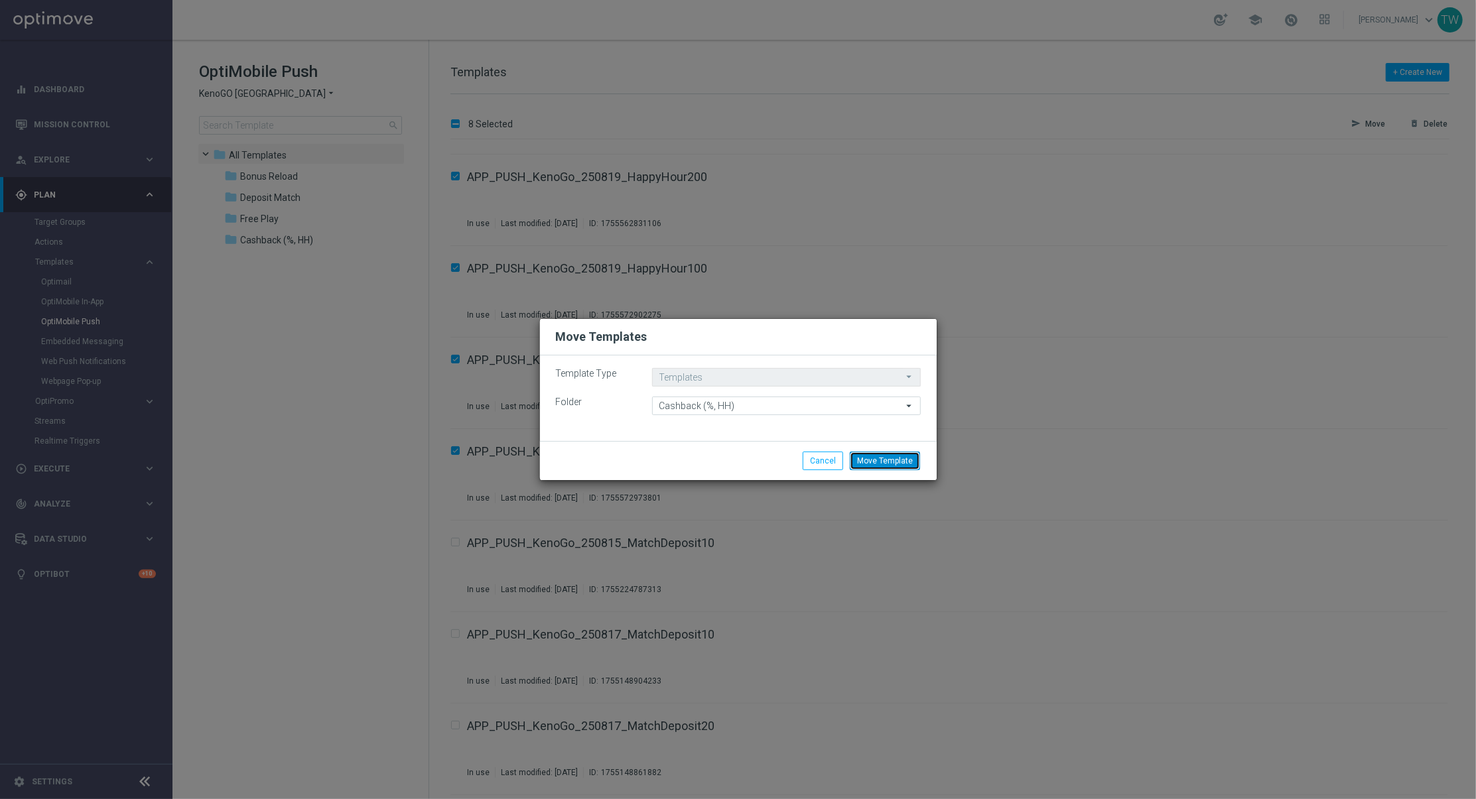
click at [890, 462] on button "Move Template" at bounding box center [885, 461] width 70 height 19
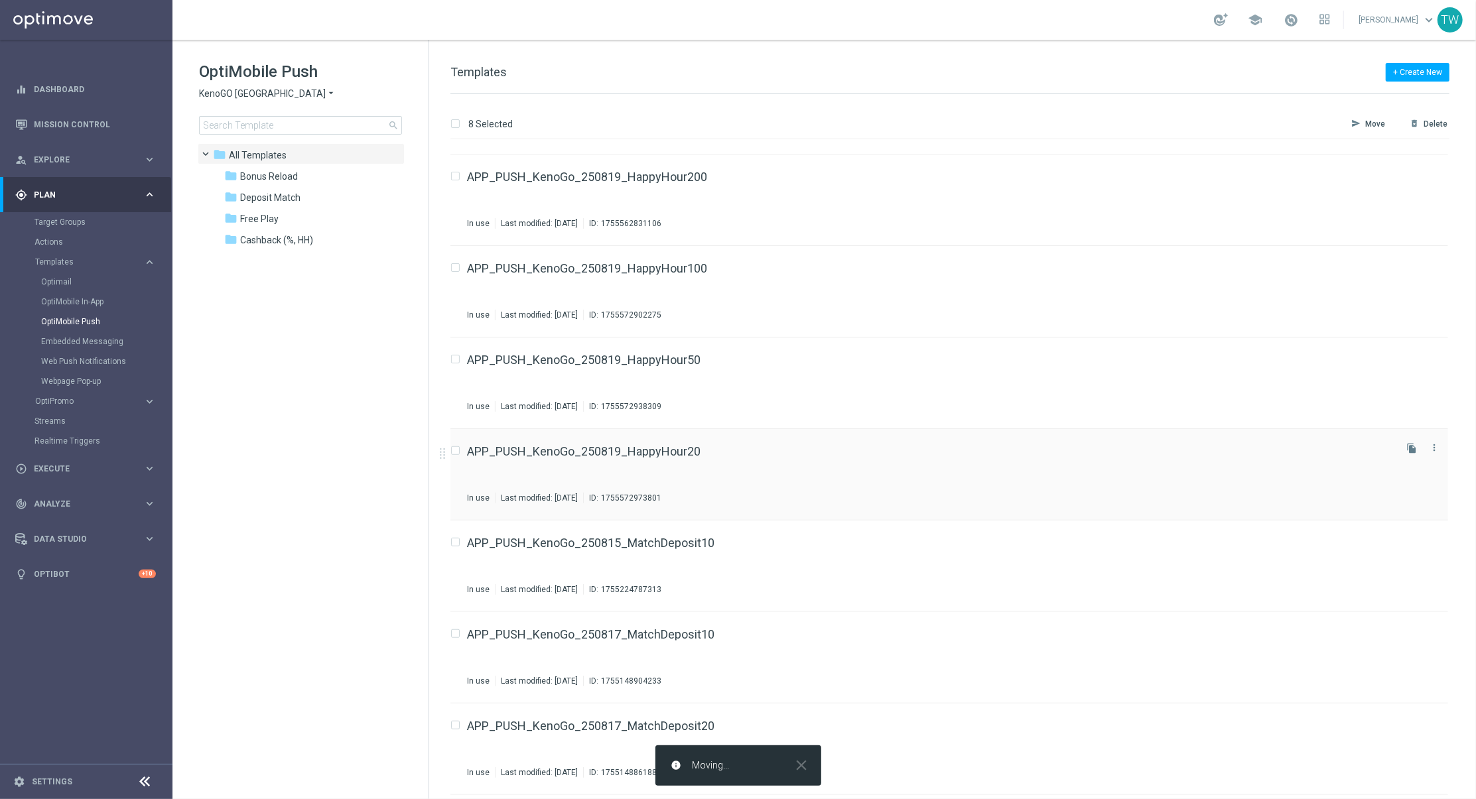
checkbox input "false"
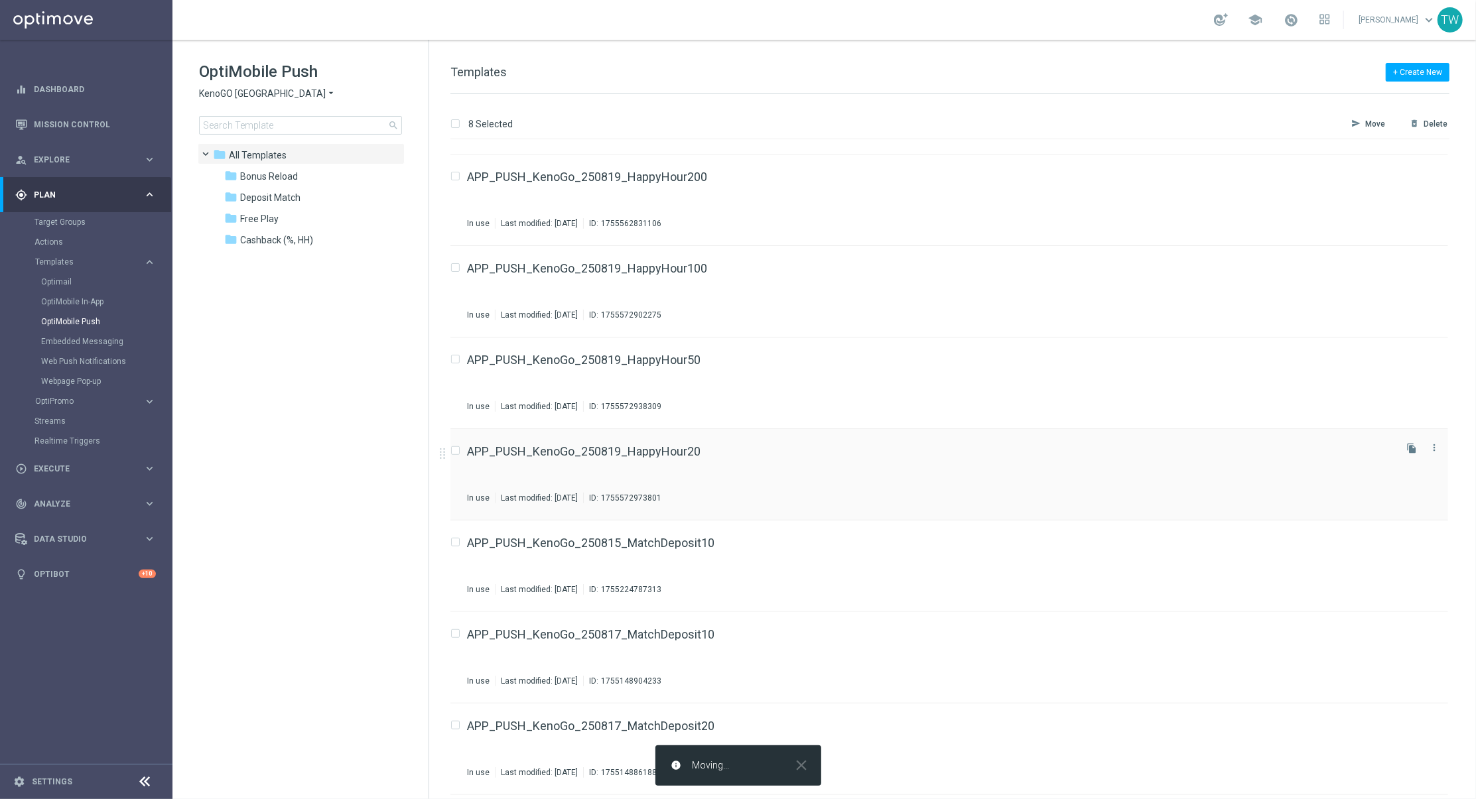
scroll to position [0, 0]
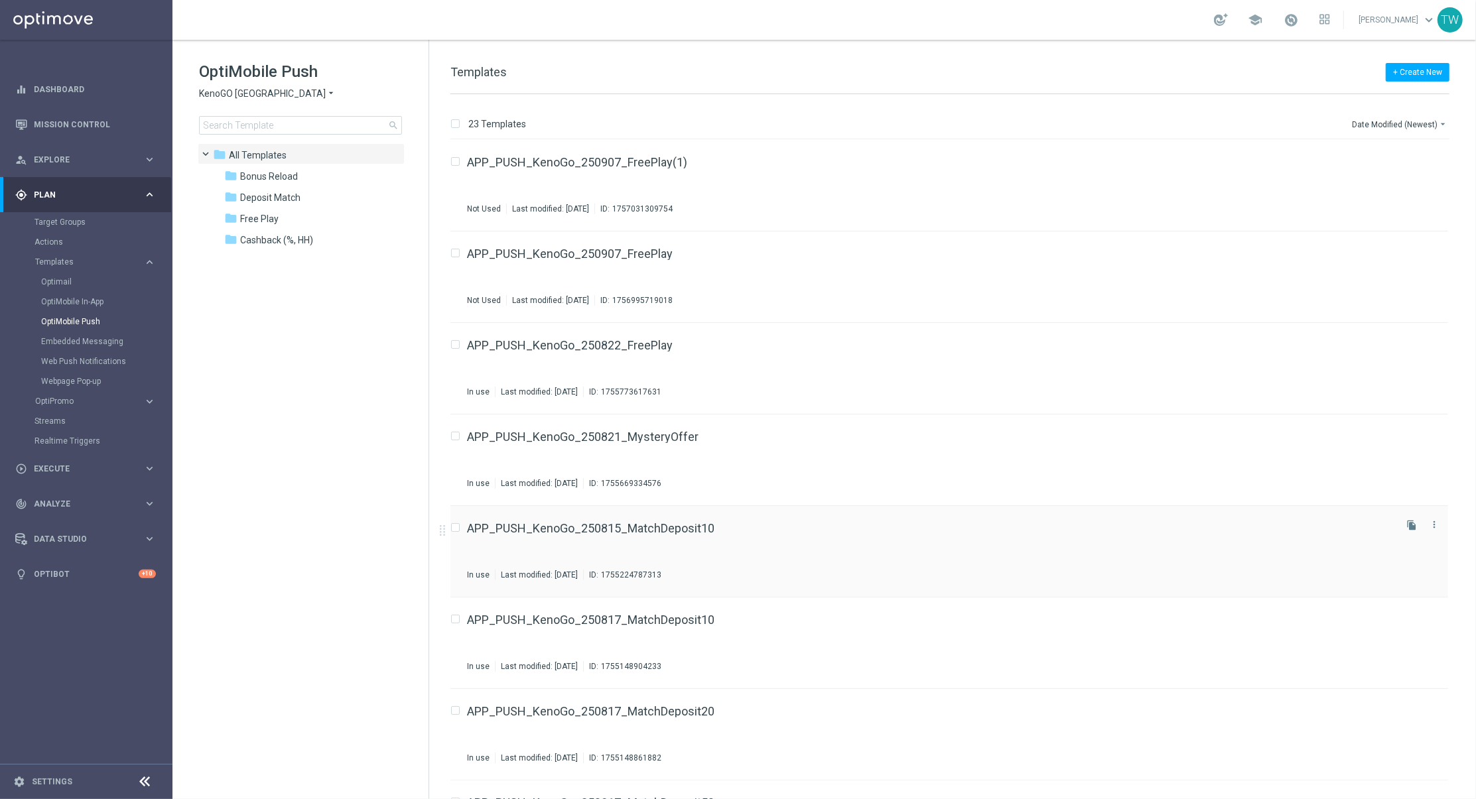
click at [456, 528] on input "Press SPACE to select this row." at bounding box center [454, 529] width 9 height 9
checkbox input "true"
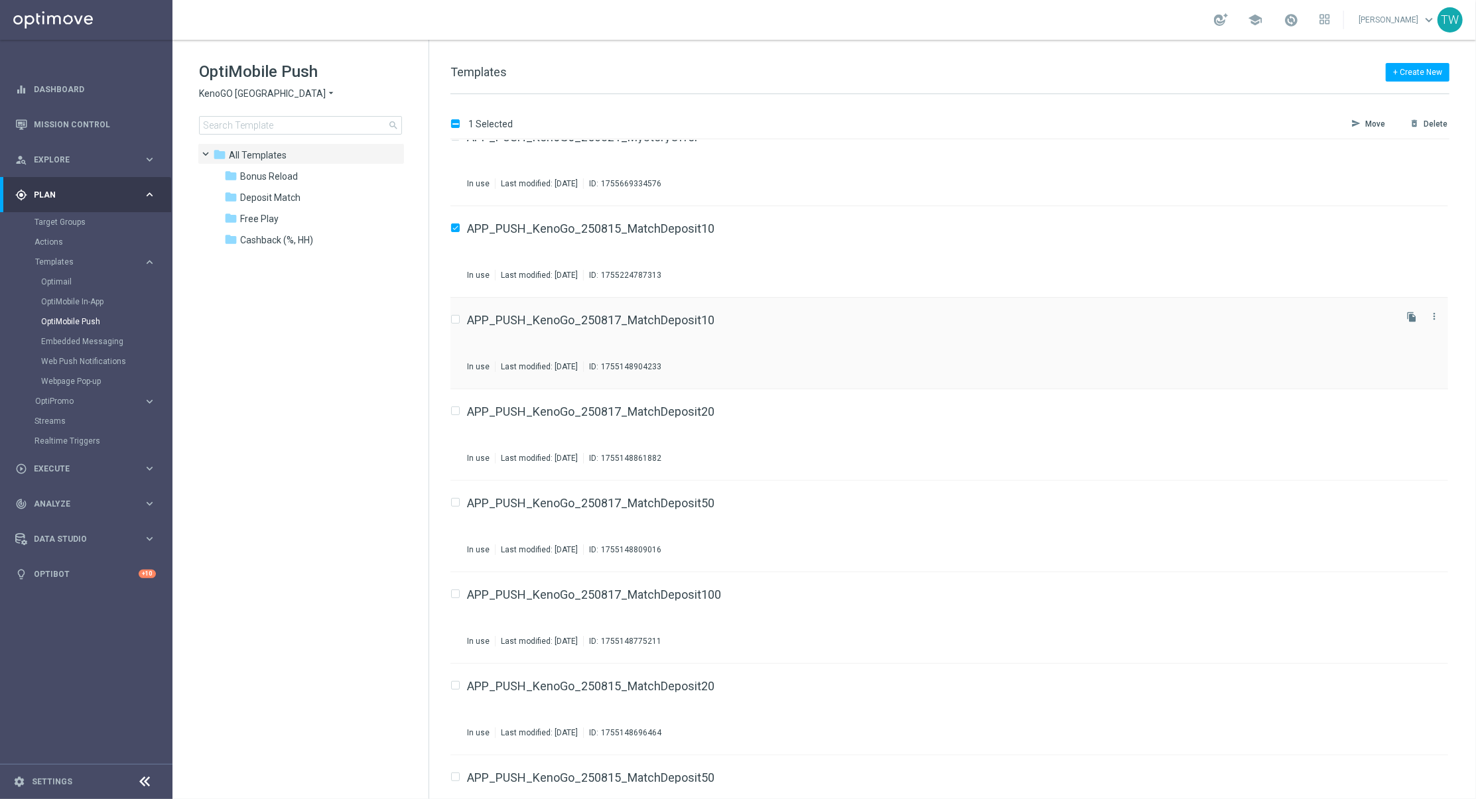
scroll to position [317, 0]
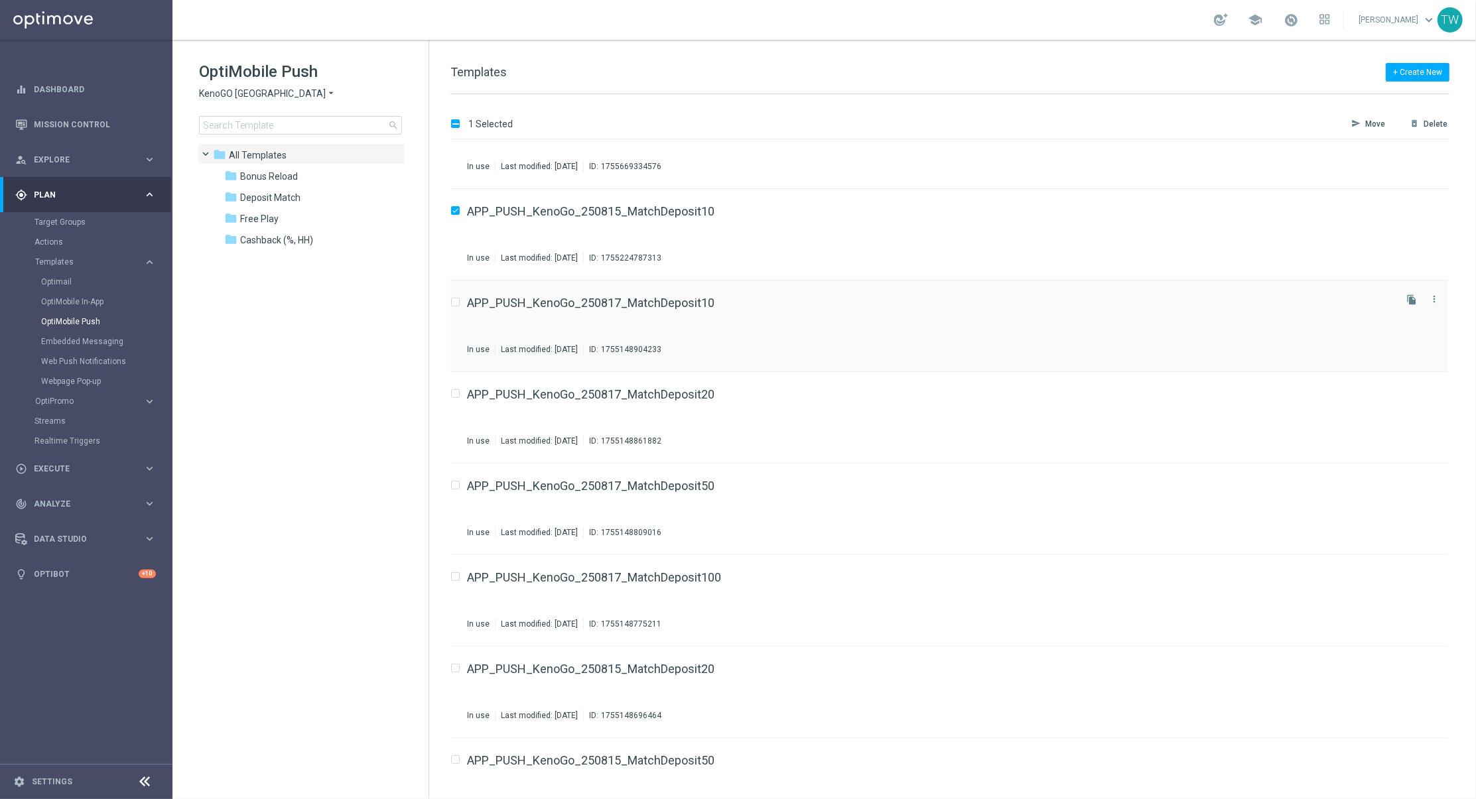
drag, startPoint x: 455, startPoint y: 303, endPoint x: 458, endPoint y: 316, distance: 13.5
click at [455, 303] on input "Press SPACE to select this row." at bounding box center [454, 304] width 9 height 9
checkbox input "true"
click at [458, 393] on input "Press SPACE to select this row." at bounding box center [454, 395] width 9 height 9
checkbox input "true"
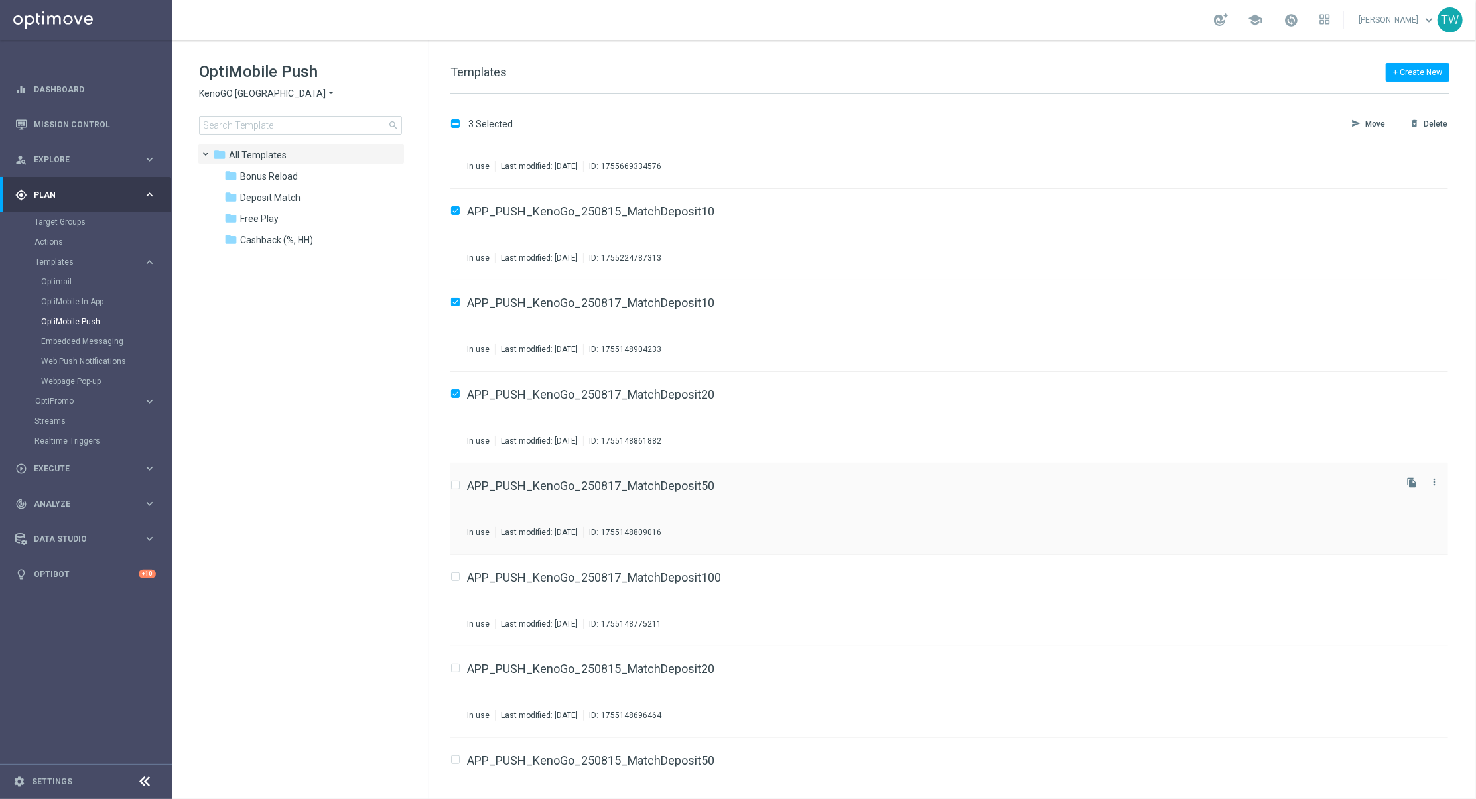
click at [457, 483] on input "Press SPACE to select this row." at bounding box center [454, 487] width 9 height 9
checkbox input "true"
click at [455, 577] on input "Press SPACE to select this row." at bounding box center [454, 579] width 9 height 9
checkbox input "true"
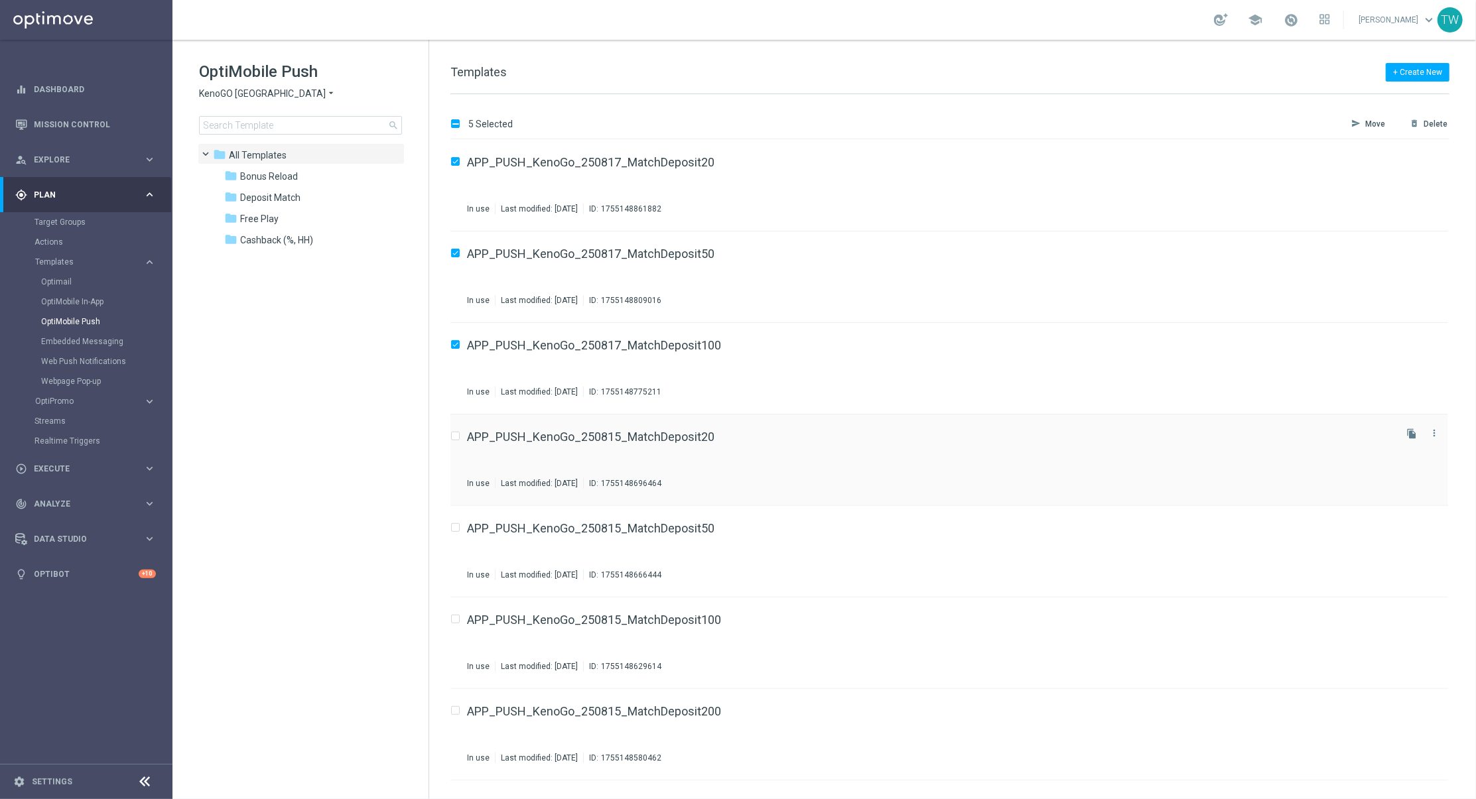
scroll to position [563, 0]
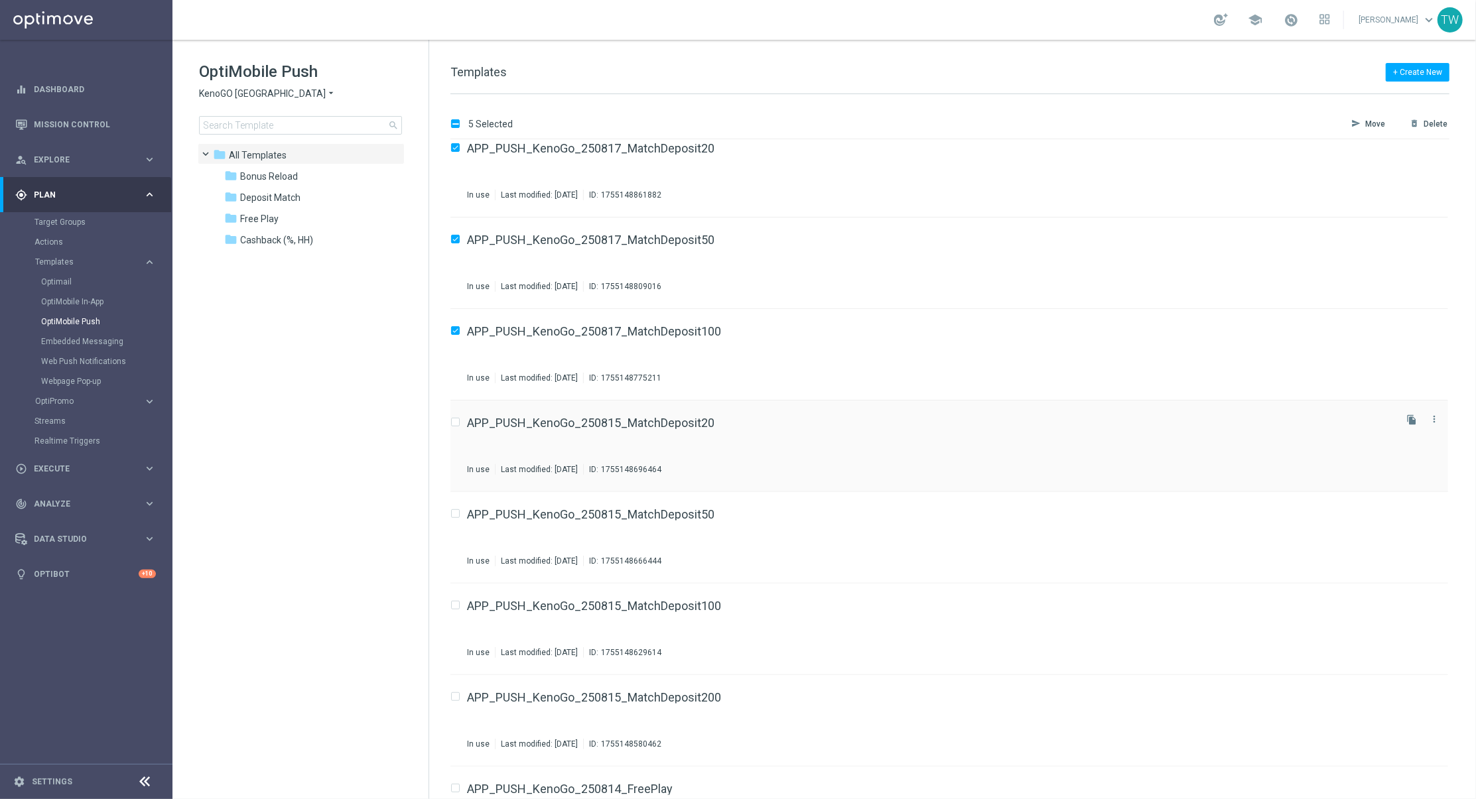
drag, startPoint x: 457, startPoint y: 418, endPoint x: 468, endPoint y: 478, distance: 61.4
click at [464, 418] on label "Press SPACE to select this row." at bounding box center [466, 423] width 5 height 12
click at [456, 516] on input "Press SPACE to select this row." at bounding box center [454, 516] width 9 height 9
checkbox input "true"
click at [458, 421] on input "Press SPACE to select this row." at bounding box center [454, 424] width 9 height 9
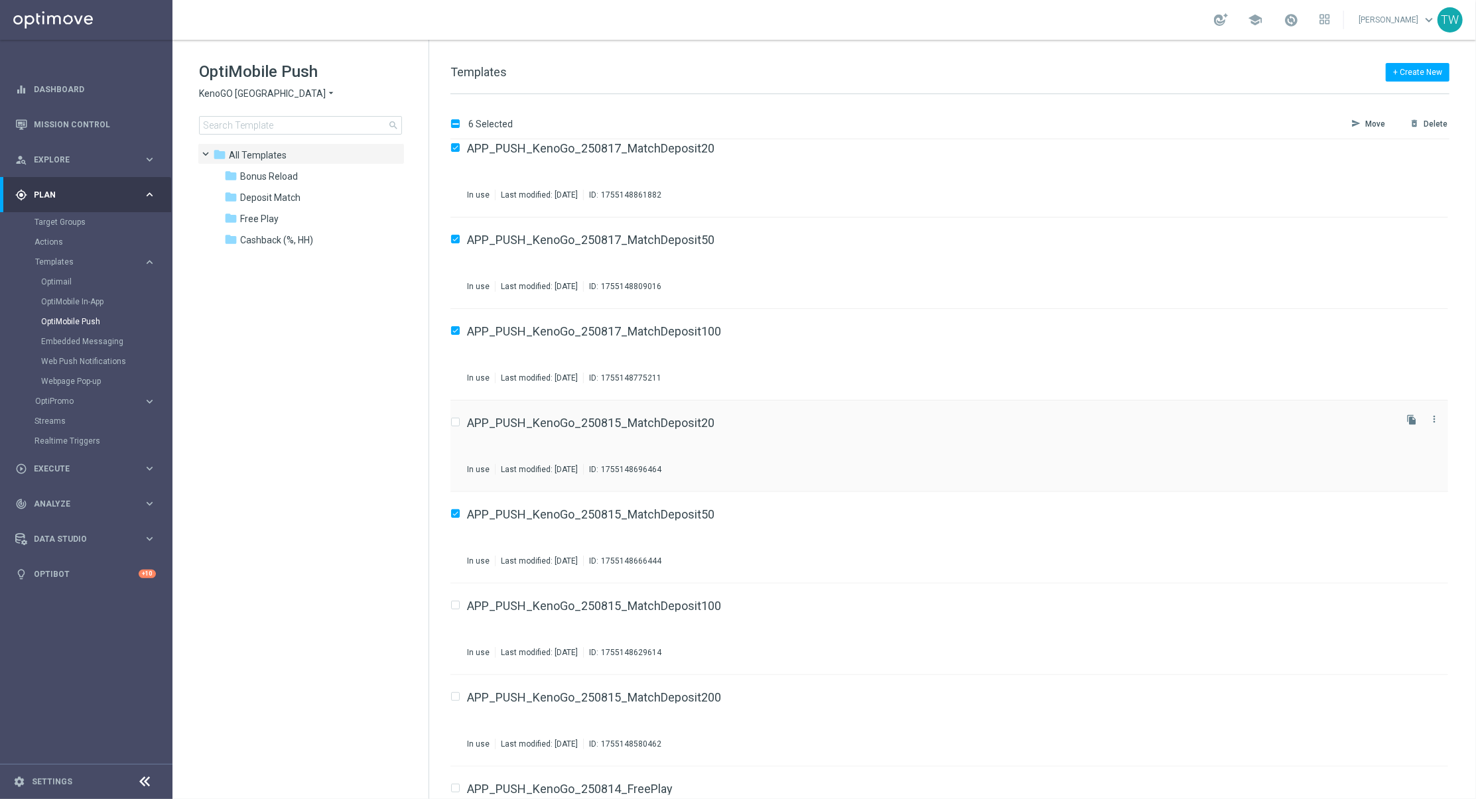
checkbox input "true"
click at [464, 602] on label "Press SPACE to select this row." at bounding box center [466, 606] width 5 height 12
drag, startPoint x: 456, startPoint y: 697, endPoint x: 463, endPoint y: 675, distance: 22.2
click at [456, 697] on input "Press SPACE to select this row." at bounding box center [454, 699] width 9 height 9
checkbox input "true"
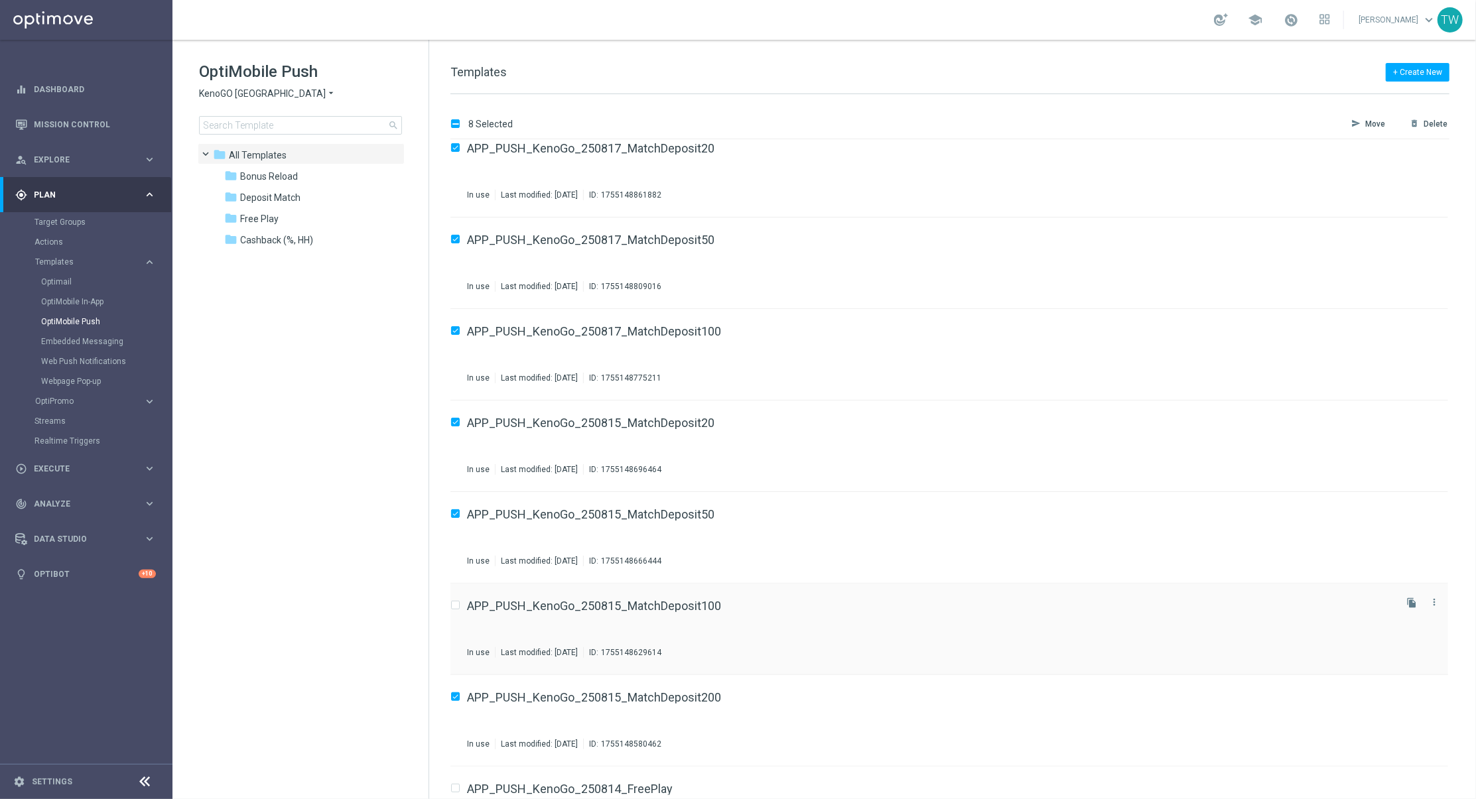
click at [457, 604] on input "Press SPACE to select this row." at bounding box center [454, 607] width 9 height 9
checkbox input "true"
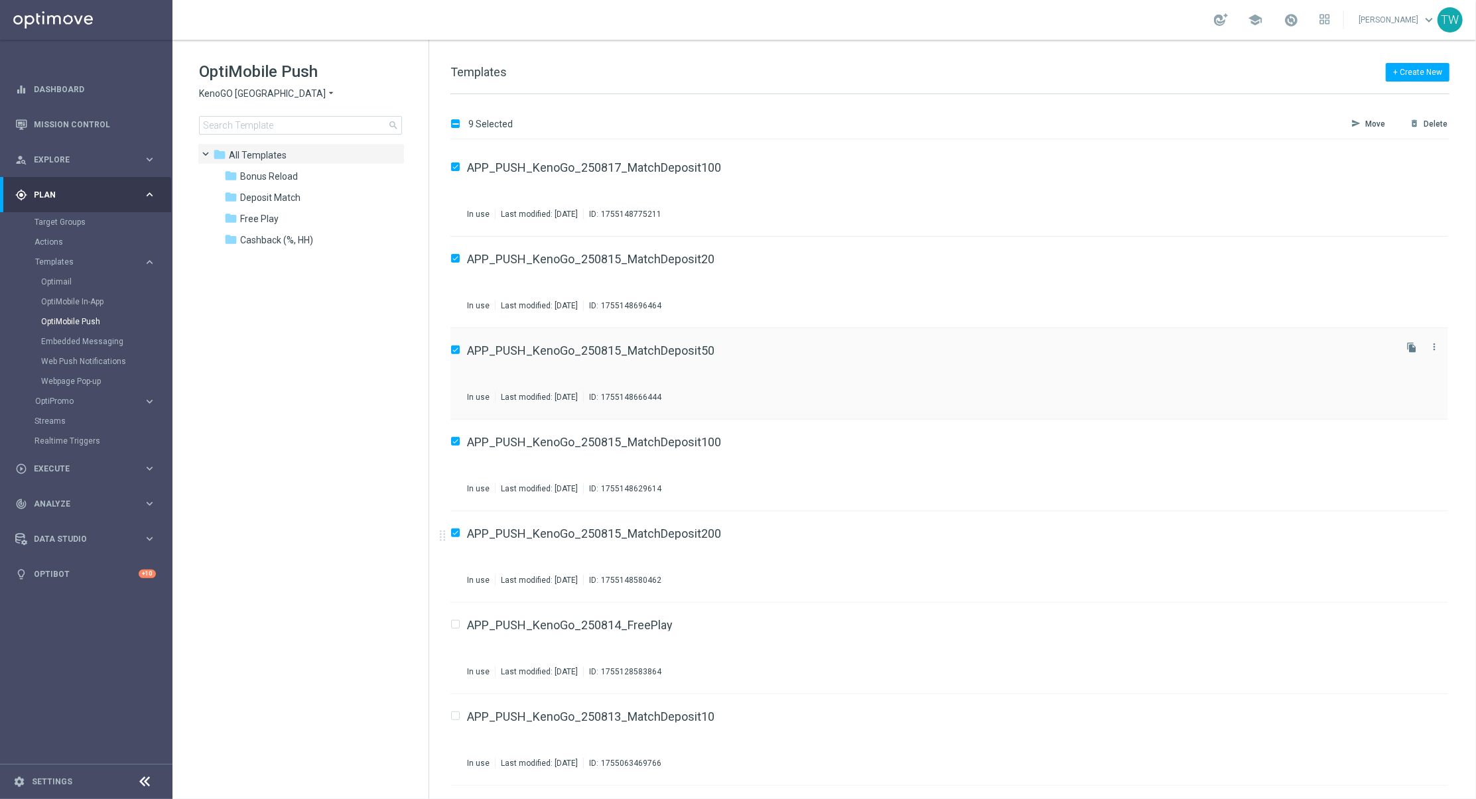
scroll to position [744, 0]
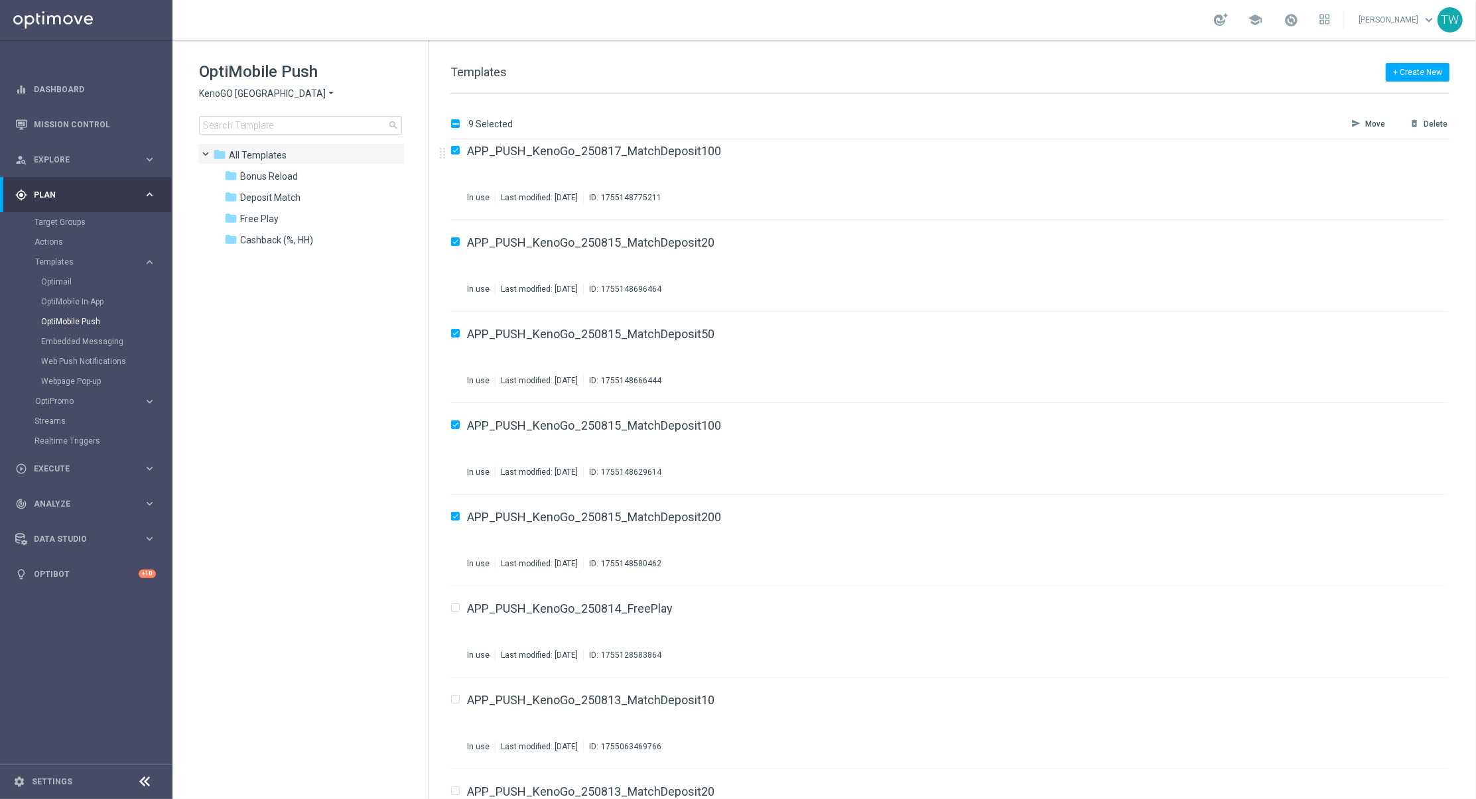
click at [1371, 131] on button "send Move" at bounding box center [1373, 124] width 47 height 16
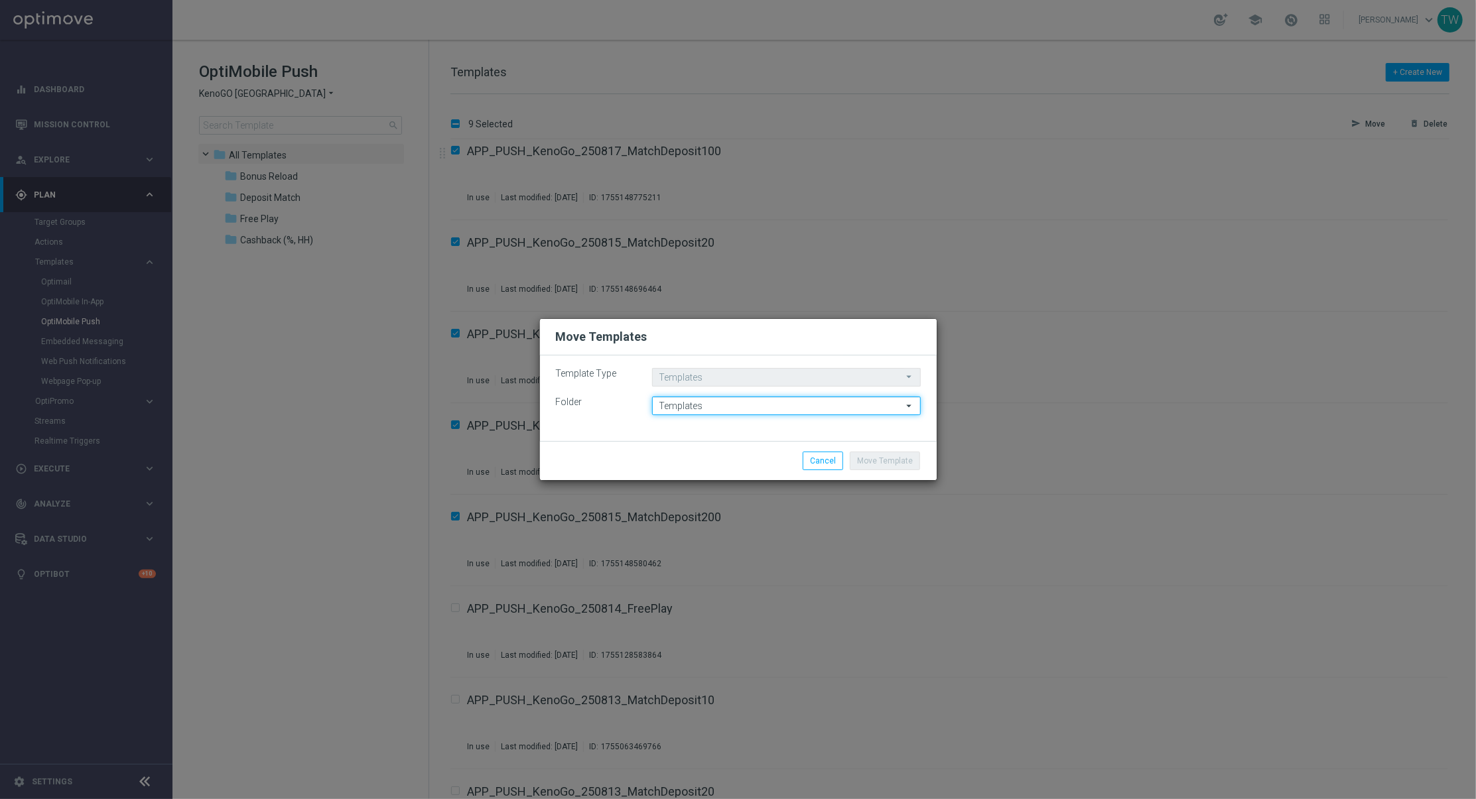
click at [780, 403] on input "Templates" at bounding box center [786, 406] width 269 height 19
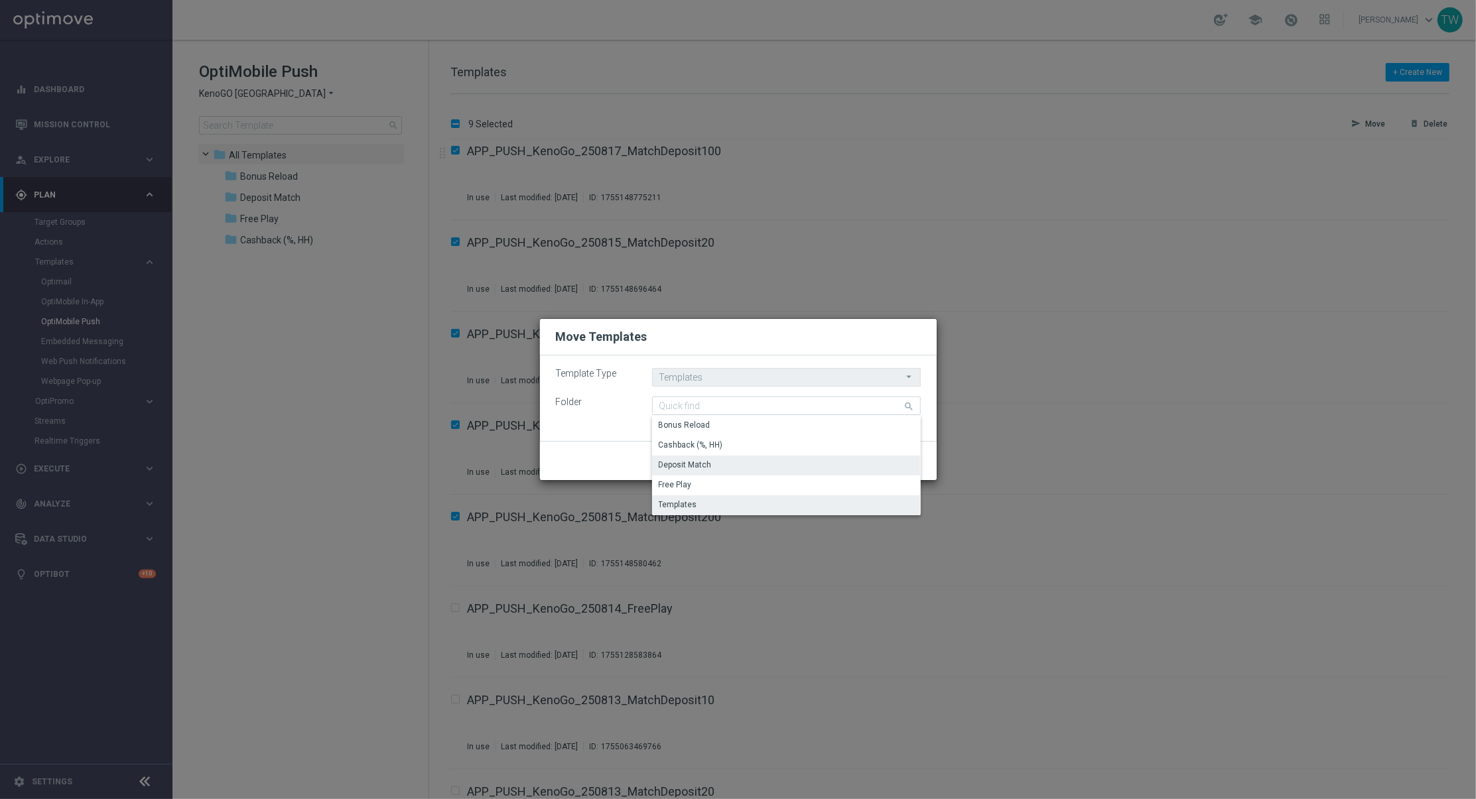
click at [746, 458] on div "Deposit Match" at bounding box center [786, 465] width 269 height 19
type input "Deposit Match"
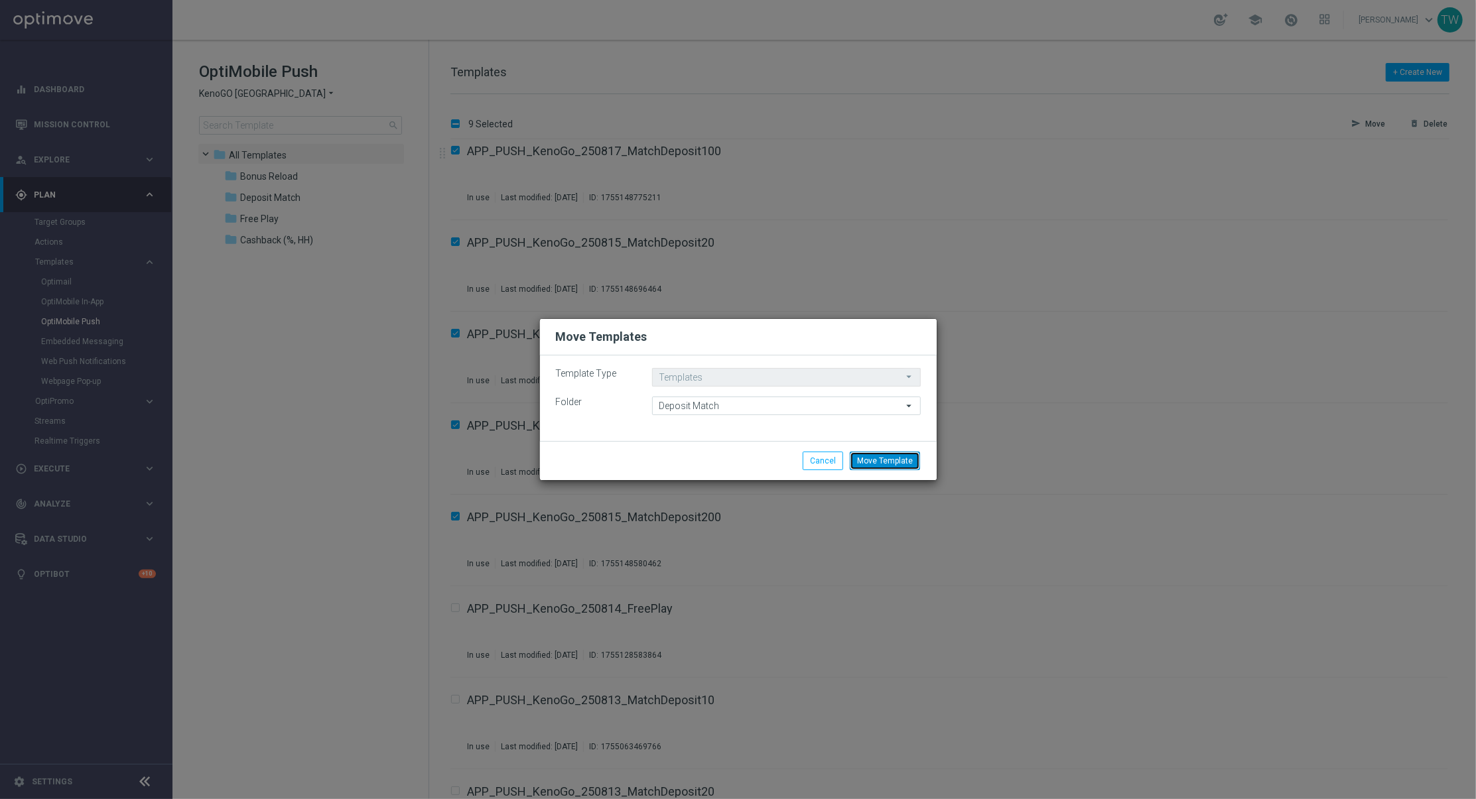
click at [882, 466] on button "Move Template" at bounding box center [885, 461] width 70 height 19
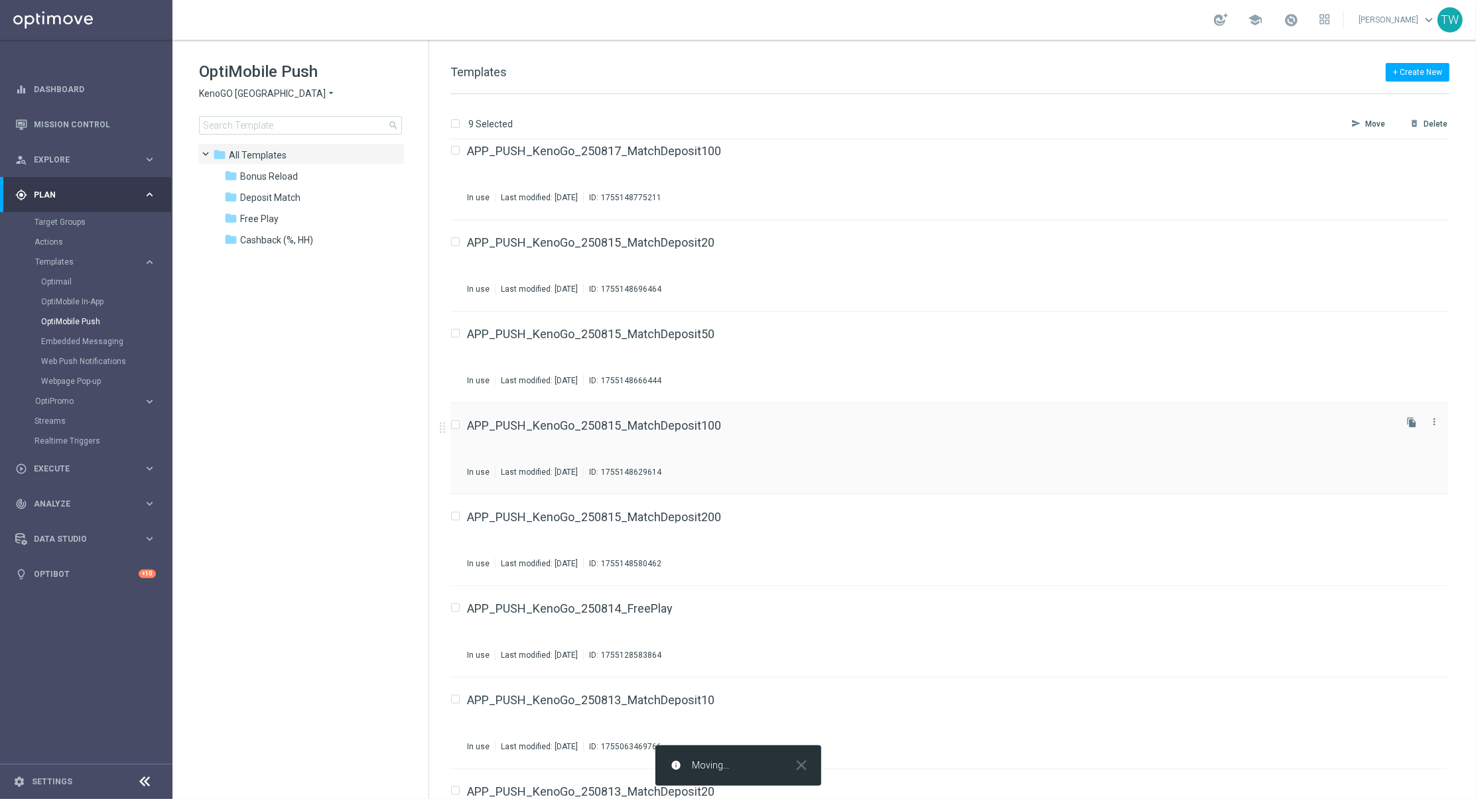
checkbox input "false"
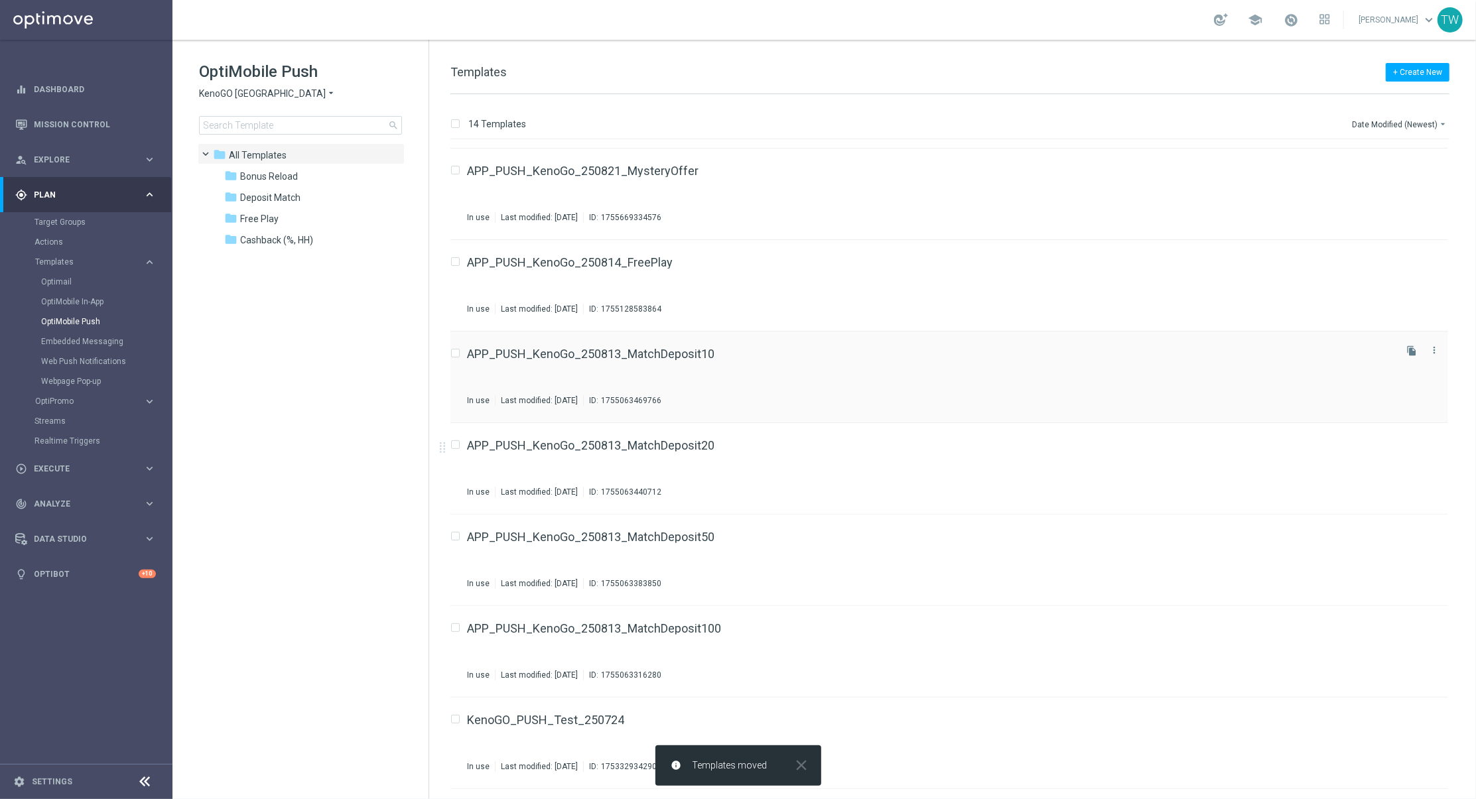
scroll to position [271, 0]
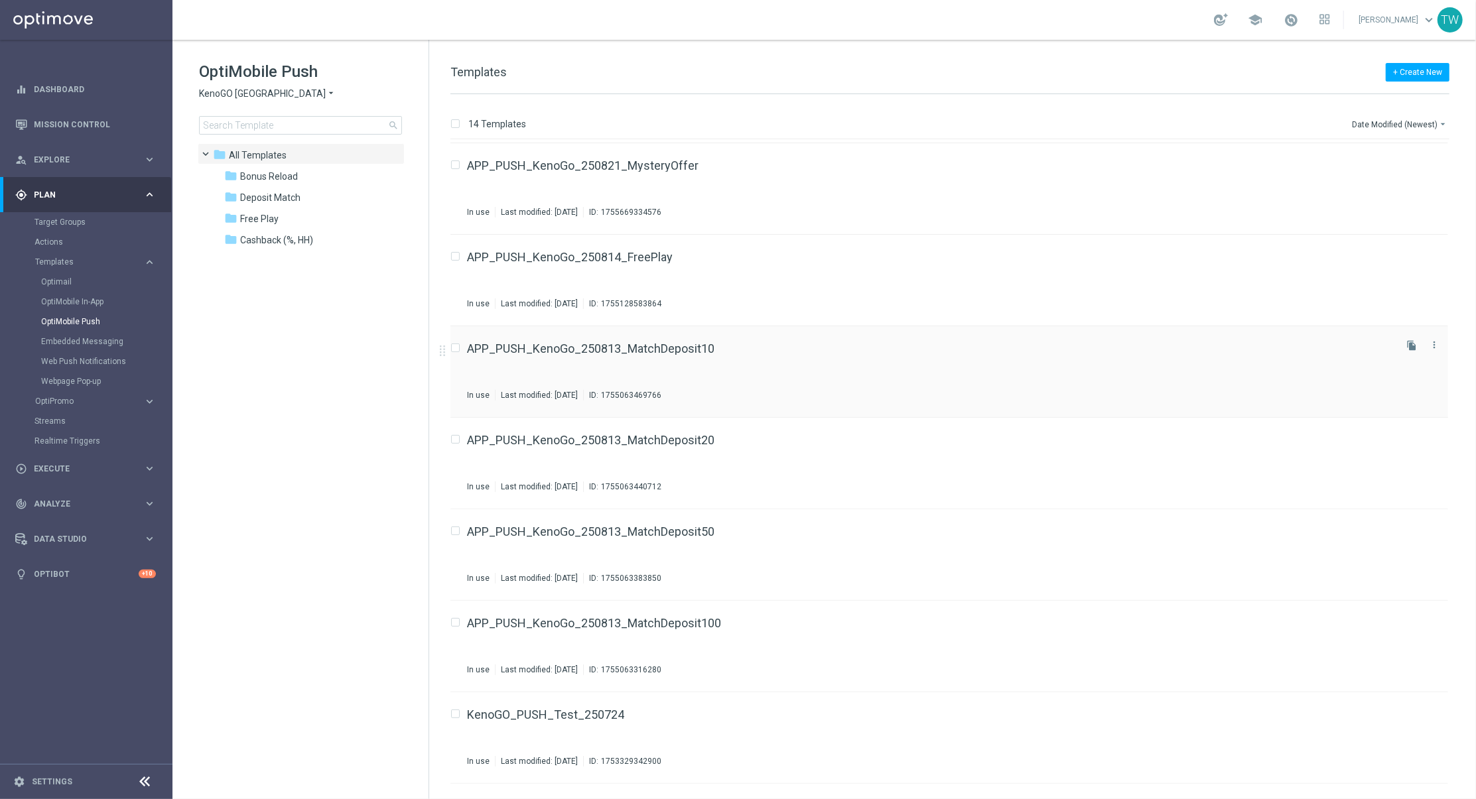
click at [458, 348] on input "Press SPACE to select this row." at bounding box center [454, 350] width 9 height 9
checkbox input "true"
click at [456, 440] on input "Press SPACE to select this row." at bounding box center [454, 441] width 9 height 9
checkbox input "true"
click at [456, 529] on input "Press SPACE to select this row." at bounding box center [454, 533] width 9 height 9
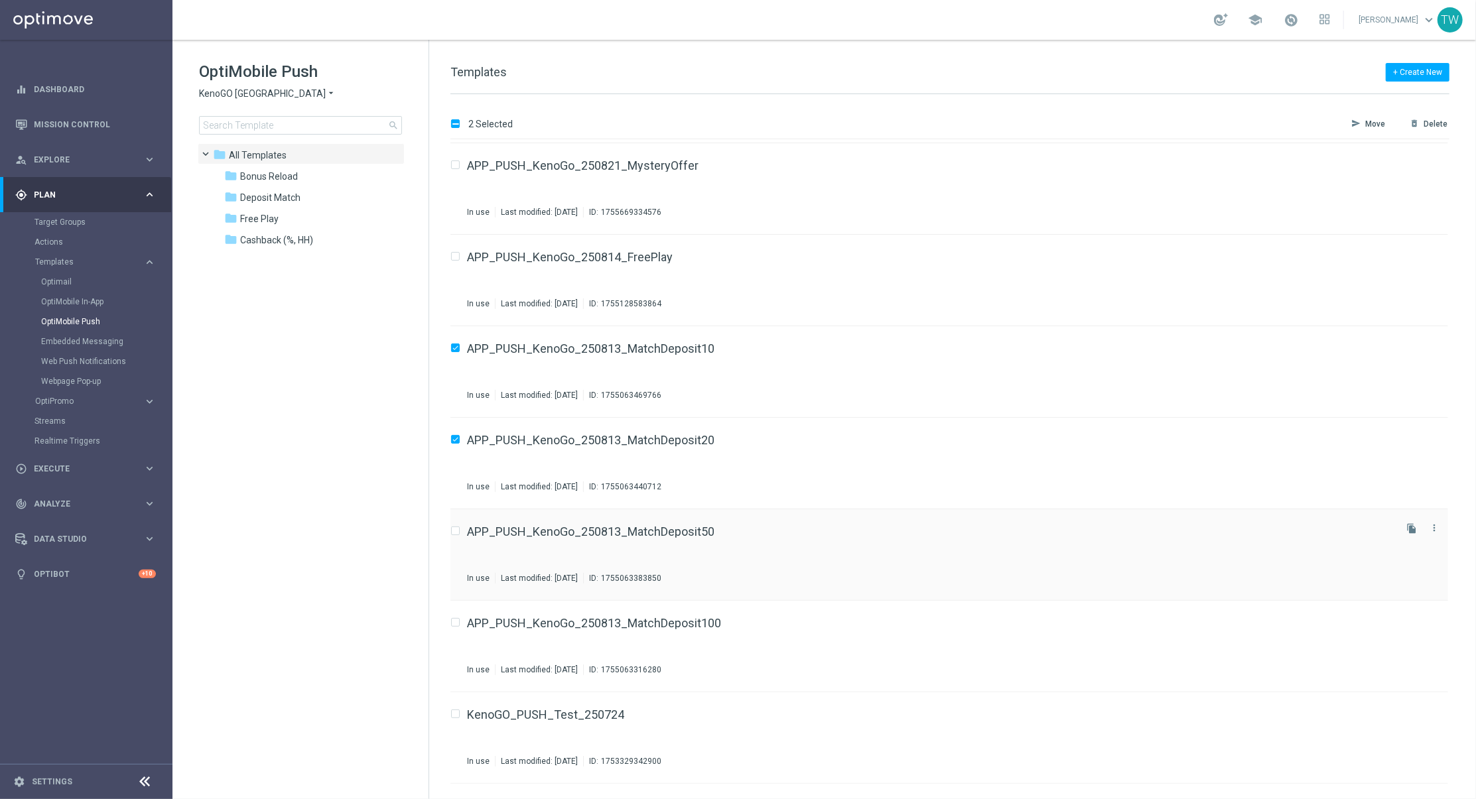
checkbox input "true"
click at [458, 620] on input "Press SPACE to select this row." at bounding box center [454, 624] width 9 height 9
checkbox input "true"
click at [1354, 120] on icon "send" at bounding box center [1355, 124] width 9 height 11
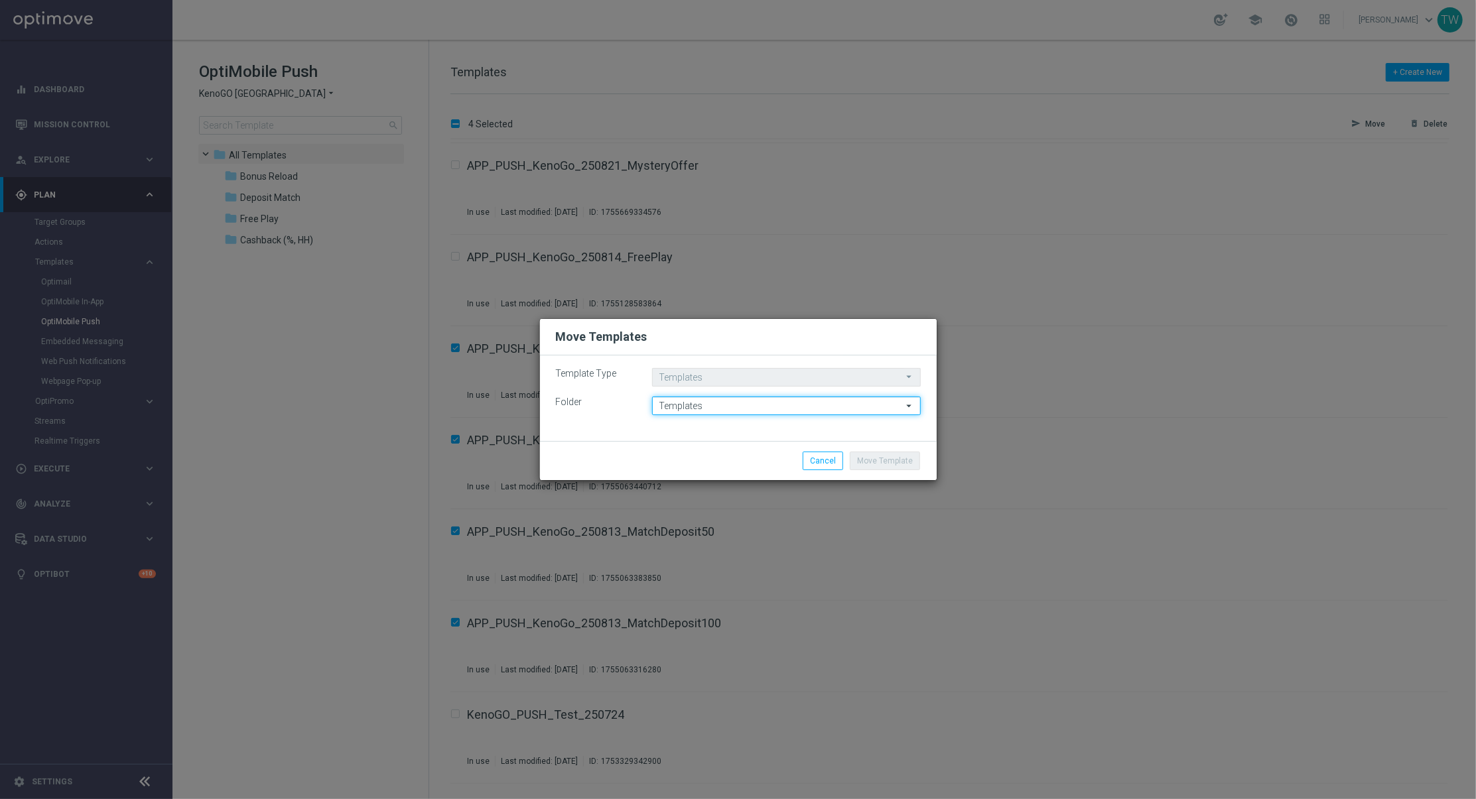
click at [682, 410] on input "Templates" at bounding box center [786, 406] width 269 height 19
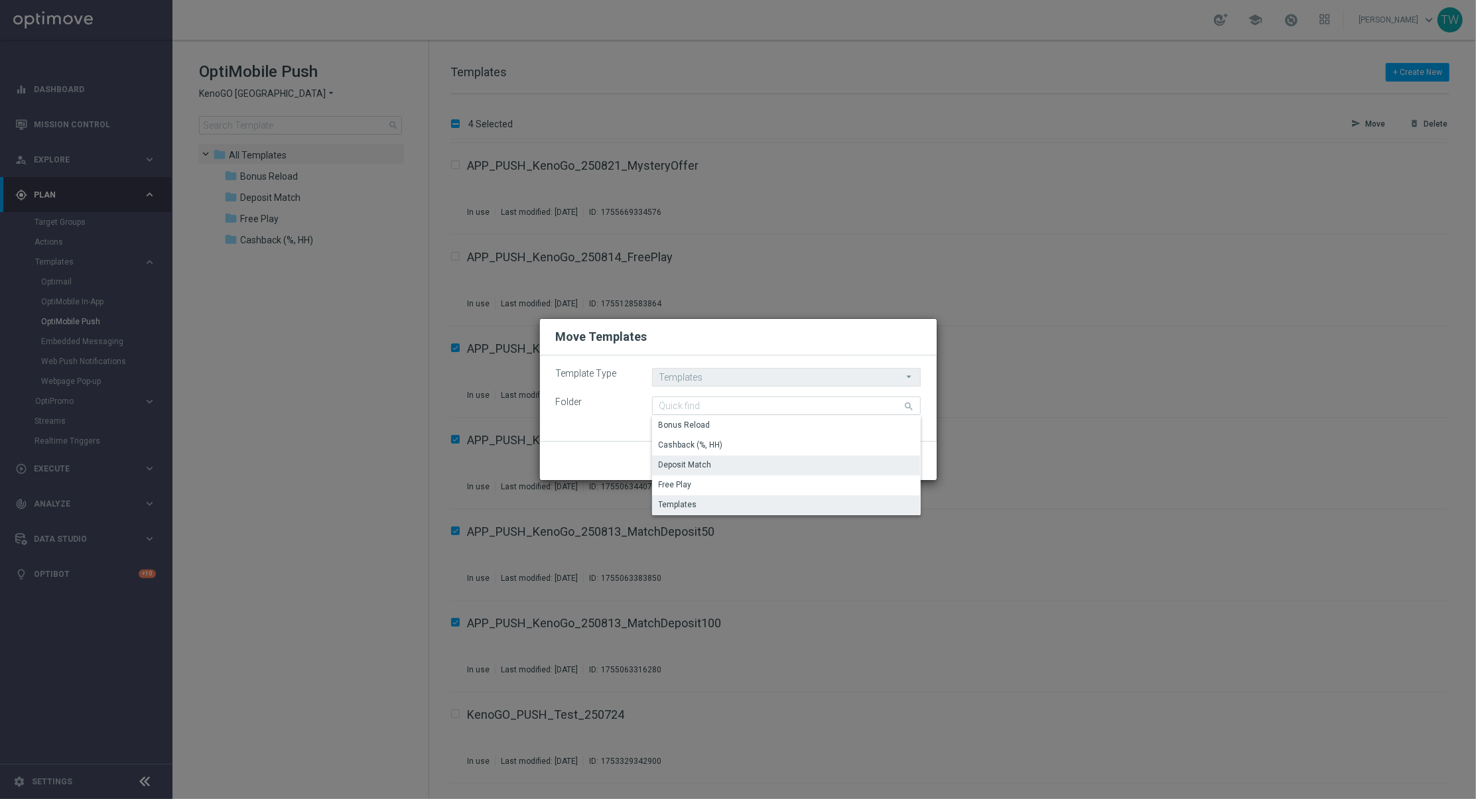
click at [746, 461] on div "Deposit Match" at bounding box center [786, 465] width 269 height 19
type input "Deposit Match"
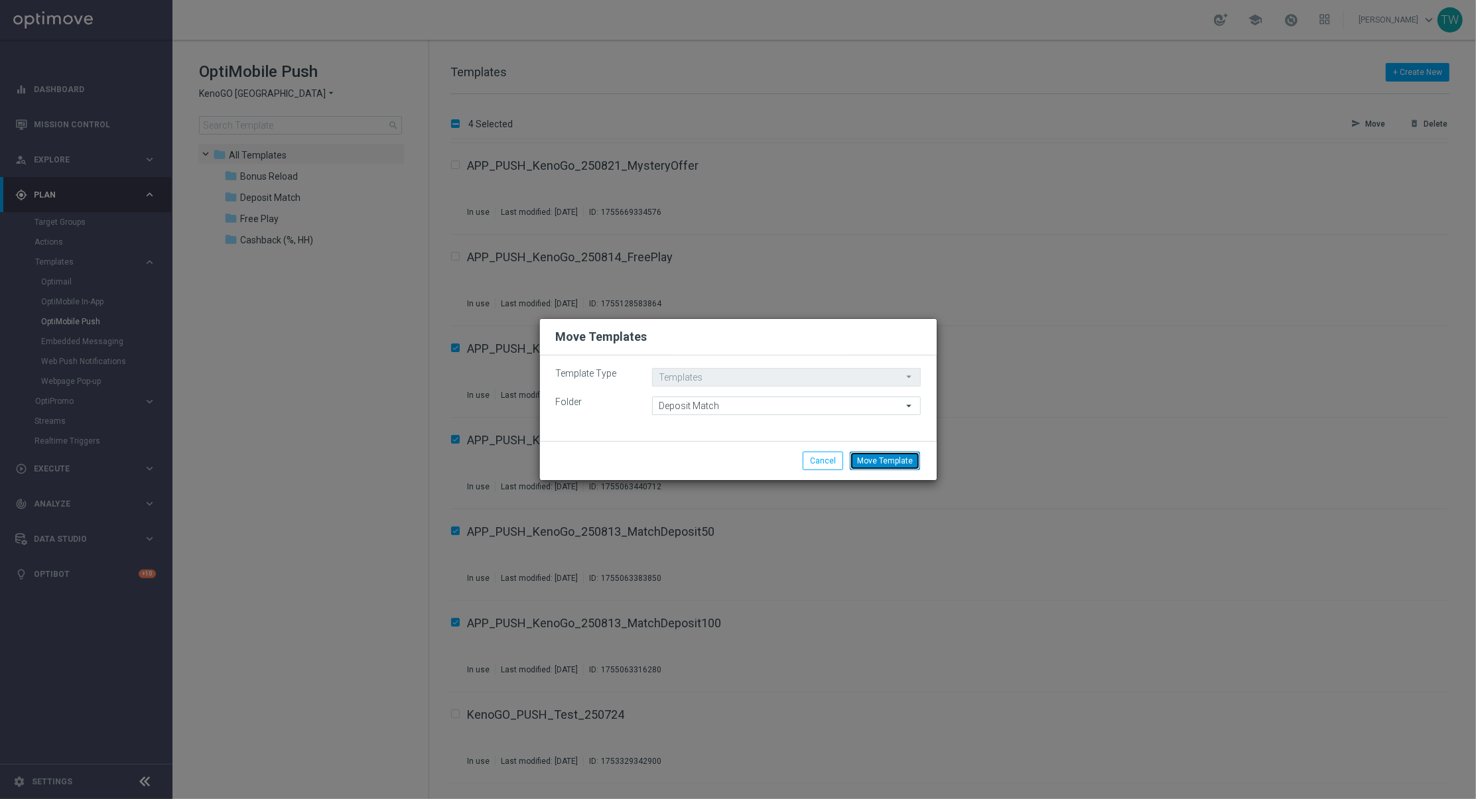
click at [906, 461] on button "Move Template" at bounding box center [885, 461] width 70 height 19
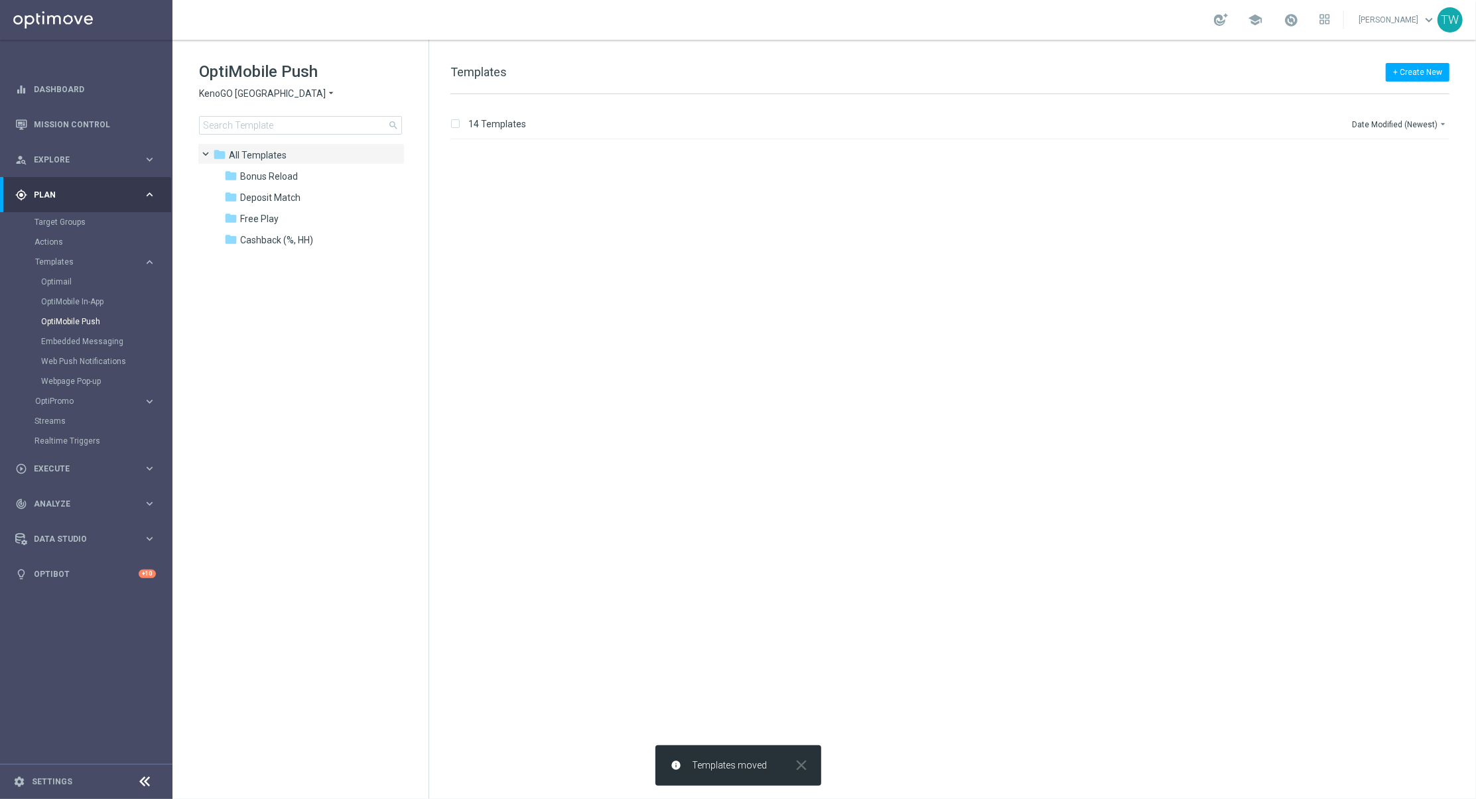
checkbox input "false"
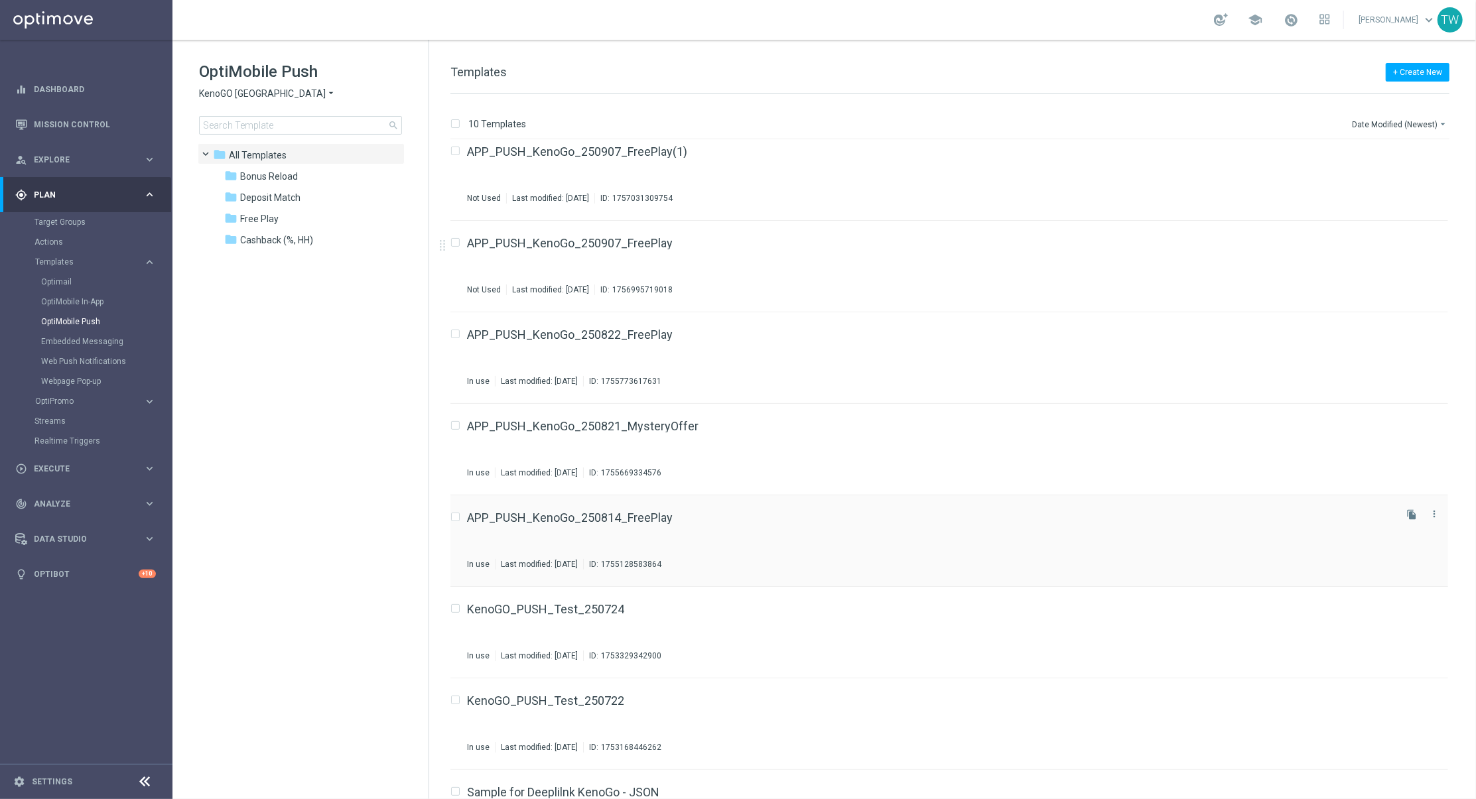
scroll to position [0, 0]
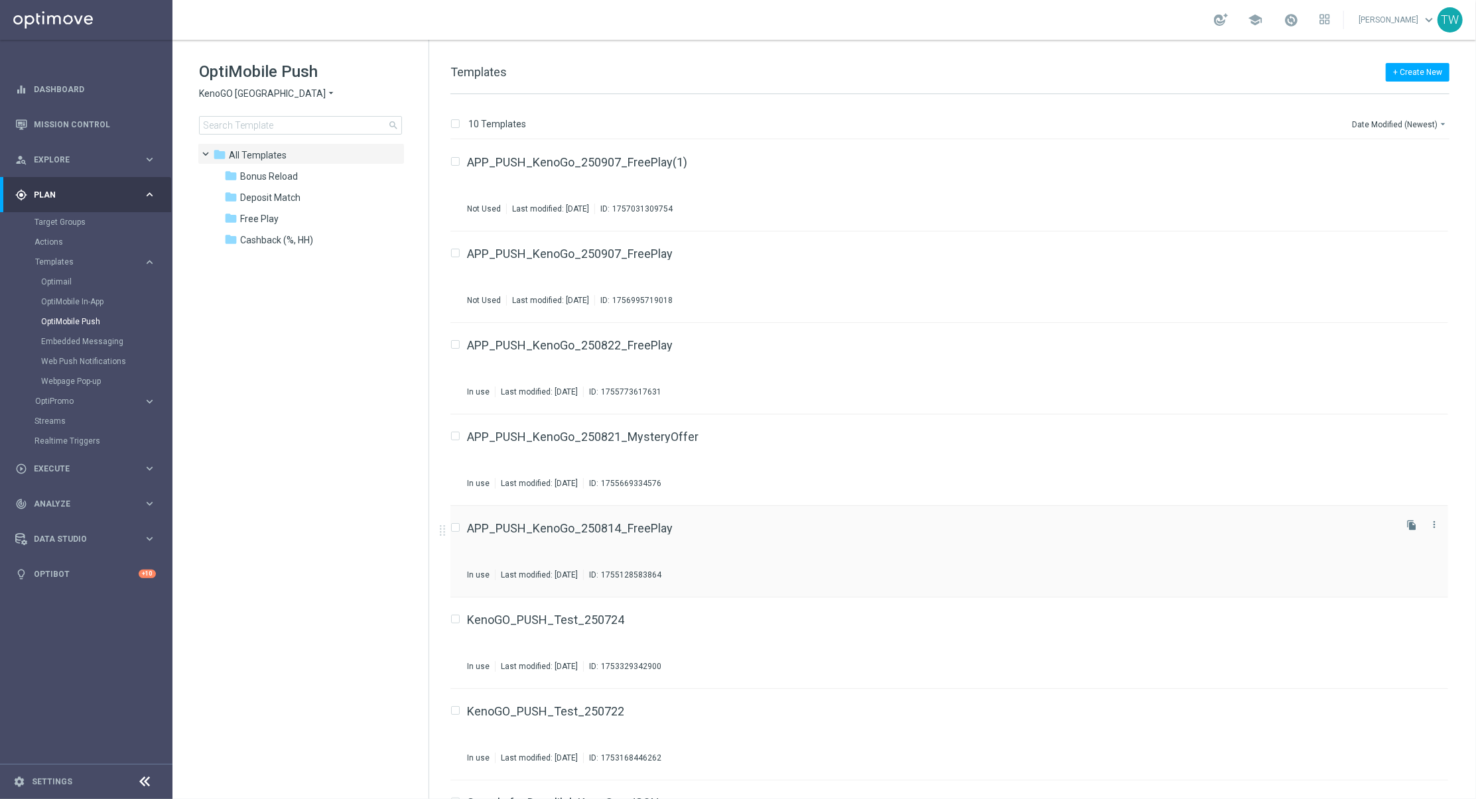
click at [458, 528] on input "Press SPACE to select this row." at bounding box center [454, 529] width 9 height 9
checkbox input "true"
click at [457, 344] on input "Press SPACE to select this row." at bounding box center [454, 346] width 9 height 9
checkbox input "true"
click at [454, 253] on input "Press SPACE to select this row." at bounding box center [454, 255] width 9 height 9
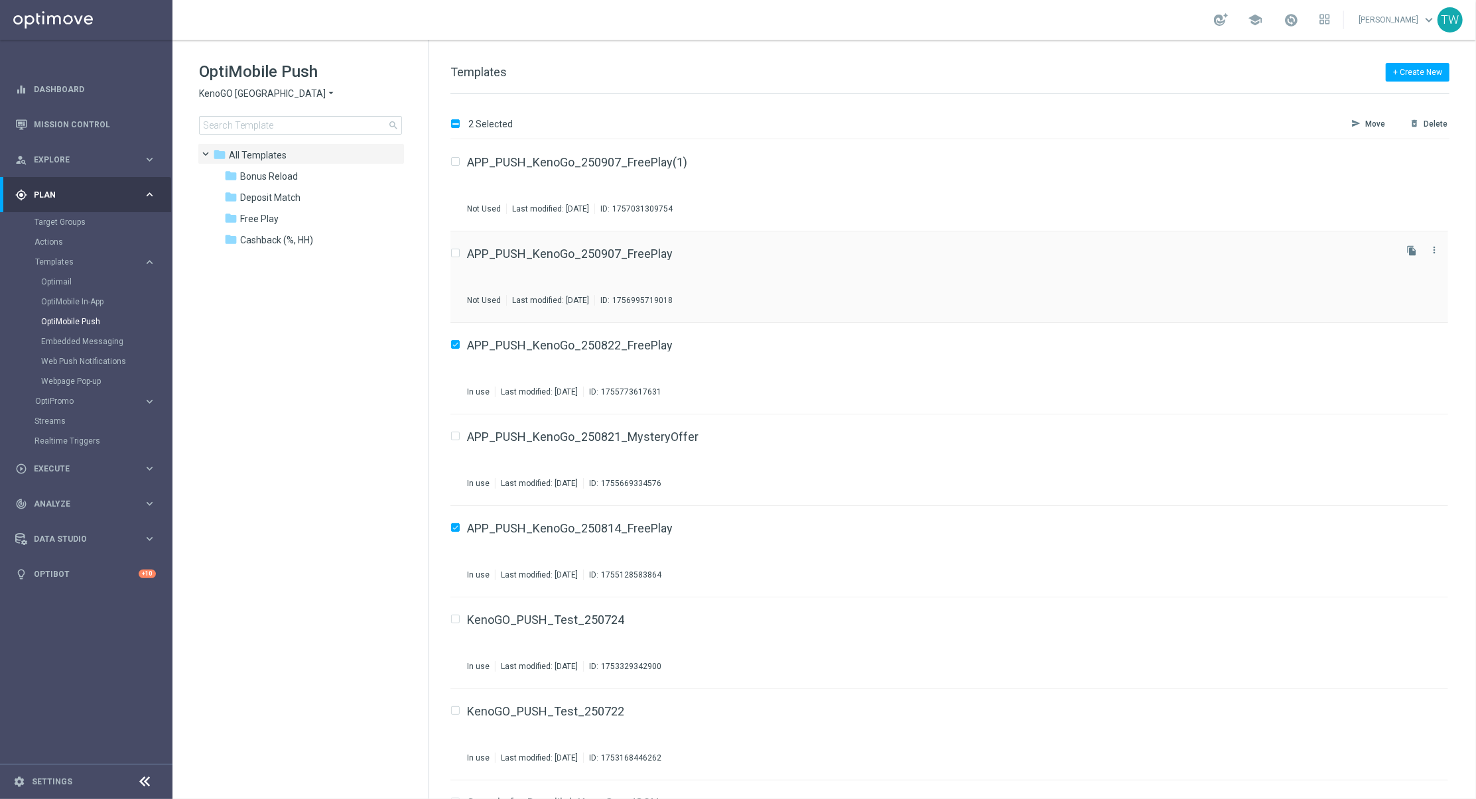
checkbox input "true"
click at [1356, 120] on icon "send" at bounding box center [1355, 124] width 9 height 11
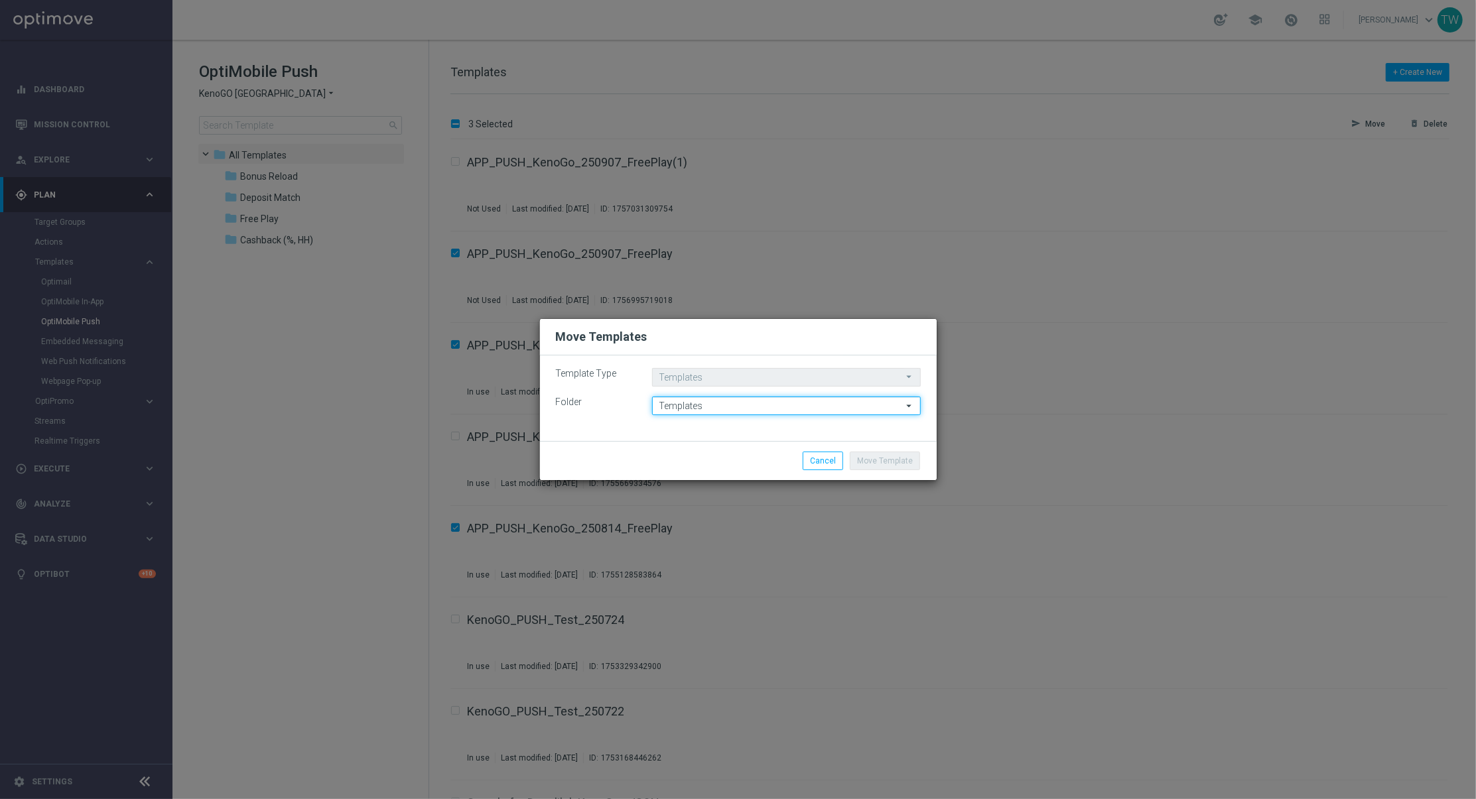
click at [675, 408] on input "Templates" at bounding box center [786, 406] width 269 height 19
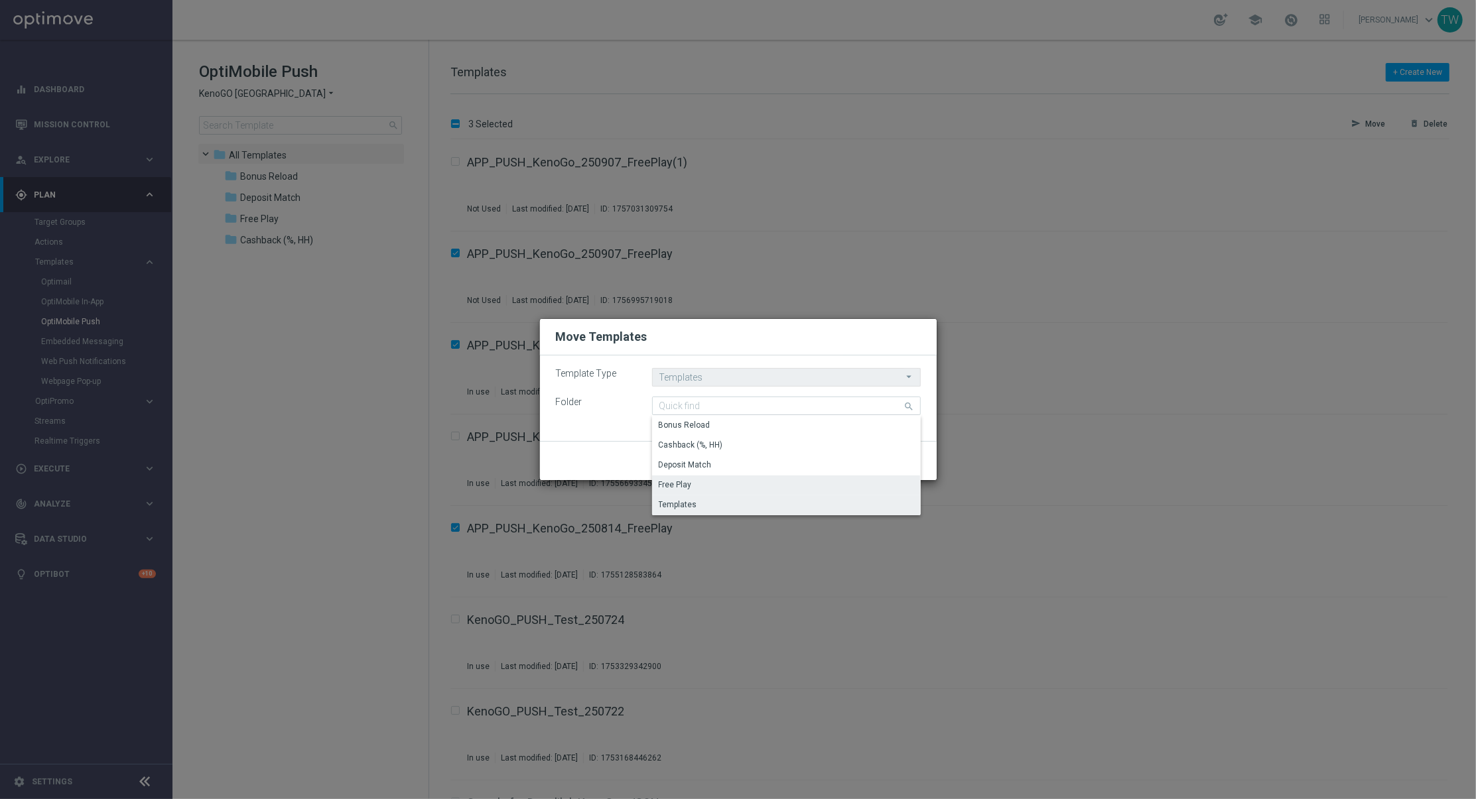
click at [679, 480] on div "Free Play" at bounding box center [675, 485] width 33 height 12
type input "Free Play"
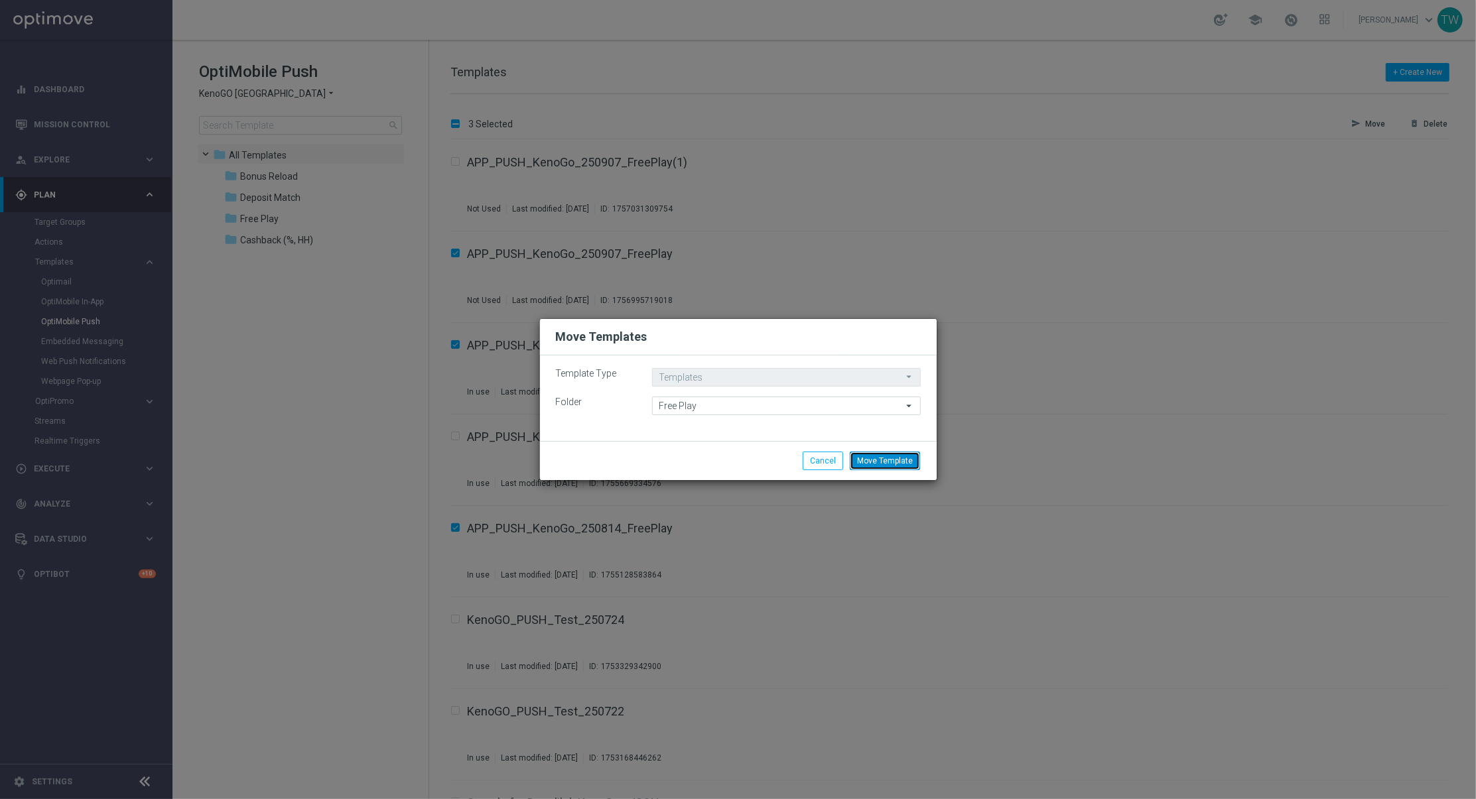
click at [895, 465] on button "Move Template" at bounding box center [885, 461] width 70 height 19
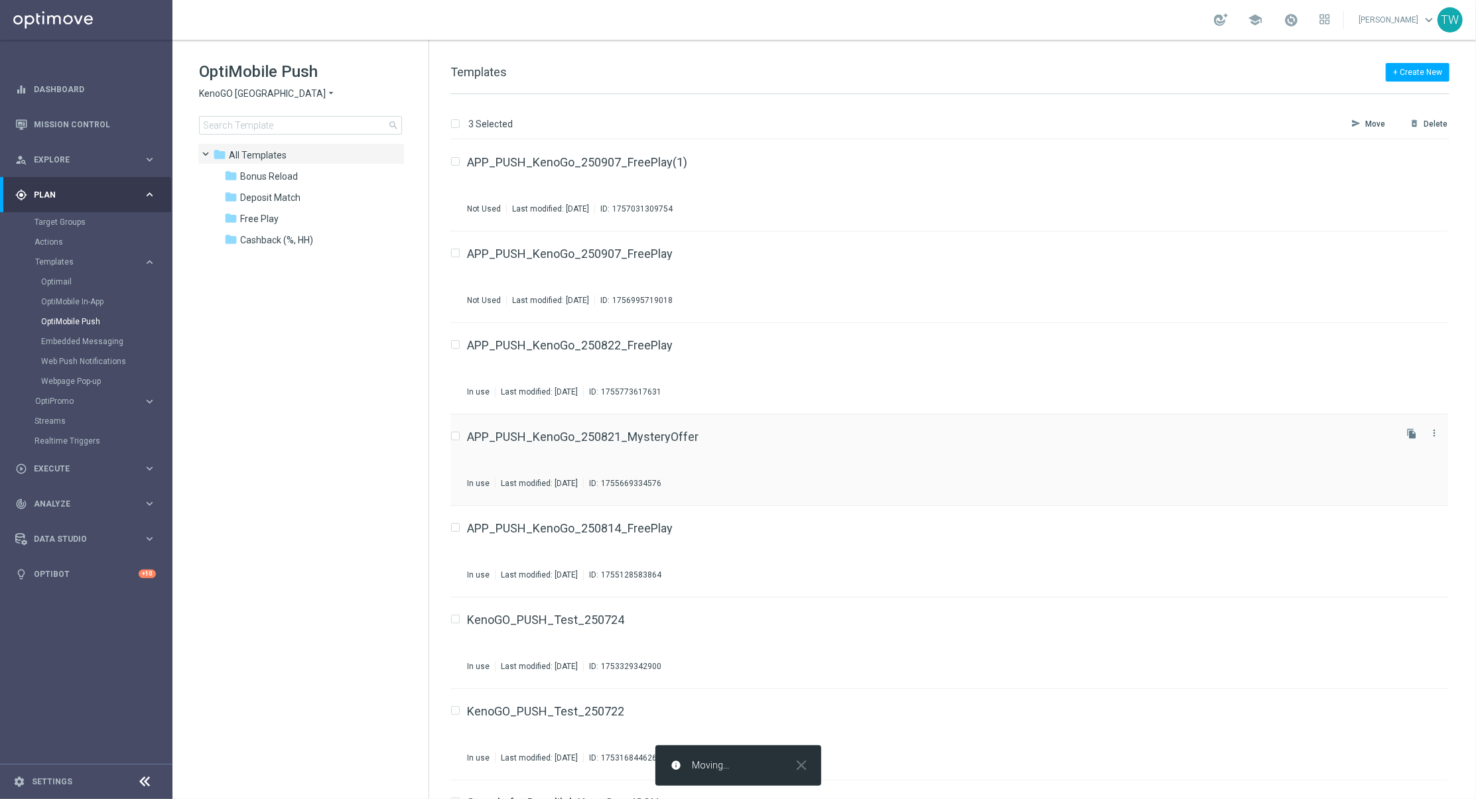
checkbox input "false"
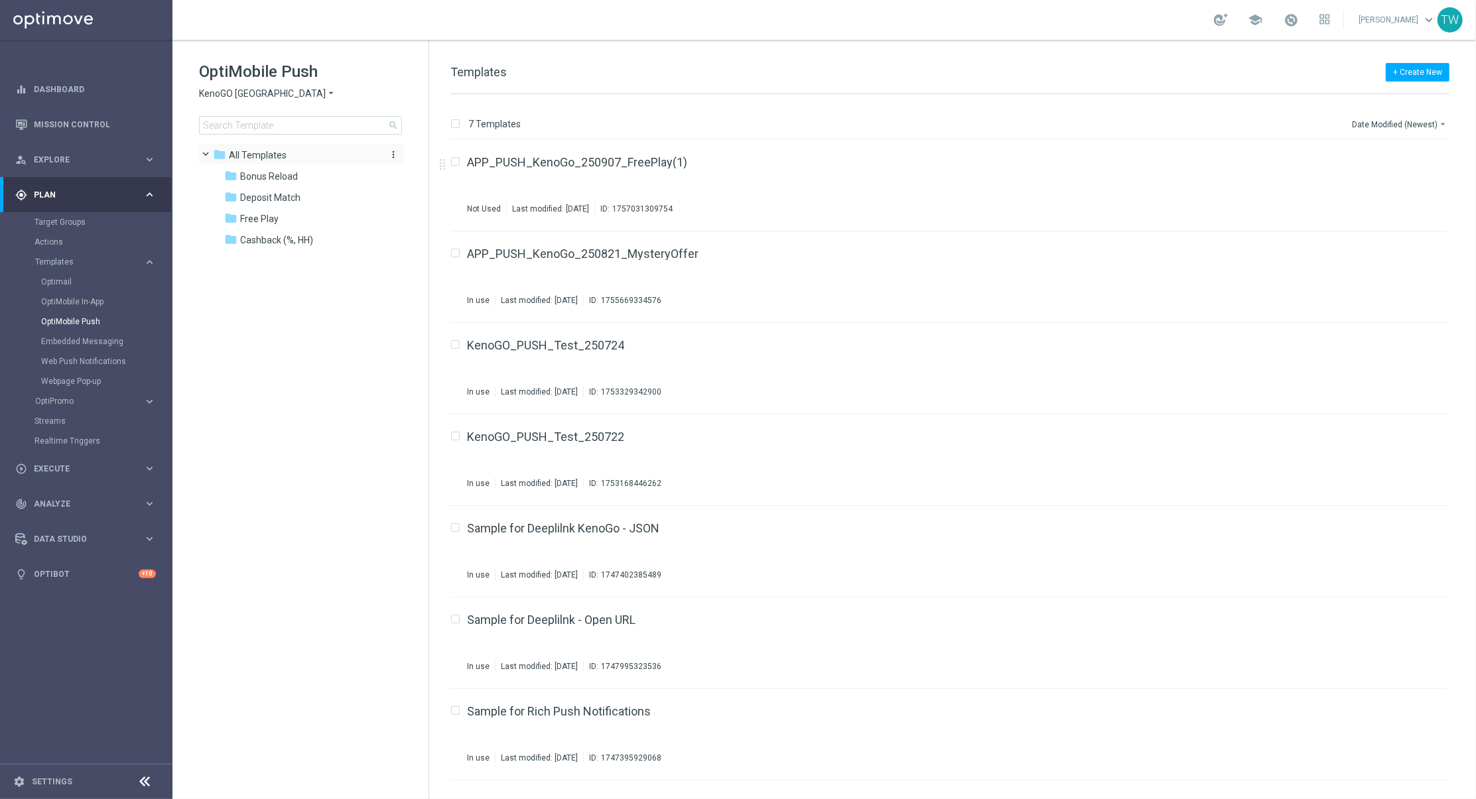
click at [392, 153] on icon "more_vert" at bounding box center [393, 154] width 11 height 11
click at [422, 162] on icon "create_new_folder" at bounding box center [418, 157] width 20 height 11
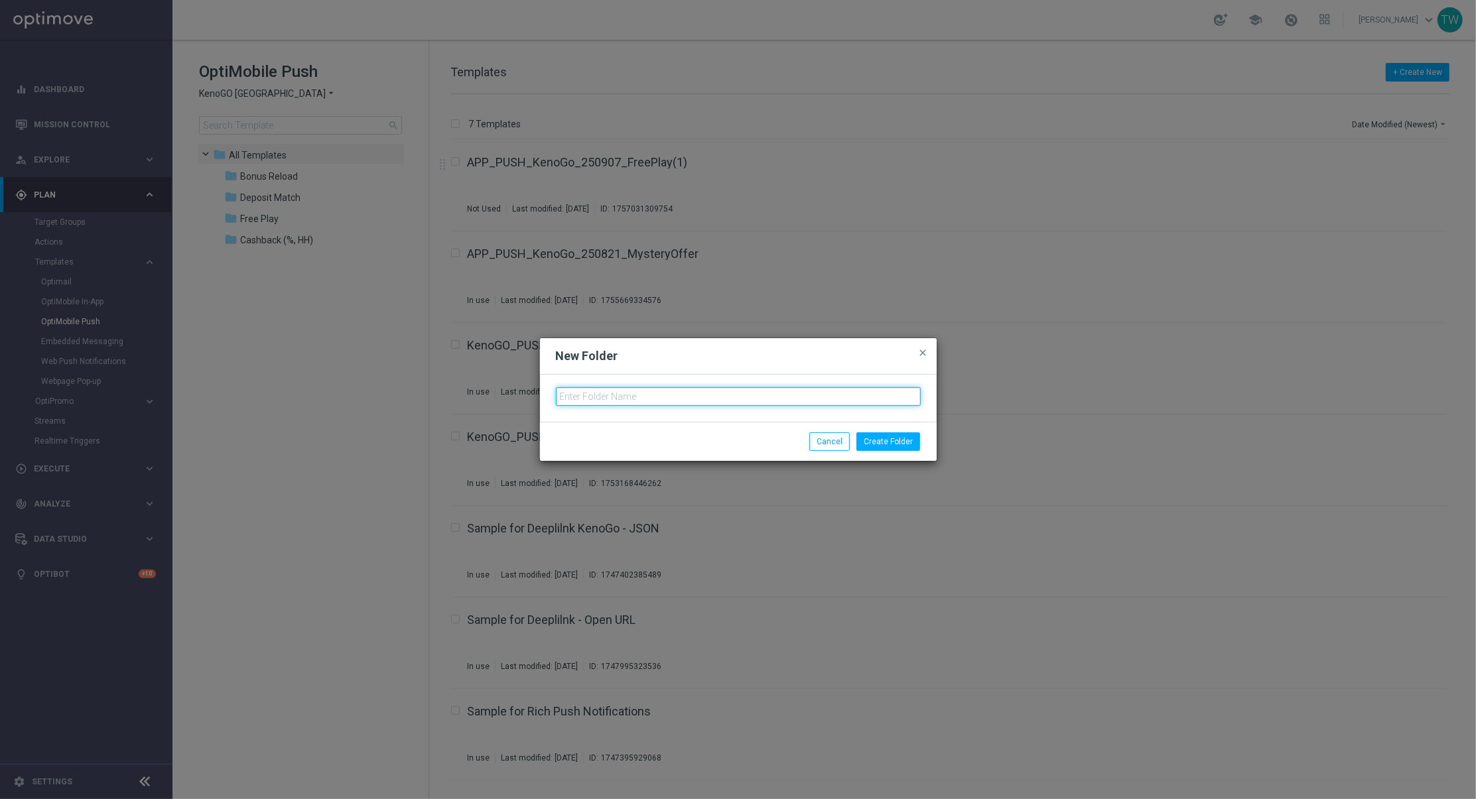
click at [605, 392] on input "text" at bounding box center [738, 396] width 365 height 19
type input "Mystery Offer"
click at [907, 448] on button "Create Folder" at bounding box center [889, 442] width 64 height 19
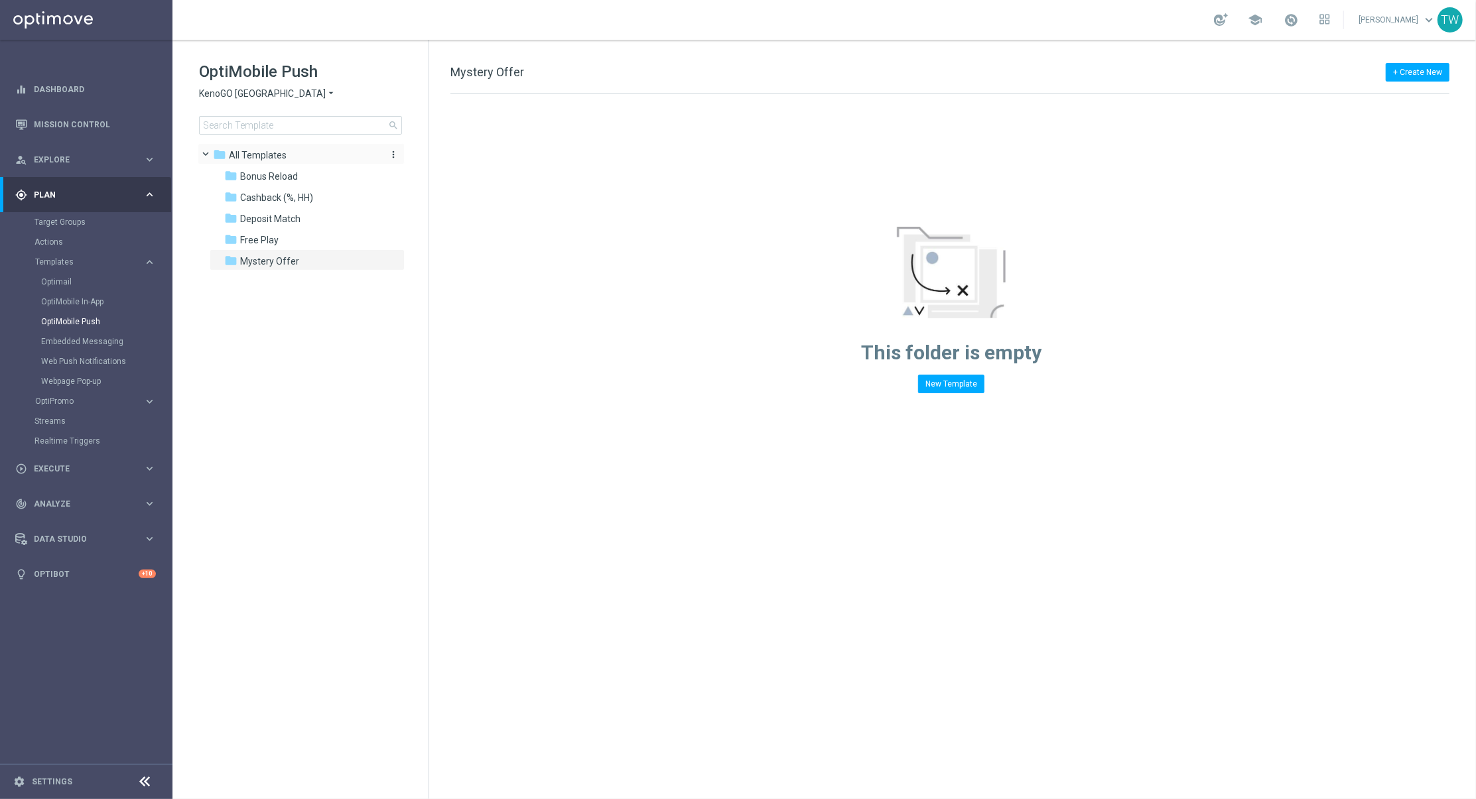
click at [394, 153] on icon "more_vert" at bounding box center [393, 154] width 11 height 11
click at [440, 161] on span "New Folder" at bounding box center [448, 157] width 40 height 11
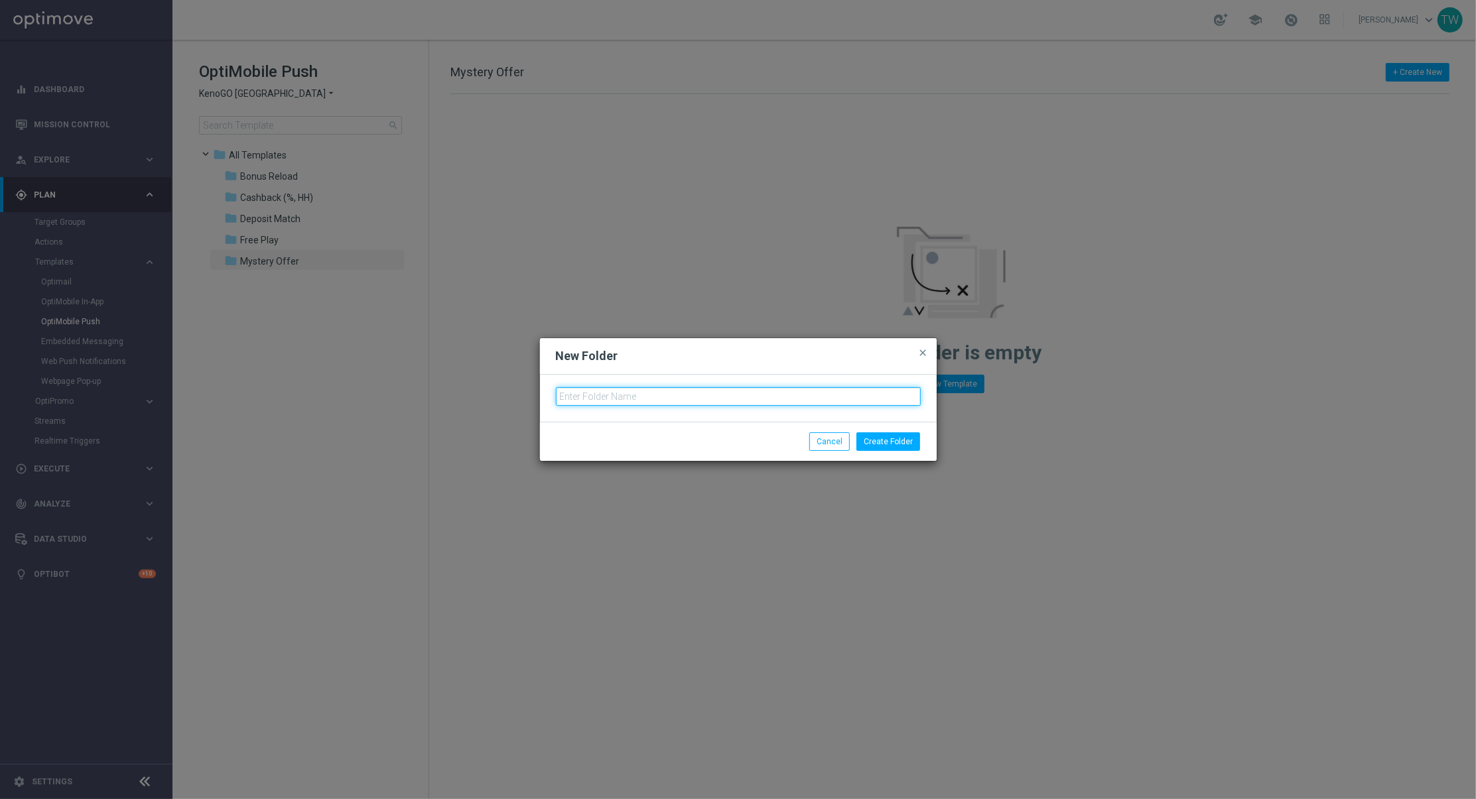
click at [619, 394] on input "text" at bounding box center [738, 396] width 365 height 19
type input "Bonus Reload"
click at [904, 450] on button "Create Folder" at bounding box center [889, 442] width 64 height 19
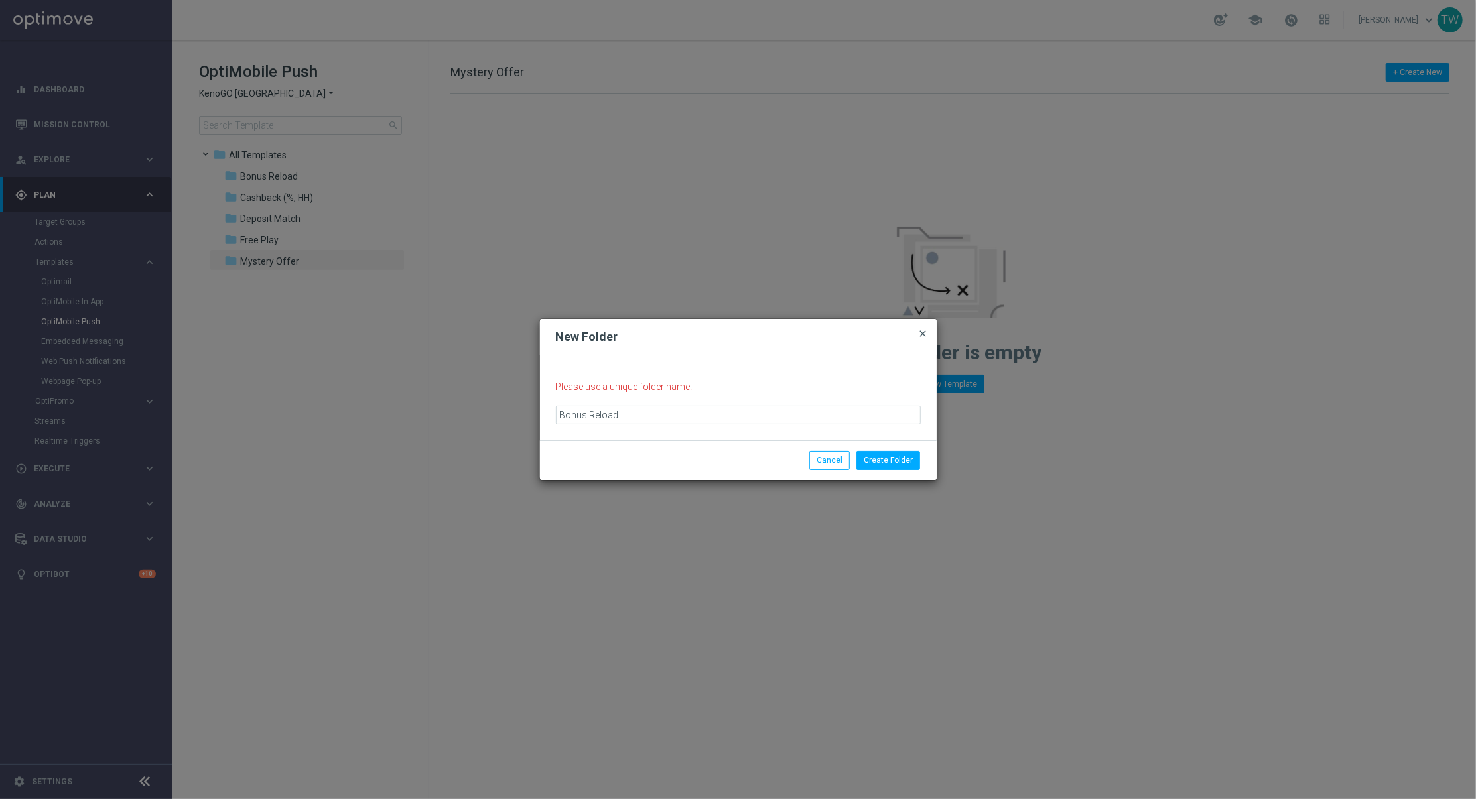
click at [920, 333] on span "close" at bounding box center [923, 333] width 11 height 11
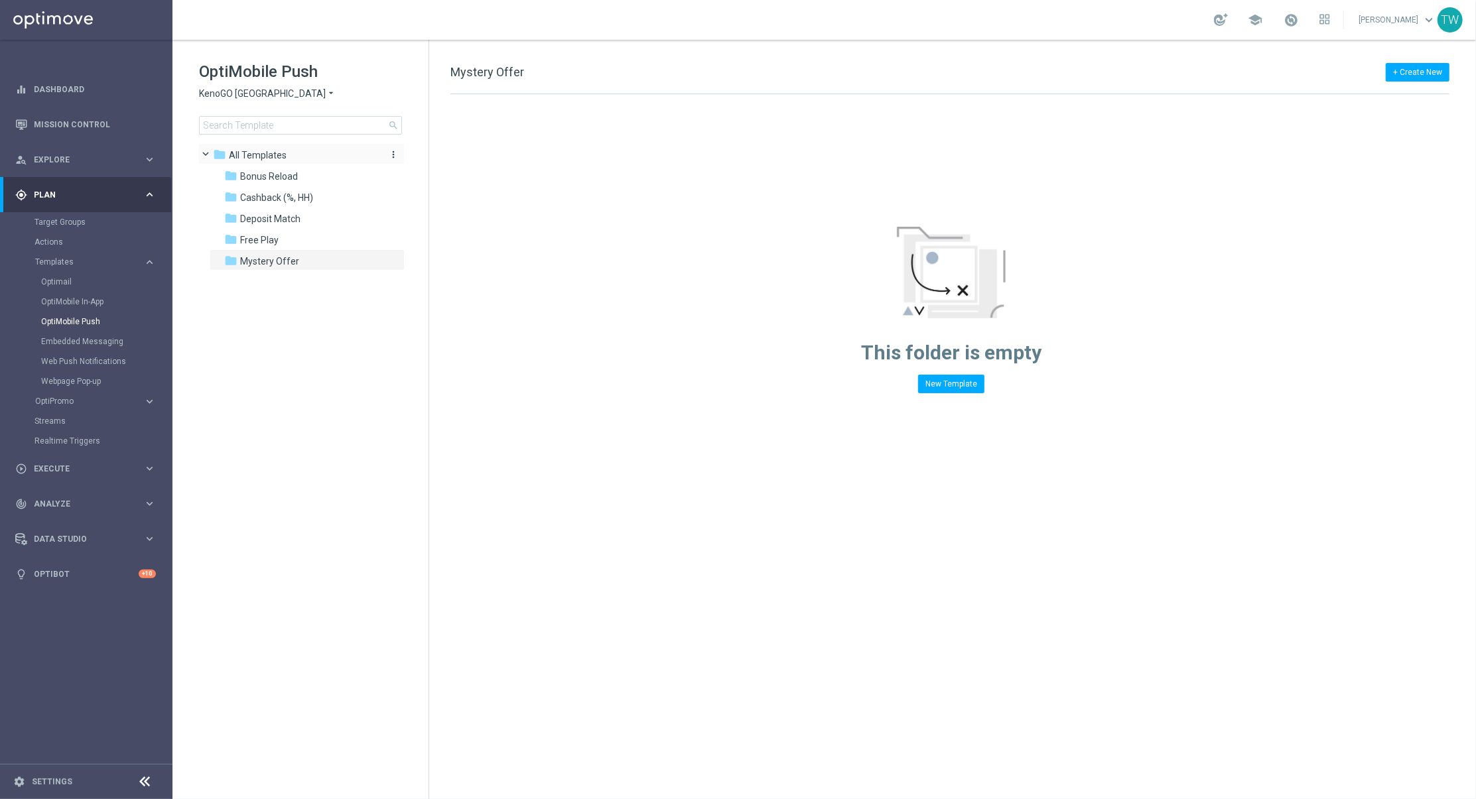
click at [303, 155] on div "folder All Templates" at bounding box center [294, 155] width 163 height 15
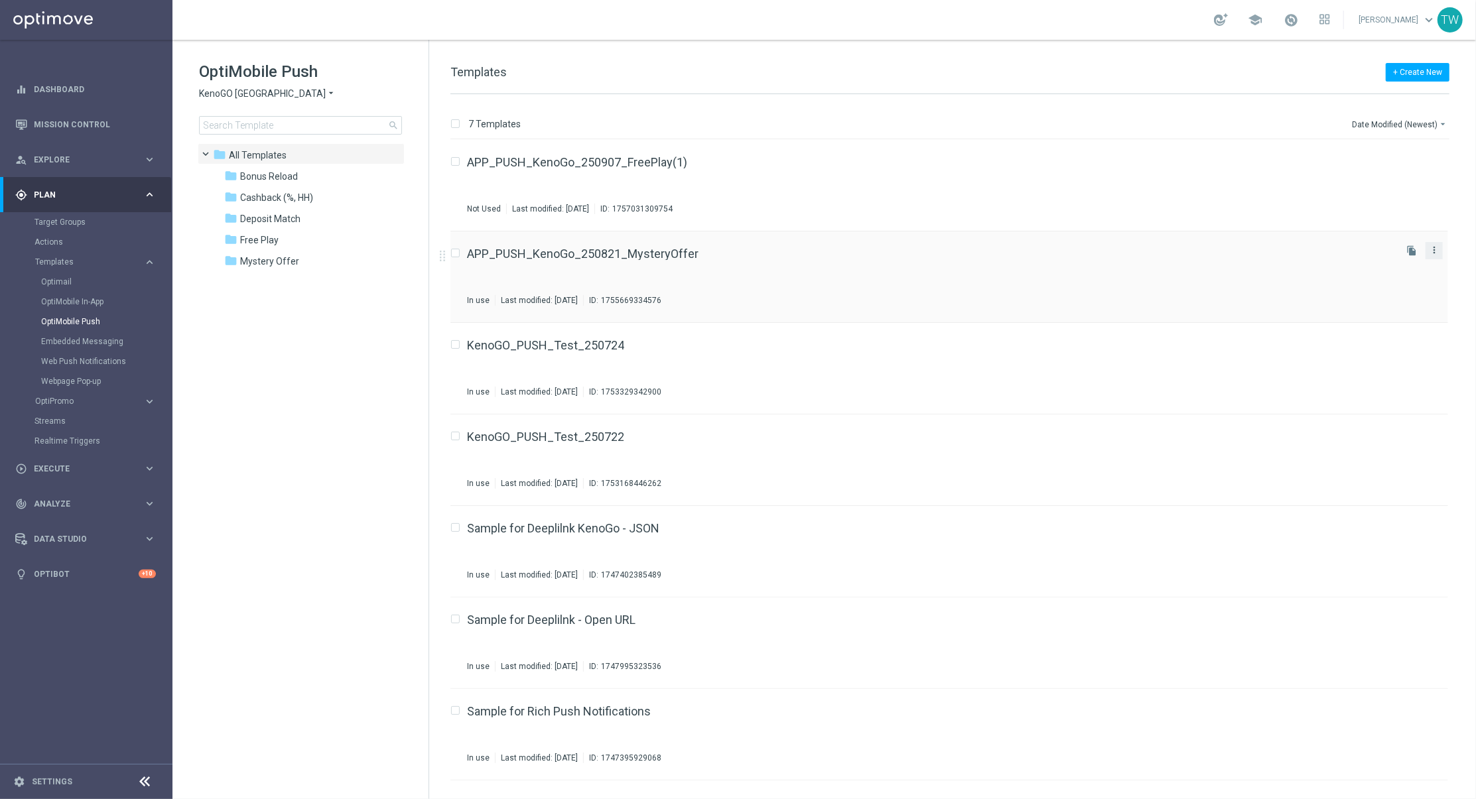
click at [1434, 245] on icon "more_vert" at bounding box center [1434, 250] width 11 height 11
click at [1359, 262] on span "Move" at bounding box center [1351, 264] width 21 height 9
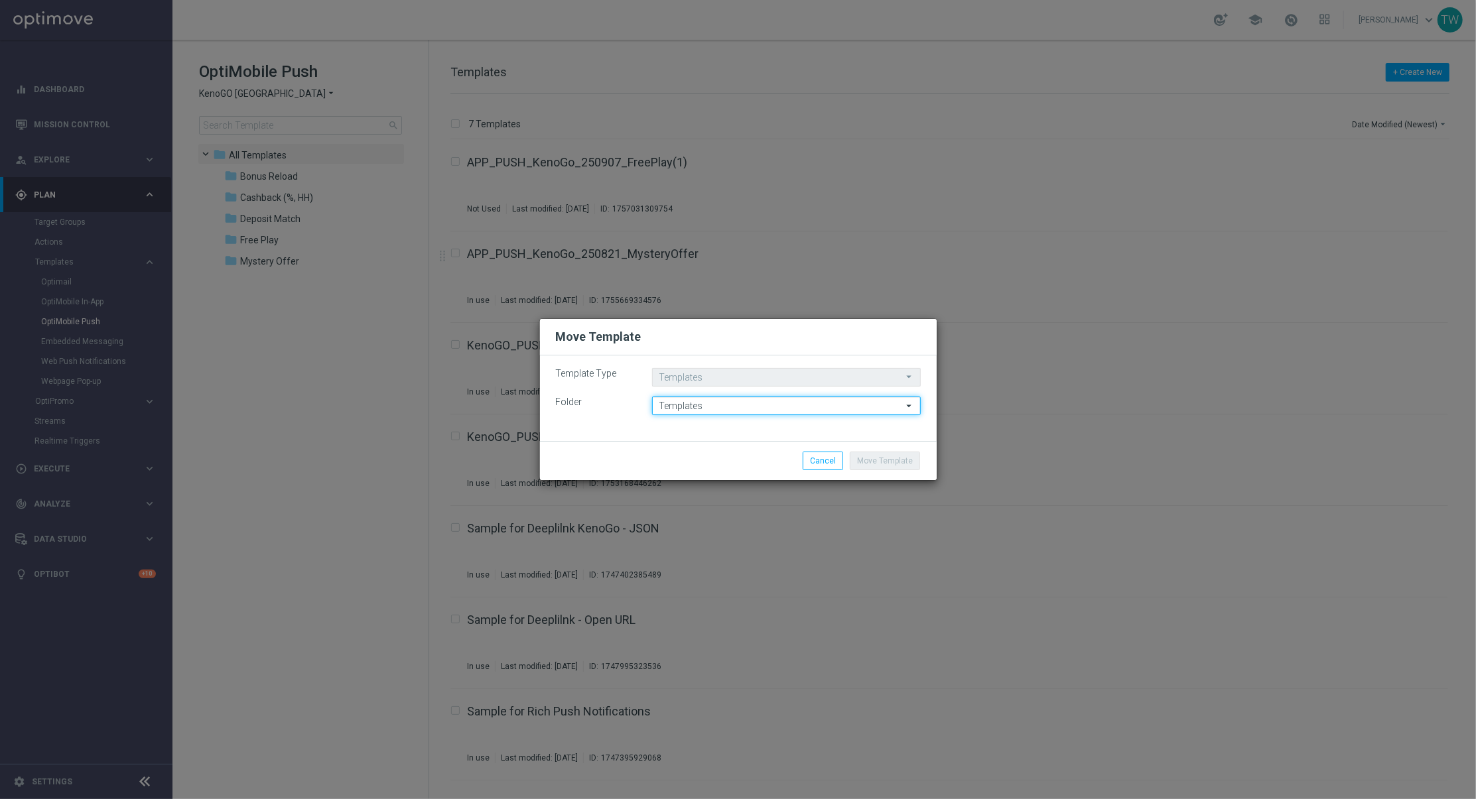
click at [684, 405] on input "Templates" at bounding box center [786, 406] width 269 height 19
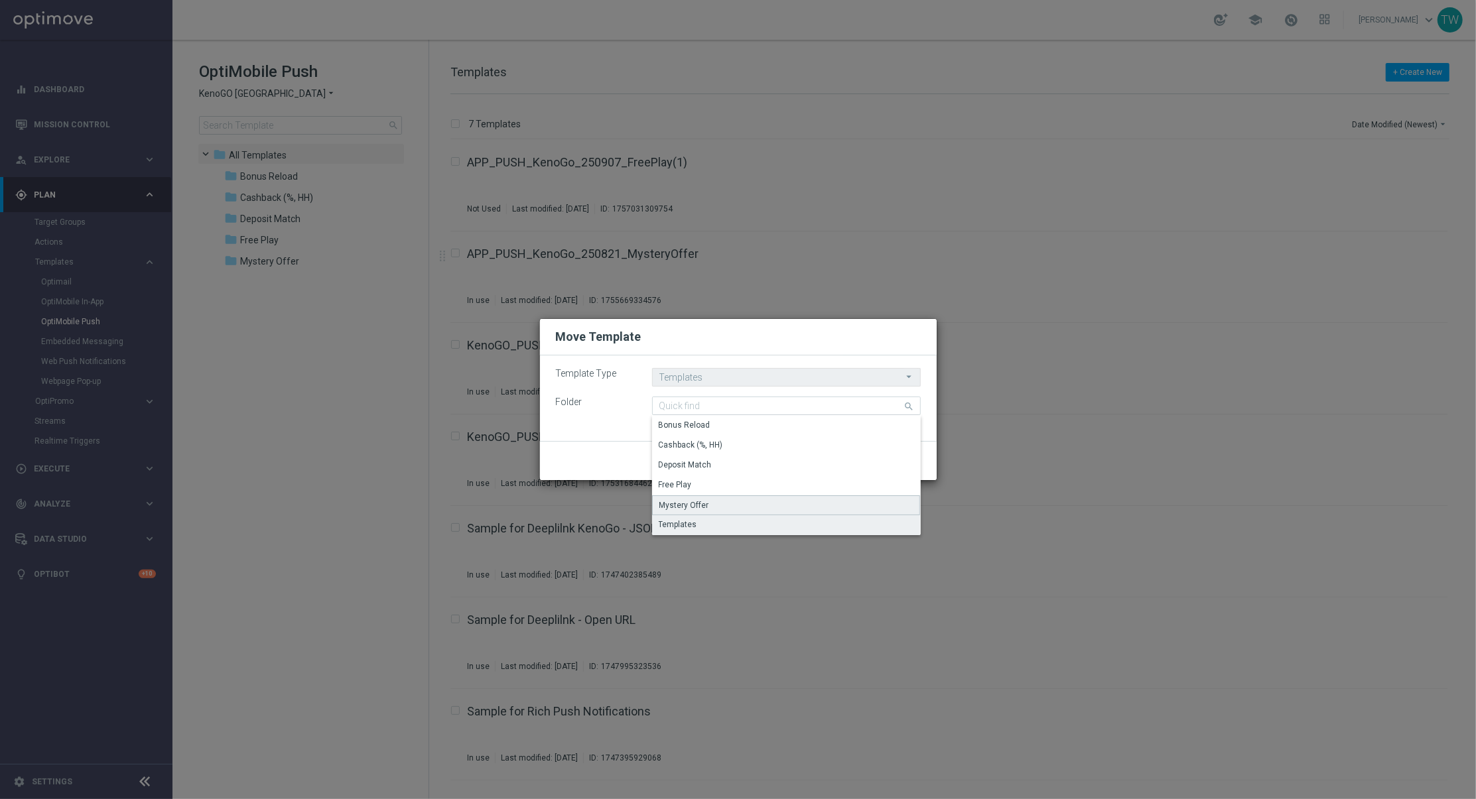
click at [723, 504] on div "Mystery Offer" at bounding box center [786, 506] width 269 height 20
type input "Mystery Offer"
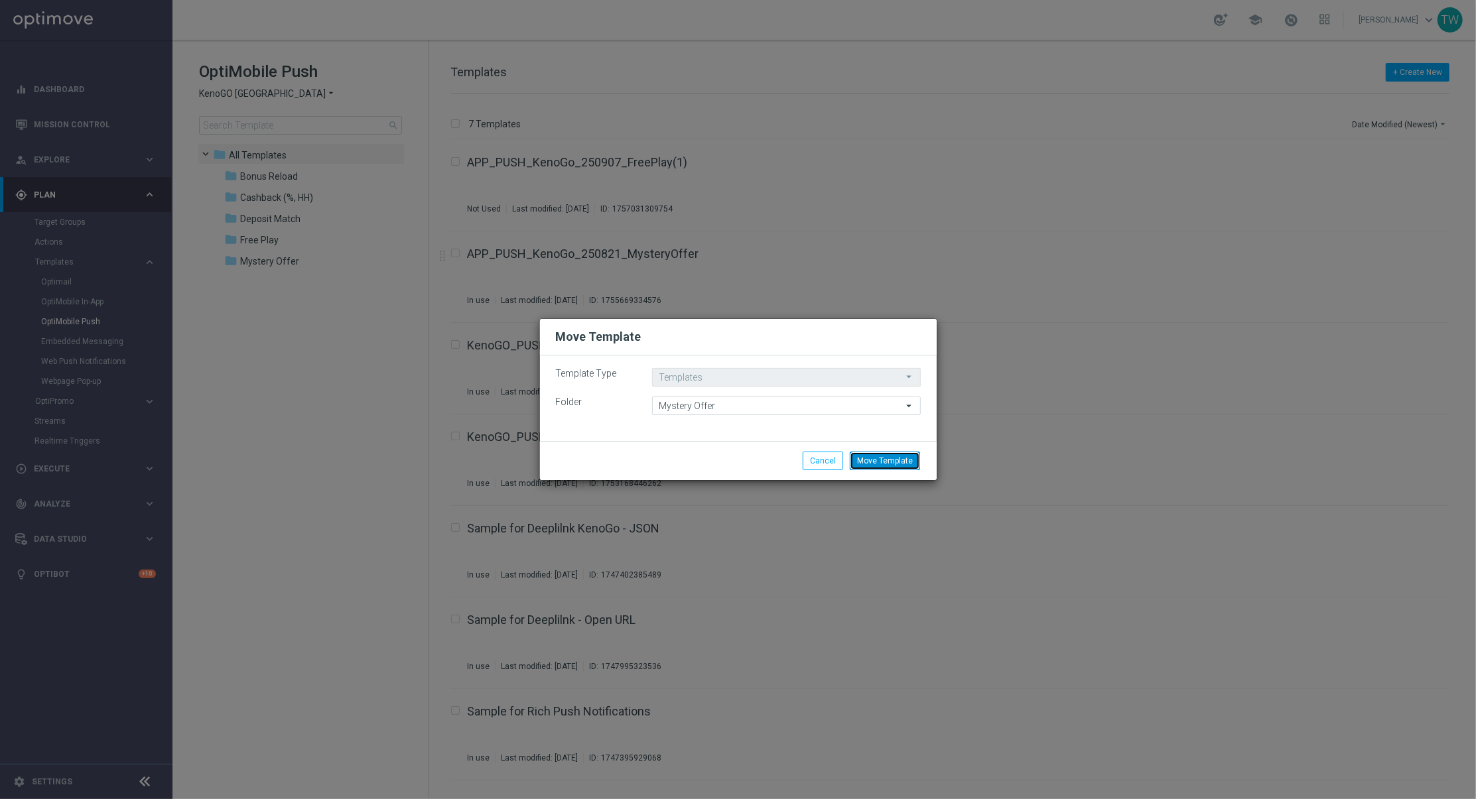
click at [899, 457] on button "Move Template" at bounding box center [885, 461] width 70 height 19
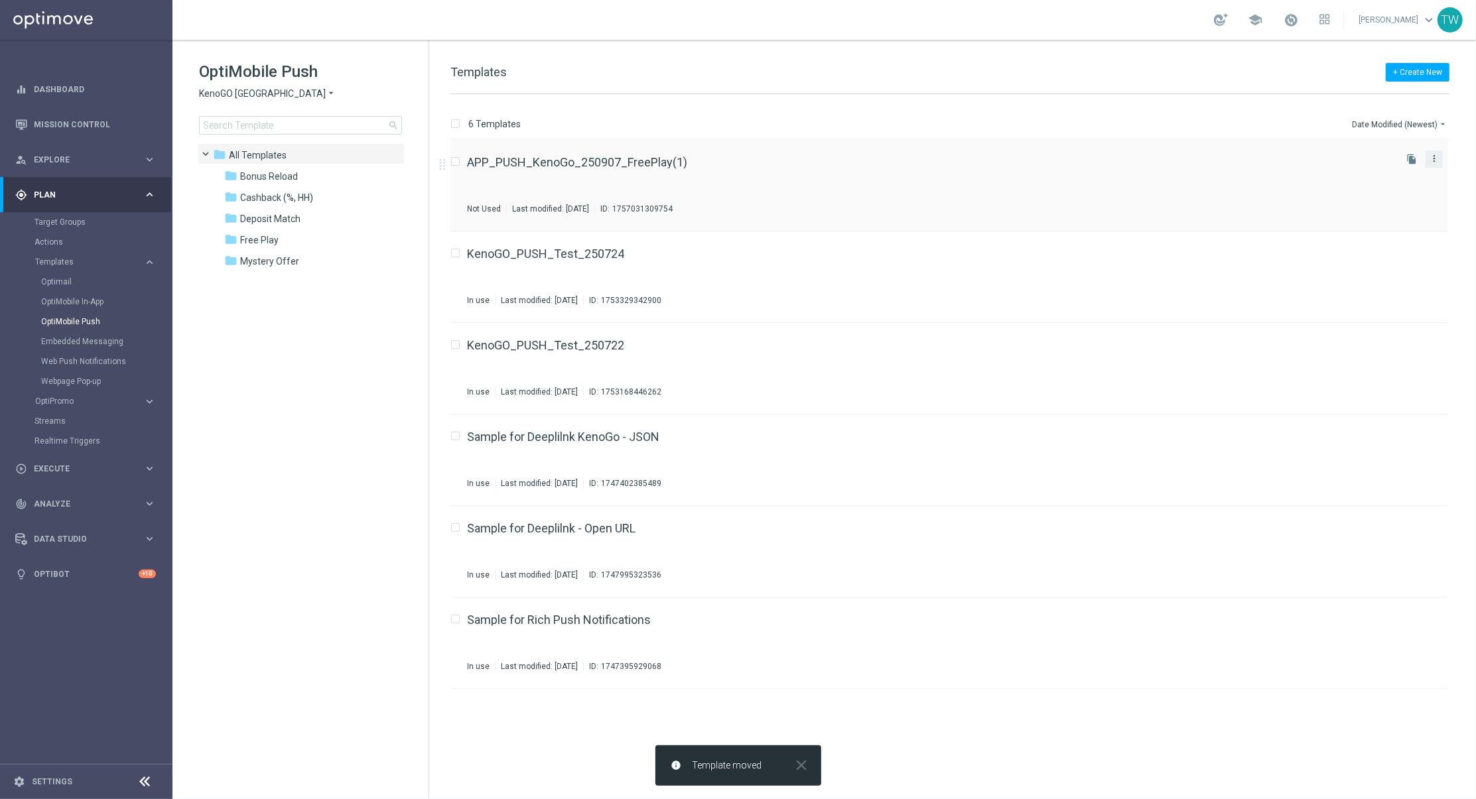
click at [1437, 158] on icon "more_vert" at bounding box center [1434, 158] width 11 height 11
click at [1367, 172] on div "Move" at bounding box center [1381, 173] width 80 height 9
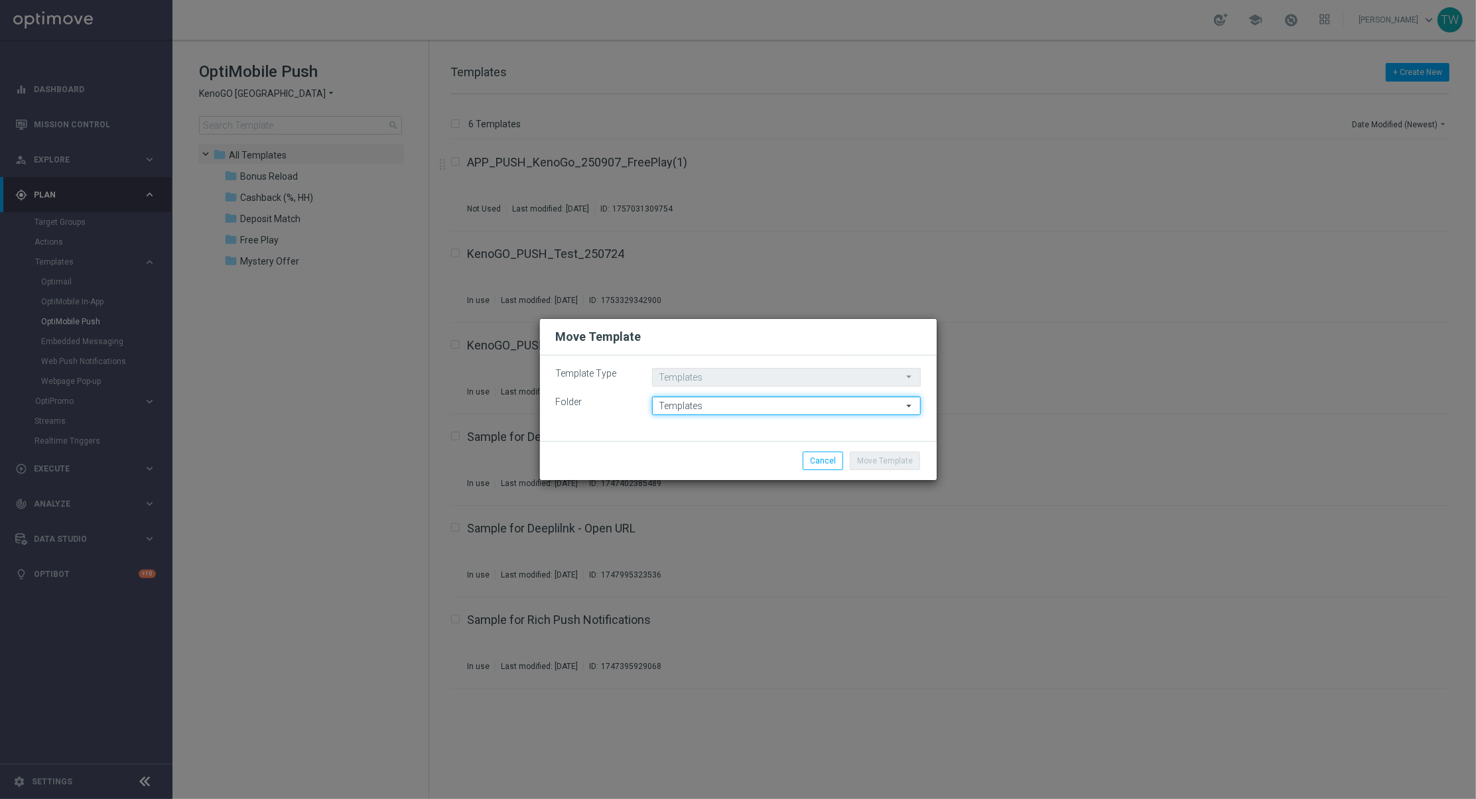
click at [713, 404] on input "Templates" at bounding box center [786, 406] width 269 height 19
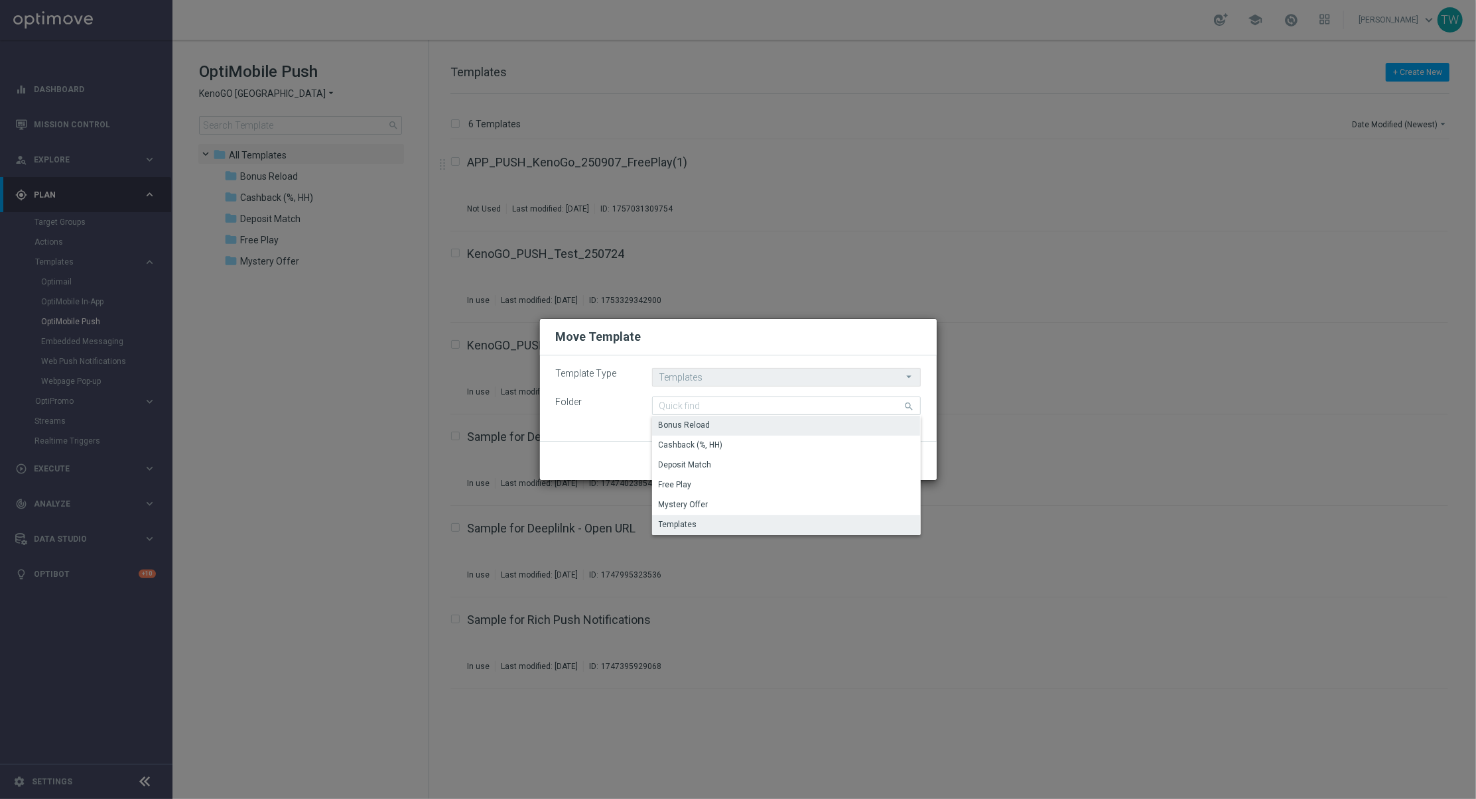
click at [713, 428] on div "Bonus Reload" at bounding box center [786, 425] width 269 height 19
type input "Bonus Reload"
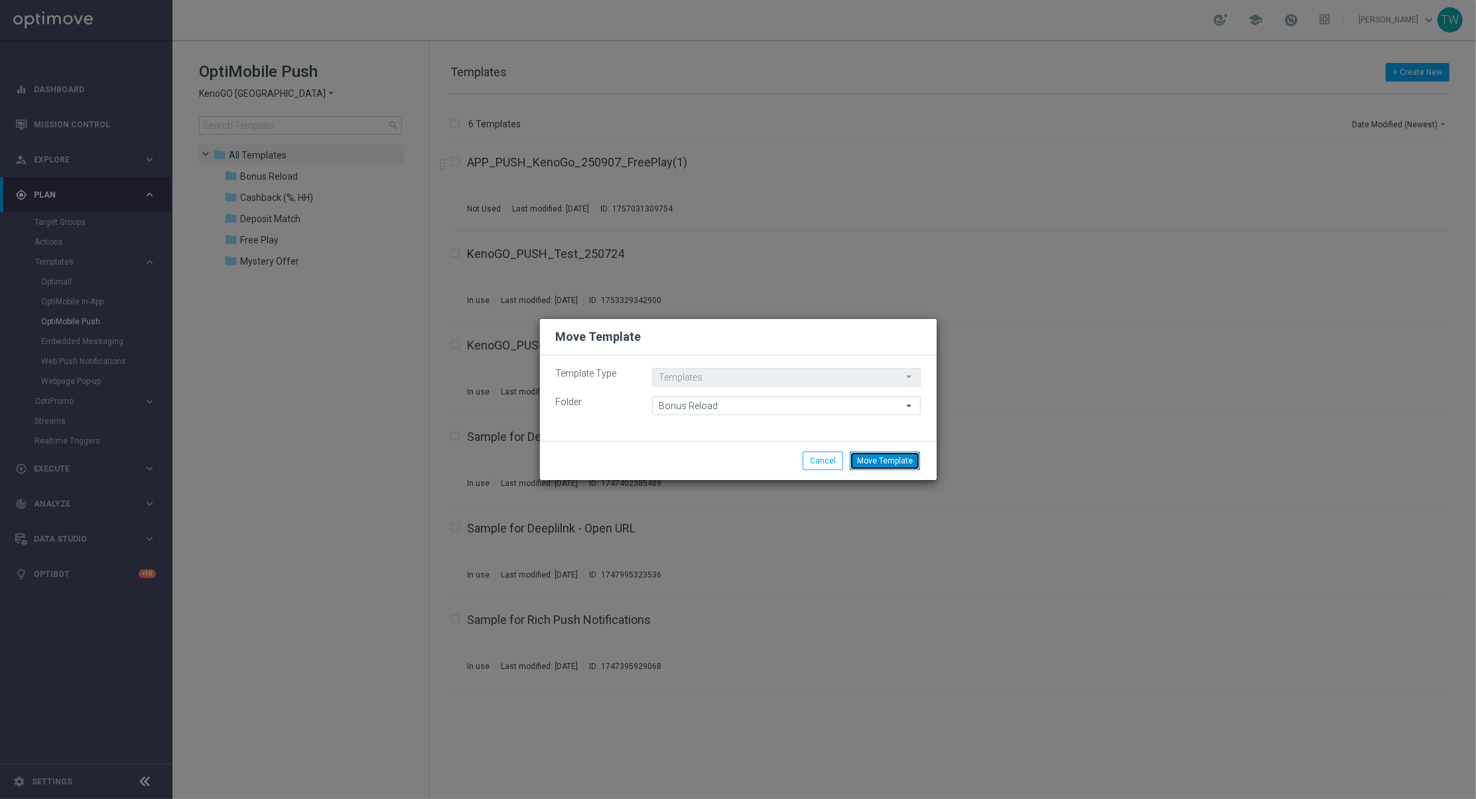
click at [898, 467] on button "Move Template" at bounding box center [885, 461] width 70 height 19
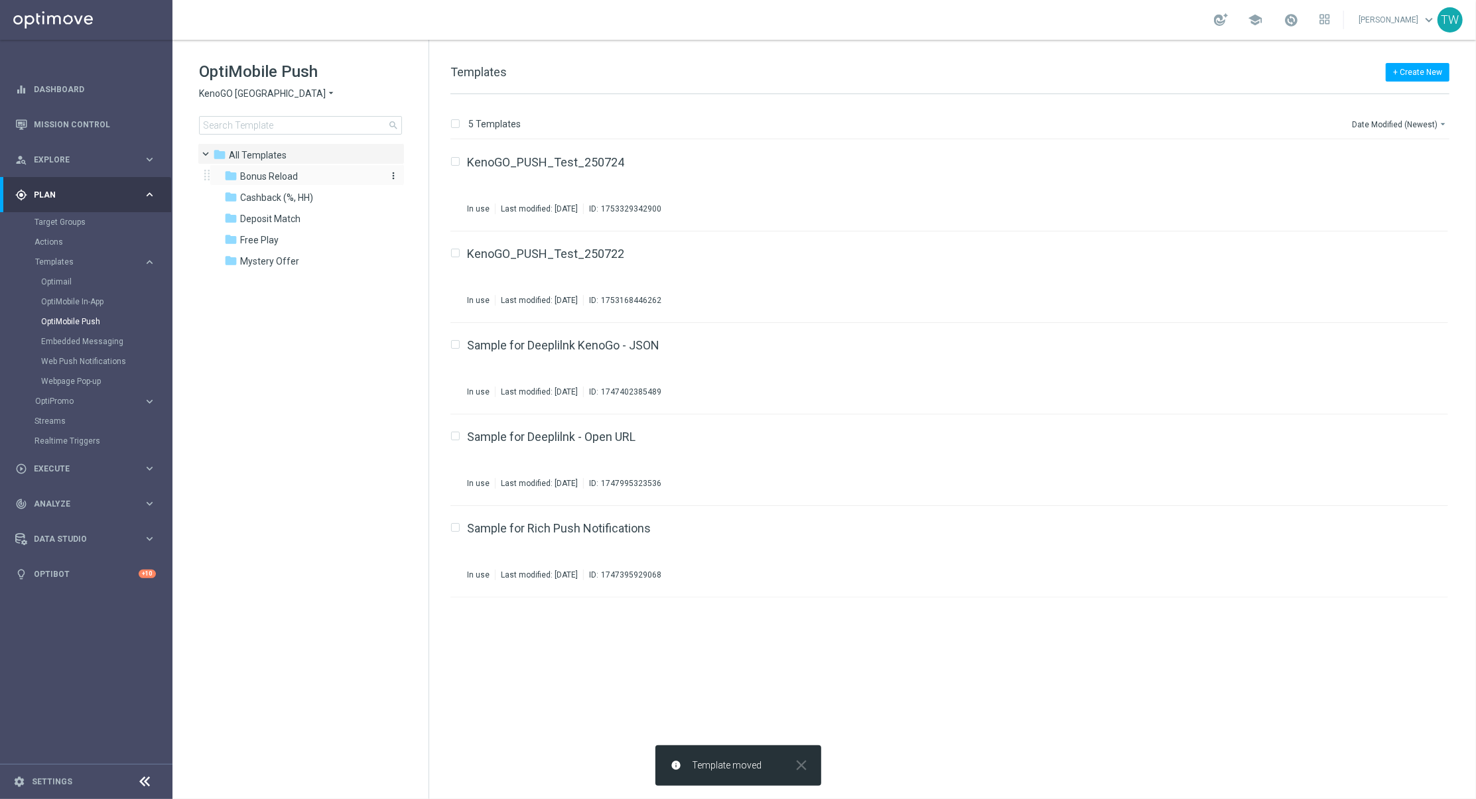
click at [311, 169] on div "folder Bonus Reload" at bounding box center [300, 176] width 153 height 15
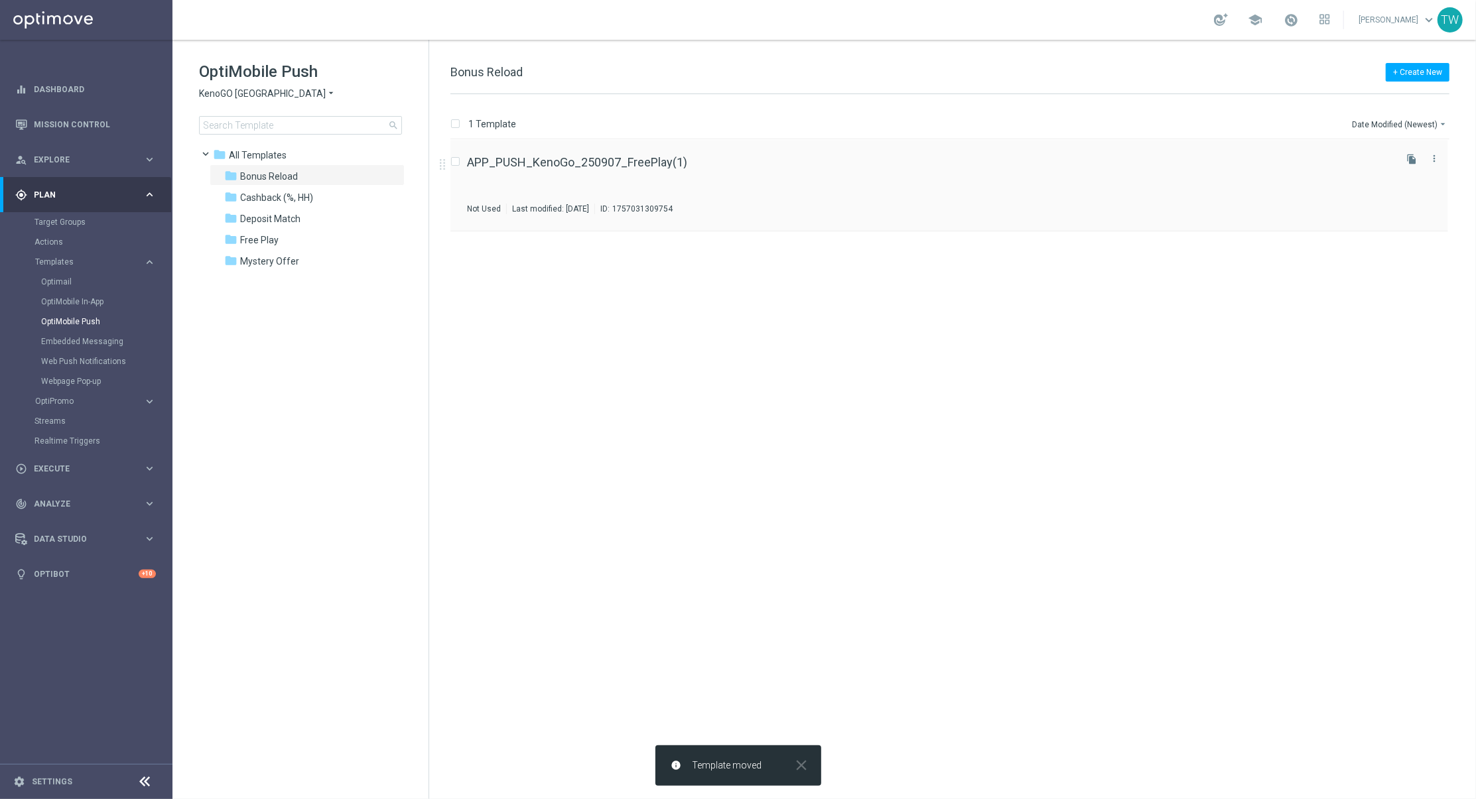
click at [772, 168] on div "APP_PUSH_KenoGo_250907_FreePlay(1)" at bounding box center [930, 163] width 926 height 12
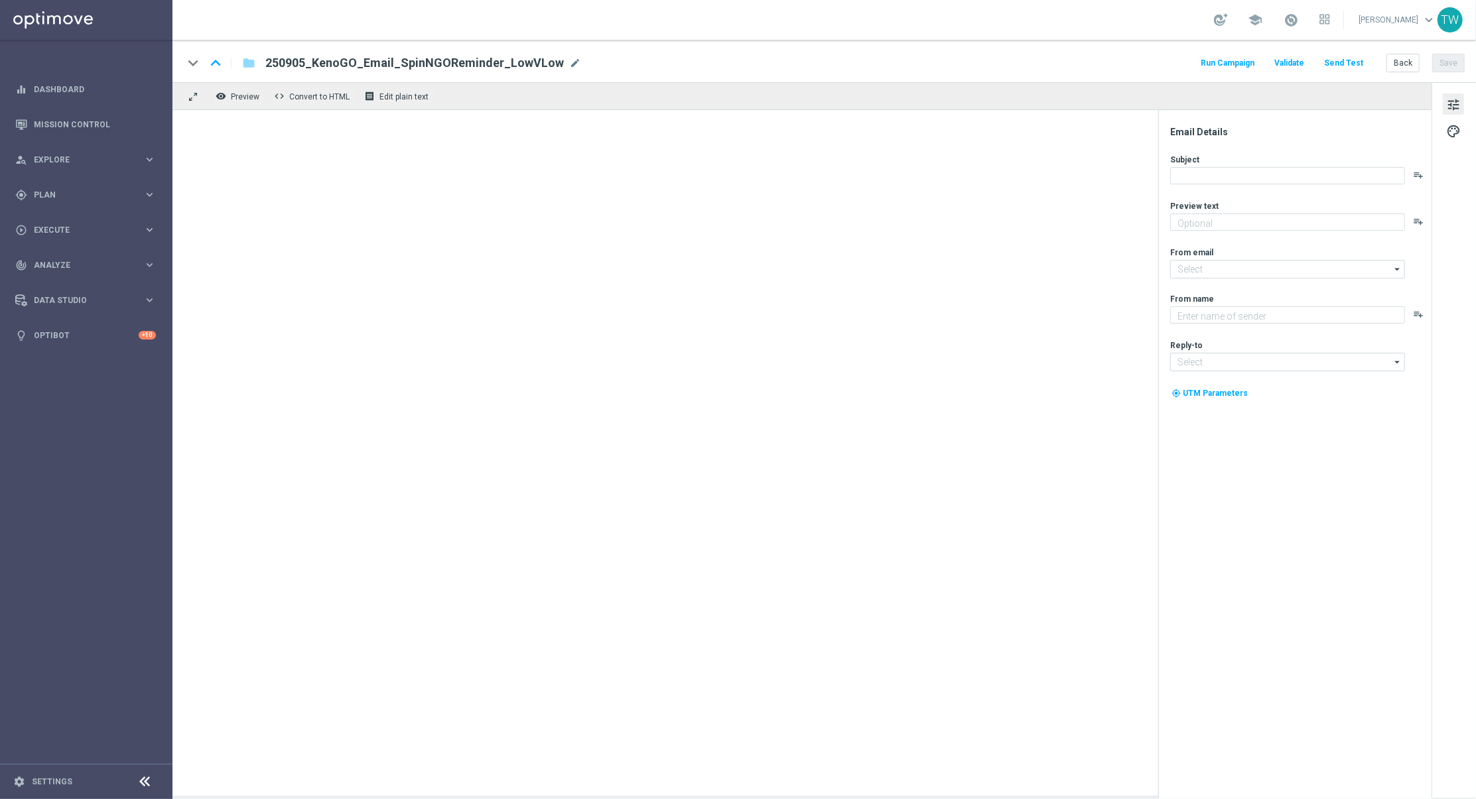
type textarea "See what bonus could be yours!"
type input "[EMAIL_ADDRESS][DOMAIN_NAME]"
type textarea "KenoGO"
type input "[EMAIL_ADDRESS][DOMAIN_NAME]"
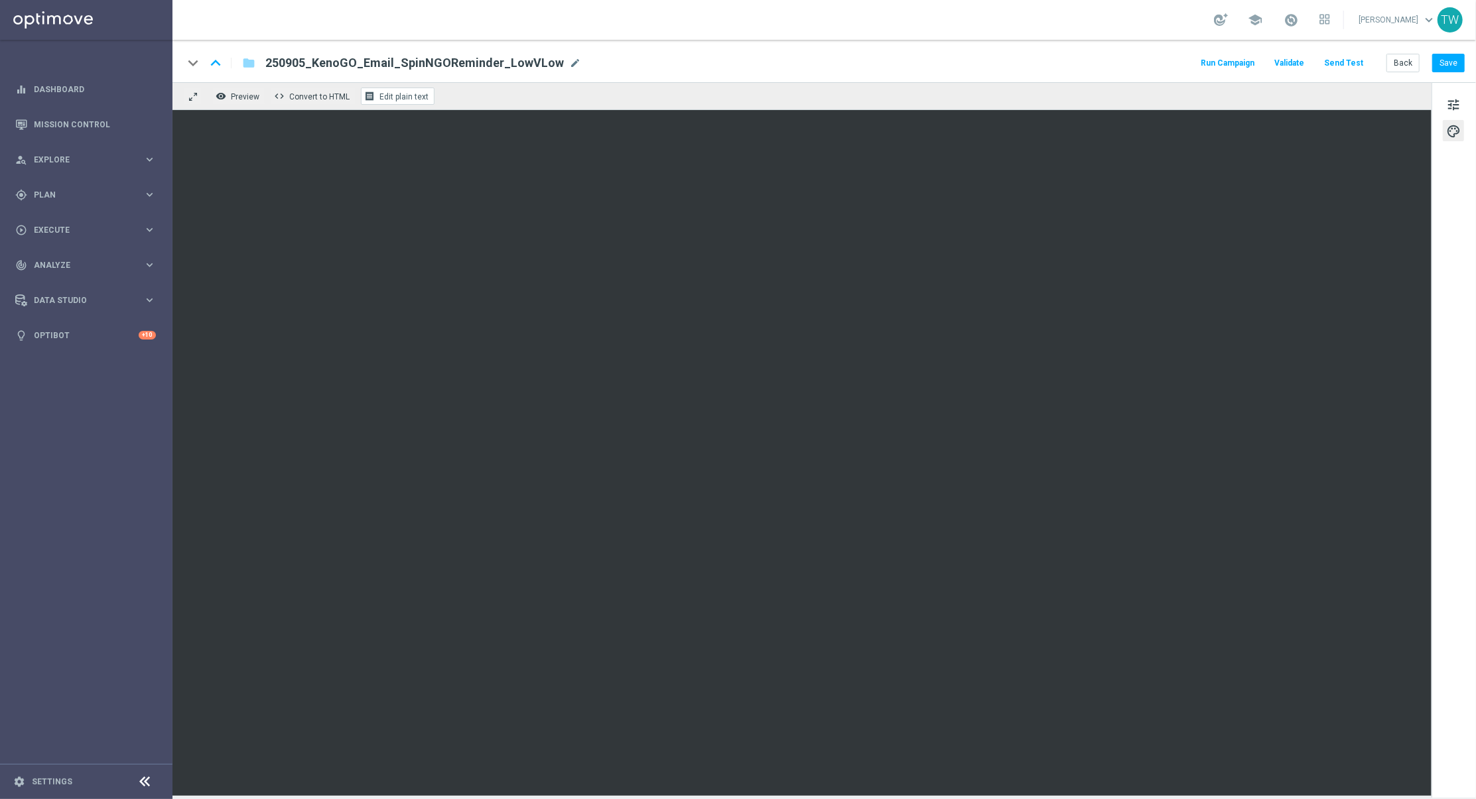
click at [401, 99] on span "Edit plain text" at bounding box center [403, 96] width 49 height 9
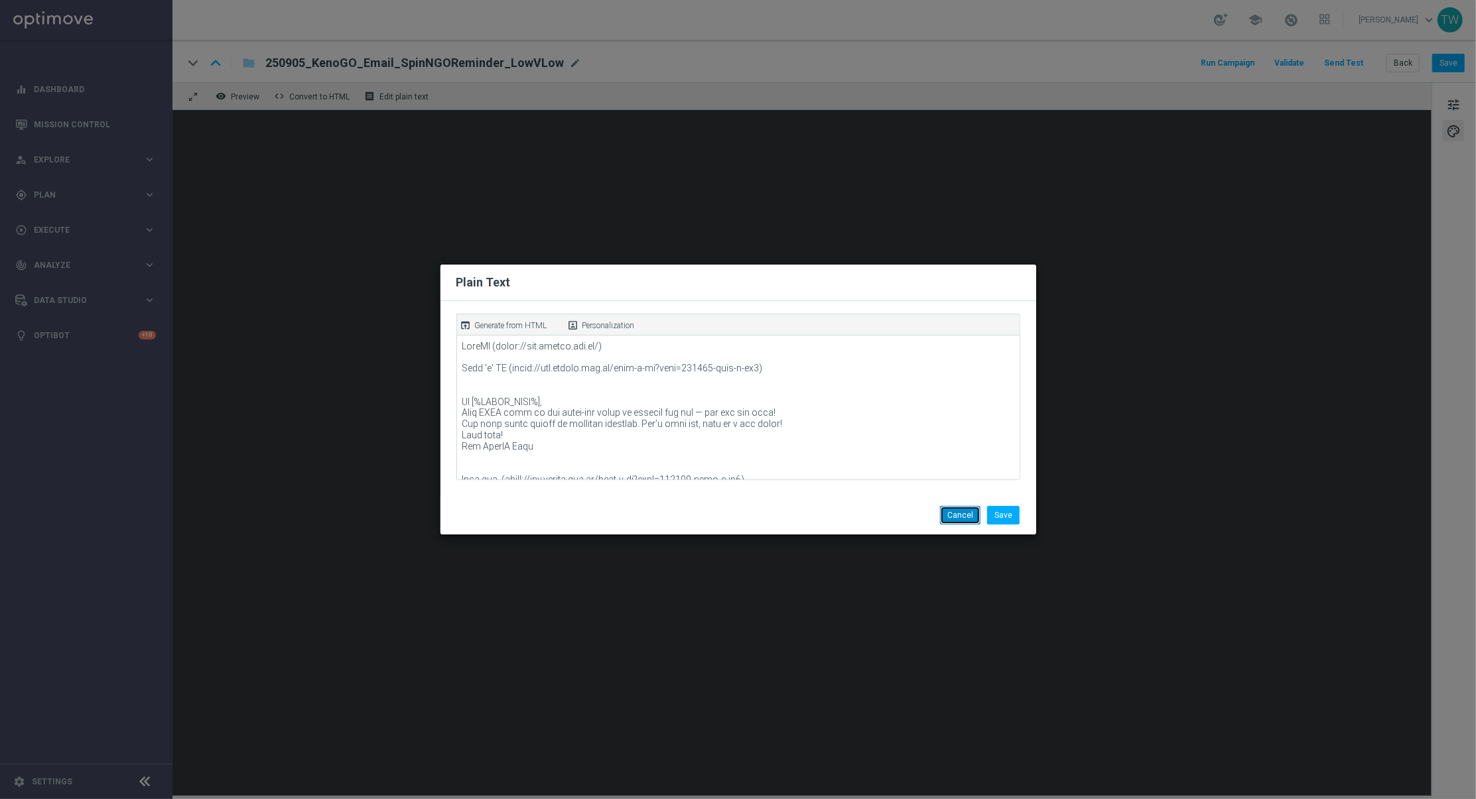
click at [953, 517] on button "Cancel" at bounding box center [960, 515] width 40 height 19
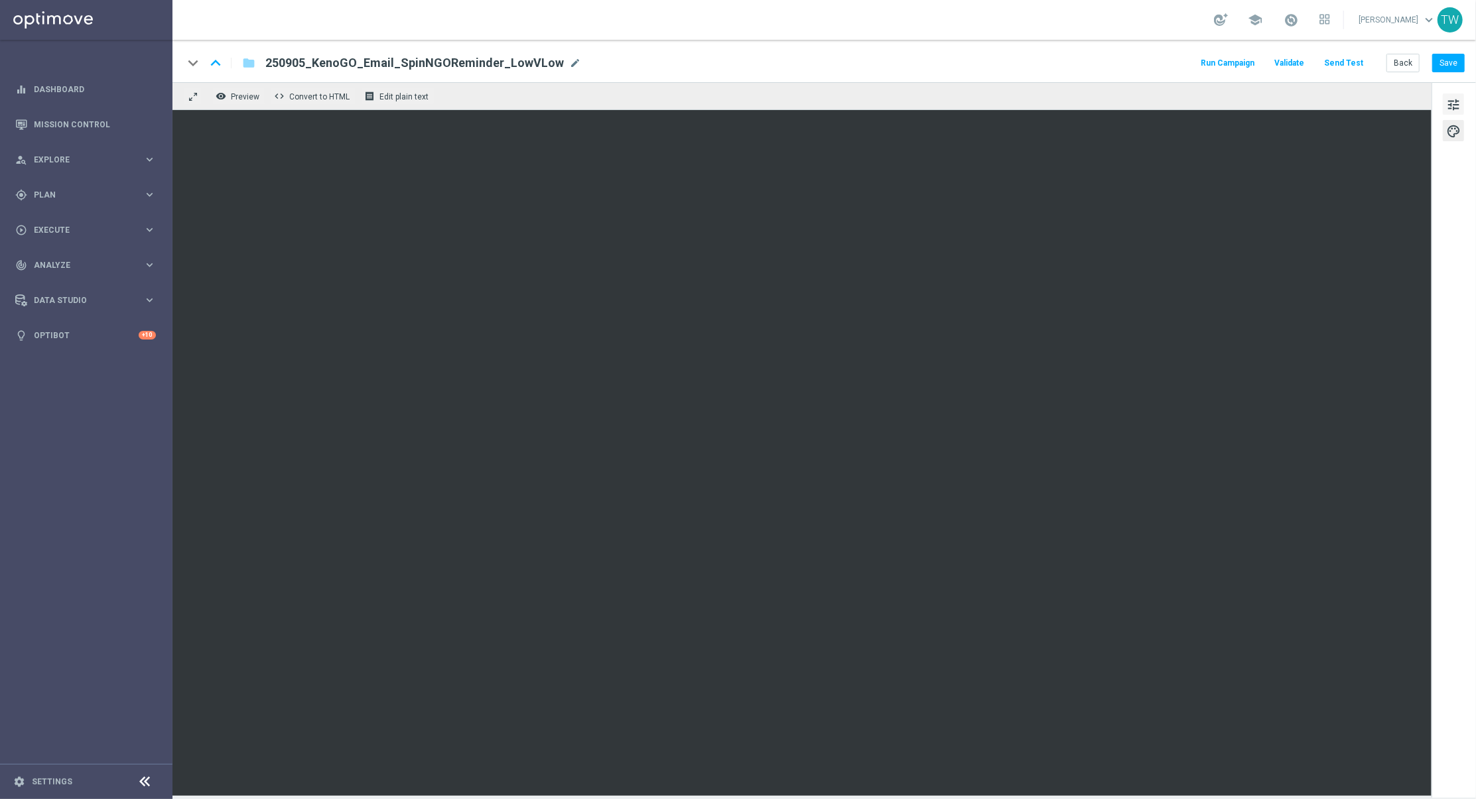
click at [1463, 100] on button "tune" at bounding box center [1453, 104] width 21 height 21
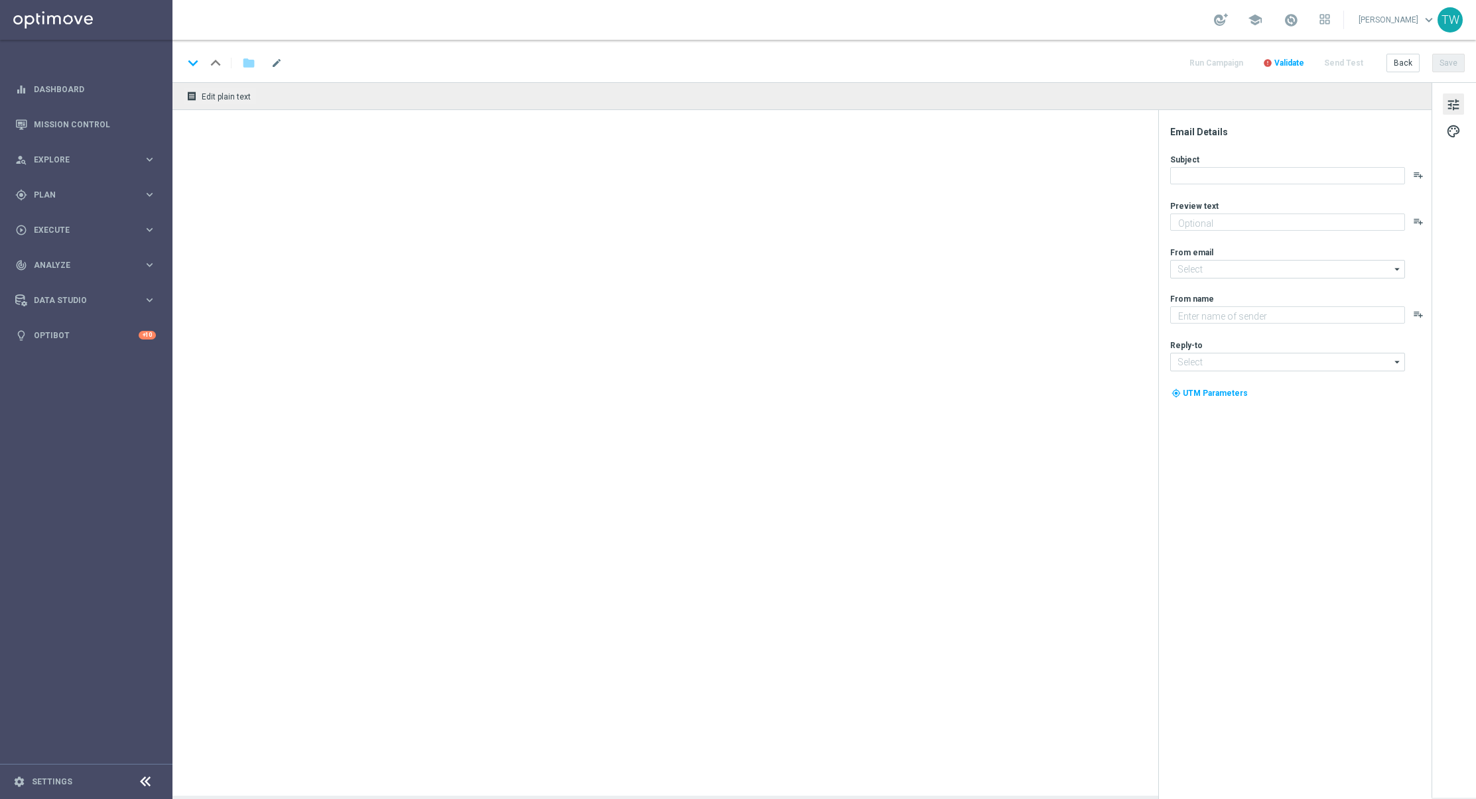
type textarea "See what bonus could be yours!"
type input "[EMAIL_ADDRESS][DOMAIN_NAME]"
type textarea "KenoGO"
type input "[EMAIL_ADDRESS][DOMAIN_NAME]"
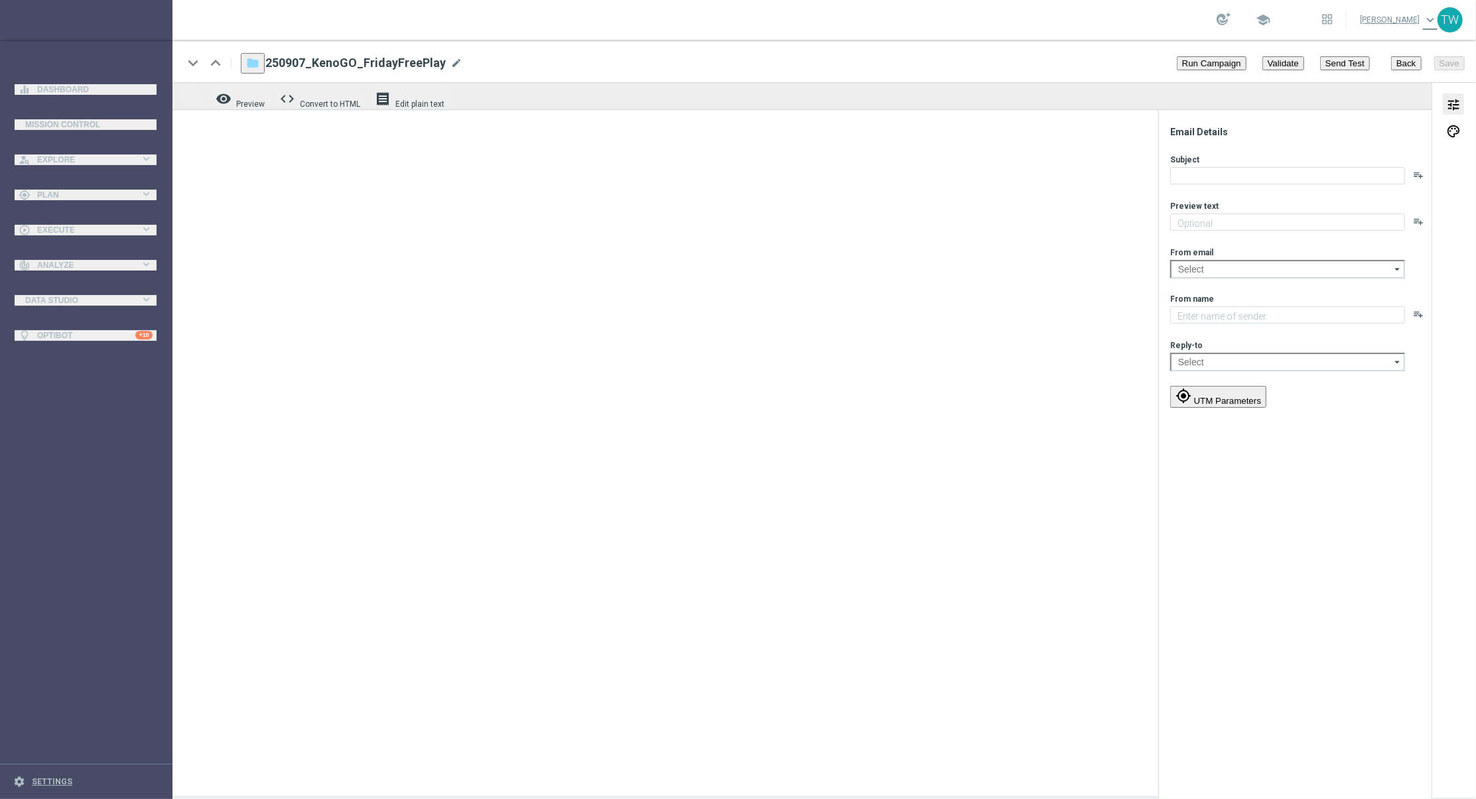
type textarea "A little Sunday fun, on us!"
type input "[EMAIL_ADDRESS][DOMAIN_NAME]"
type textarea "KenoGO"
type input "[EMAIL_ADDRESS][DOMAIN_NAME]"
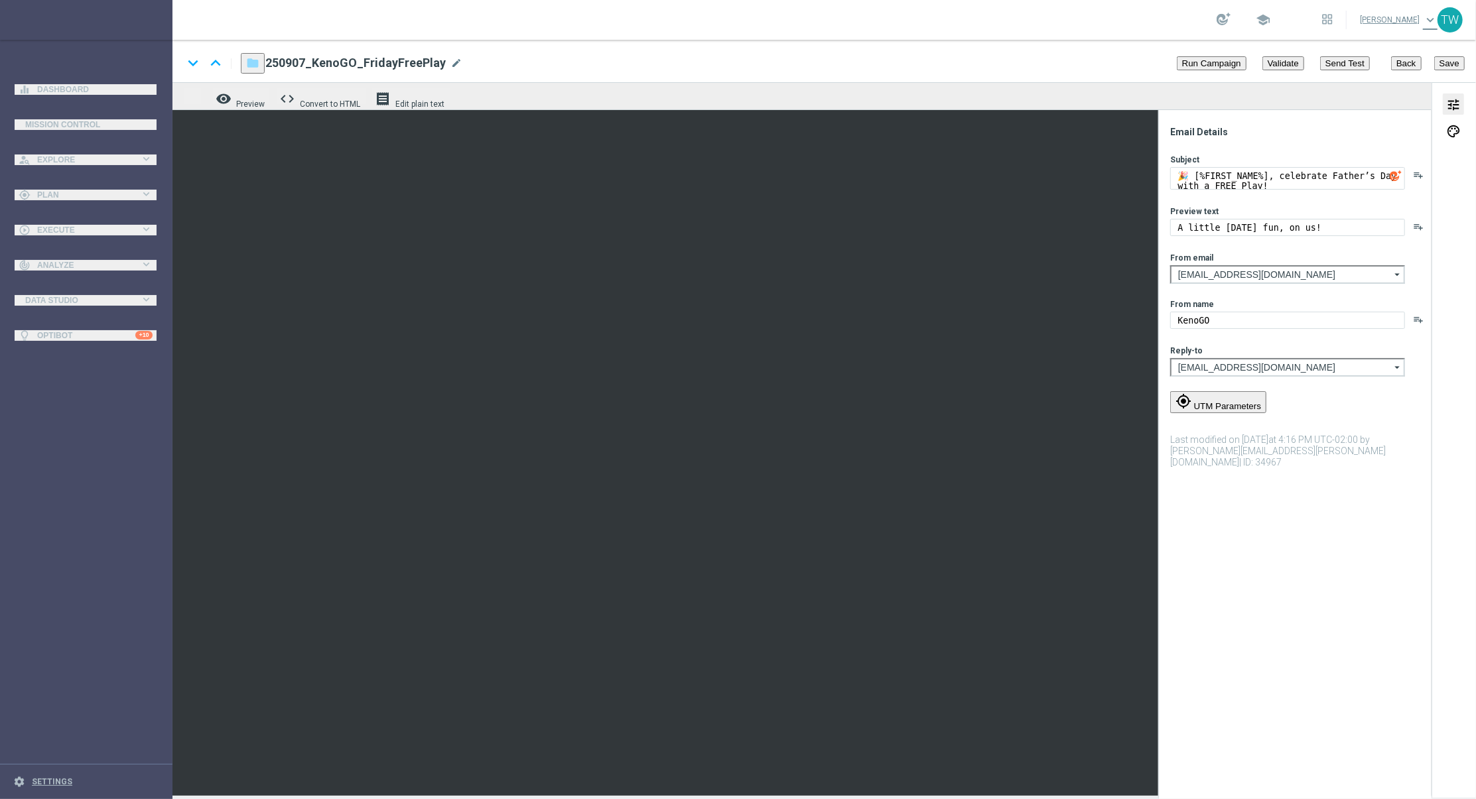
click at [451, 62] on span "mode_edit" at bounding box center [456, 63] width 11 height 11
type input "250907_KenoGO_FathersDayFreePlay"
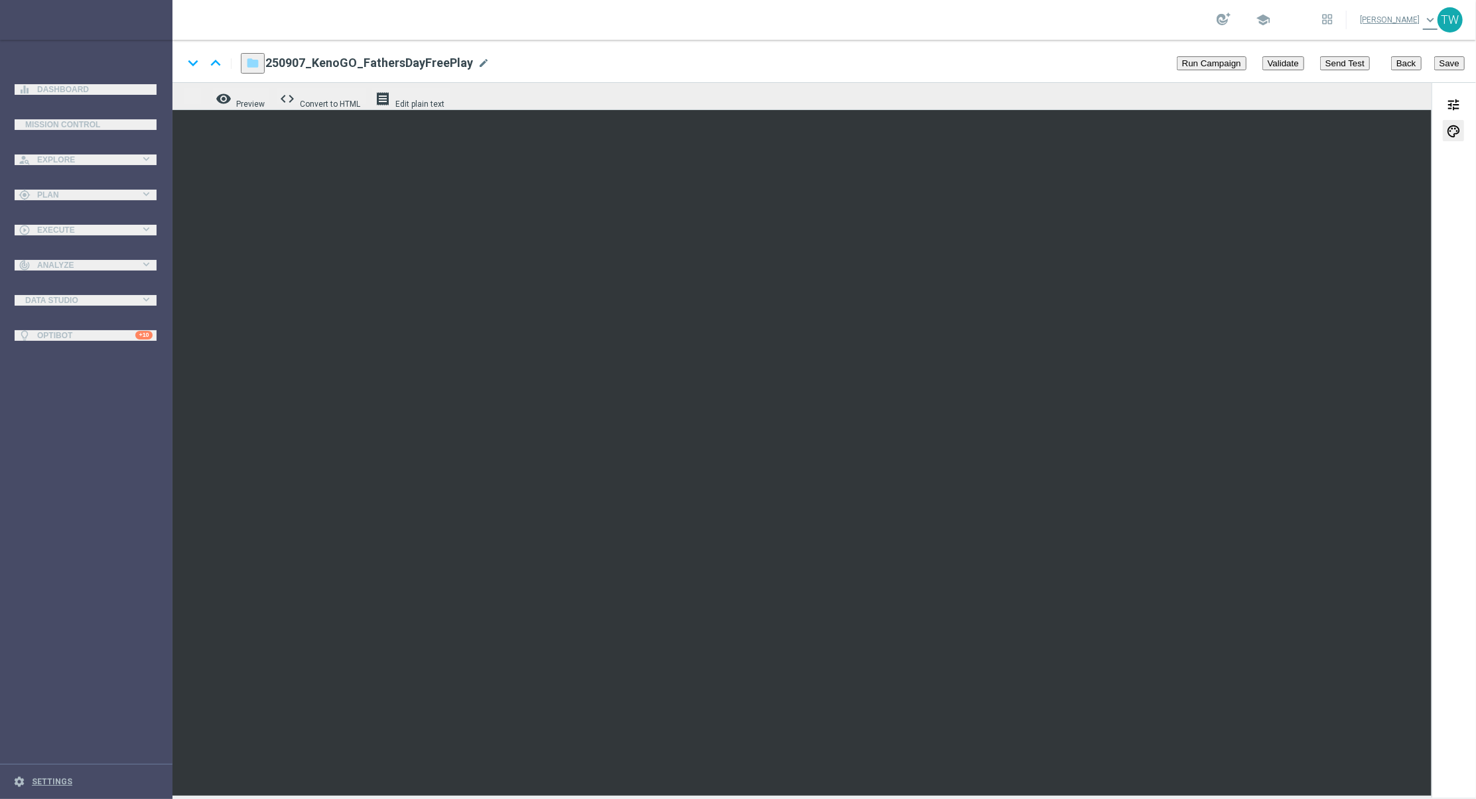
click at [1460, 70] on button "Save" at bounding box center [1449, 63] width 31 height 14
click at [1455, 104] on span "tune" at bounding box center [1453, 104] width 15 height 17
click at [1446, 63] on button "Save" at bounding box center [1449, 63] width 31 height 14
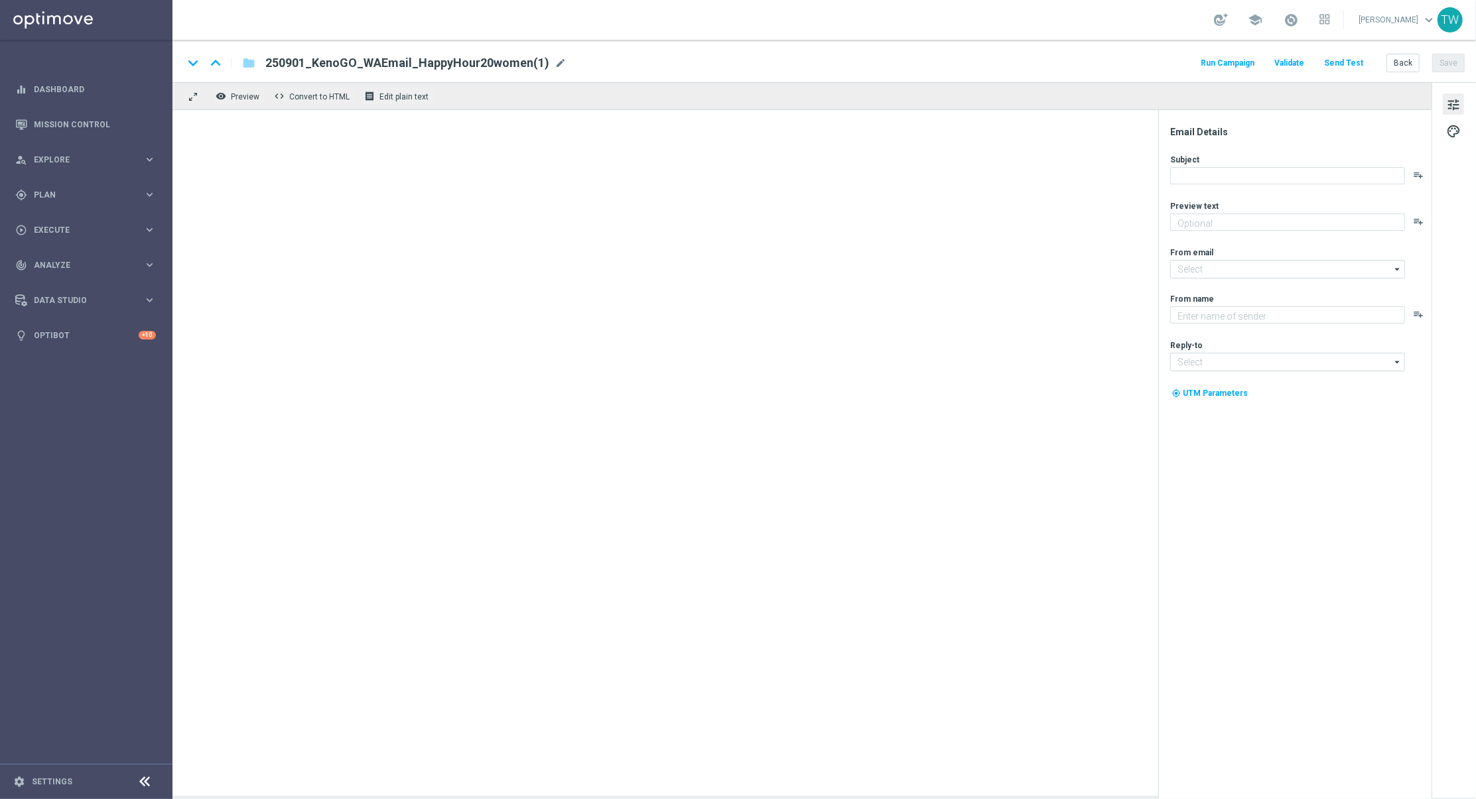
type textarea "Get 50% back in BONUS CASH!"
type input "[EMAIL_ADDRESS][DOMAIN_NAME]"
type textarea "KenoGO"
type input "[EMAIL_ADDRESS][DOMAIN_NAME]"
type textarea "Play your bonus now - it’s on the house!"
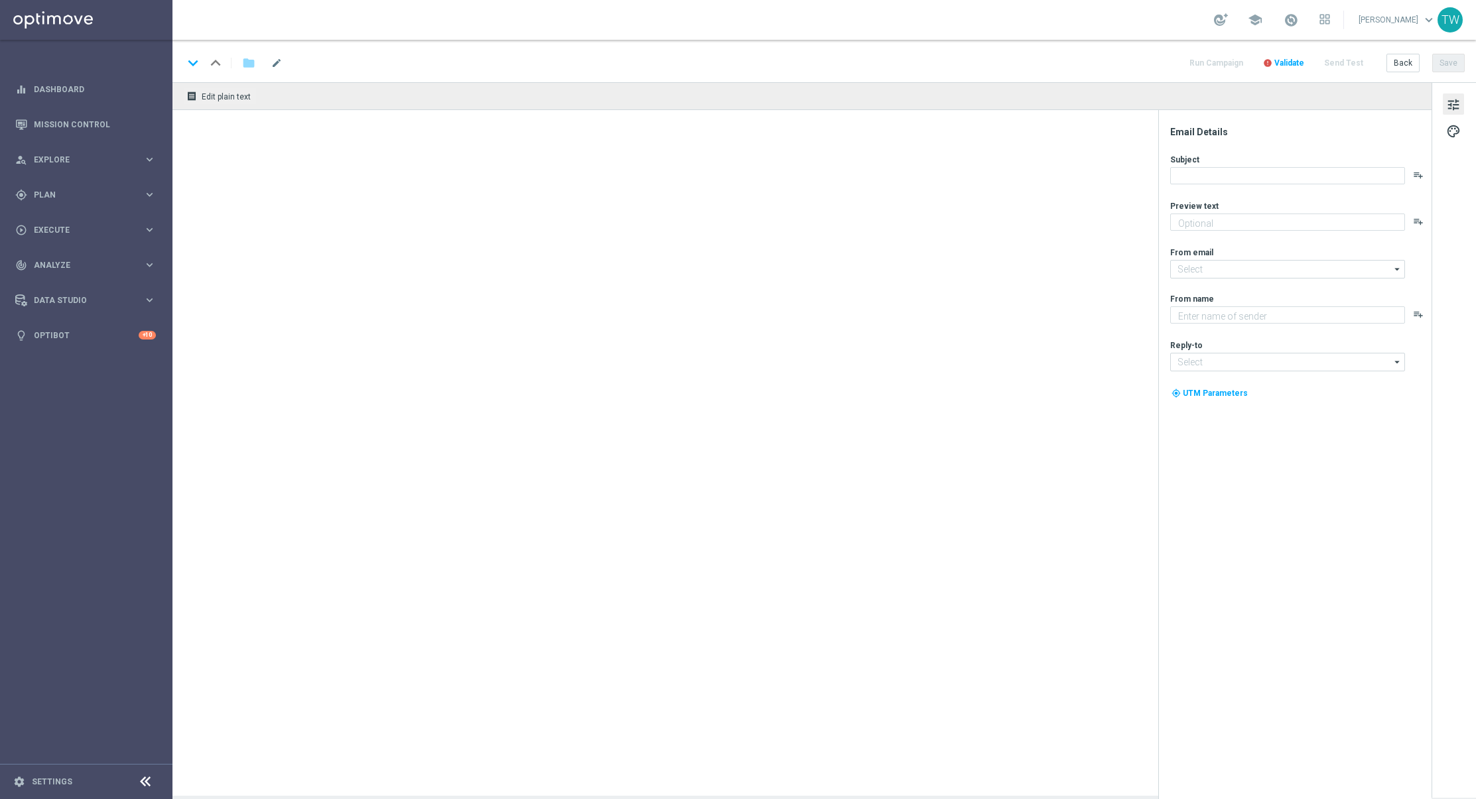
type input "[EMAIL_ADDRESS][DOMAIN_NAME]"
type textarea "KenoGO"
type input "[EMAIL_ADDRESS][DOMAIN_NAME]"
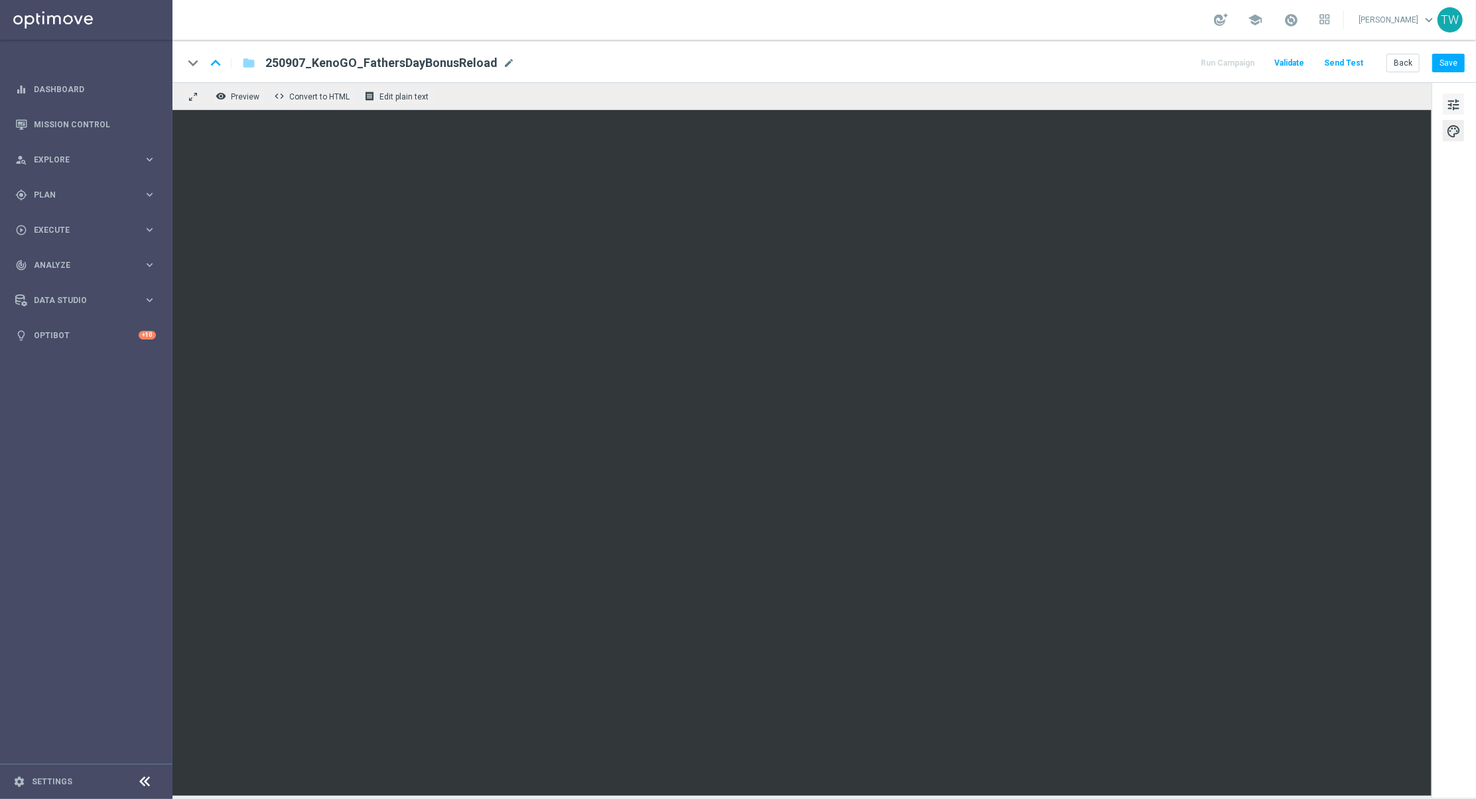
click at [1457, 107] on span "tune" at bounding box center [1453, 104] width 15 height 17
click at [1442, 54] on button "Save" at bounding box center [1448, 63] width 33 height 19
click at [1464, 109] on button "tune" at bounding box center [1453, 104] width 21 height 21
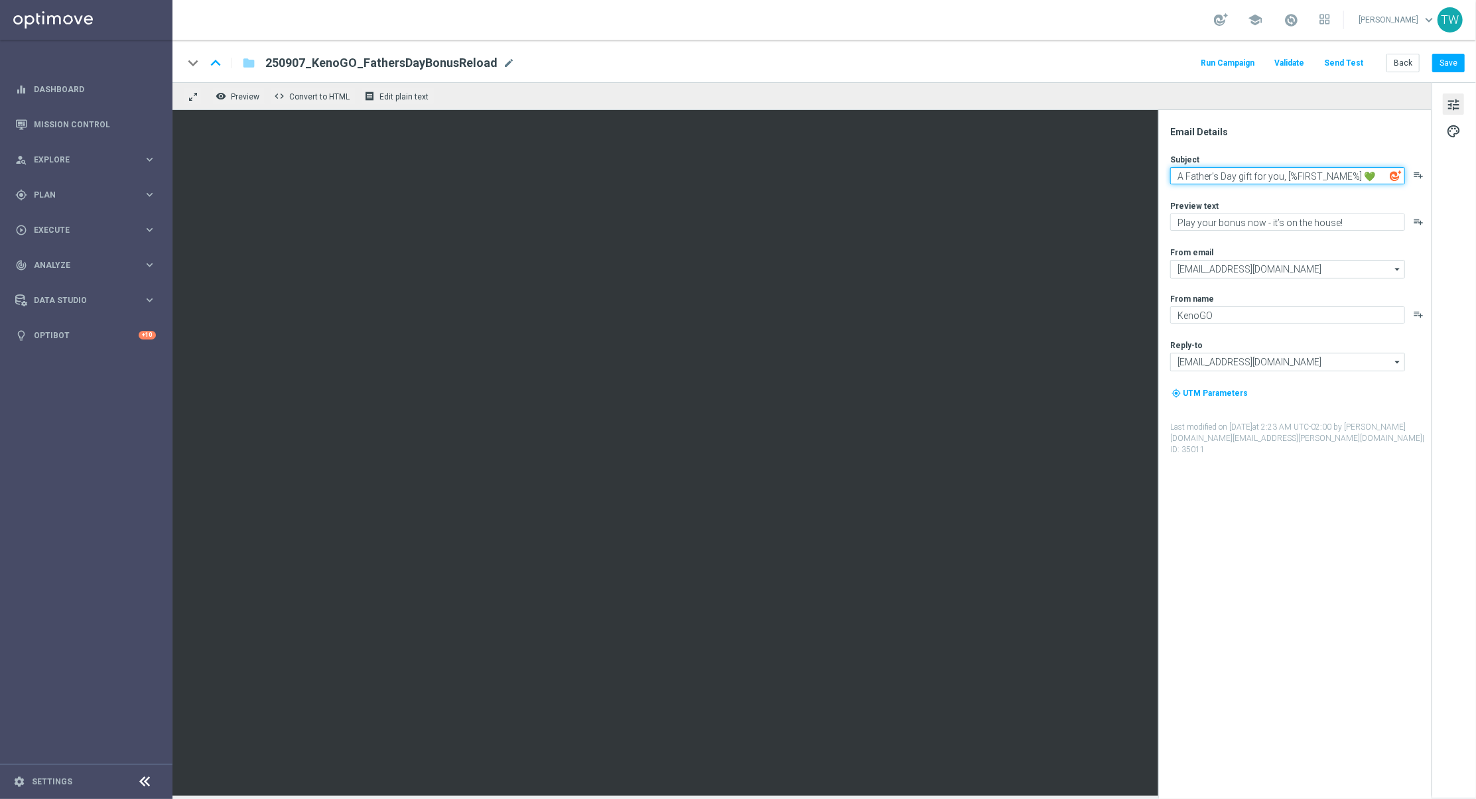
click at [1180, 175] on textarea "A Father’s Day gift for you, [%FIRST_NAME%] 💚" at bounding box center [1287, 175] width 235 height 17
click at [1420, 172] on div "A Father’s Day gift for you, [%FIRST_NAME%] 💚 playlist_add" at bounding box center [1300, 175] width 260 height 17
click at [1418, 173] on icon "playlist_add" at bounding box center [1418, 175] width 11 height 11
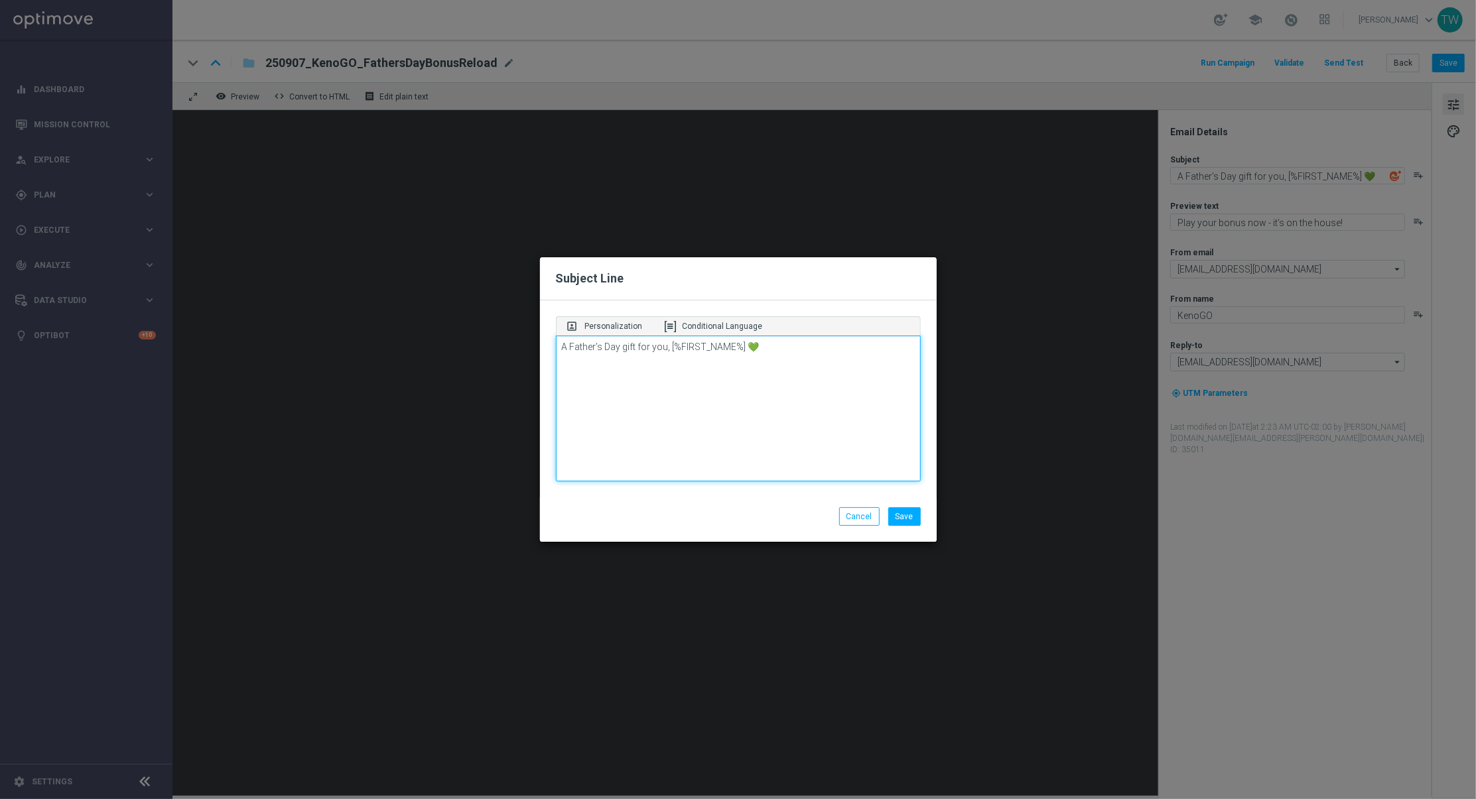
click at [558, 346] on textarea "A Father’s Day gift for you, [%FIRST_NAME%] 💚" at bounding box center [738, 409] width 365 height 146
type textarea "A FREE play for Father’s Day 💚"
click at [911, 514] on button "Save" at bounding box center [904, 517] width 33 height 19
type textarea "A FREE play for Father’s Day 💚"
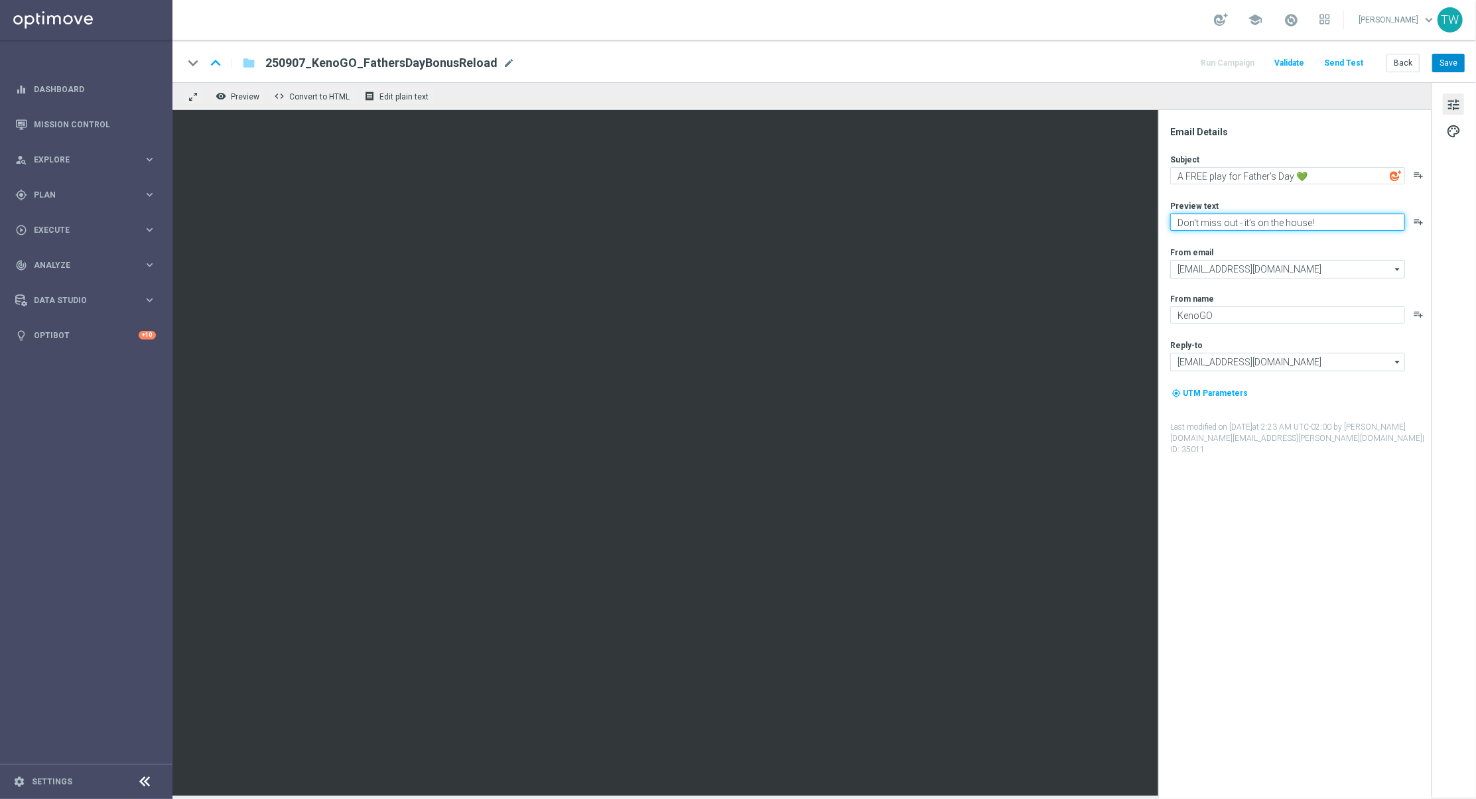
type textarea "Don't miss out - it’s on the house!"
click at [1456, 64] on button "Save" at bounding box center [1448, 63] width 33 height 19
click at [1446, 68] on button "Save" at bounding box center [1448, 63] width 33 height 19
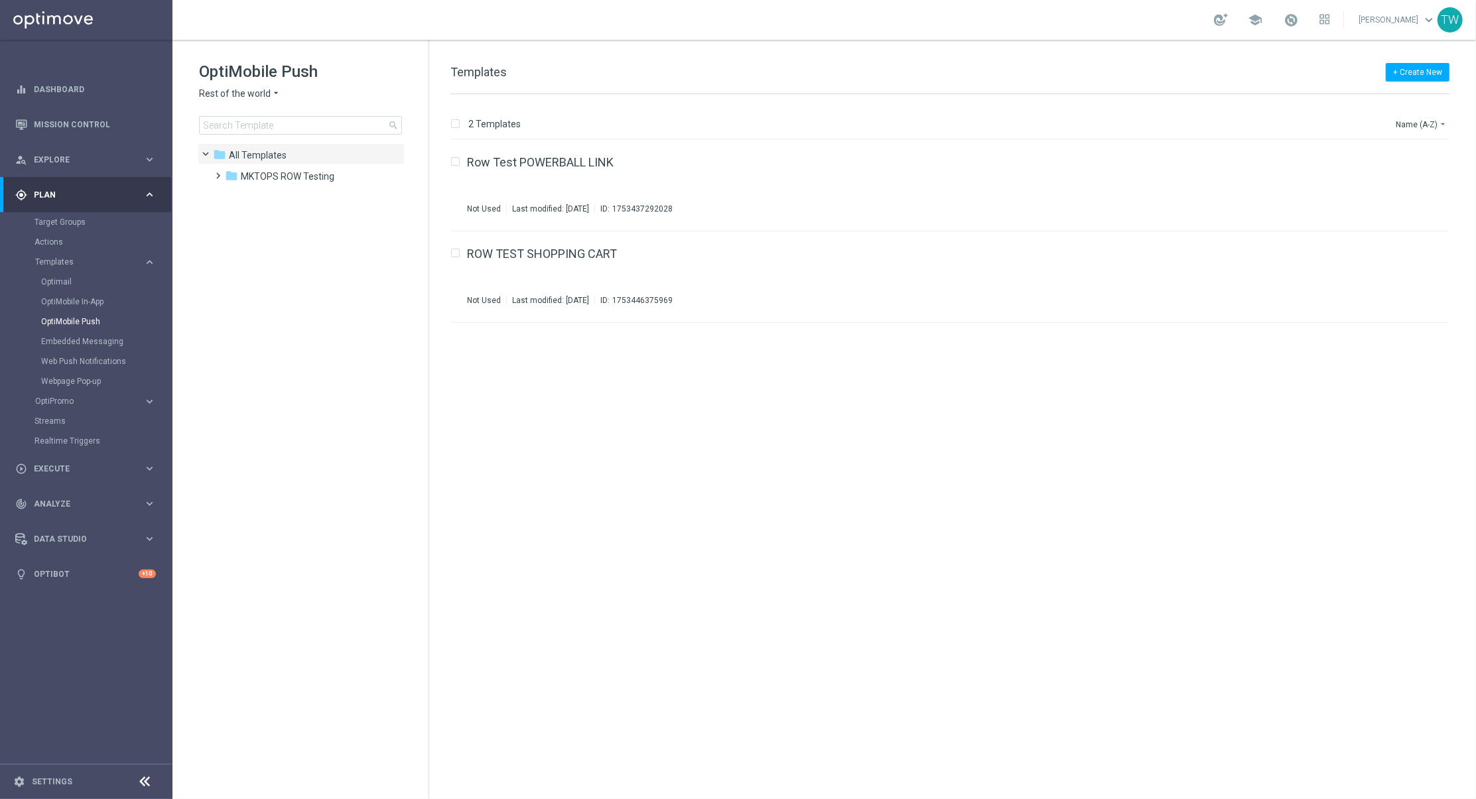
click at [245, 96] on span "Rest of the world" at bounding box center [235, 94] width 72 height 13
click at [0, 0] on span "KenoGO Australia" at bounding box center [0, 0] width 0 height 0
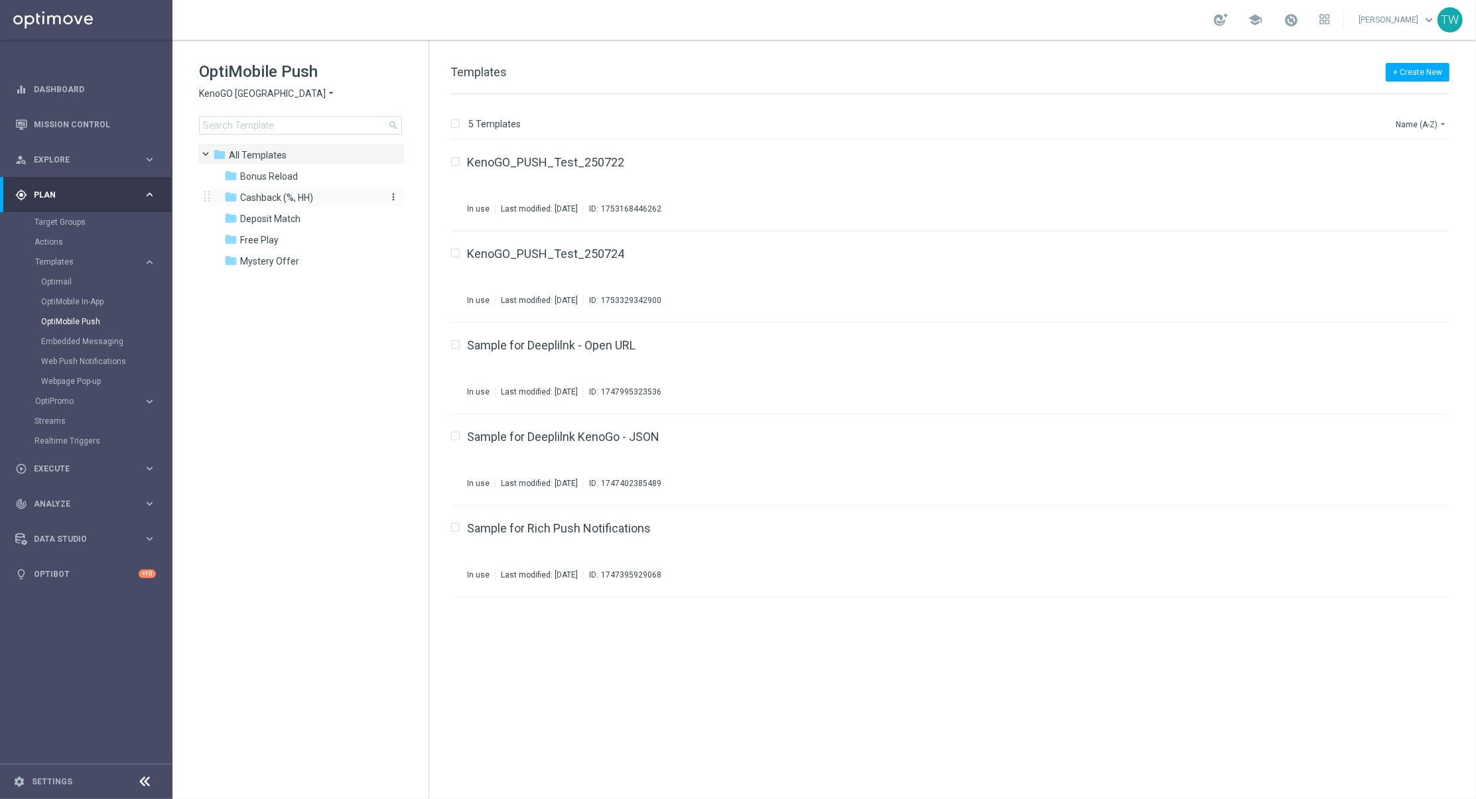
click at [310, 196] on span "Cashback (%, HH)" at bounding box center [276, 198] width 73 height 12
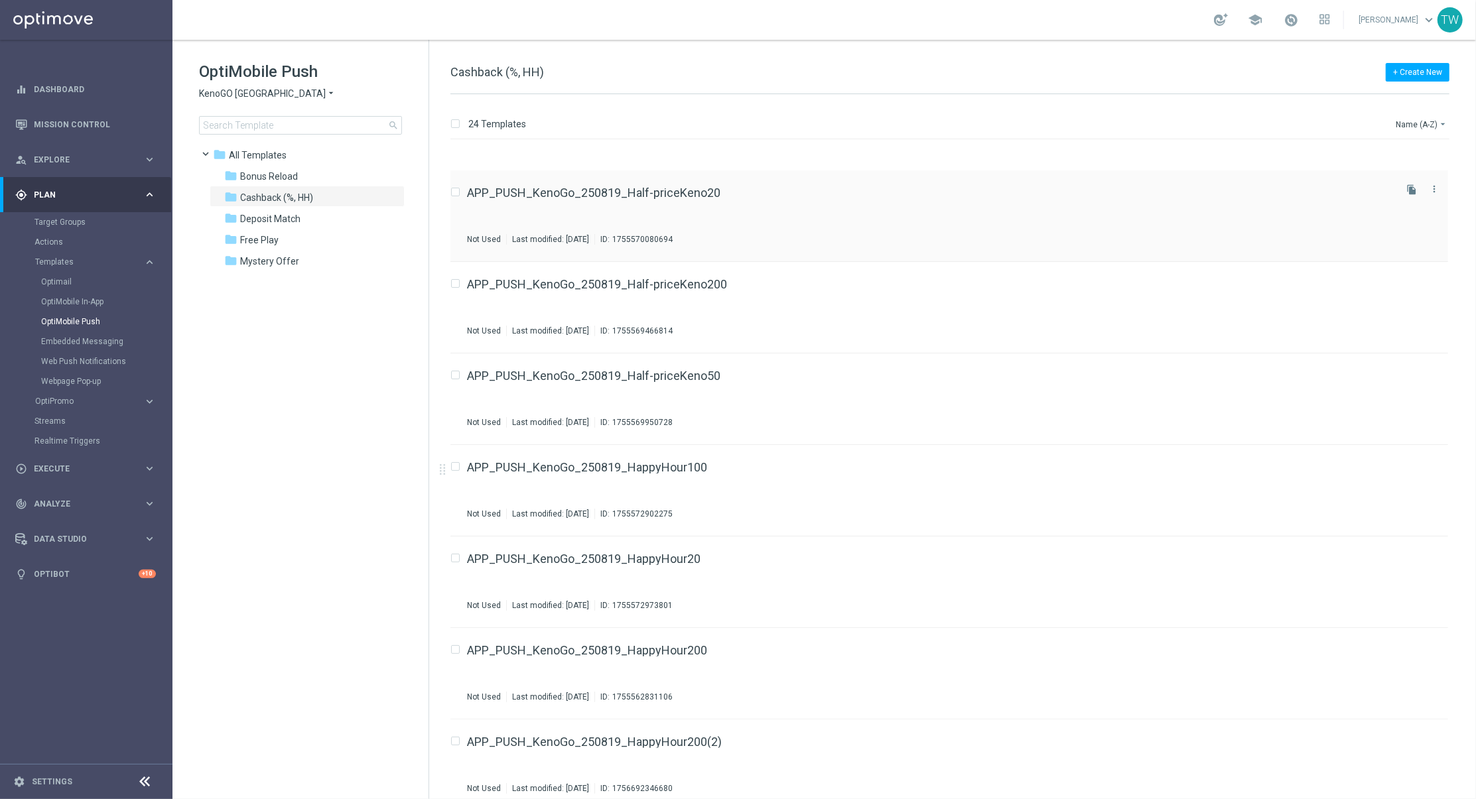
scroll to position [40, 0]
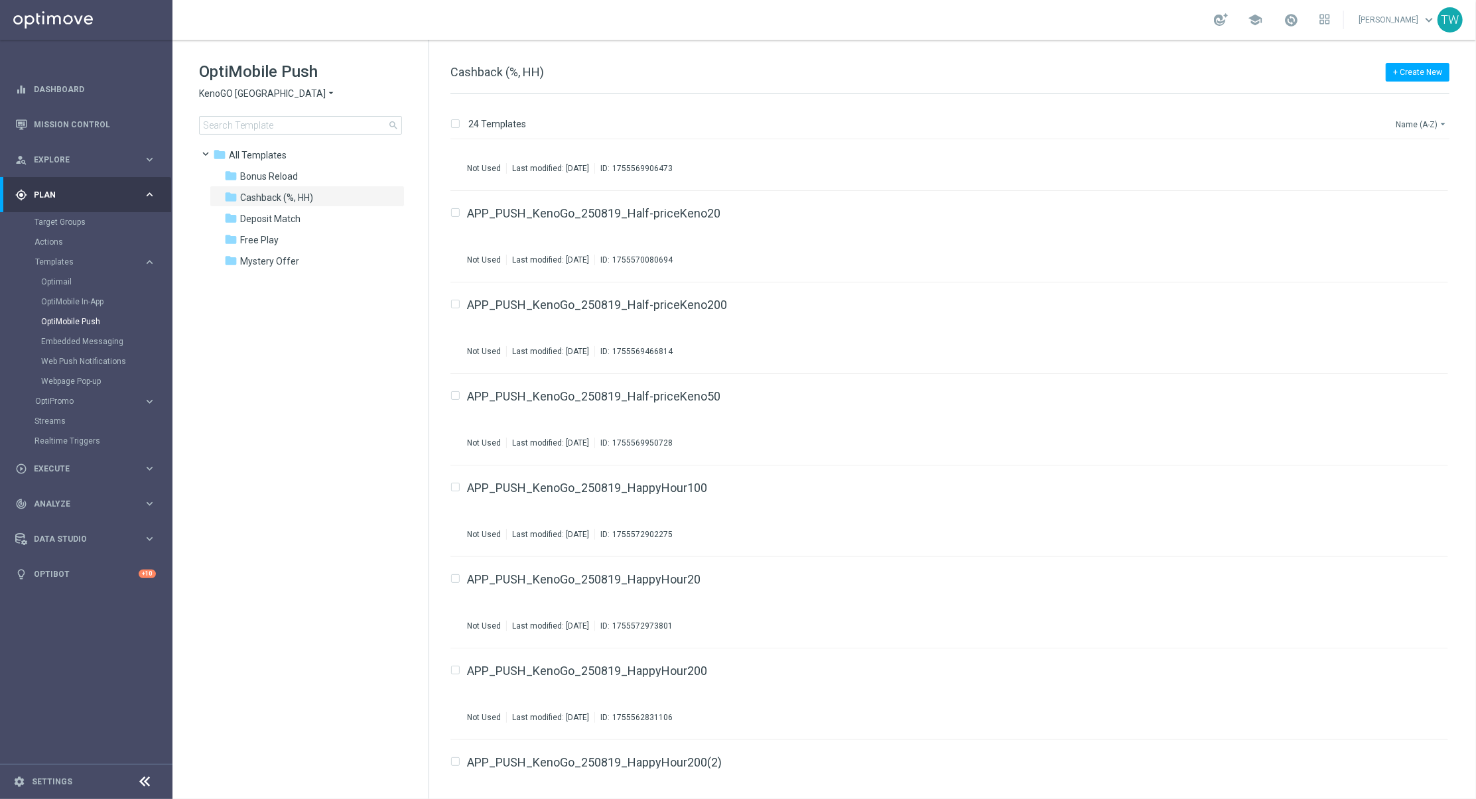
click at [1426, 121] on button "Name (A-Z) arrow_drop_down" at bounding box center [1422, 124] width 55 height 16
click at [1428, 186] on span "Date Modified (Newest)" at bounding box center [1398, 183] width 89 height 9
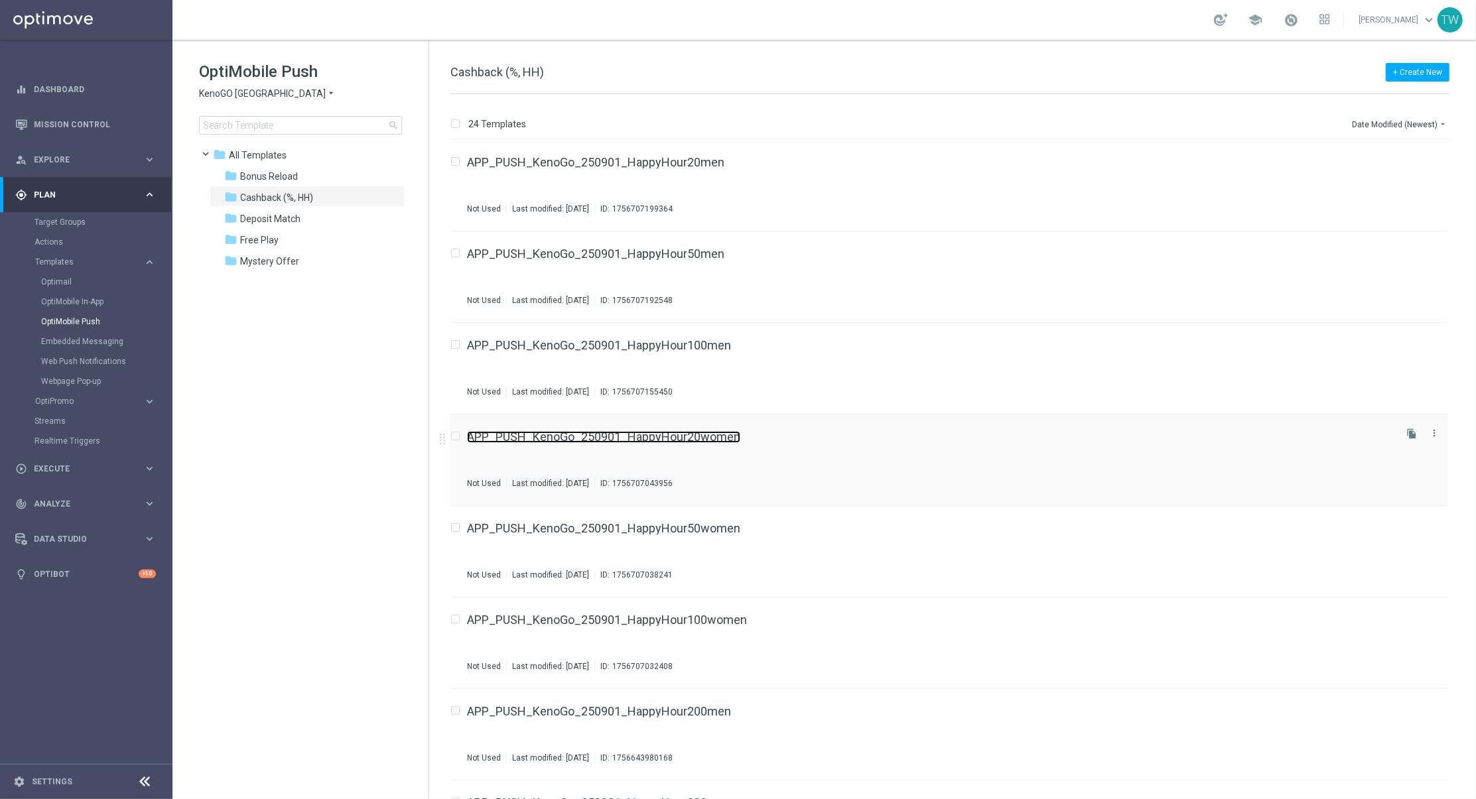
click at [722, 437] on link "APP_PUSH_KenoGo_250901_HappyHour20women" at bounding box center [603, 437] width 273 height 12
click at [86, 503] on span "Analyze" at bounding box center [88, 504] width 109 height 8
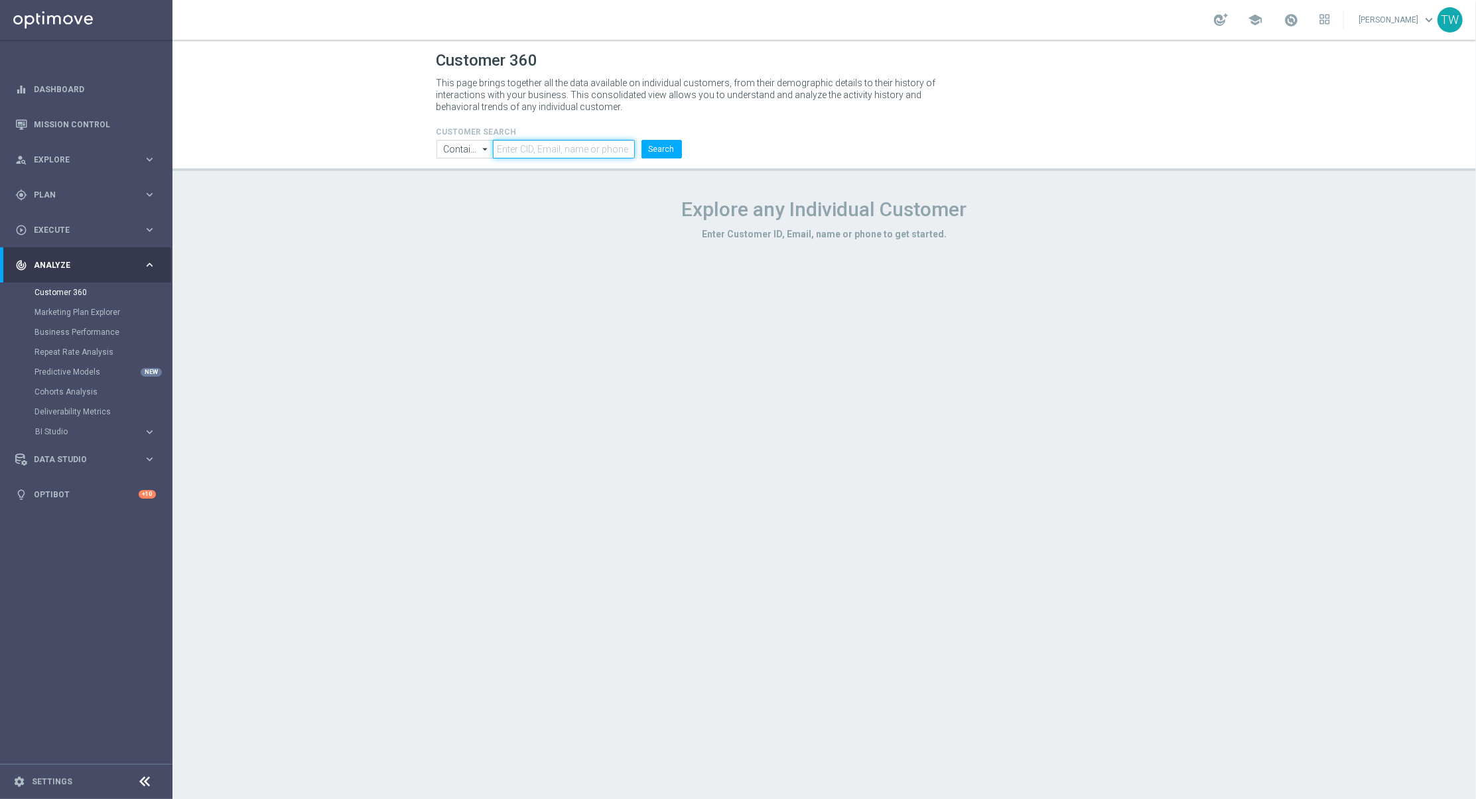
click at [614, 155] on input "text" at bounding box center [563, 149] width 141 height 19
paste input "21289775"
type input "21289775"
click at [668, 154] on button "Search" at bounding box center [662, 149] width 40 height 19
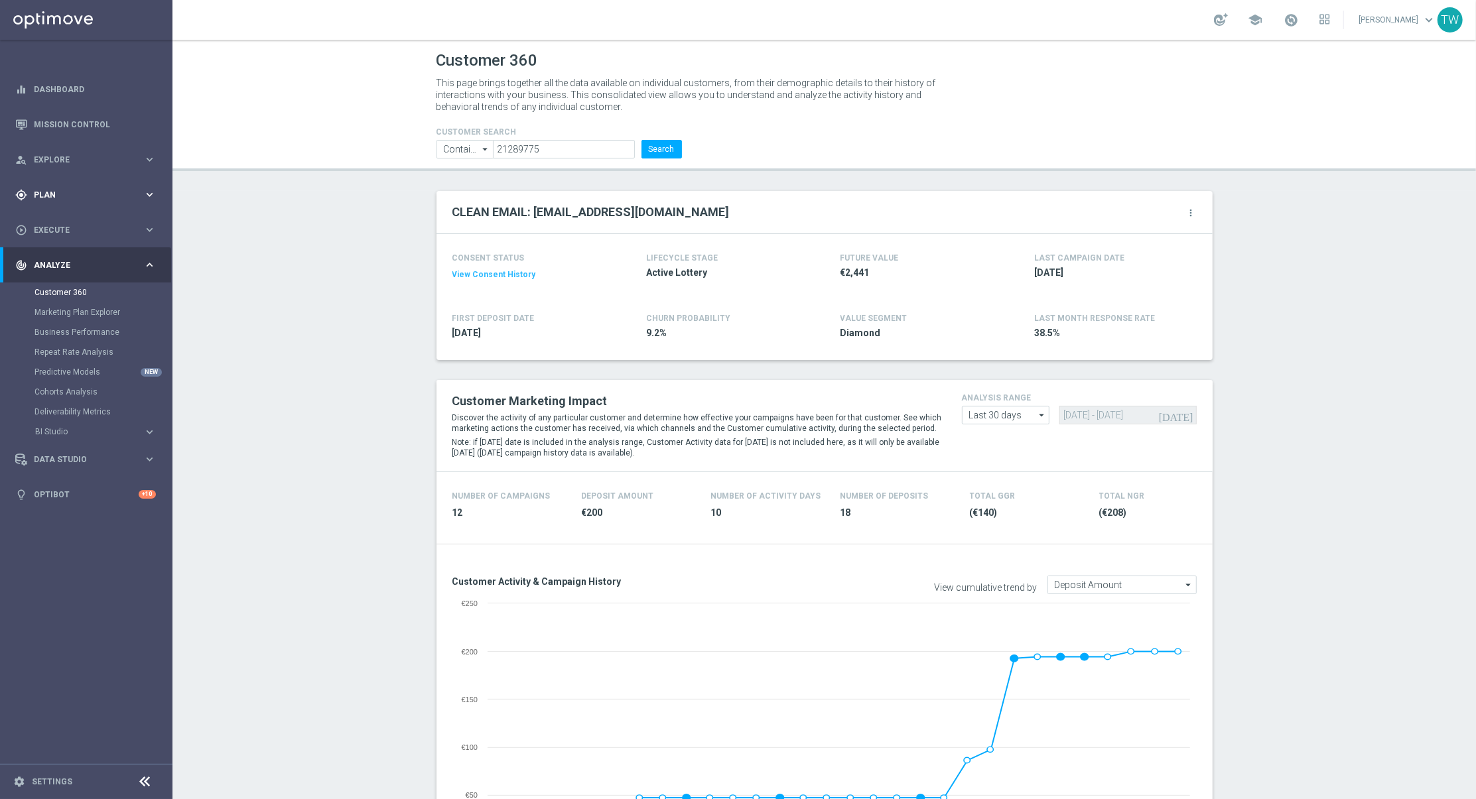
click at [75, 200] on div "gps_fixed Plan keyboard_arrow_right" at bounding box center [85, 194] width 171 height 35
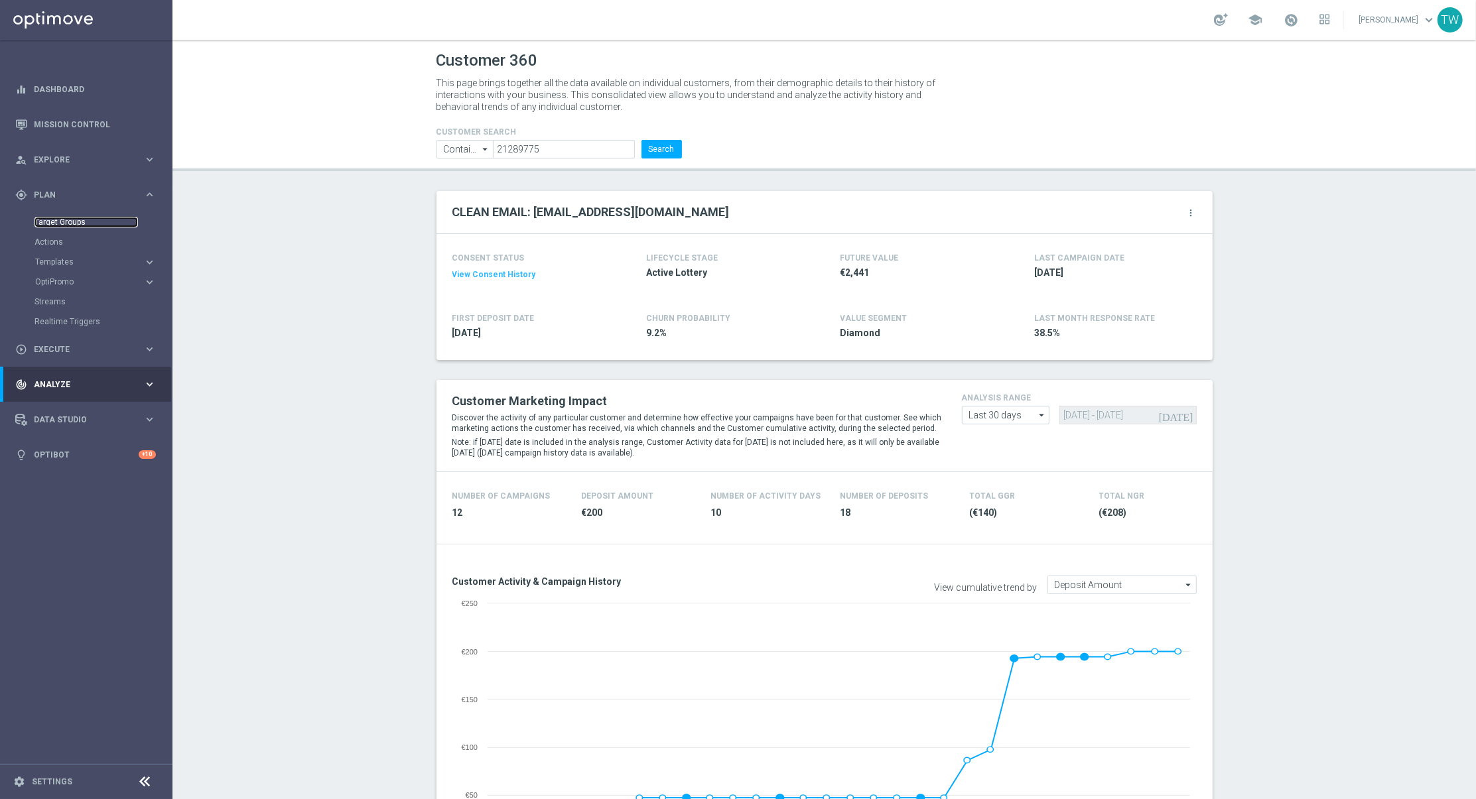
click at [76, 225] on link "Target Groups" at bounding box center [85, 222] width 103 height 11
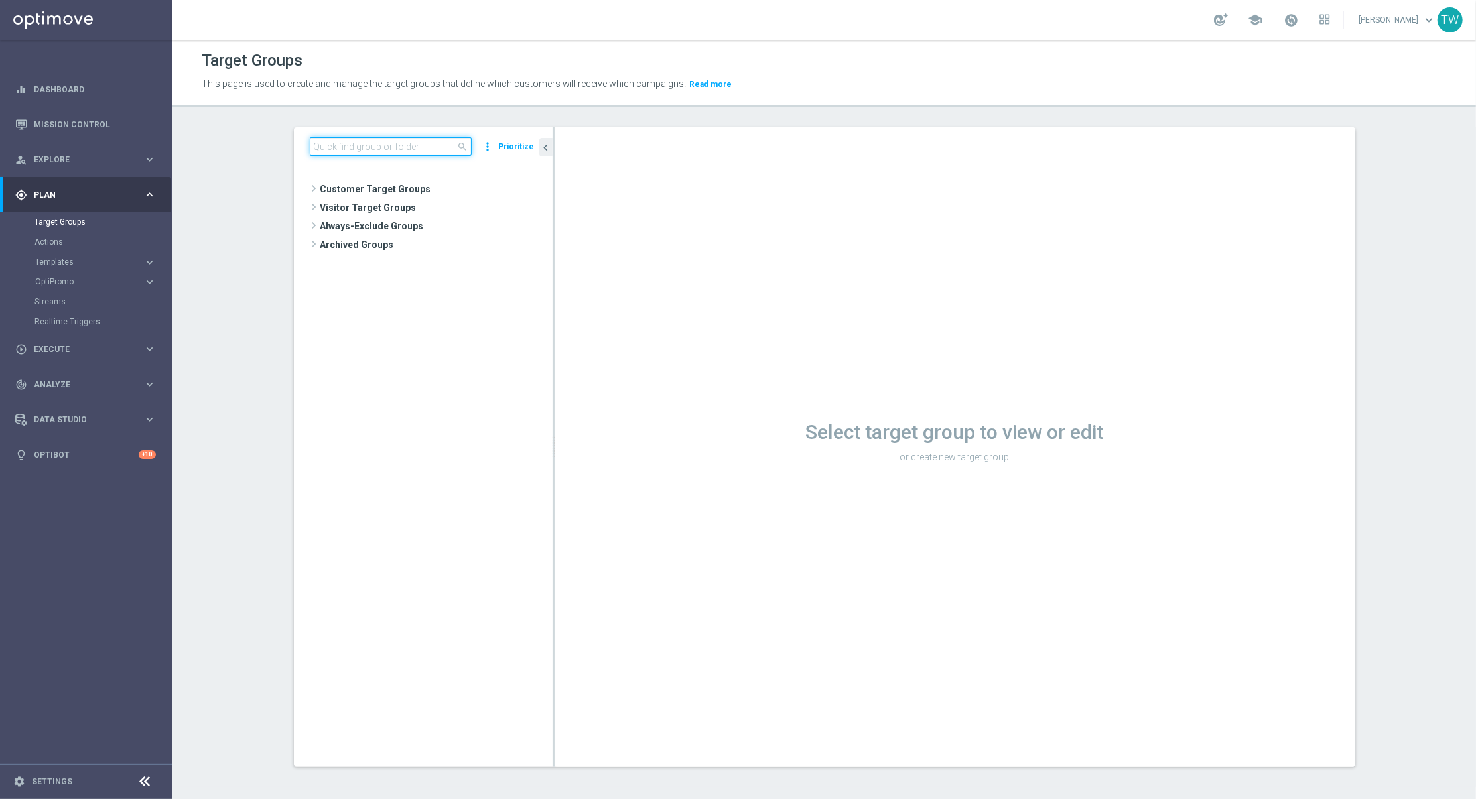
click at [344, 149] on input at bounding box center [391, 146] width 162 height 19
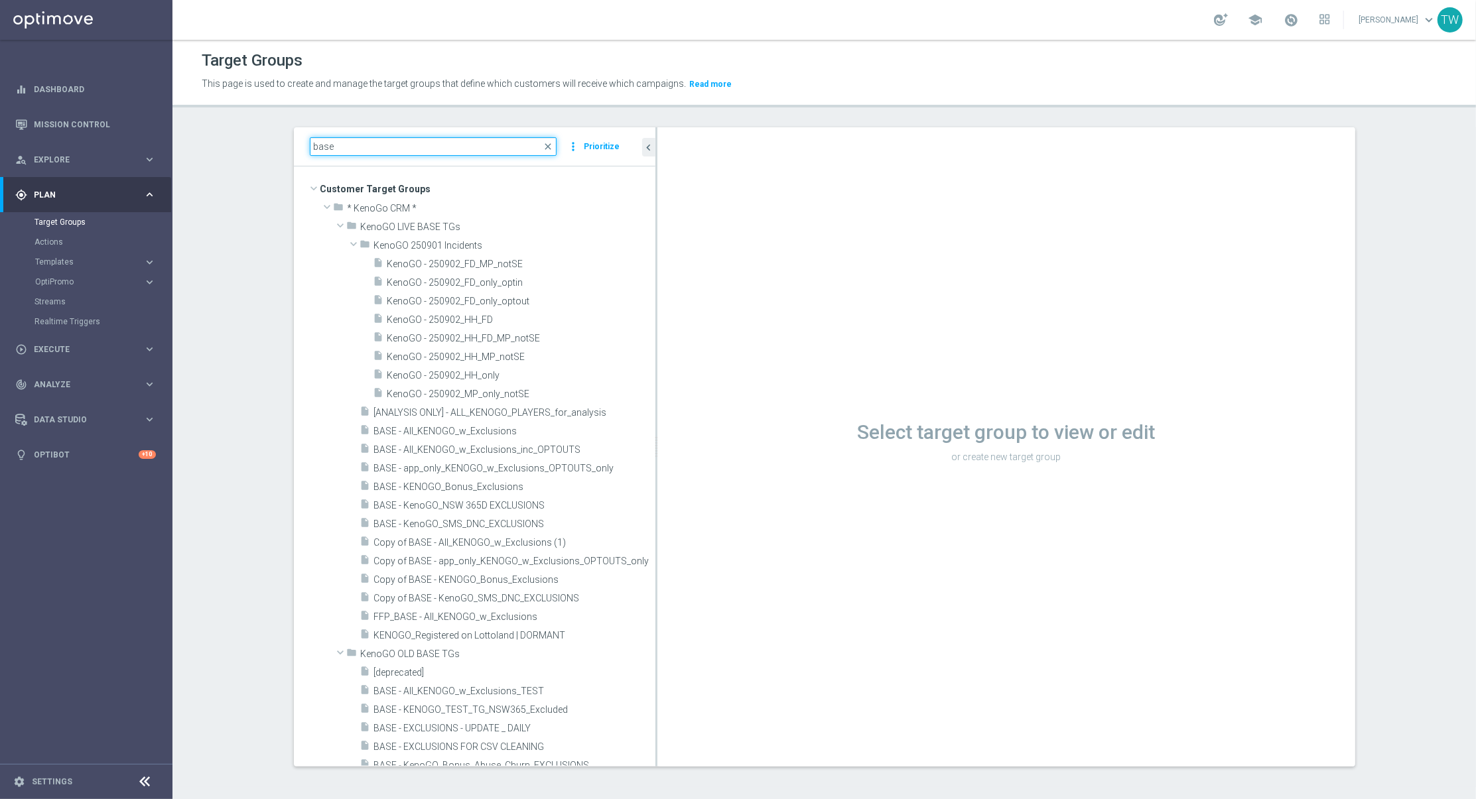
drag, startPoint x: 552, startPoint y: 328, endPoint x: 675, endPoint y: 327, distance: 122.7
click at [675, 327] on as-split "base close more_vert Prioritize Customer Target Groups library_add create_new_f…" at bounding box center [825, 447] width 1062 height 640
type input "base"
click at [589, 490] on span "BASE - KENOGO_Bonus_Exclusions" at bounding box center [498, 487] width 249 height 11
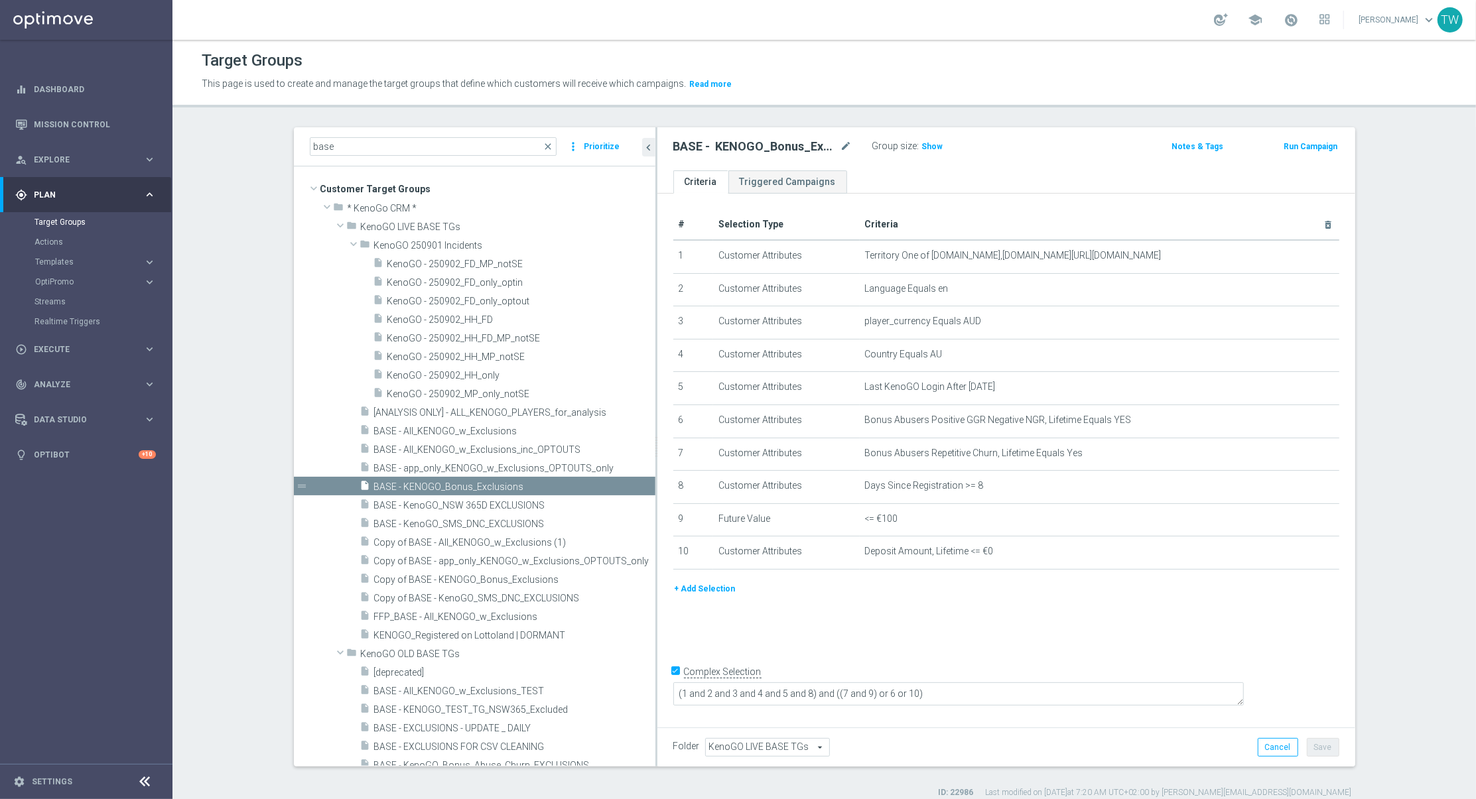
click at [922, 135] on div "BASE - KENOGO_Bonus_Exclusions mode_edit Group size : Show Notes & Tags Run Cam…" at bounding box center [1006, 148] width 698 height 43
click at [928, 145] on span "Show" at bounding box center [932, 146] width 21 height 9
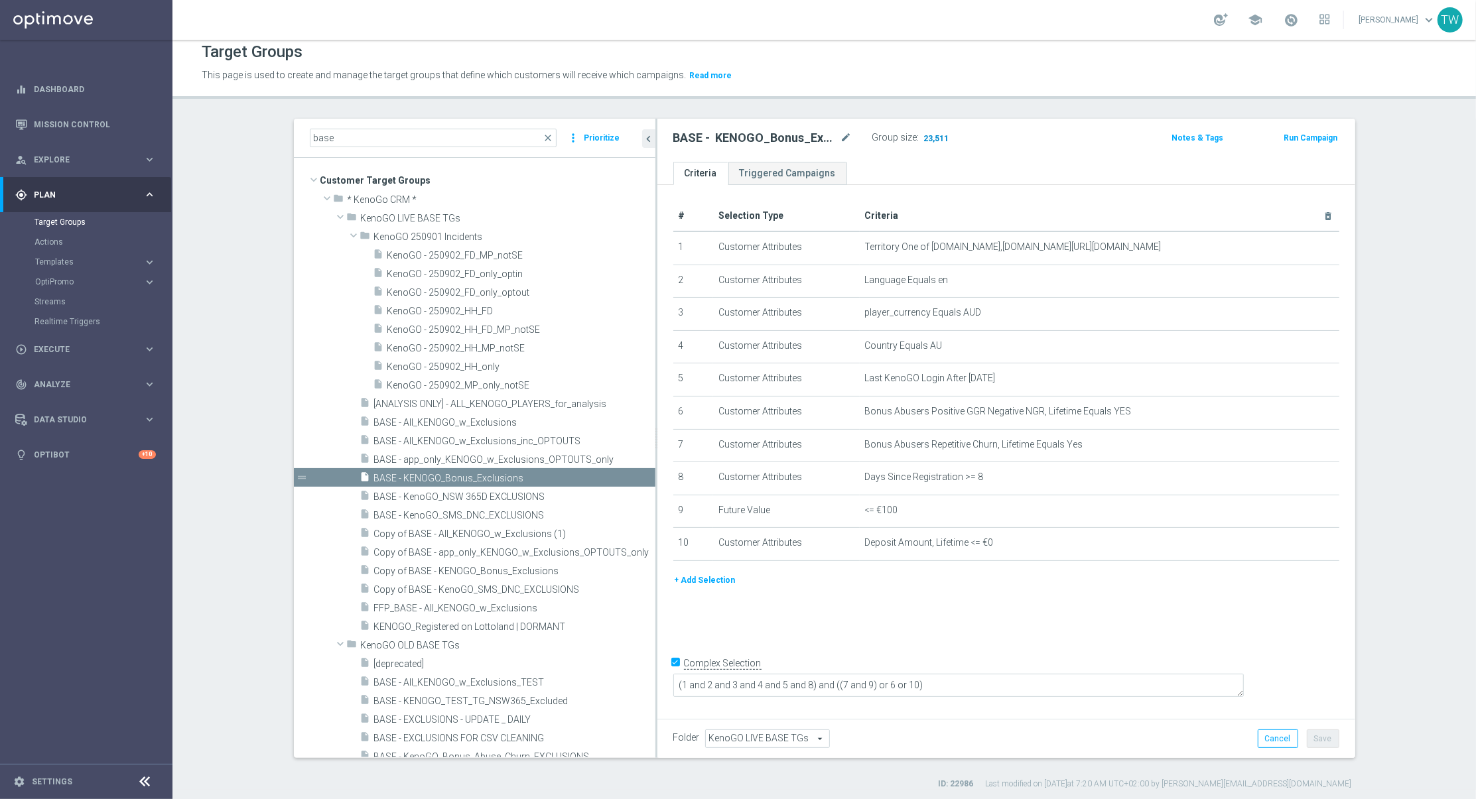
click at [935, 135] on span "23,511" at bounding box center [937, 139] width 28 height 13
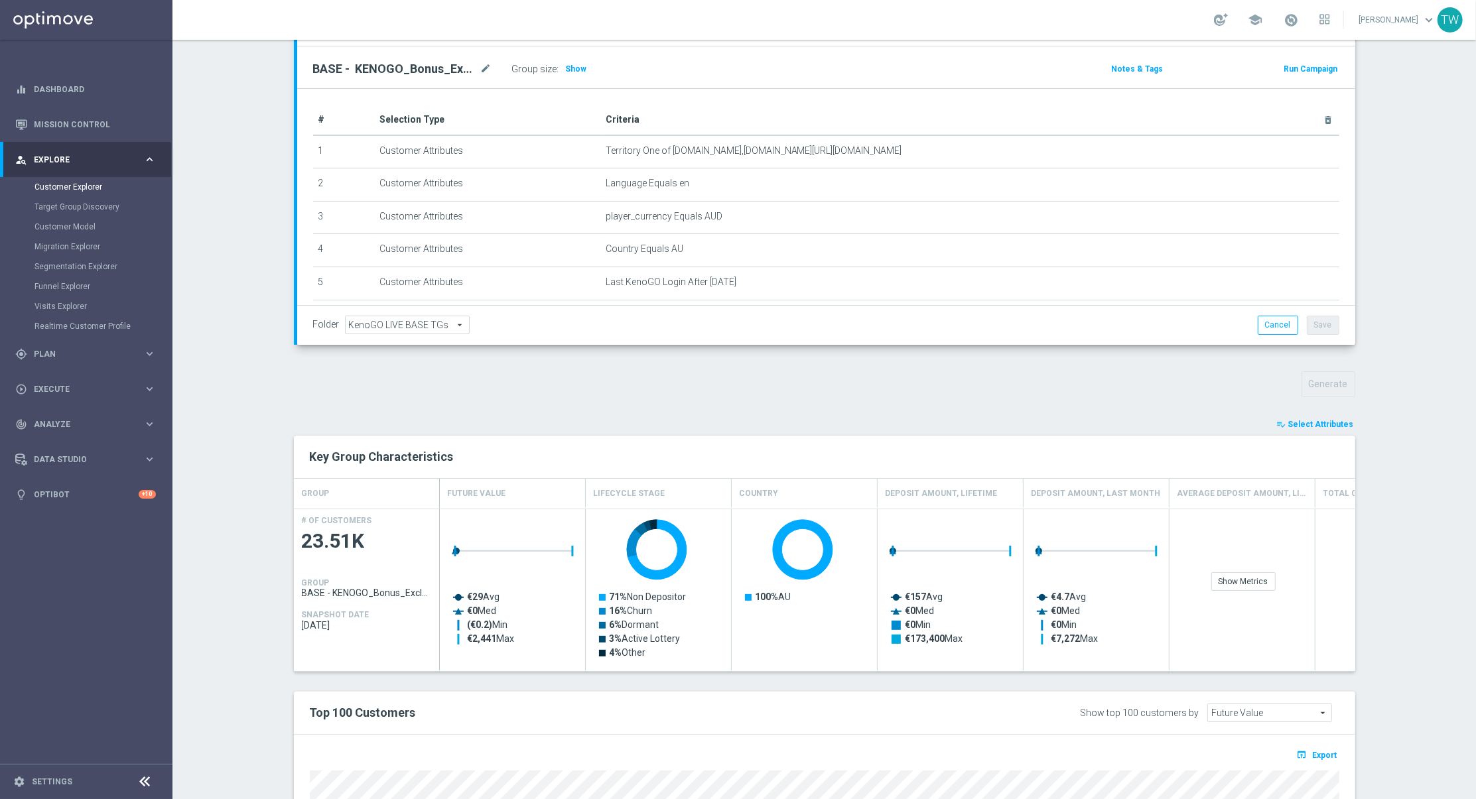
scroll to position [197, 0]
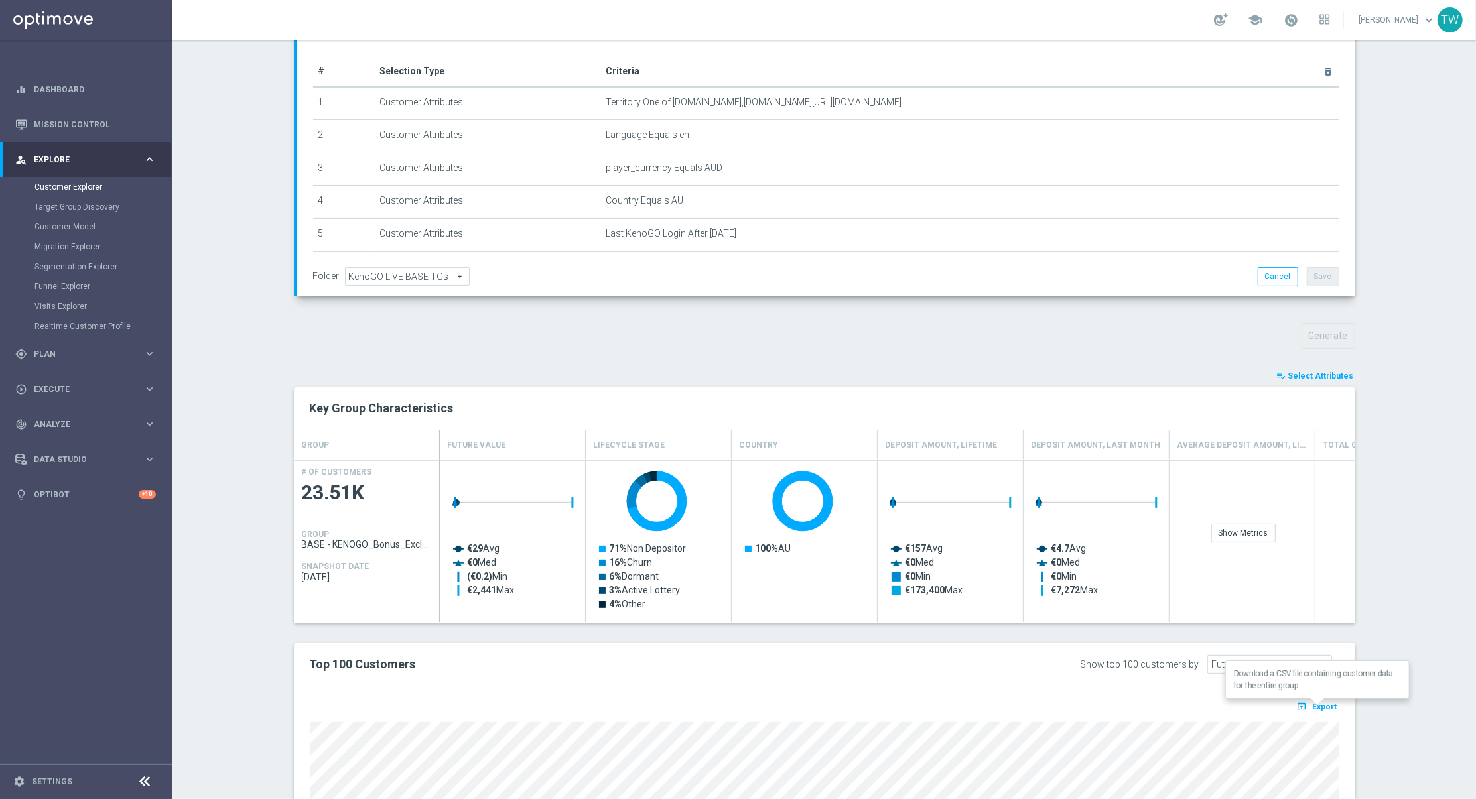
click at [1318, 705] on span "Export" at bounding box center [1325, 707] width 25 height 9
click at [130, 424] on span "Analyze" at bounding box center [88, 425] width 109 height 8
click at [68, 293] on link "Customer 360" at bounding box center [85, 292] width 103 height 11
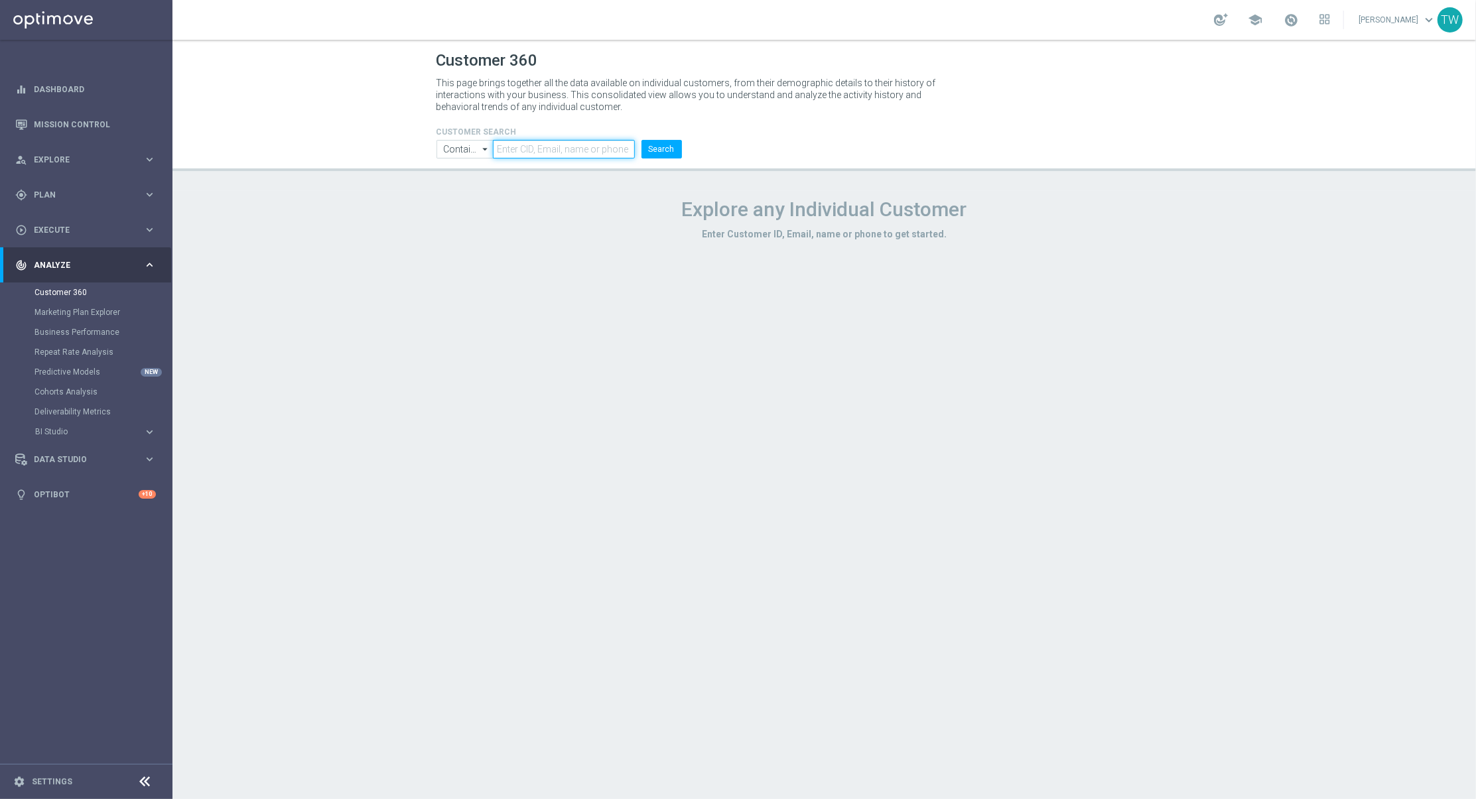
click at [525, 153] on input "text" at bounding box center [563, 149] width 141 height 19
paste input "21289775"
type input "21289775"
click at [646, 153] on button "Search" at bounding box center [662, 149] width 40 height 19
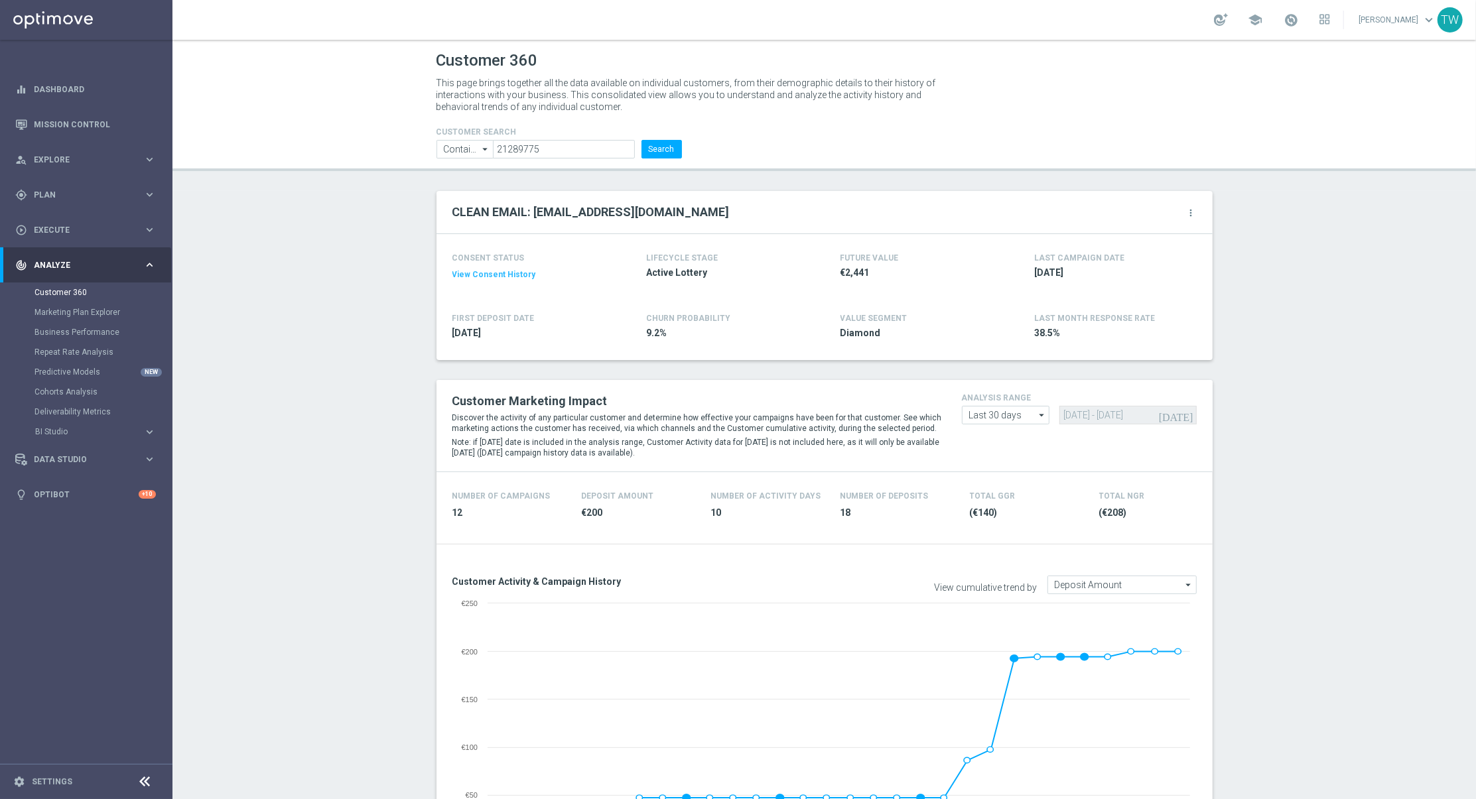
click at [1190, 212] on icon "more_vert" at bounding box center [1191, 213] width 11 height 11
click at [1142, 233] on span "Change Attribute" at bounding box center [1121, 234] width 62 height 9
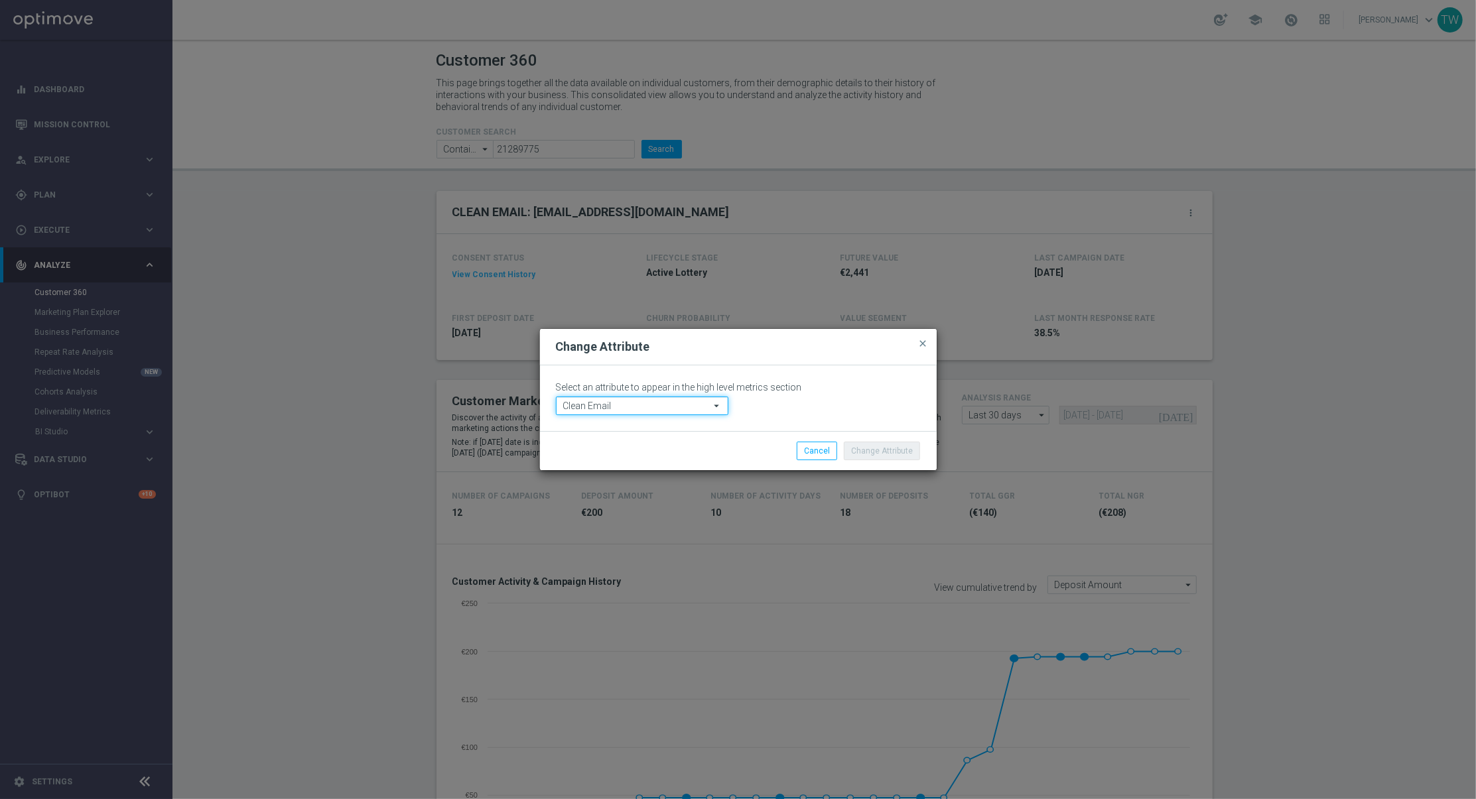
click at [686, 406] on input "Clean Email" at bounding box center [642, 406] width 172 height 19
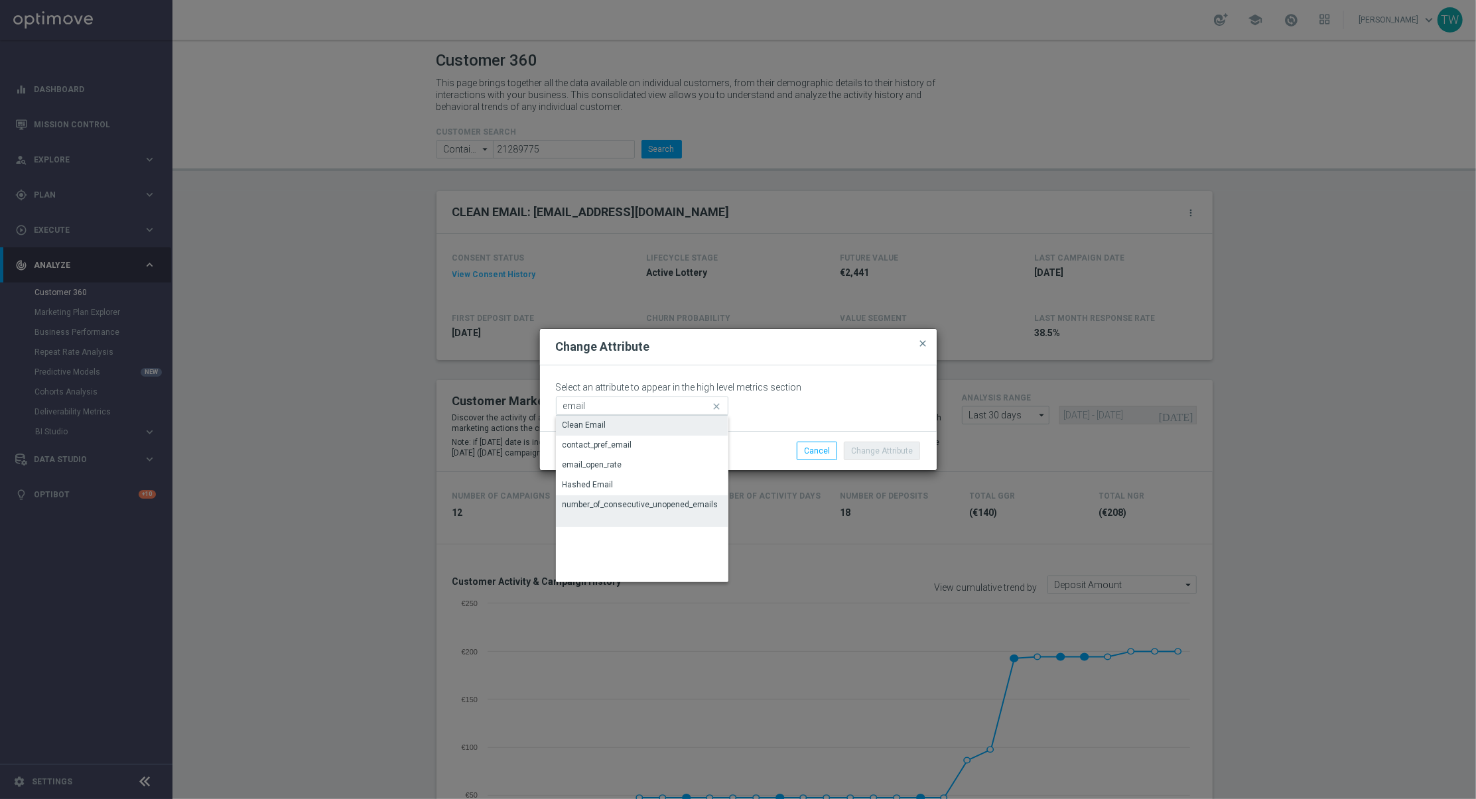
click at [677, 508] on div "number_of_consecutive_unopened_emails" at bounding box center [641, 505] width 156 height 12
type input "number_of_consecutive_unopened_emails"
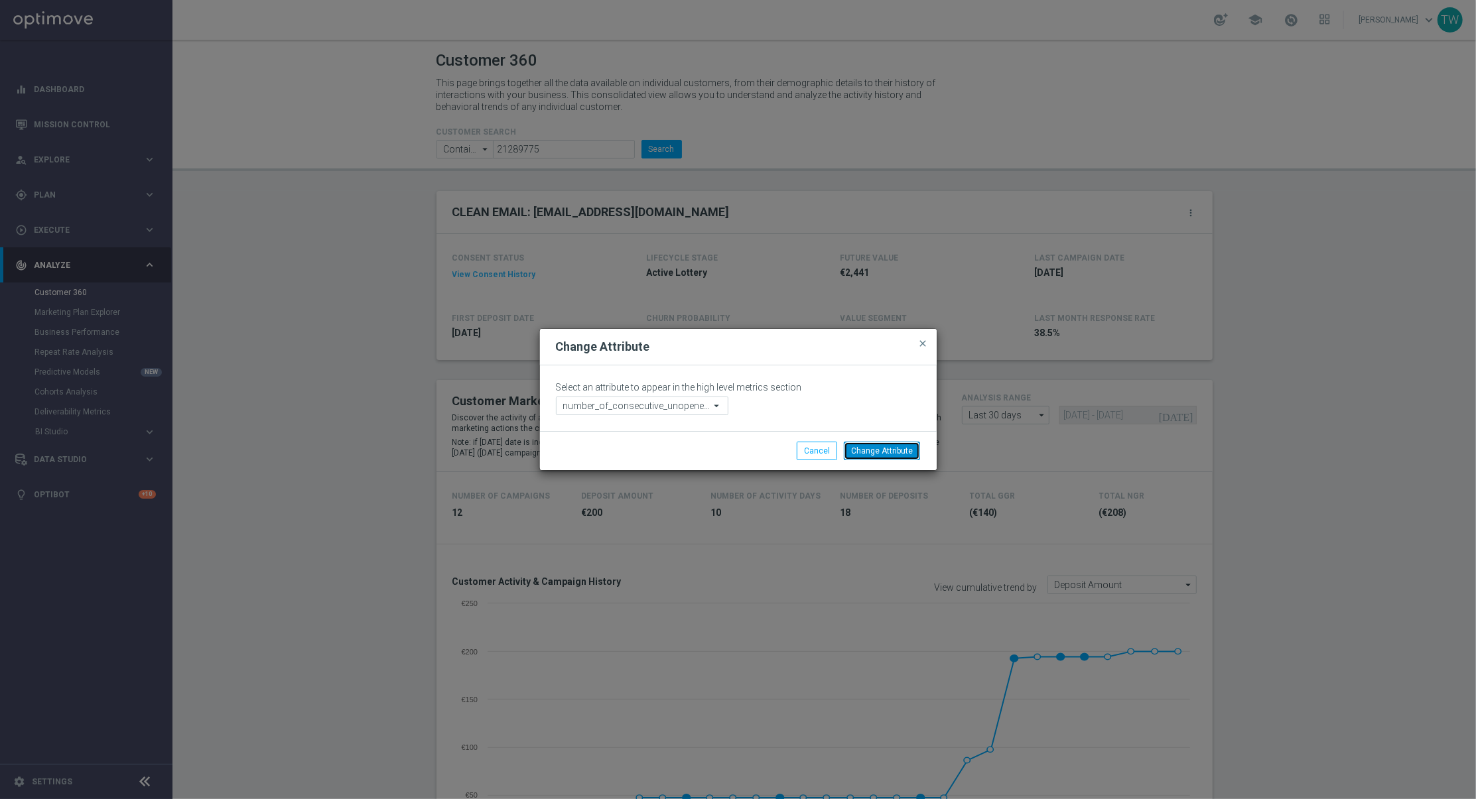
click at [905, 451] on button "Change Attribute" at bounding box center [882, 451] width 76 height 19
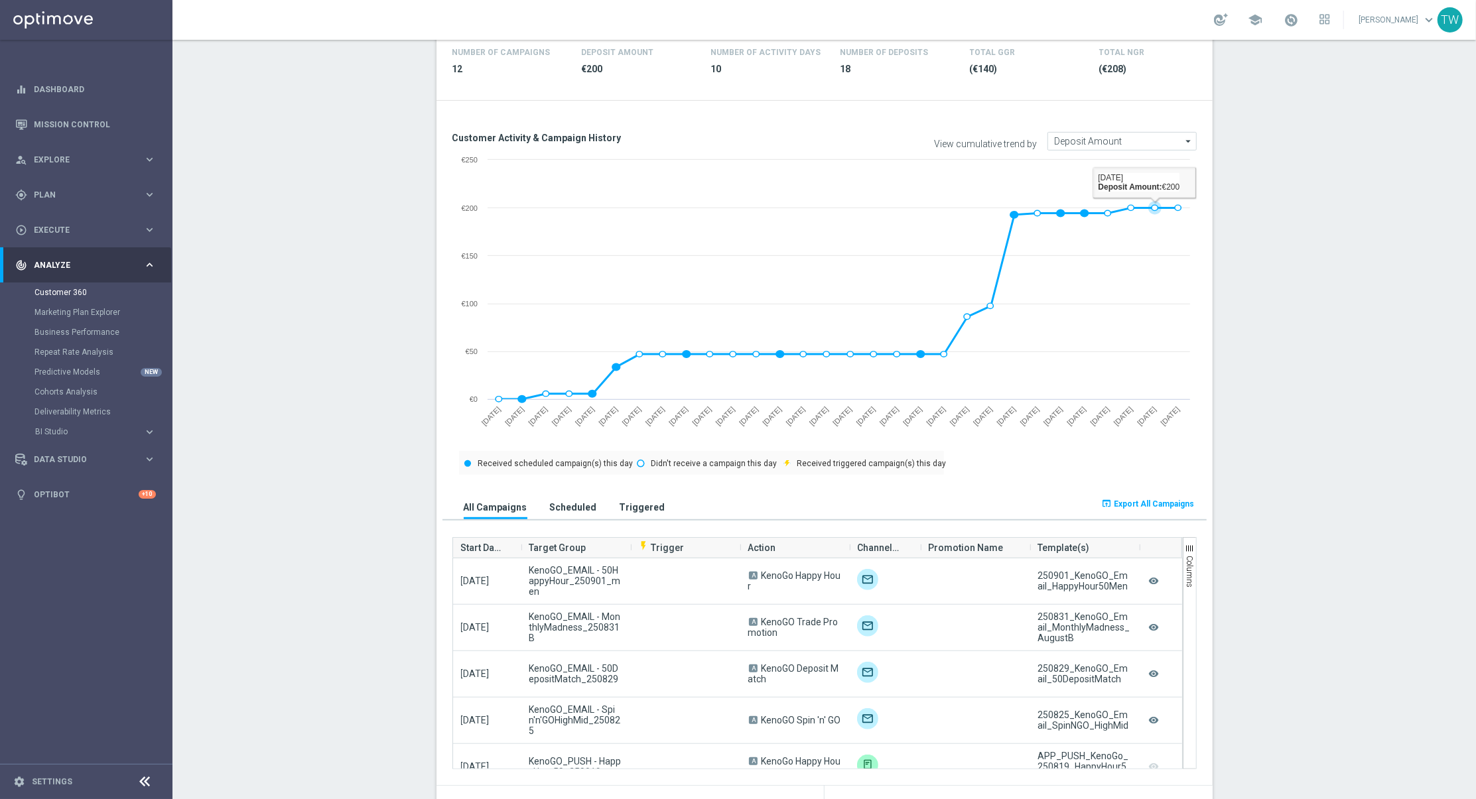
scroll to position [529, 0]
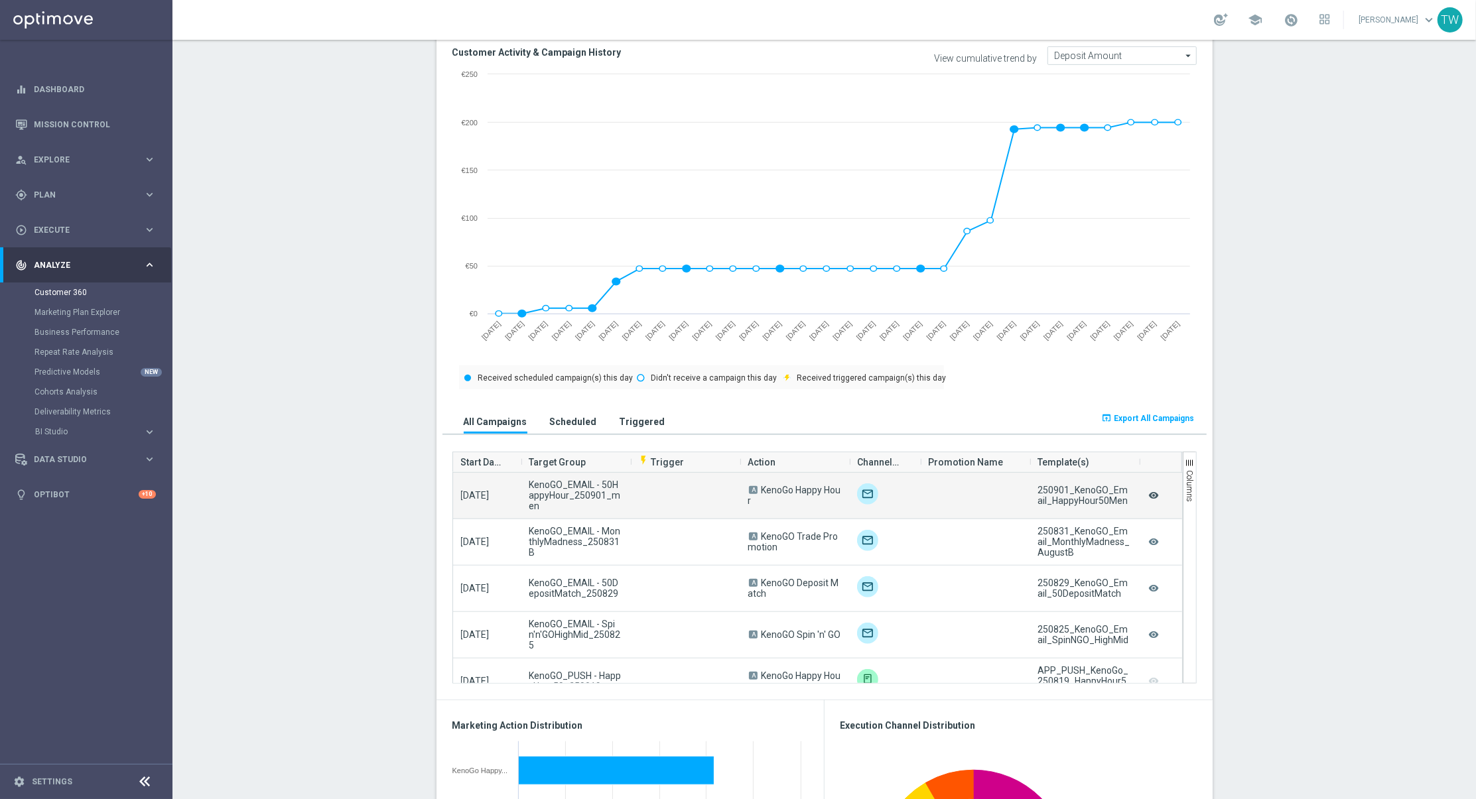
click at [1153, 493] on icon "remove_red_eye" at bounding box center [1153, 495] width 13 height 17
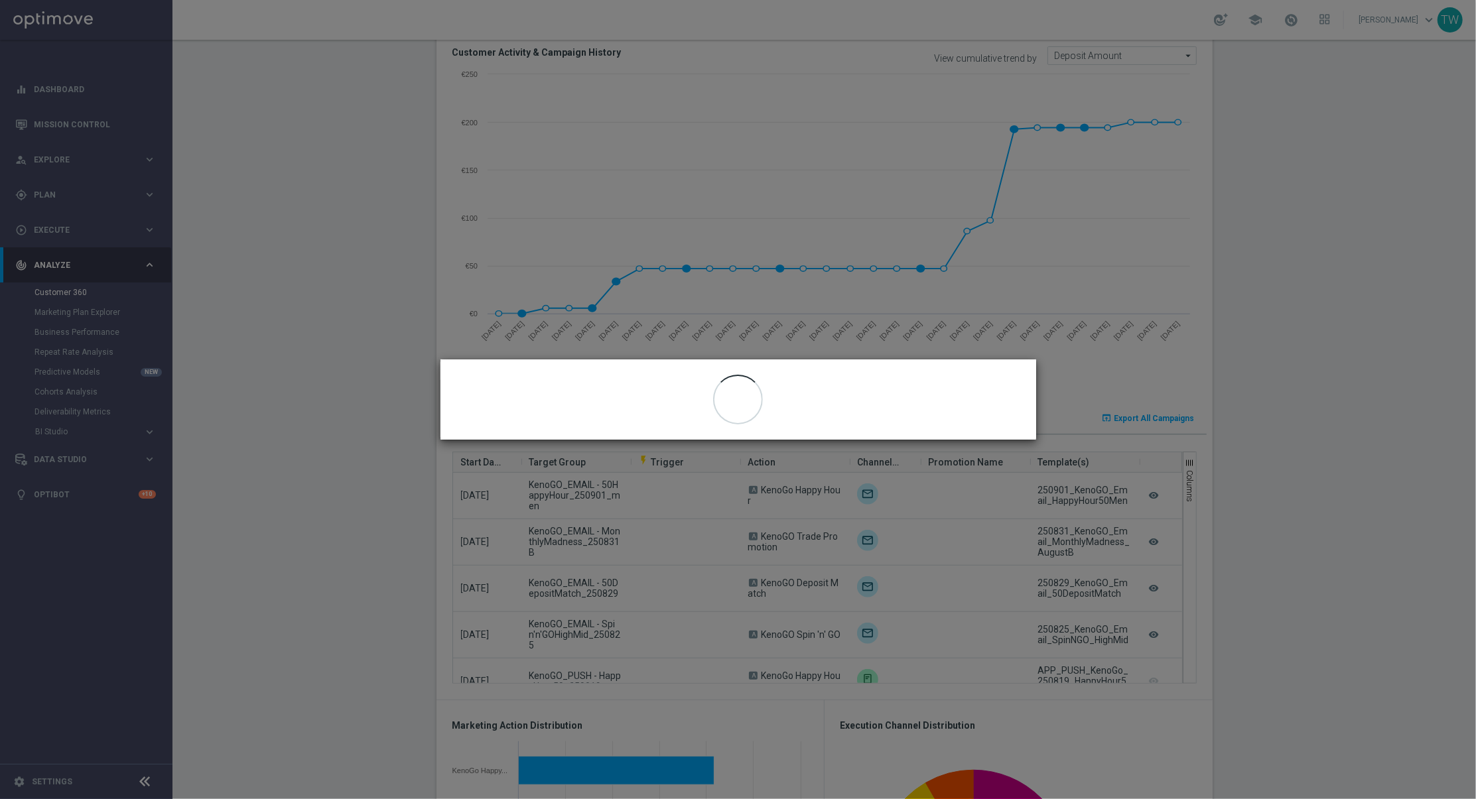
click at [1265, 482] on modal-container "close" at bounding box center [738, 399] width 1476 height 799
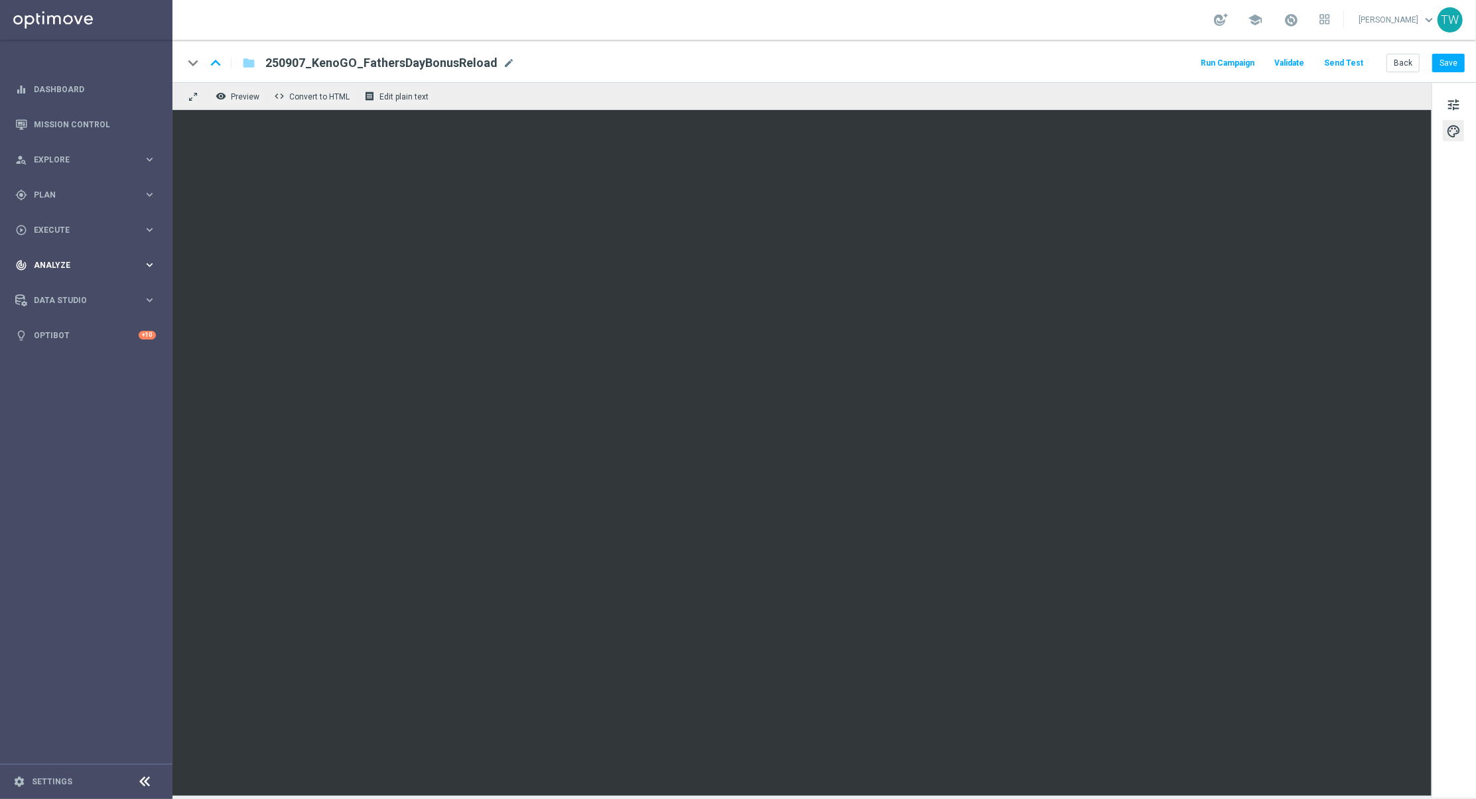
click at [111, 267] on span "Analyze" at bounding box center [88, 265] width 109 height 8
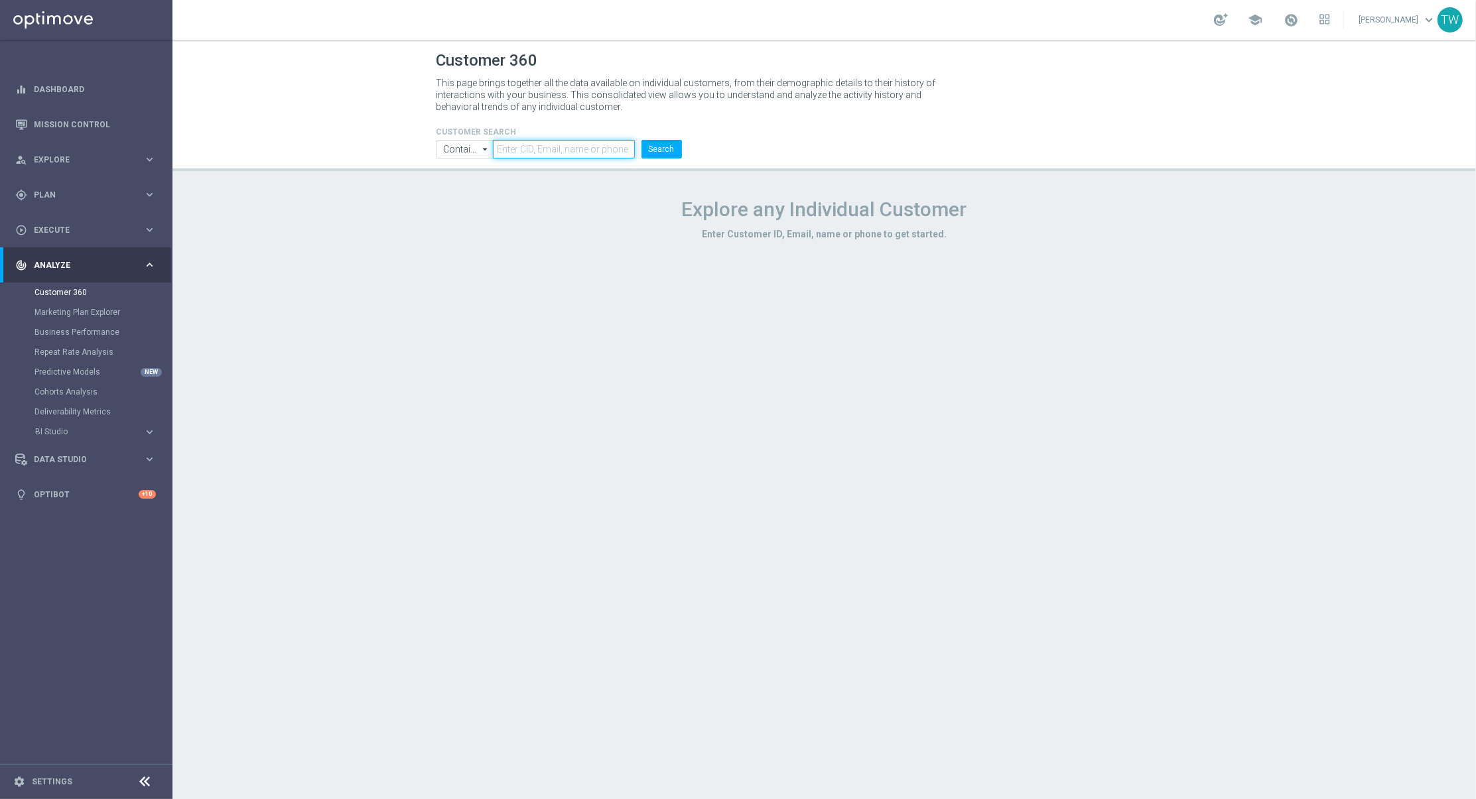
click at [594, 150] on input "text" at bounding box center [563, 149] width 141 height 19
paste input "21276448"
type input "21276448"
click at [661, 153] on button "Search" at bounding box center [662, 149] width 40 height 19
